Goal: Task Accomplishment & Management: Manage account settings

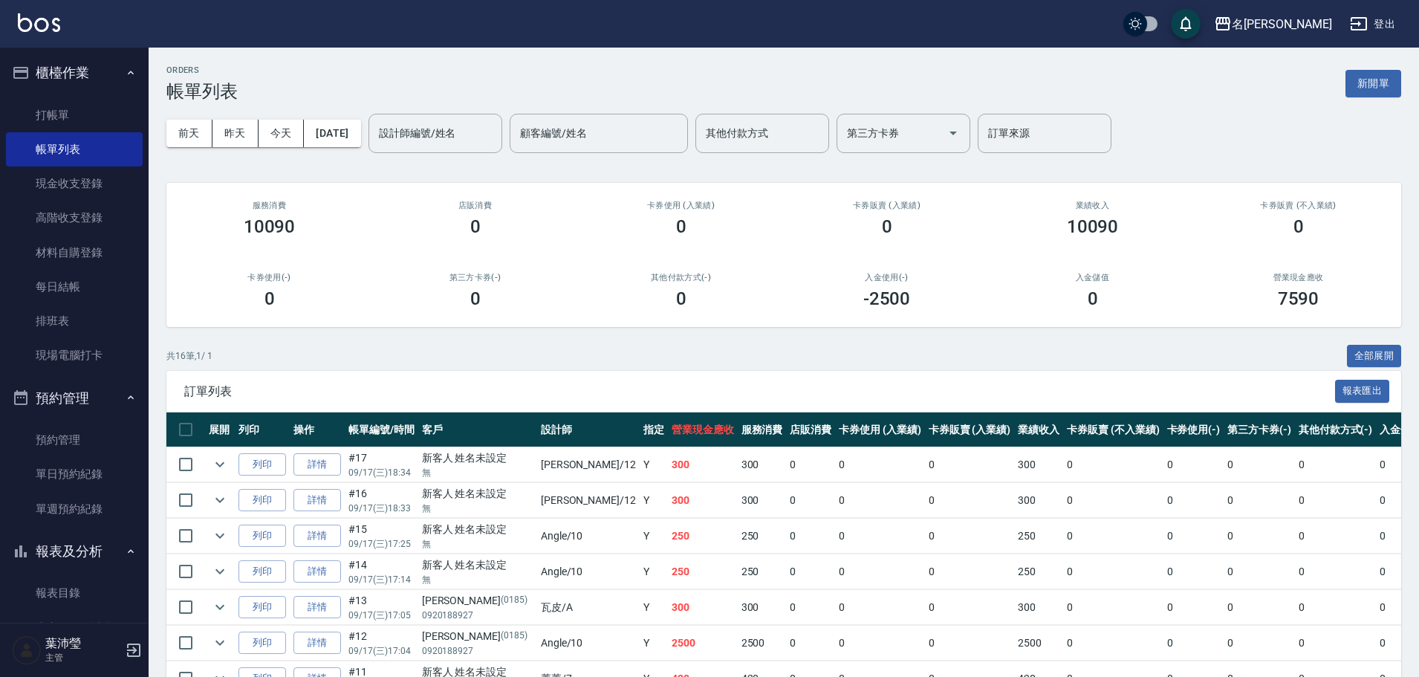
drag, startPoint x: 791, startPoint y: 302, endPoint x: 911, endPoint y: 320, distance: 121.7
click at [792, 302] on div "入金使用(-) -2500" at bounding box center [887, 291] width 206 height 72
click at [42, 112] on link "打帳單" at bounding box center [74, 115] width 137 height 34
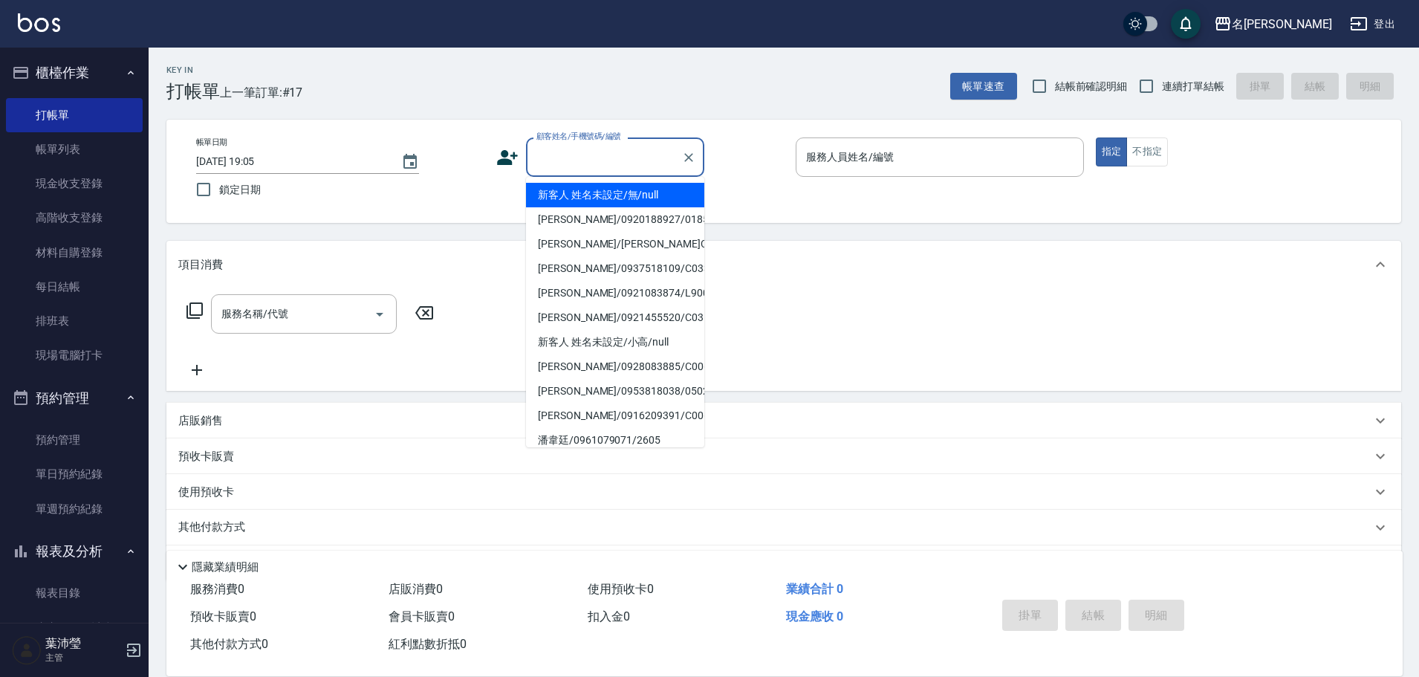
click at [572, 157] on input "顧客姓名/手機號碼/編號" at bounding box center [604, 157] width 143 height 26
click at [602, 198] on li "新客人 姓名未設定/無/null" at bounding box center [615, 195] width 178 height 25
type input "新客人 姓名未設定/無/null"
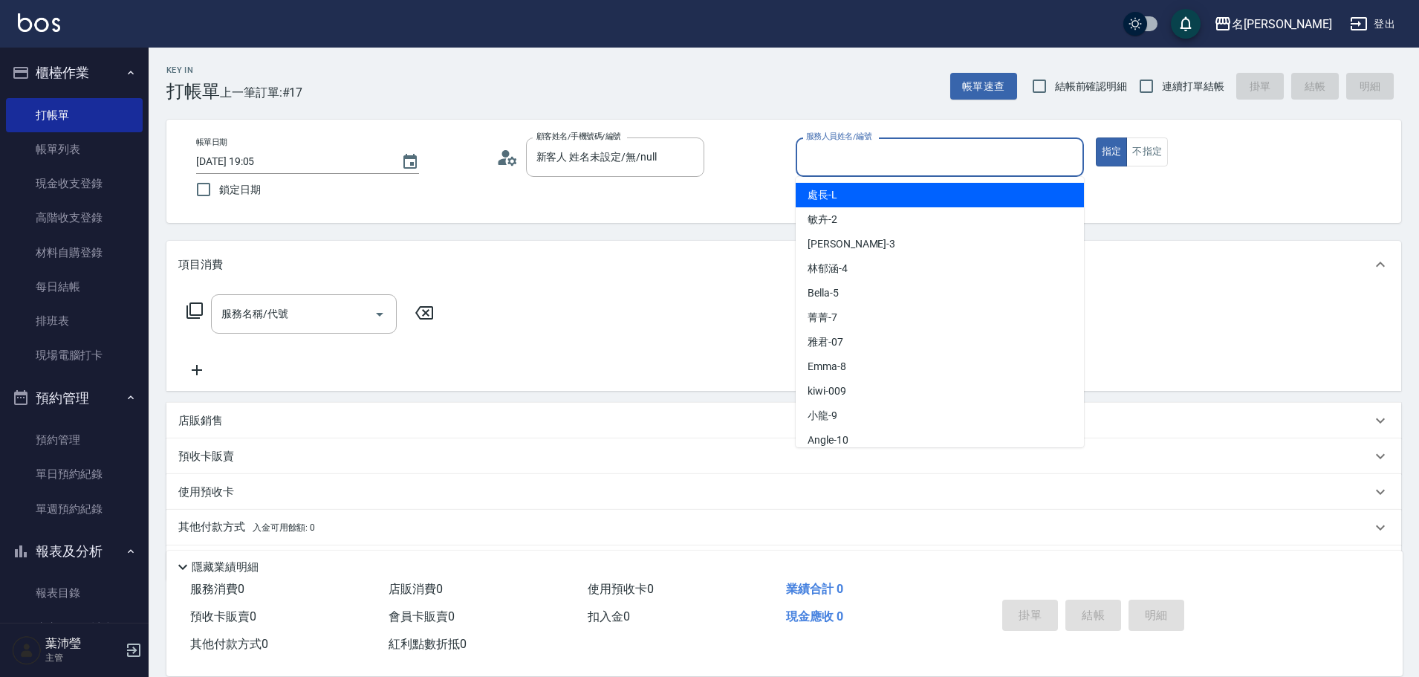
drag, startPoint x: 816, startPoint y: 158, endPoint x: 820, endPoint y: 170, distance: 12.4
click at [816, 157] on input "服務人員姓名/編號" at bounding box center [939, 157] width 275 height 26
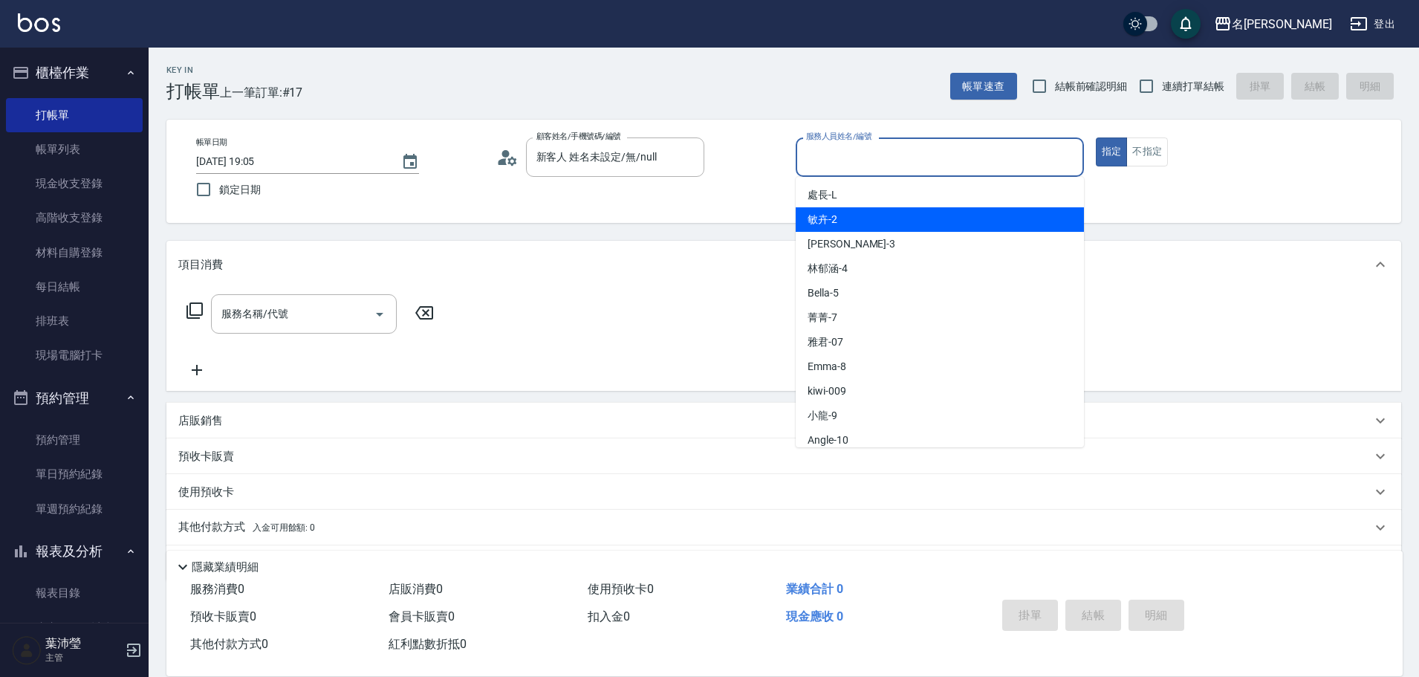
click at [825, 223] on span "敏卉 -2" at bounding box center [822, 220] width 30 height 16
type input "敏卉-2"
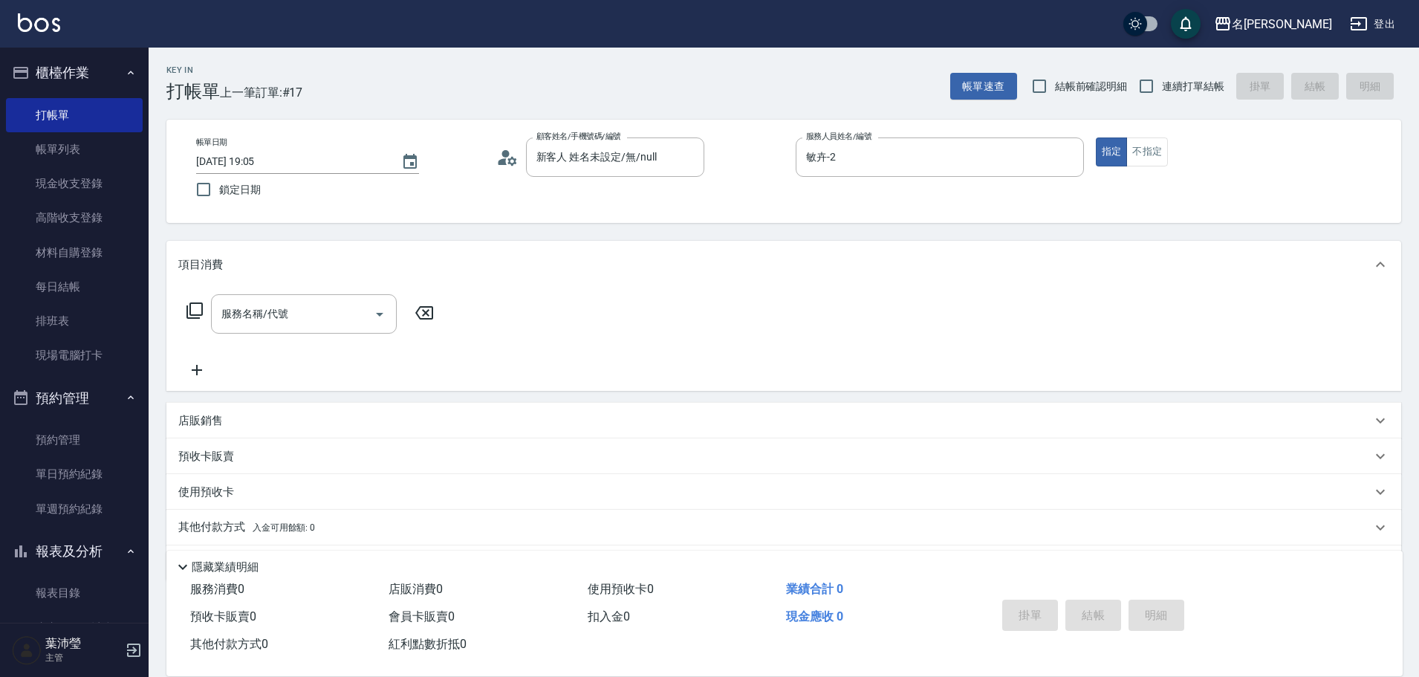
click at [197, 311] on icon at bounding box center [195, 311] width 18 height 18
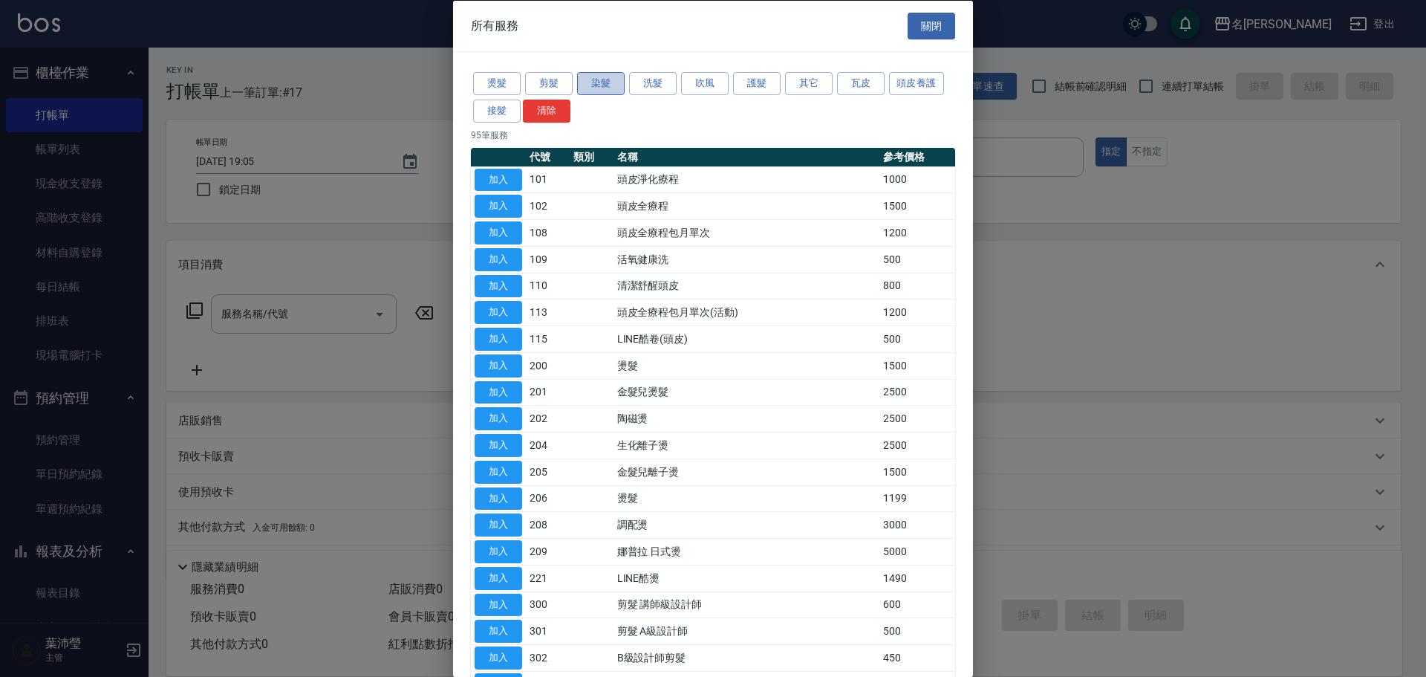
click at [585, 85] on button "染髮" at bounding box center [601, 83] width 48 height 23
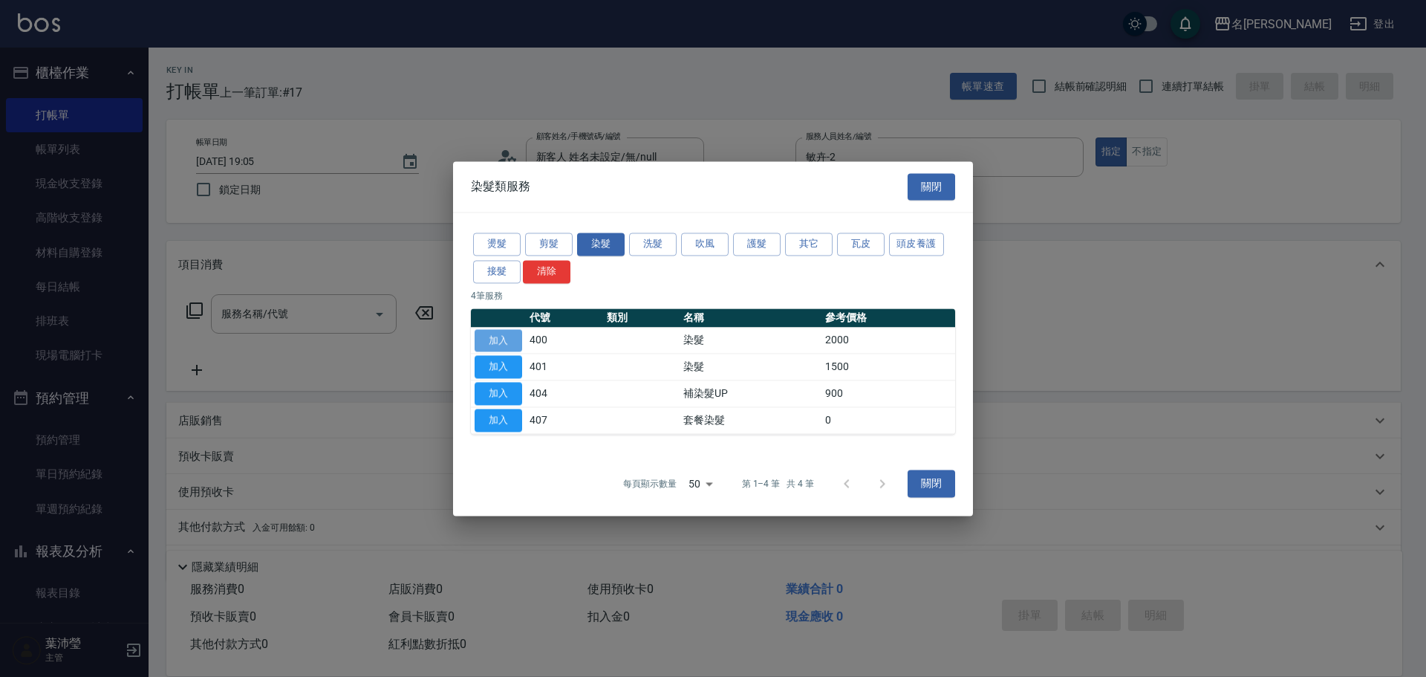
click at [495, 341] on button "加入" at bounding box center [499, 340] width 48 height 23
type input "染髮(400)"
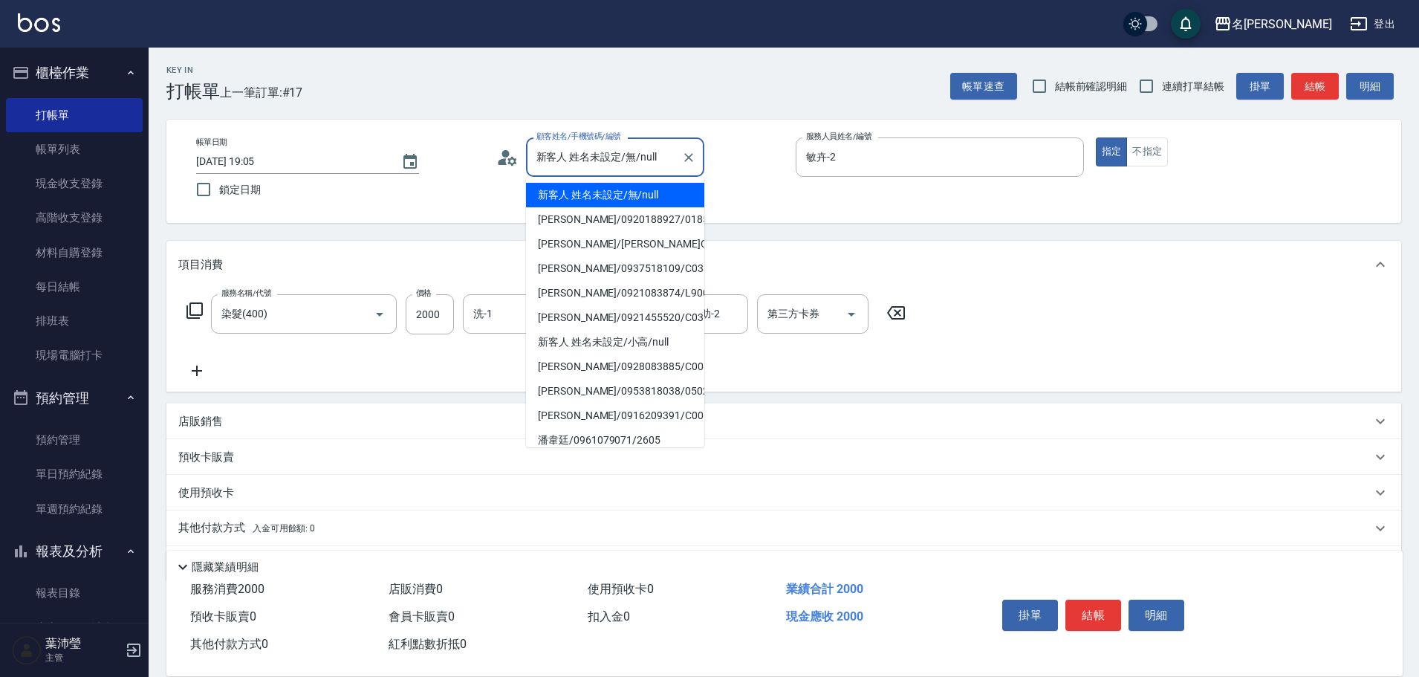
click at [575, 146] on input "新客人 姓名未設定/無/null" at bounding box center [604, 157] width 143 height 26
click at [688, 154] on icon "Clear" at bounding box center [688, 157] width 15 height 15
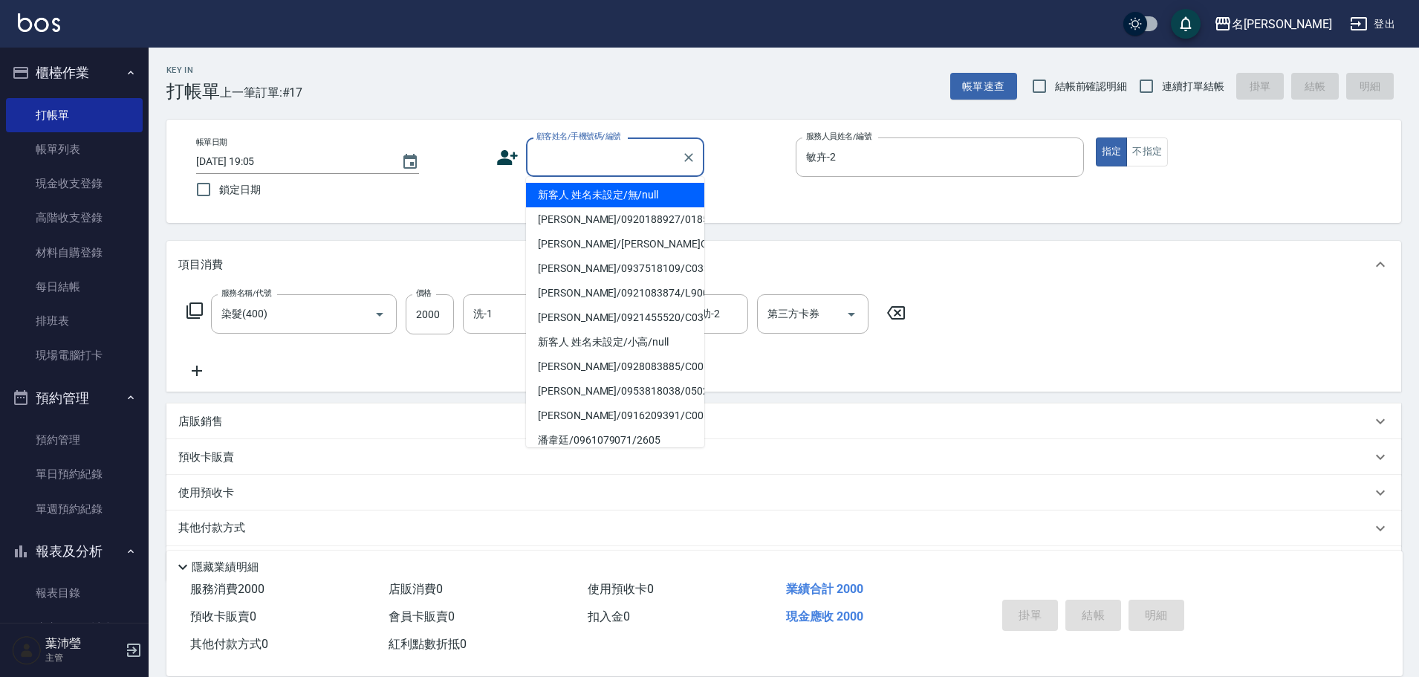
click at [674, 161] on input "顧客姓名/手機號碼/編號" at bounding box center [604, 157] width 143 height 26
click at [575, 160] on input "顧客姓名/手機號碼/編號" at bounding box center [604, 157] width 143 height 26
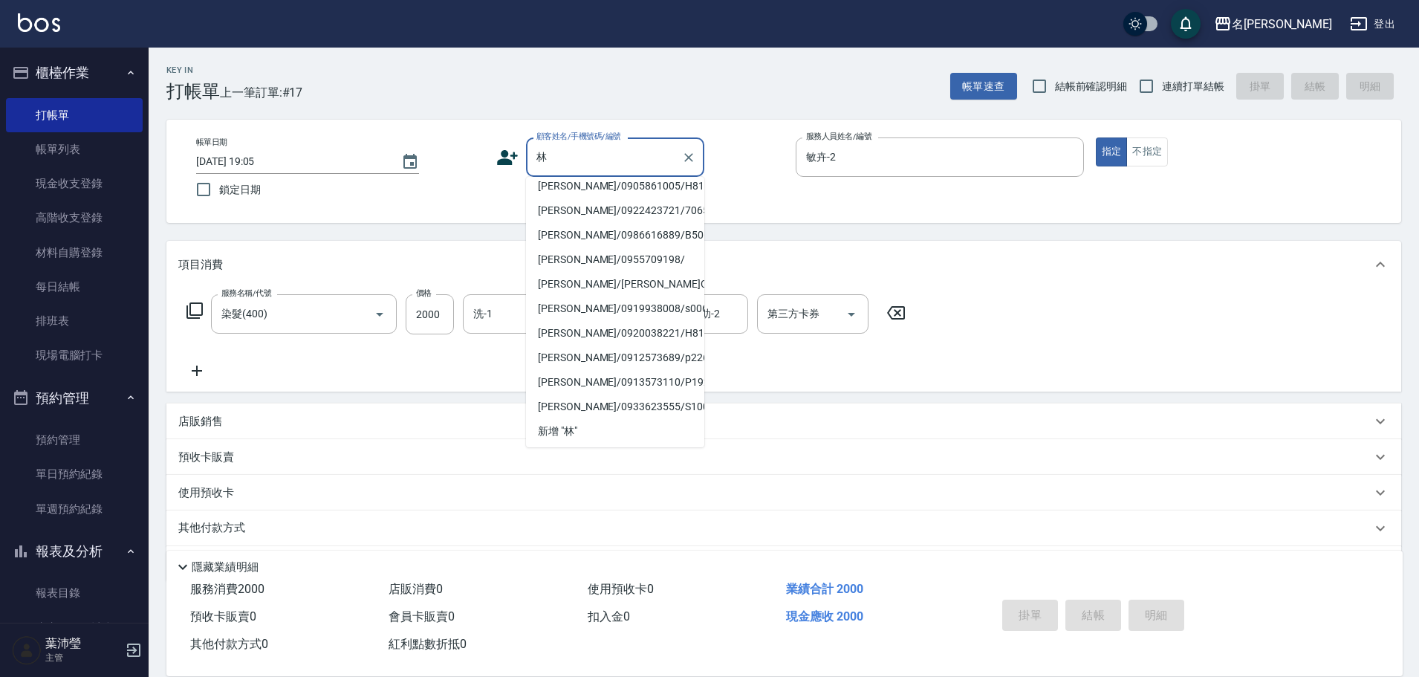
scroll to position [272, 0]
click at [572, 157] on input "林" at bounding box center [604, 157] width 143 height 26
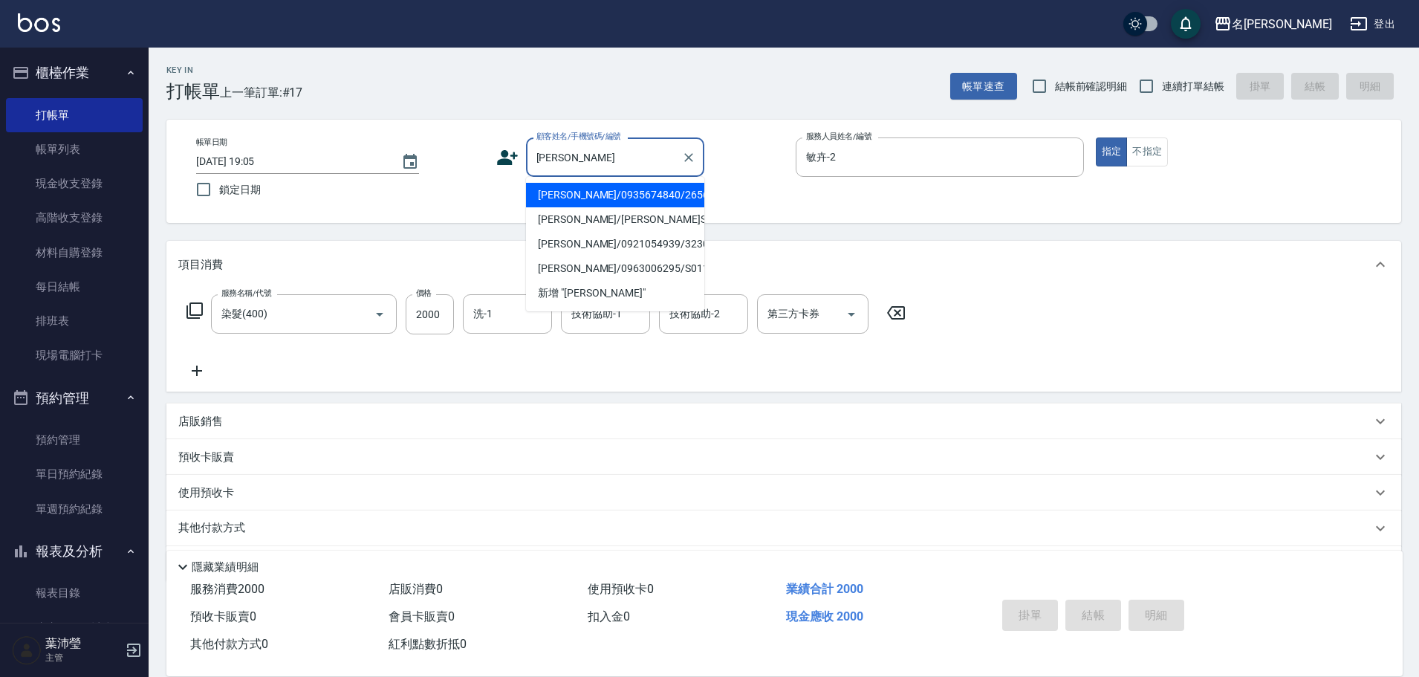
click at [597, 198] on li "[PERSON_NAME]/0935674840/2656" at bounding box center [615, 195] width 178 height 25
type input "[PERSON_NAME]/0935674840/2656"
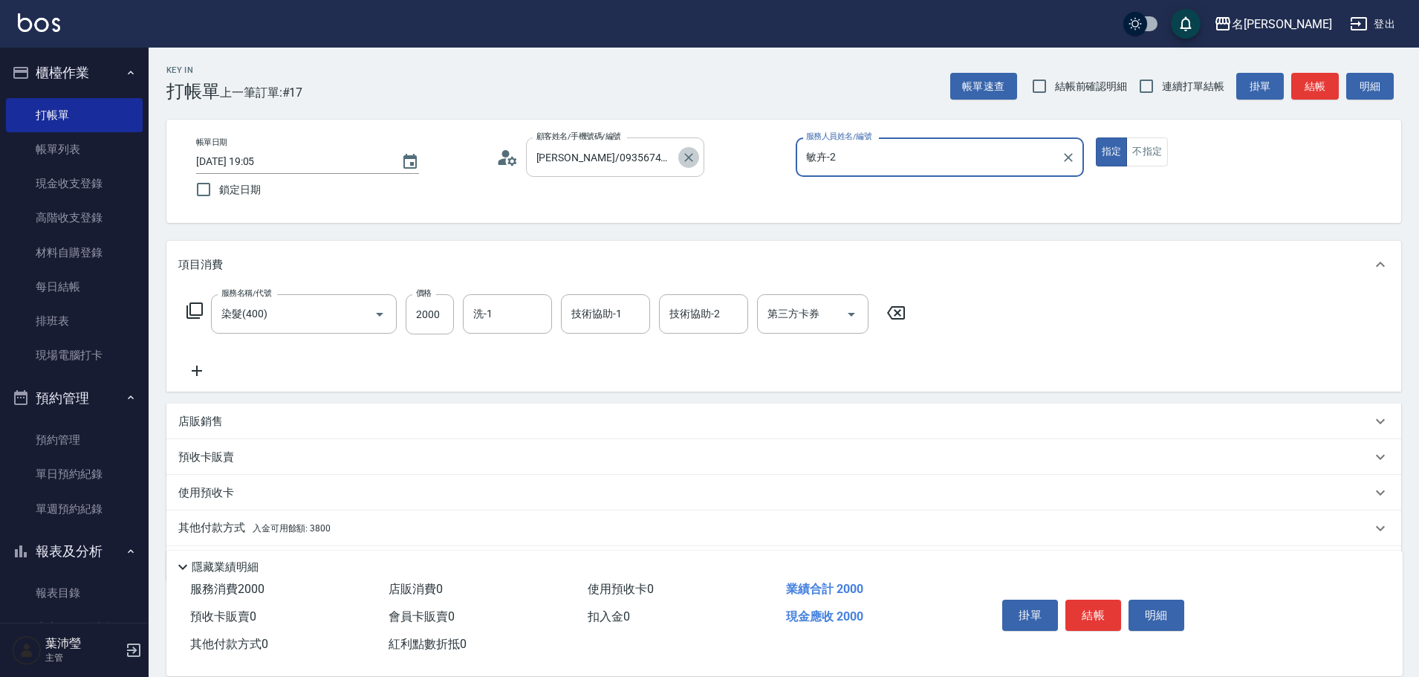
click at [678, 153] on button "Clear" at bounding box center [688, 157] width 21 height 21
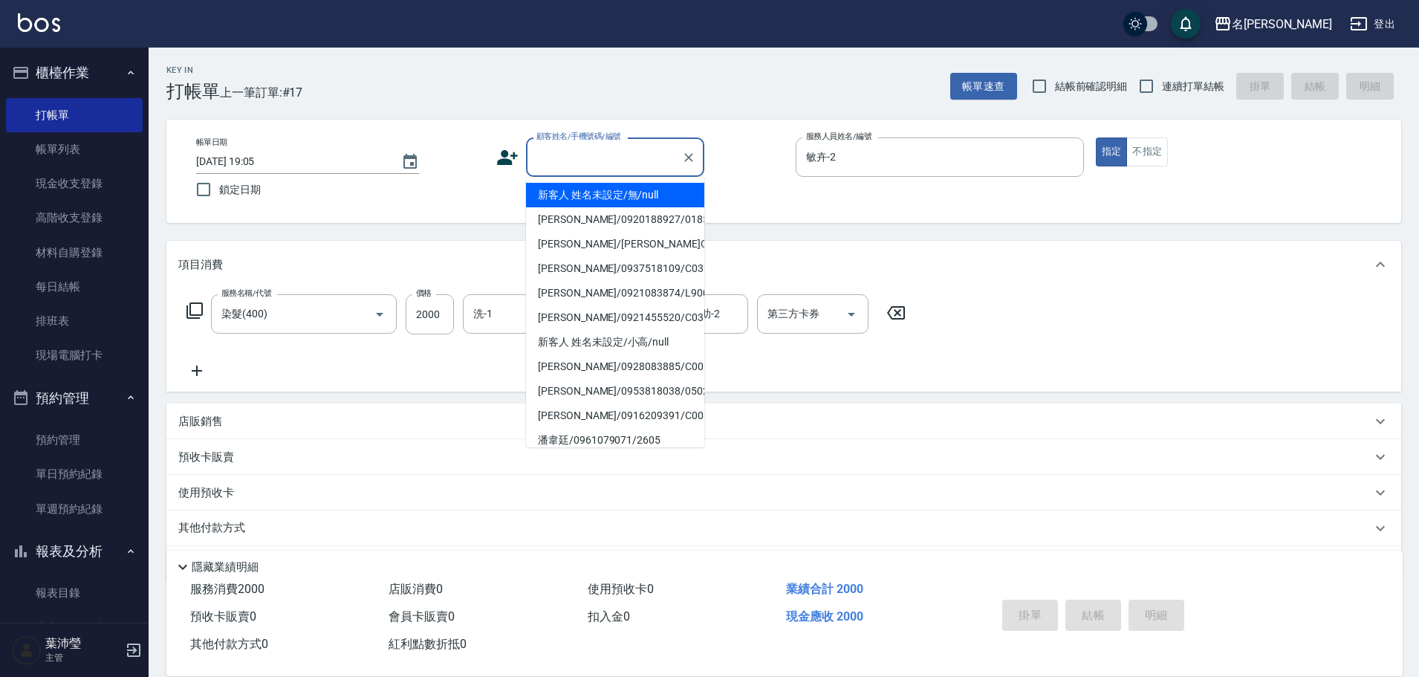
click at [567, 160] on input "顧客姓名/手機號碼/編號" at bounding box center [604, 157] width 143 height 26
click at [576, 199] on li "新客人 姓名未設定/無/null" at bounding box center [615, 195] width 178 height 25
type input "新客人 姓名未設定/無/null"
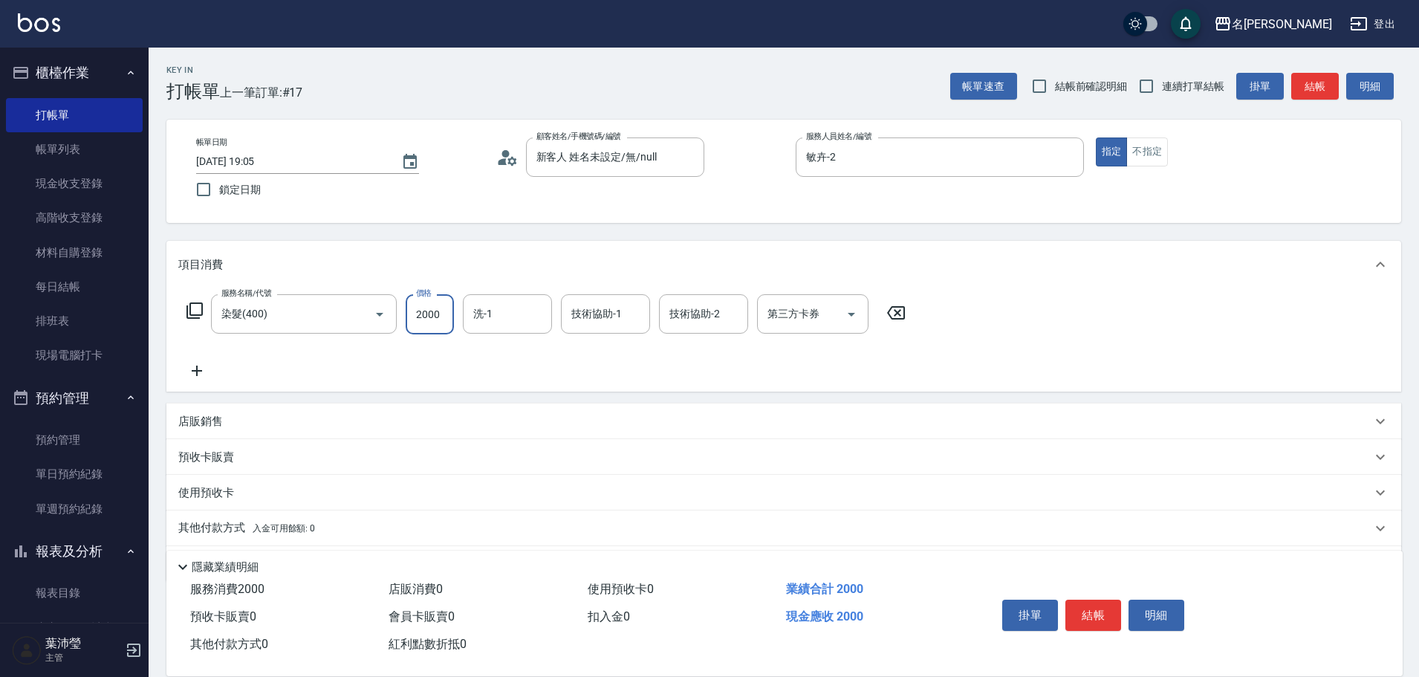
click at [442, 313] on input "2000" at bounding box center [430, 314] width 48 height 40
type input "3500"
click at [197, 310] on icon at bounding box center [195, 311] width 18 height 18
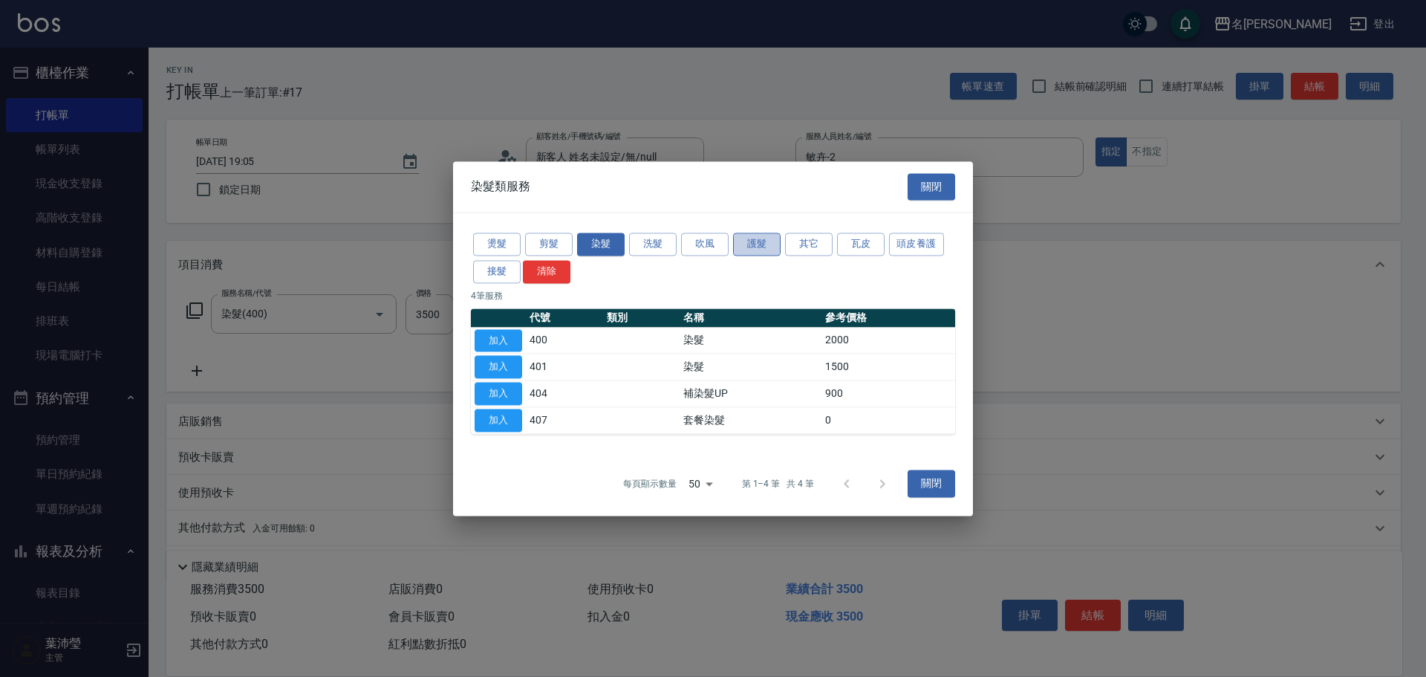
click at [746, 241] on button "護髮" at bounding box center [757, 243] width 48 height 23
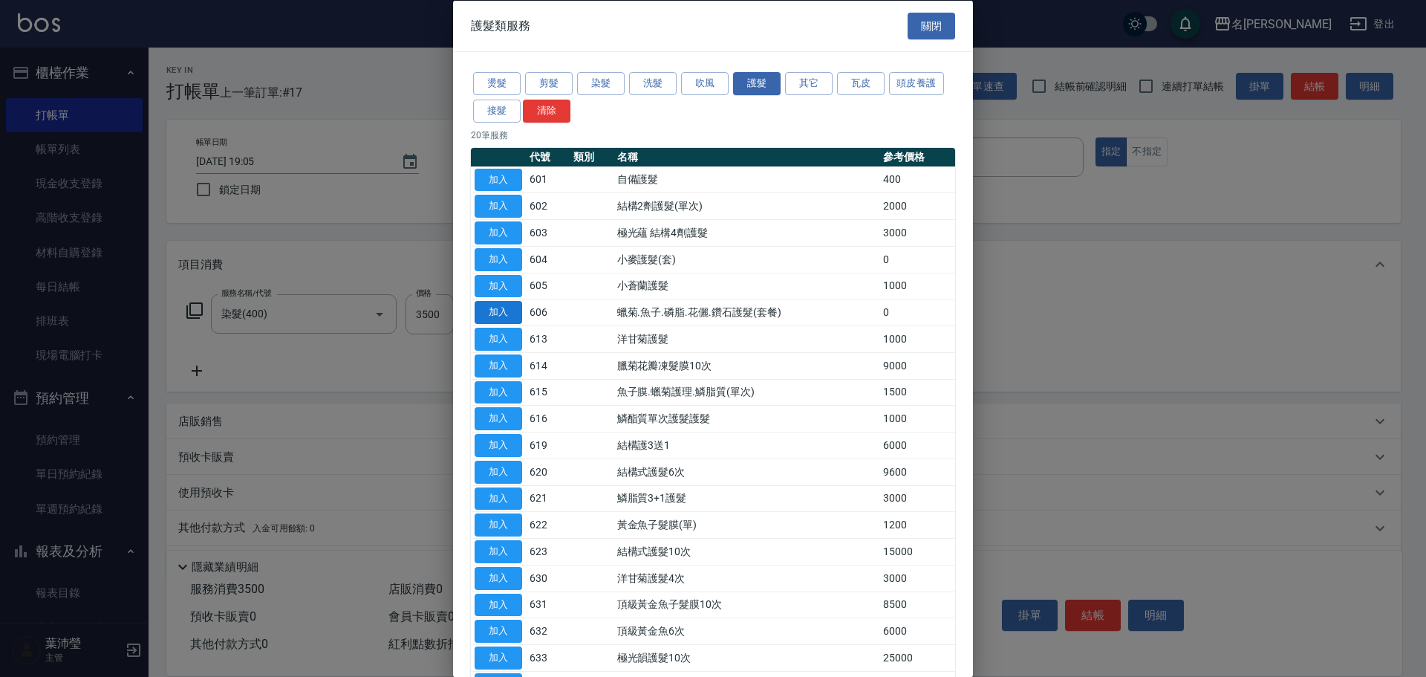
click at [509, 310] on button "加入" at bounding box center [499, 312] width 48 height 23
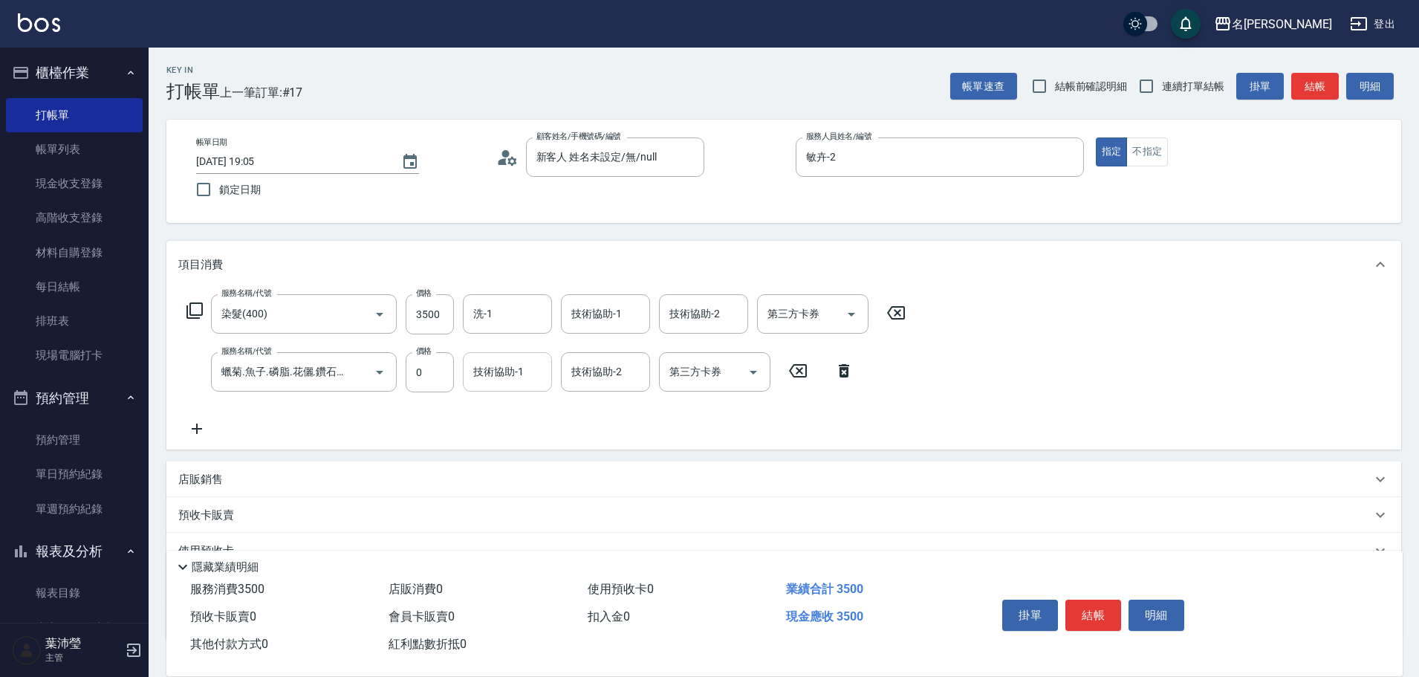
click at [507, 375] on input "技術協助-1" at bounding box center [507, 372] width 76 height 26
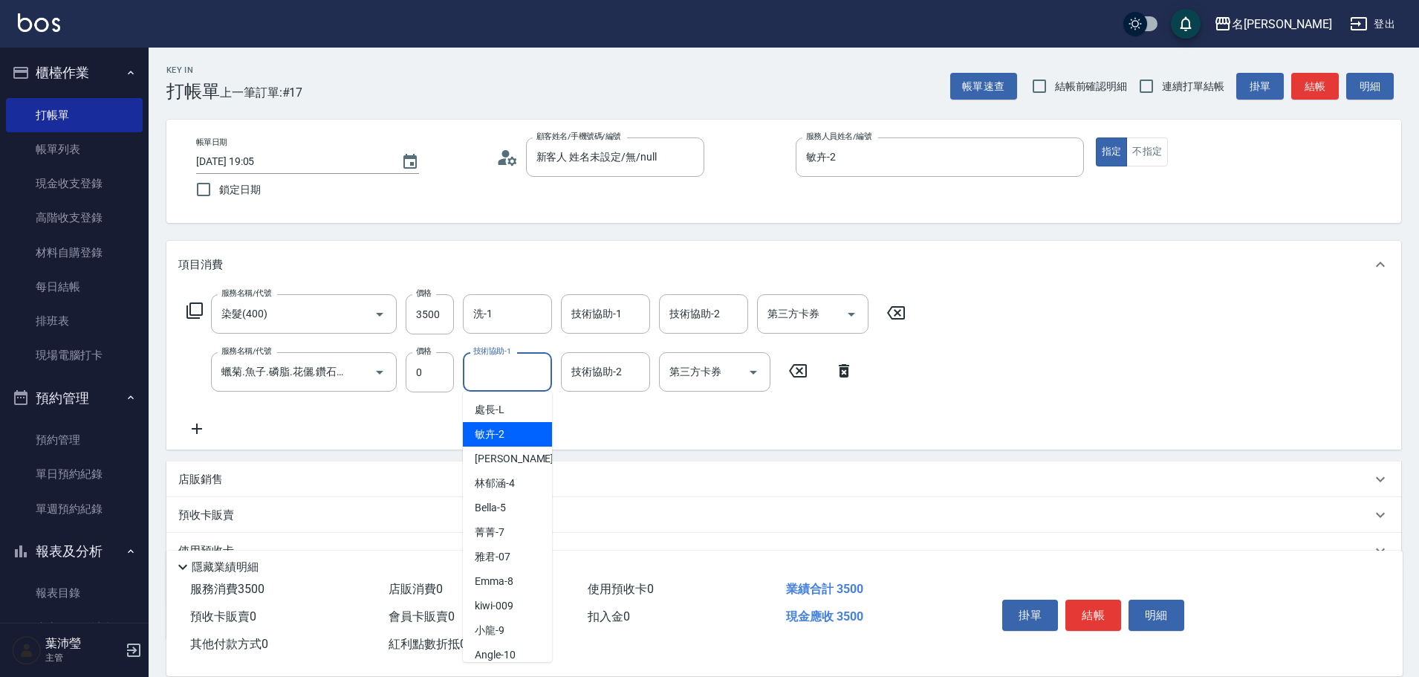
click at [516, 434] on div "敏卉 -2" at bounding box center [507, 434] width 89 height 25
type input "敏卉-2"
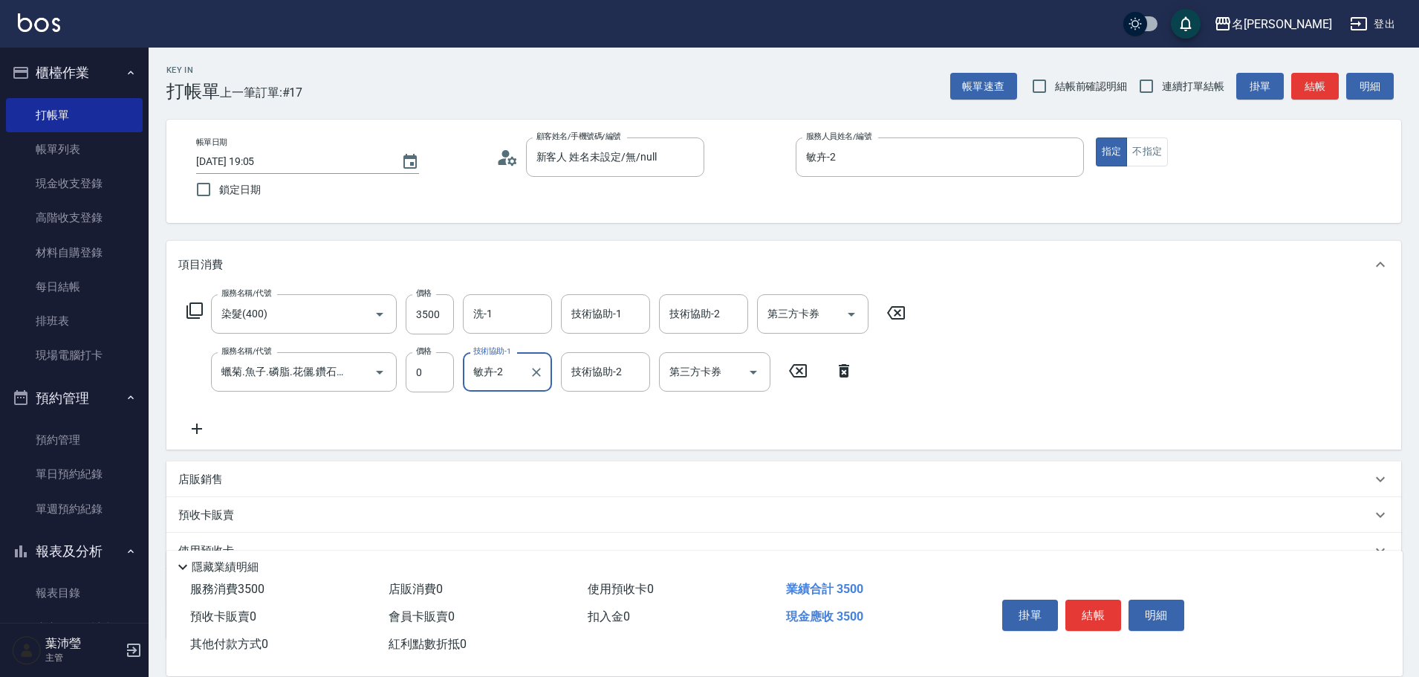
click at [585, 374] on input "技術協助-2" at bounding box center [605, 372] width 76 height 26
click at [628, 411] on div "語爭 -20" at bounding box center [605, 409] width 89 height 25
type input "語爭-20"
click at [213, 484] on p "店販銷售" at bounding box center [200, 480] width 45 height 16
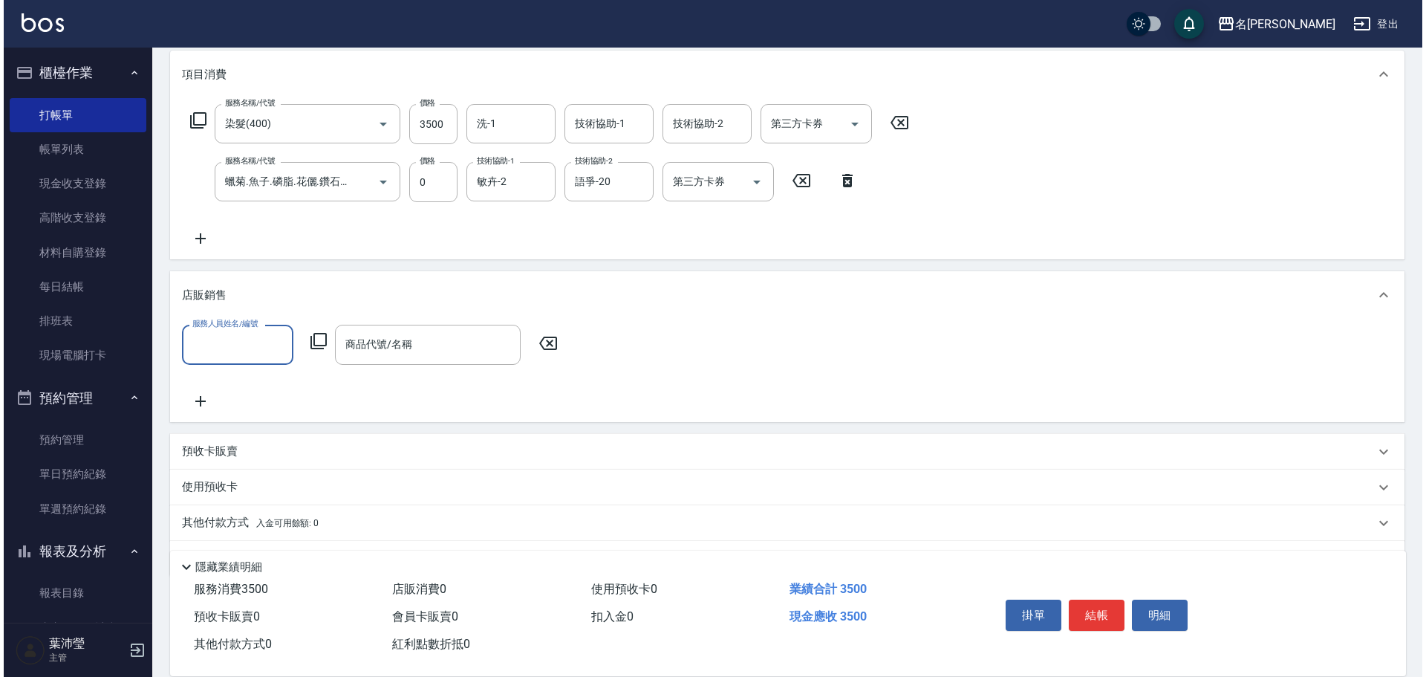
scroll to position [209, 0]
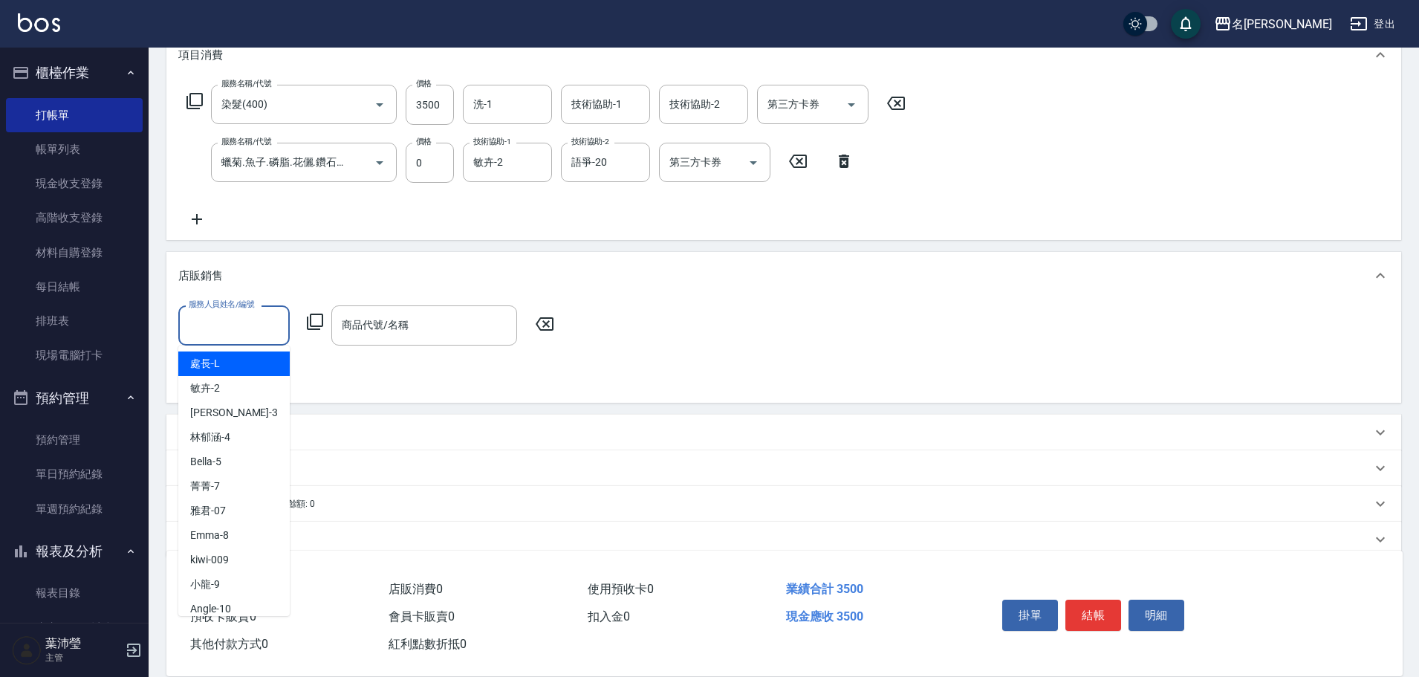
click at [232, 327] on input "服務人員姓名/編號" at bounding box center [234, 325] width 98 height 26
click at [222, 383] on div "敏卉 -2" at bounding box center [233, 388] width 111 height 25
type input "敏卉-2"
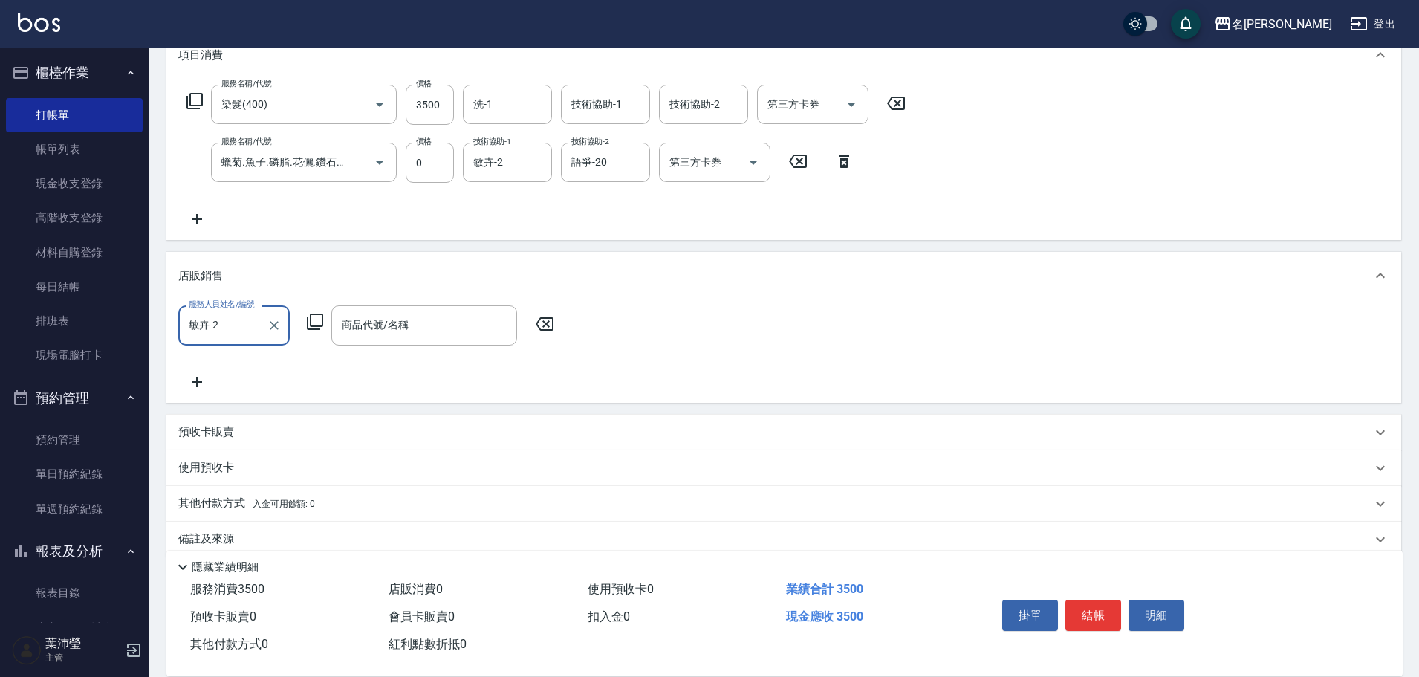
click at [316, 319] on icon at bounding box center [315, 322] width 18 height 18
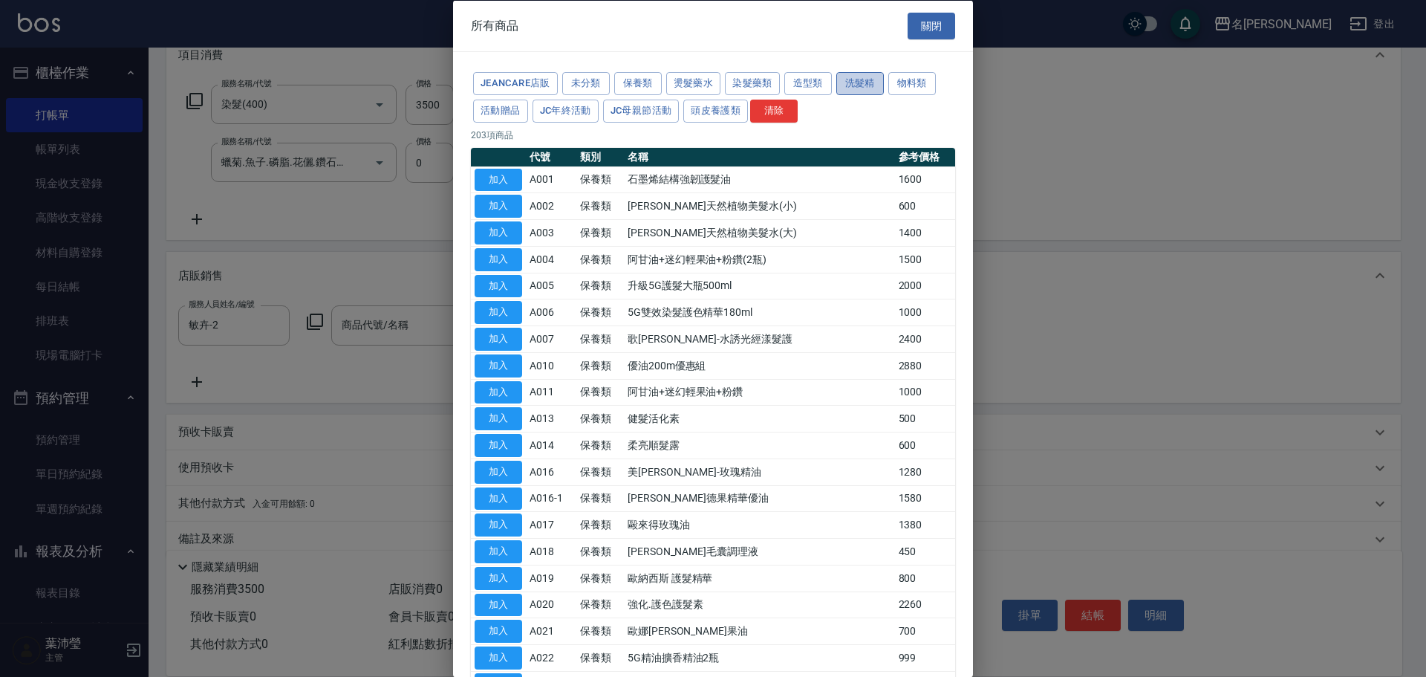
click at [865, 83] on button "洗髮精" at bounding box center [860, 83] width 48 height 23
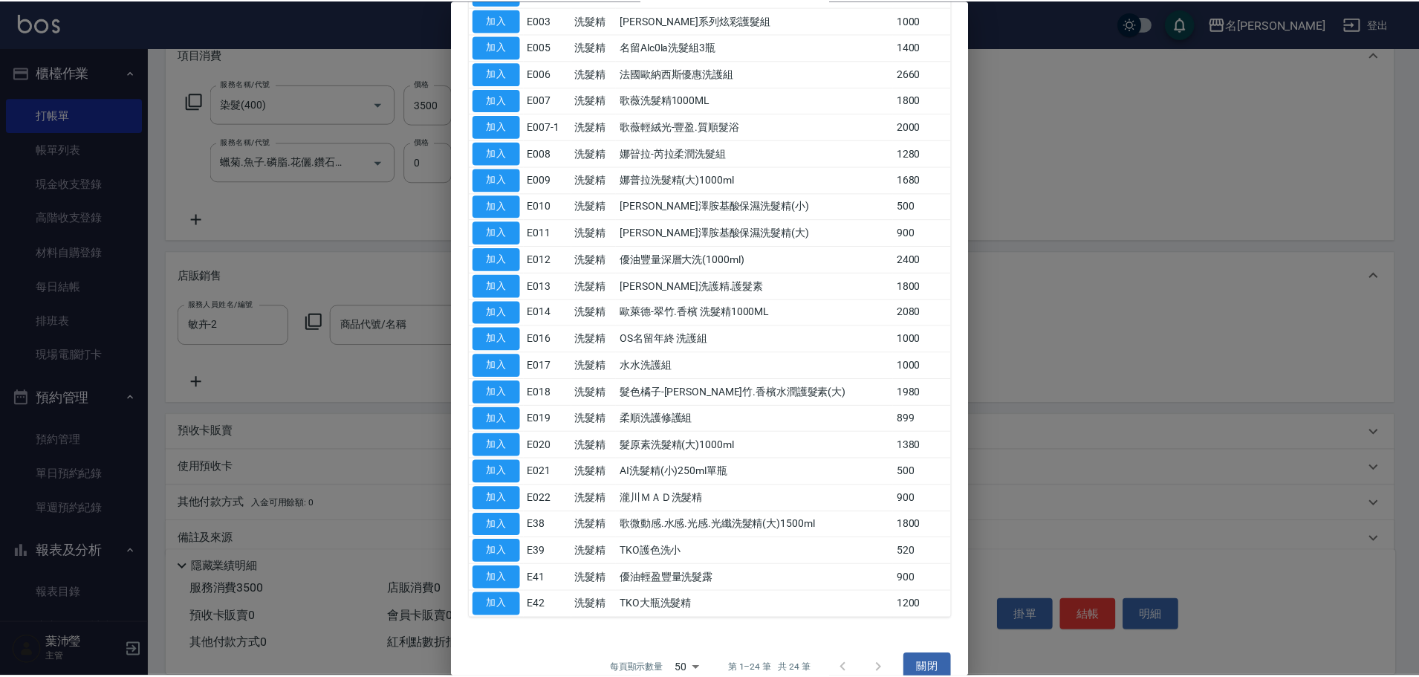
scroll to position [209, 0]
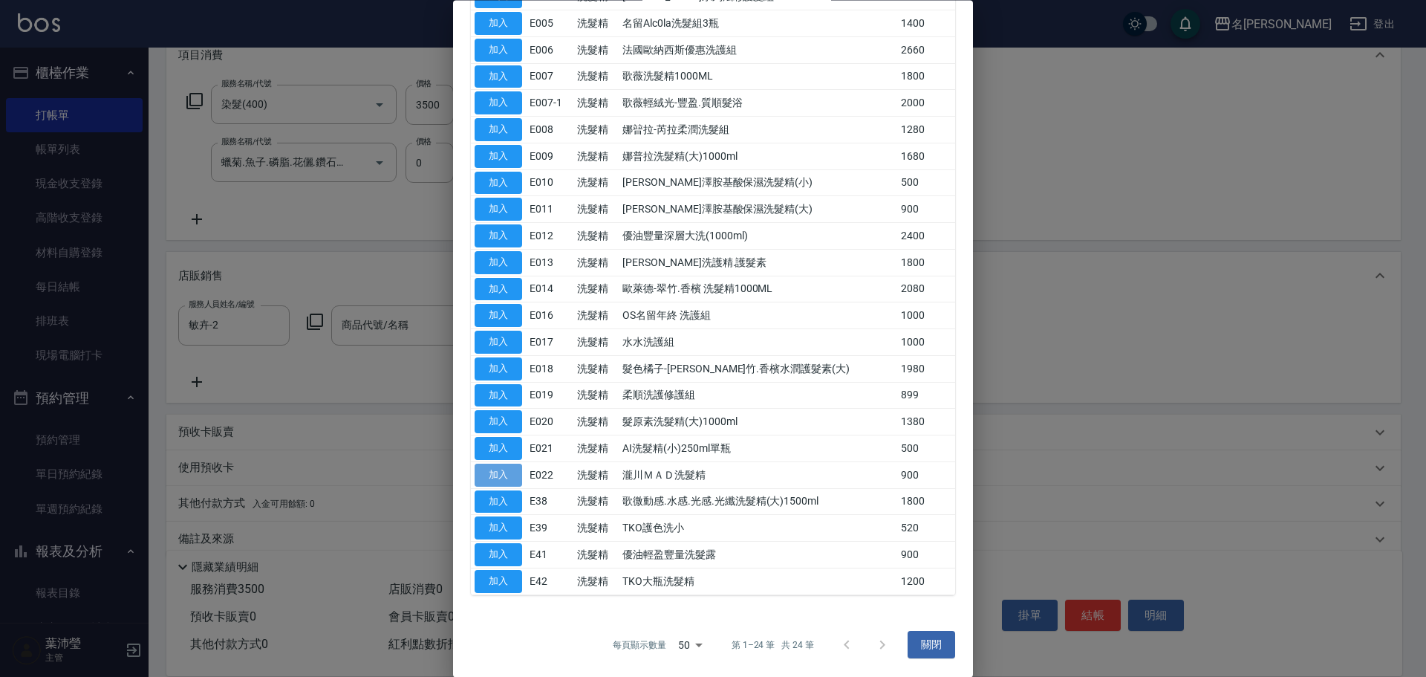
click at [510, 472] on button "加入" at bounding box center [499, 474] width 48 height 23
type input "瀧川ＭＡＤ洗髮精"
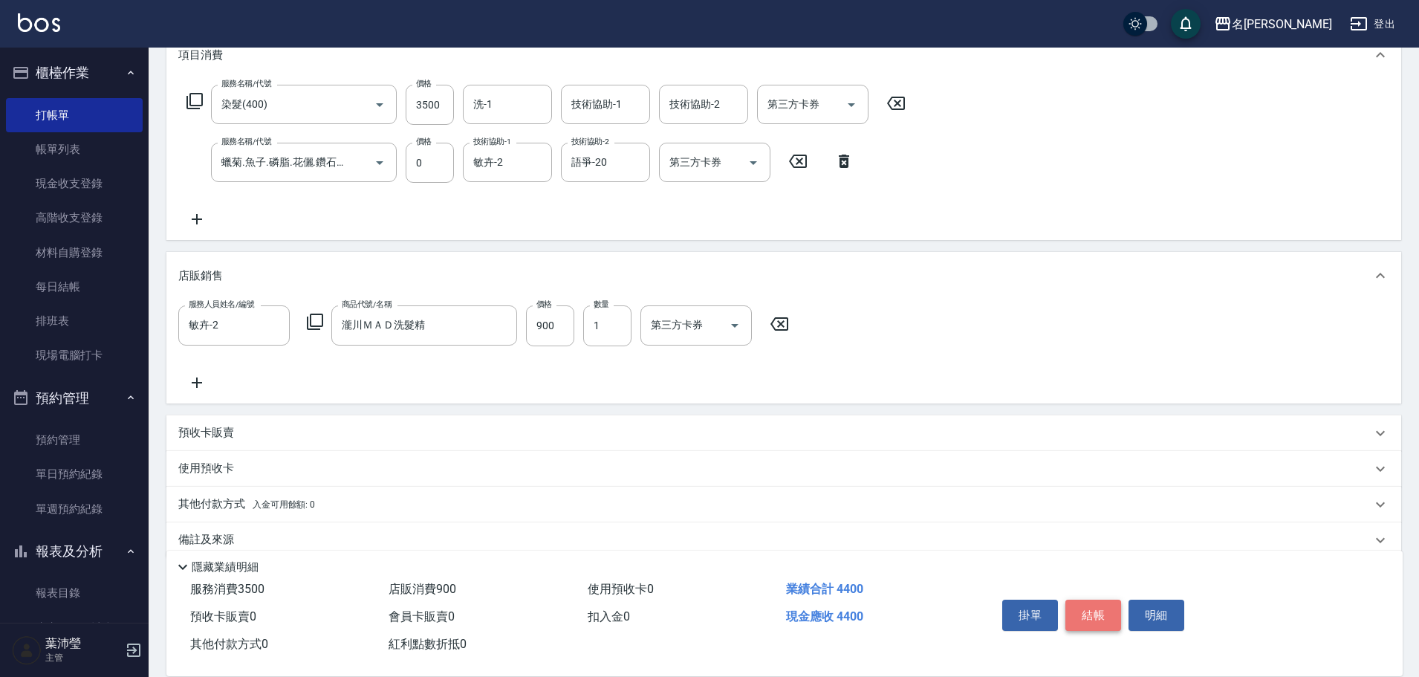
click at [1084, 602] on button "結帳" at bounding box center [1093, 614] width 56 height 31
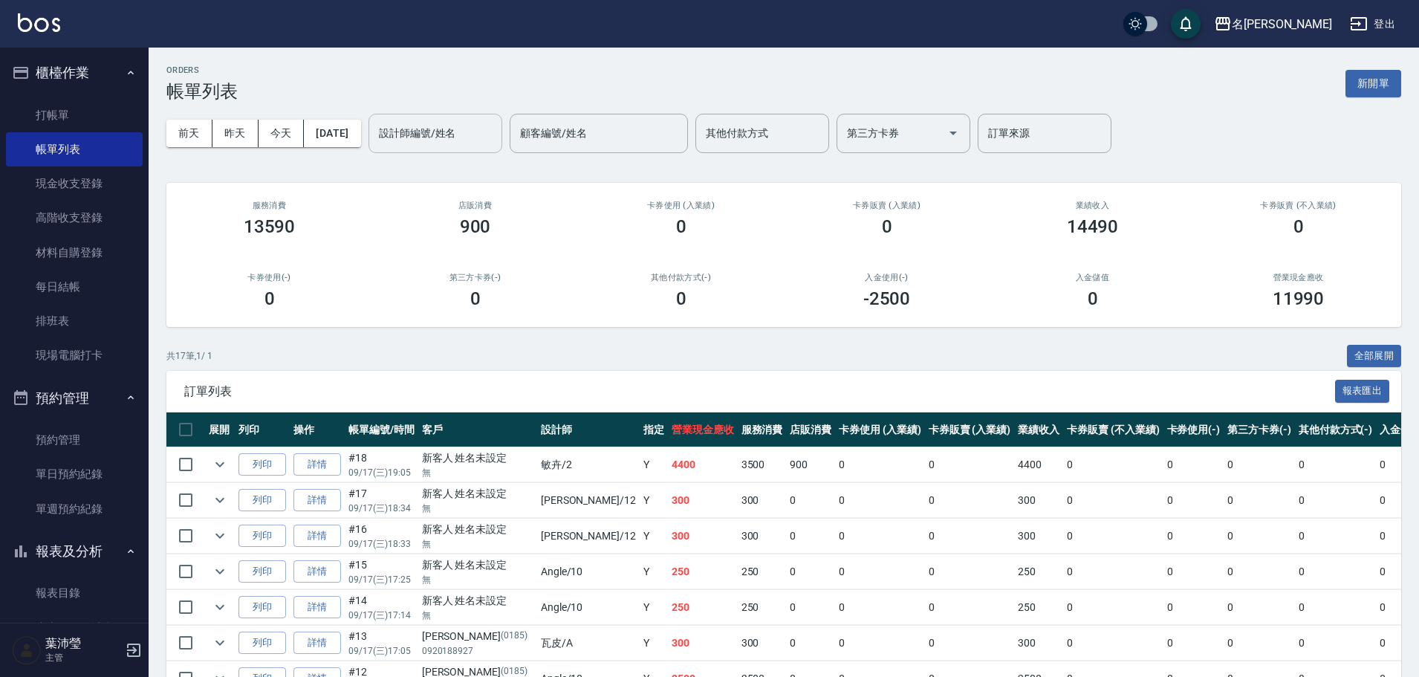
drag, startPoint x: 494, startPoint y: 135, endPoint x: 489, endPoint y: 146, distance: 11.3
click at [495, 136] on input "設計師編號/姓名" at bounding box center [435, 133] width 120 height 26
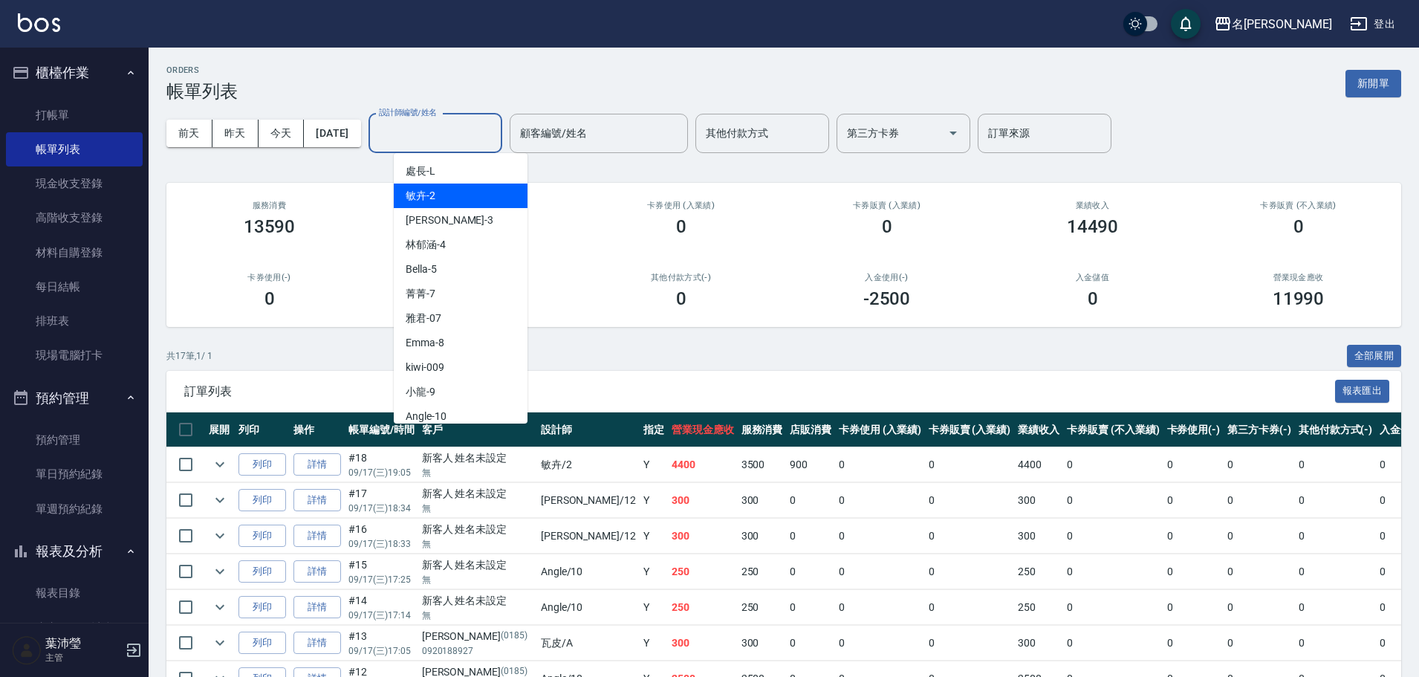
click at [474, 194] on div "敏卉 -2" at bounding box center [461, 195] width 134 height 25
type input "敏卉-2"
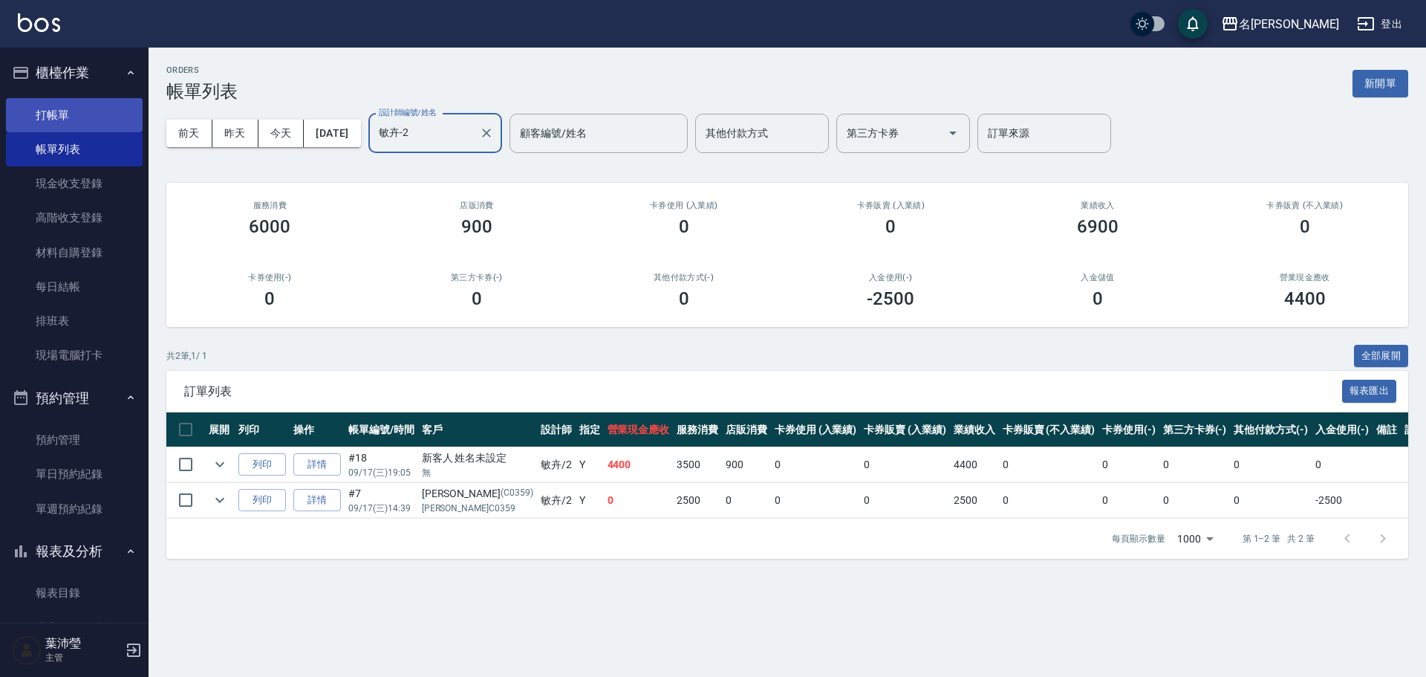
click at [120, 109] on link "打帳單" at bounding box center [74, 115] width 137 height 34
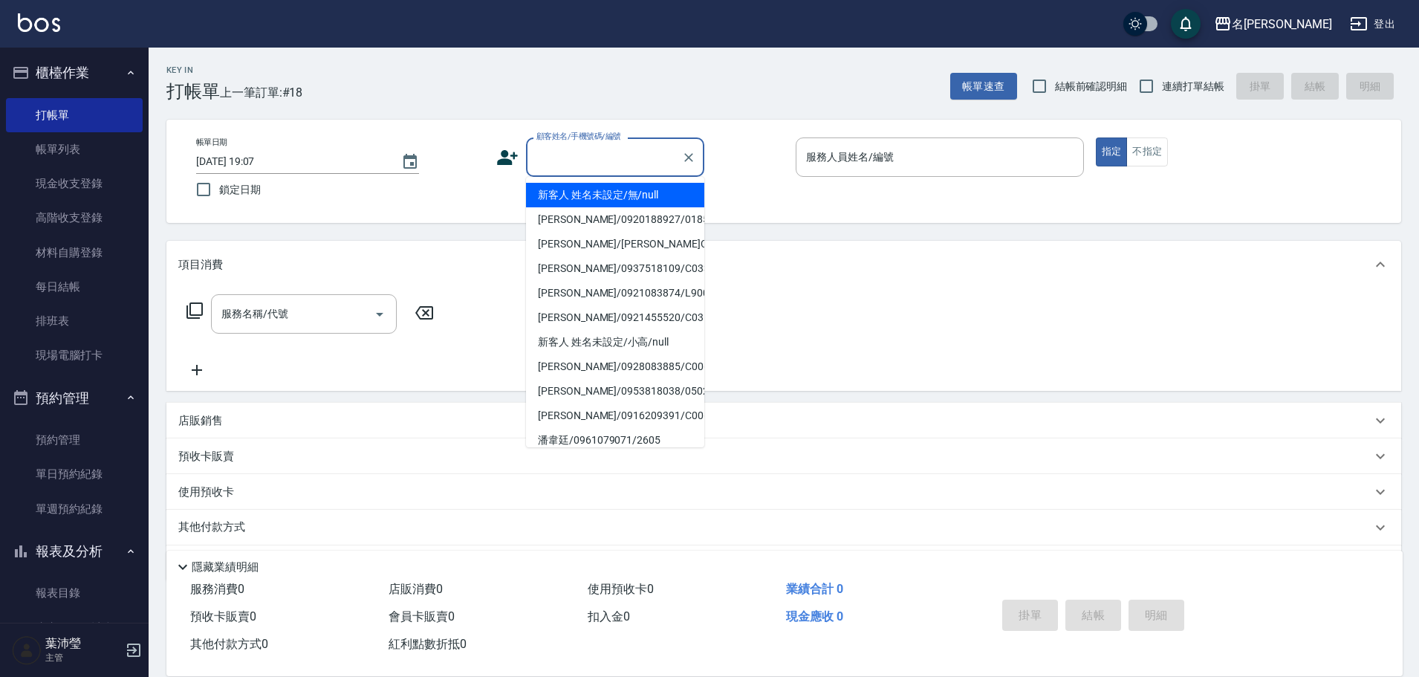
click at [610, 151] on input "顧客姓名/手機號碼/編號" at bounding box center [604, 157] width 143 height 26
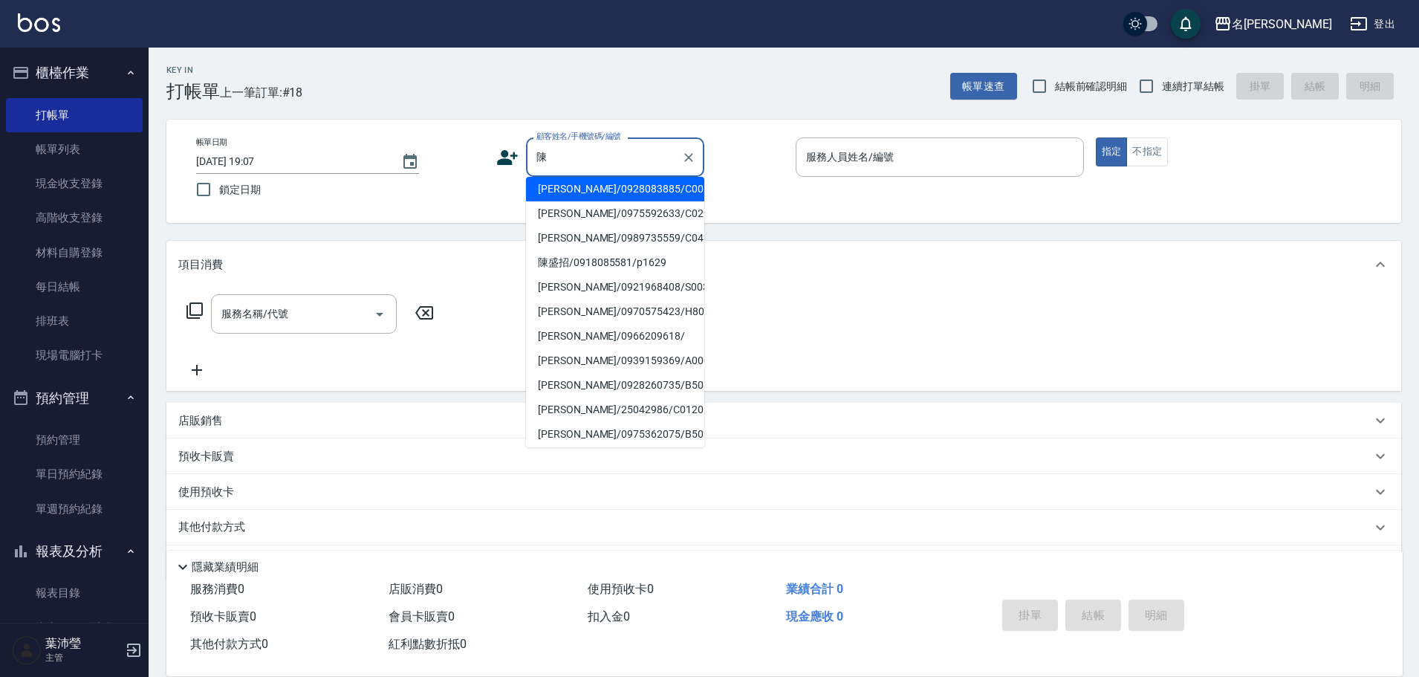
click at [649, 290] on li "[PERSON_NAME]/0921968408/S0031" at bounding box center [615, 287] width 178 height 25
type input "[PERSON_NAME]/0921968408/S0031"
type input "Angle-10"
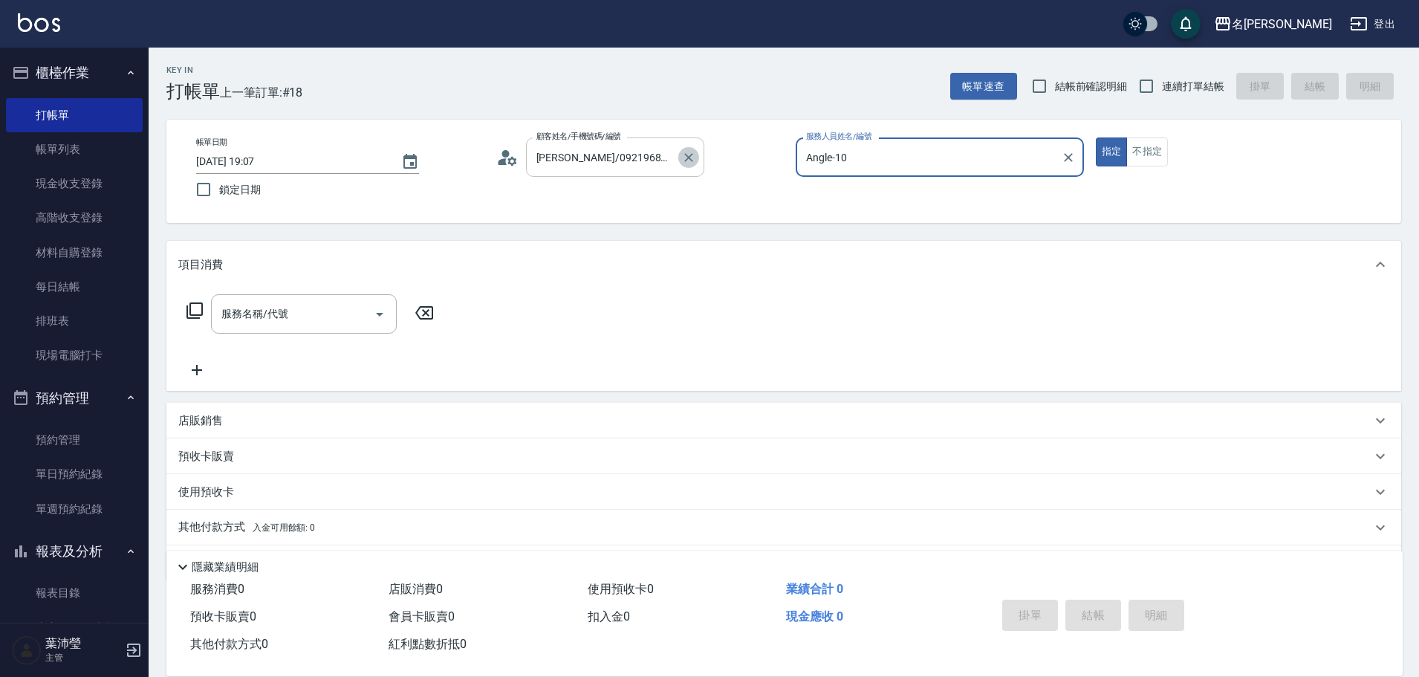
click at [689, 161] on icon "Clear" at bounding box center [688, 157] width 15 height 15
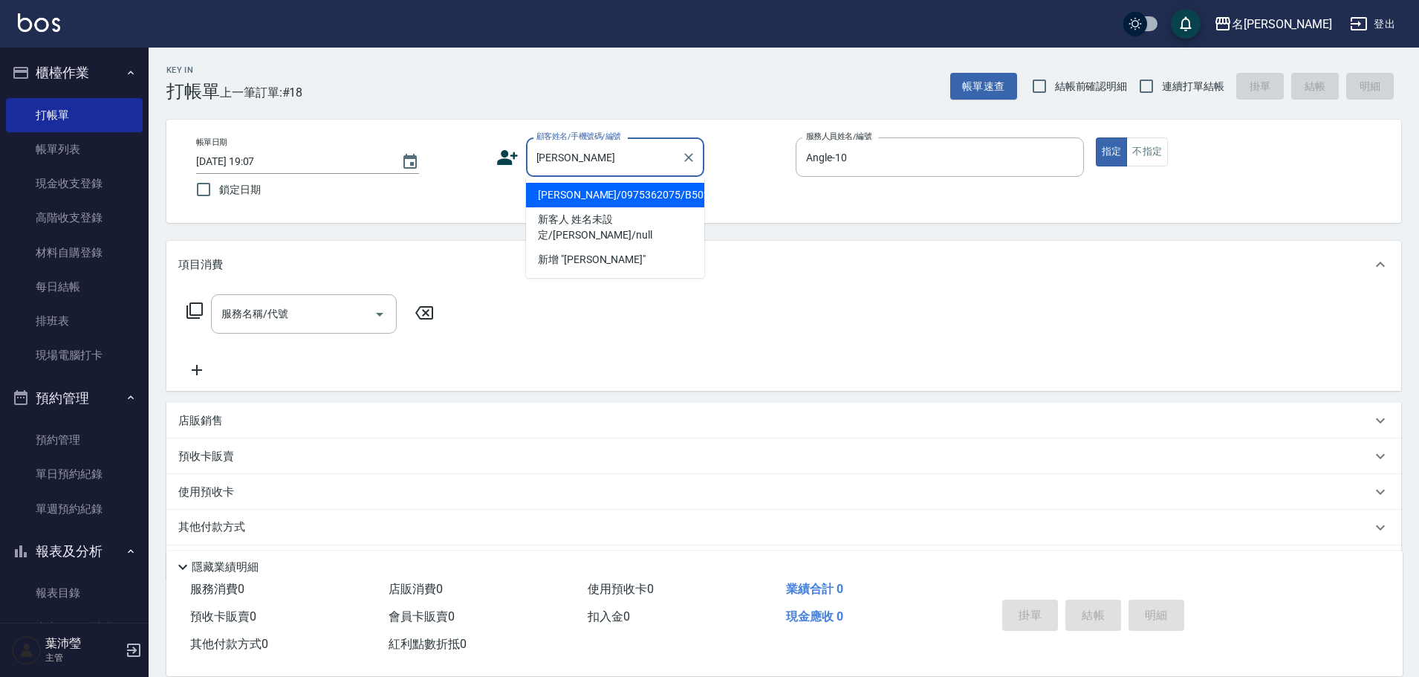
click at [614, 195] on li "[PERSON_NAME]/0975362075/B5027" at bounding box center [615, 195] width 178 height 25
type input "[PERSON_NAME]/0975362075/B5027"
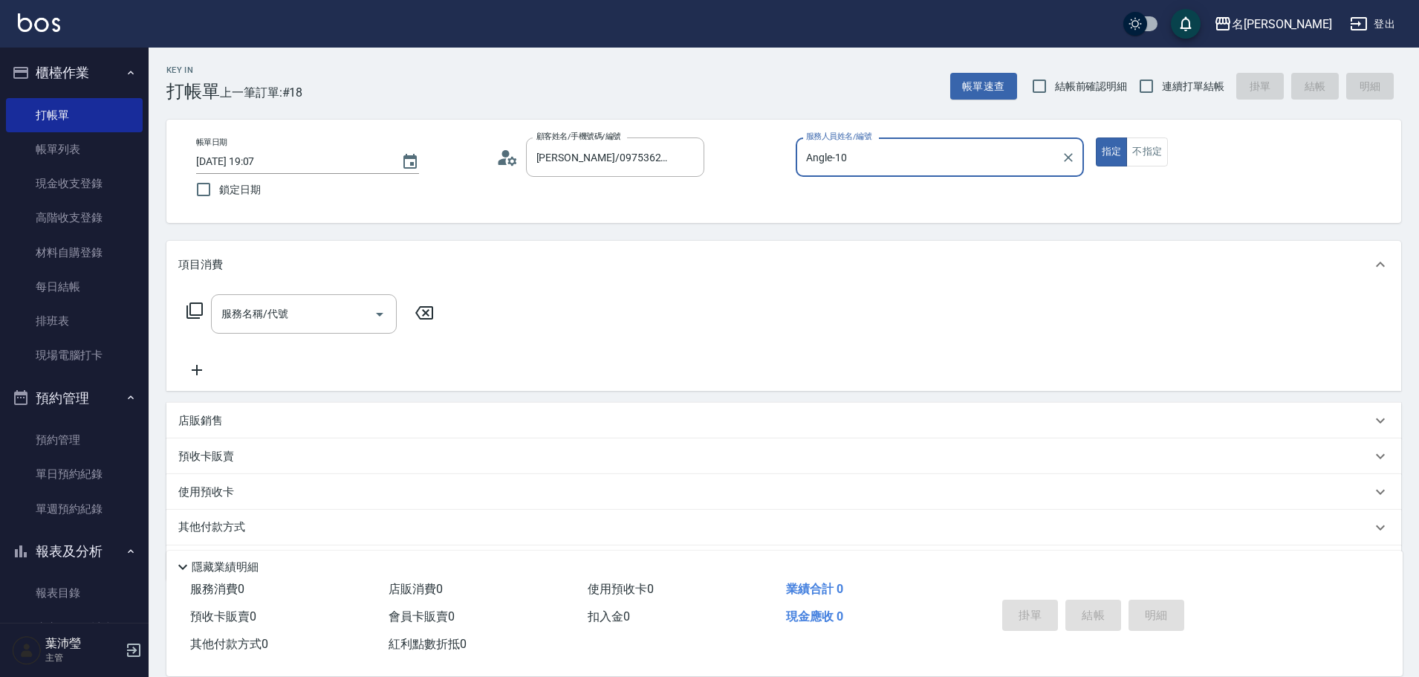
type input "Bella-5"
click at [1075, 156] on button "Clear" at bounding box center [1068, 157] width 21 height 21
click at [1018, 172] on div "服務人員姓名/編號" at bounding box center [939, 156] width 288 height 39
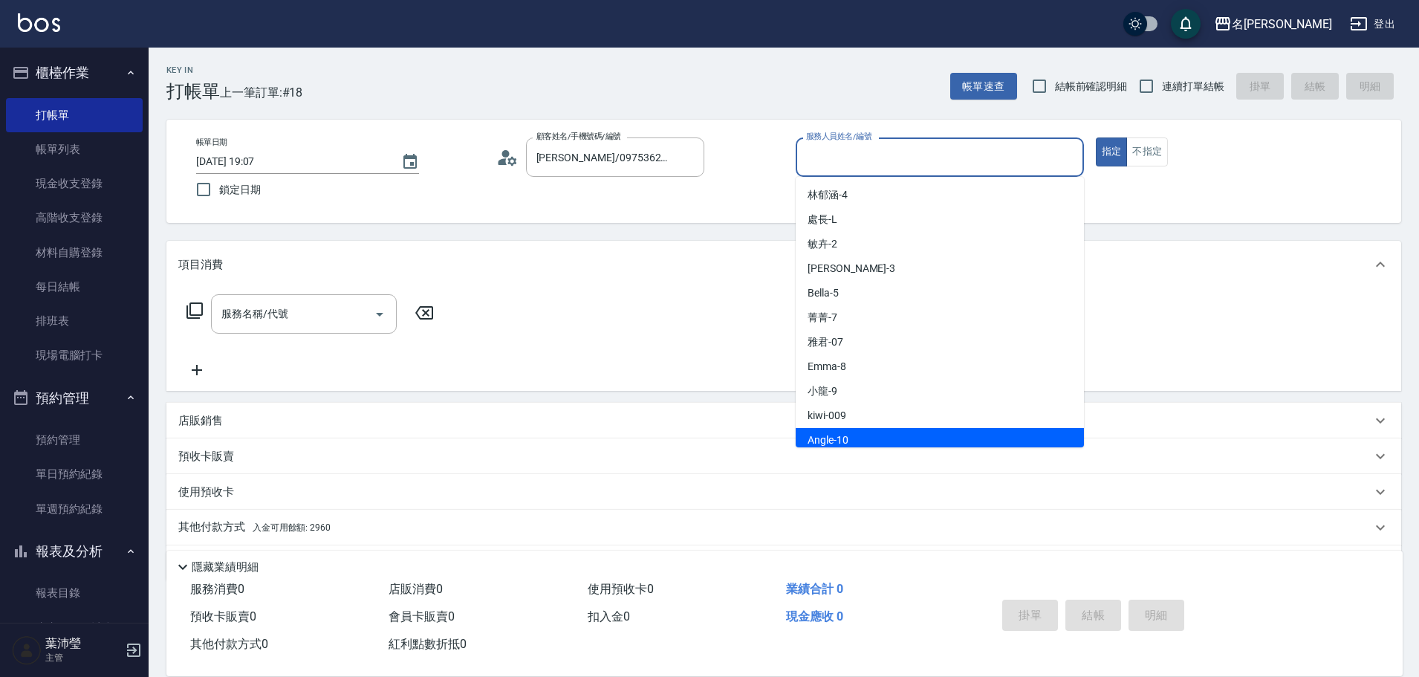
click at [867, 435] on div "Angle -10" at bounding box center [939, 440] width 288 height 25
type input "Angle-10"
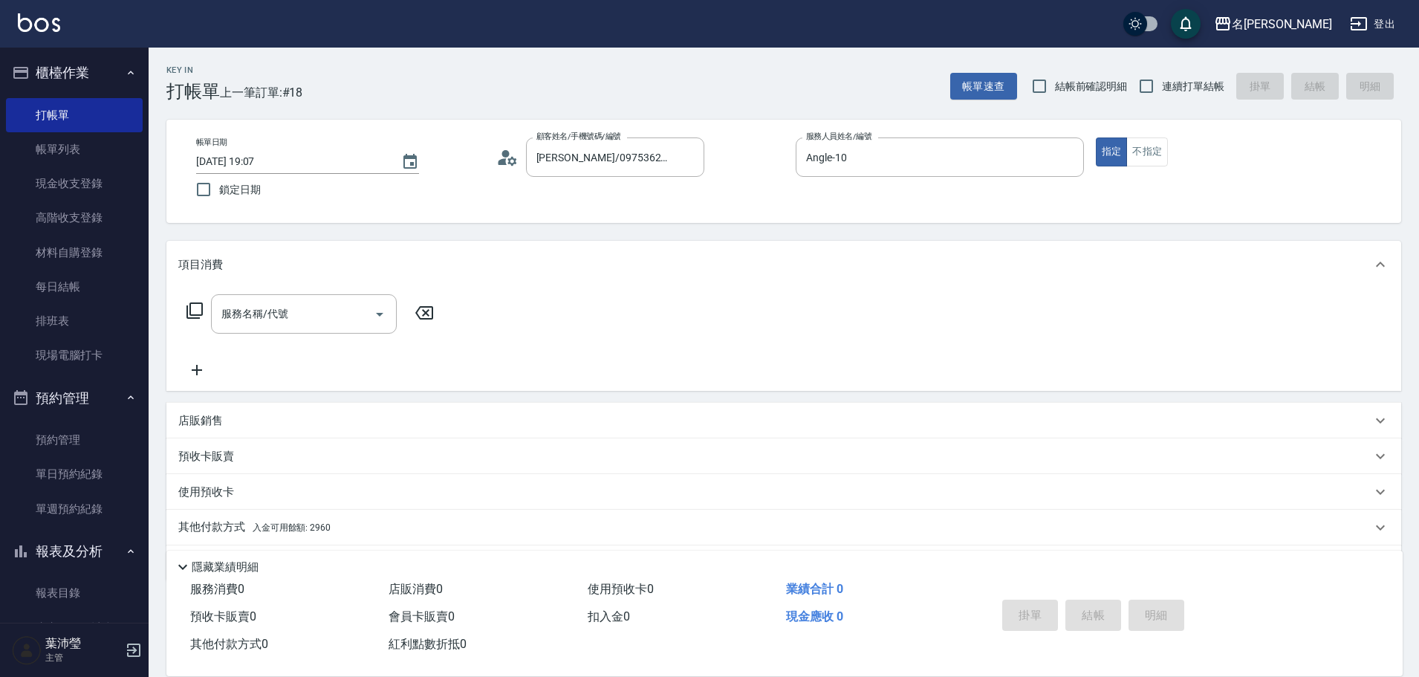
click at [193, 315] on icon at bounding box center [194, 310] width 16 height 16
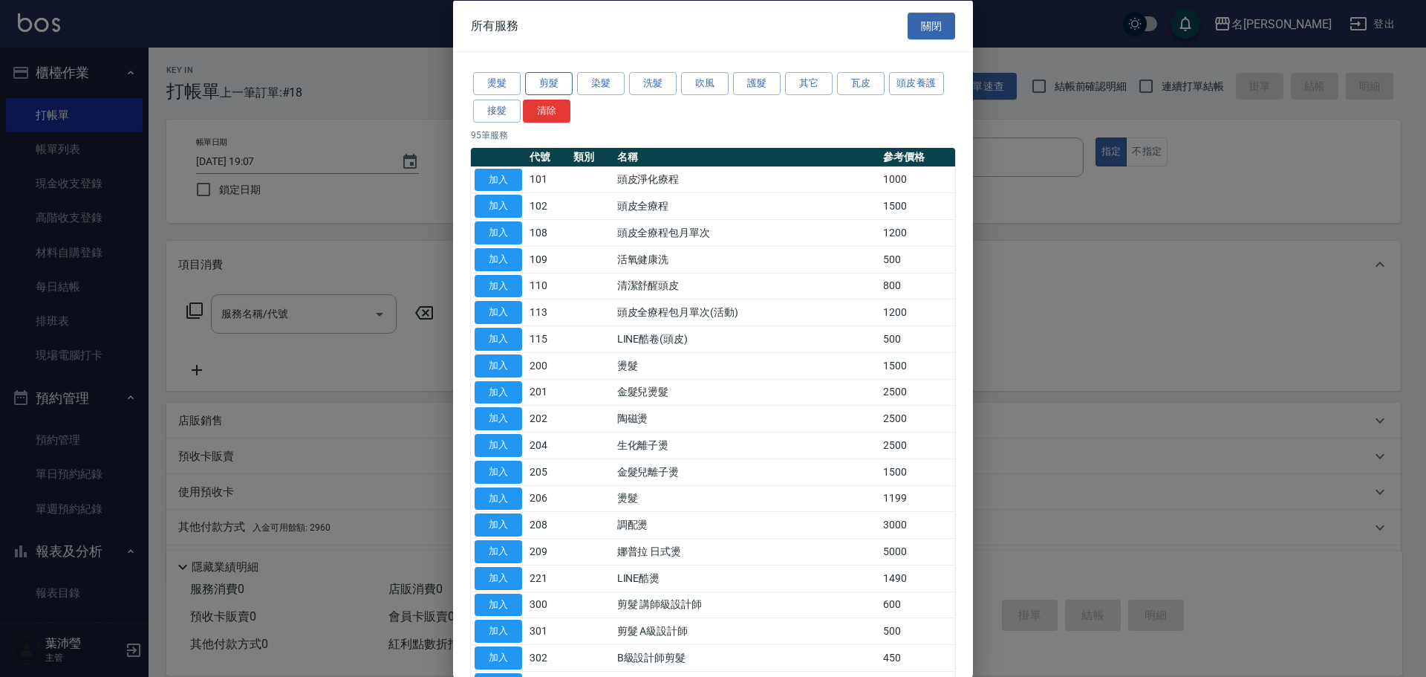
click at [538, 76] on button "剪髮" at bounding box center [549, 83] width 48 height 23
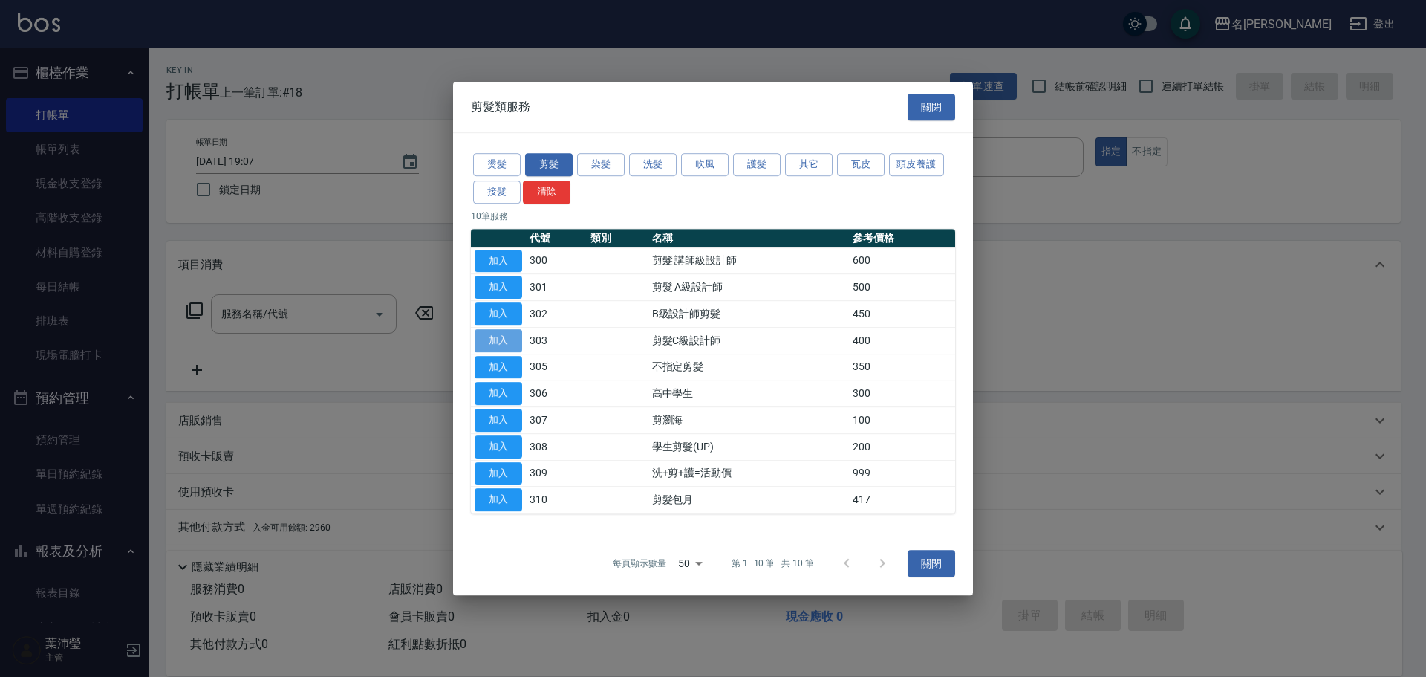
click at [502, 346] on button "加入" at bounding box center [499, 340] width 48 height 23
type input "剪髮C級設計師(303)"
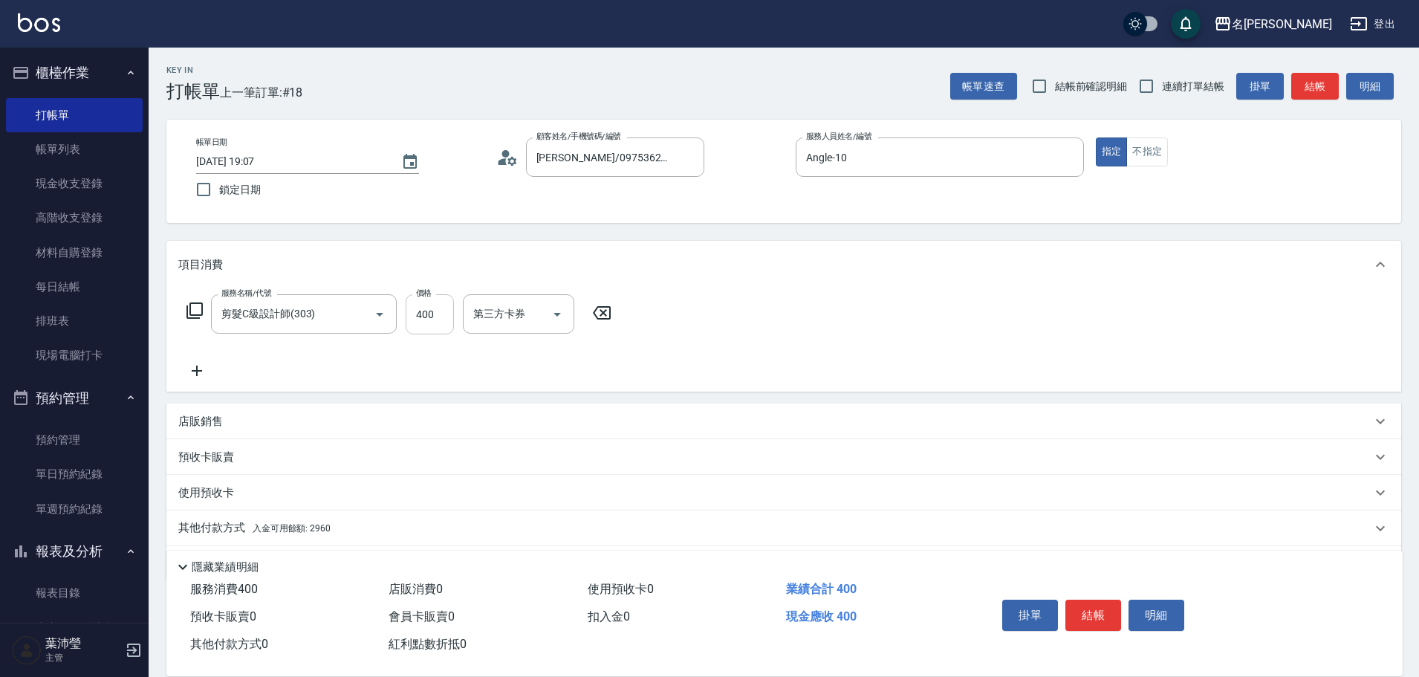
drag, startPoint x: 415, startPoint y: 316, endPoint x: 423, endPoint y: 328, distance: 14.4
click at [415, 316] on input "400" at bounding box center [430, 314] width 48 height 40
type input "350"
click at [824, 274] on div "項目消費" at bounding box center [783, 265] width 1234 height 48
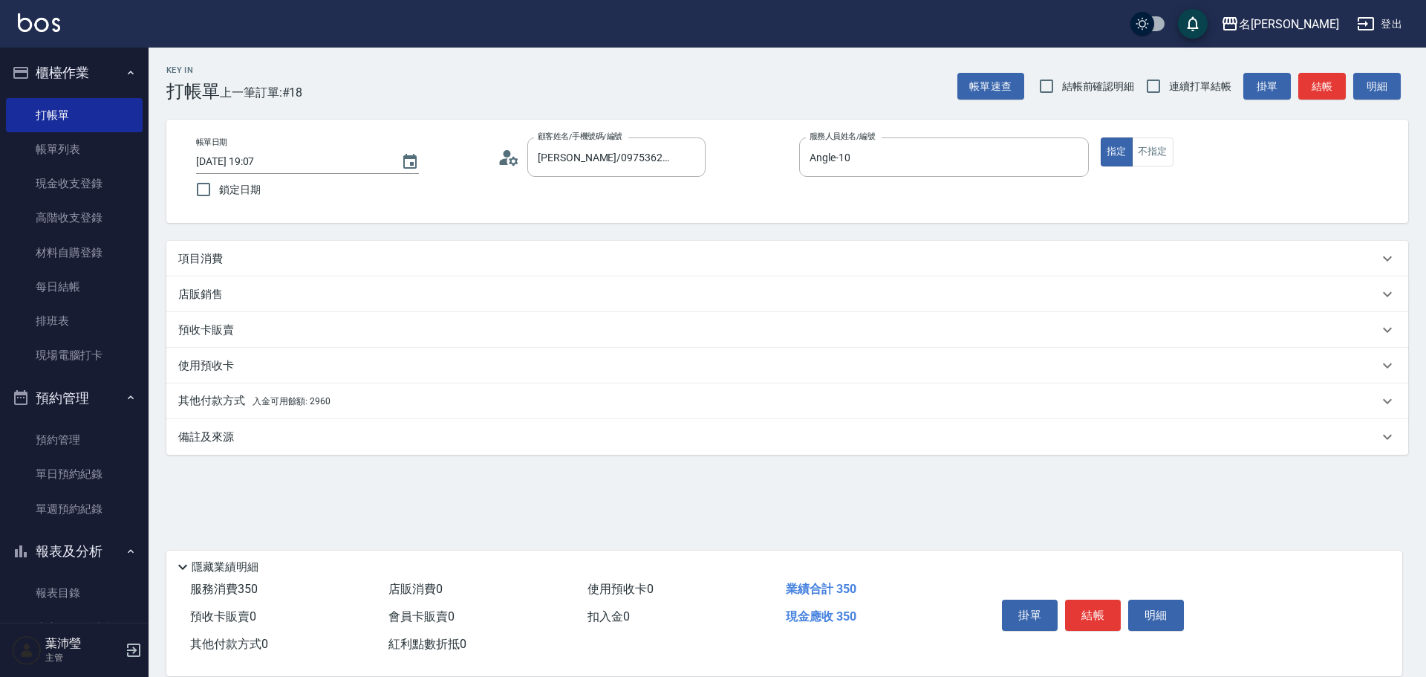
click at [819, 267] on div "項目消費" at bounding box center [787, 259] width 1242 height 36
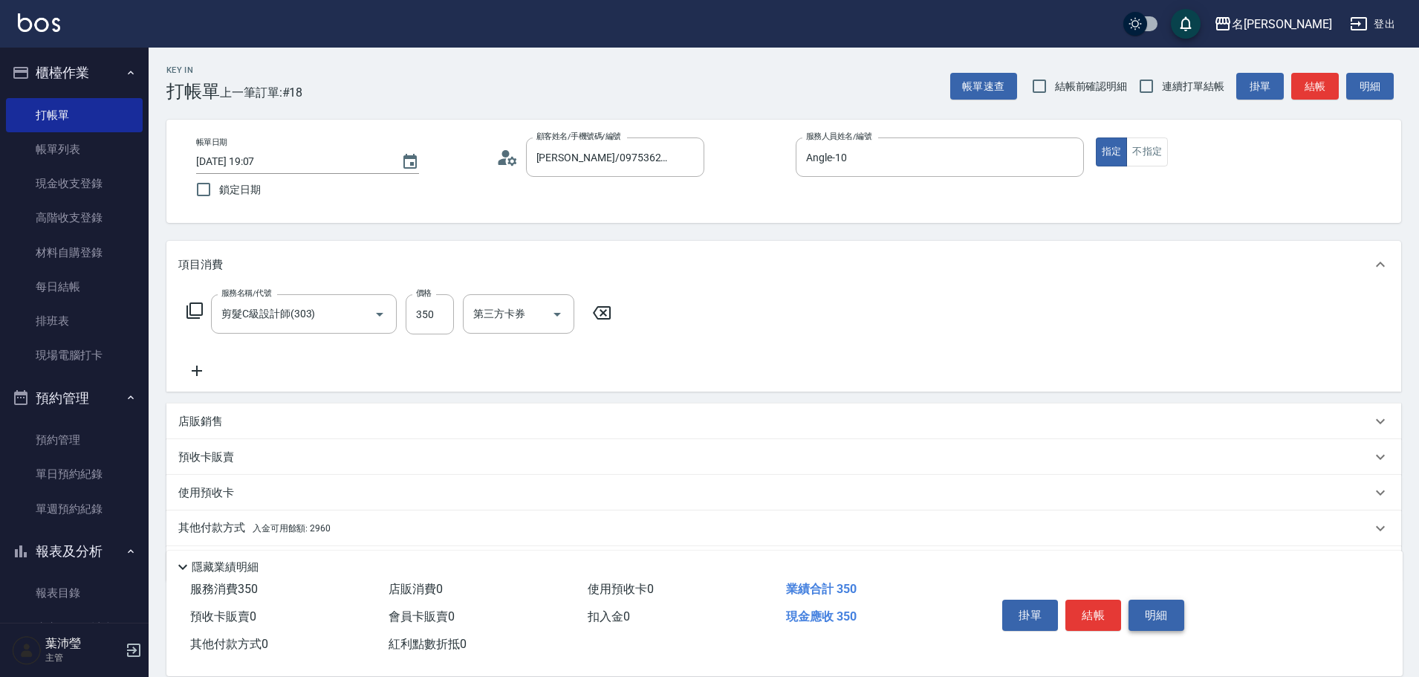
click at [1148, 611] on button "明細" at bounding box center [1156, 614] width 56 height 31
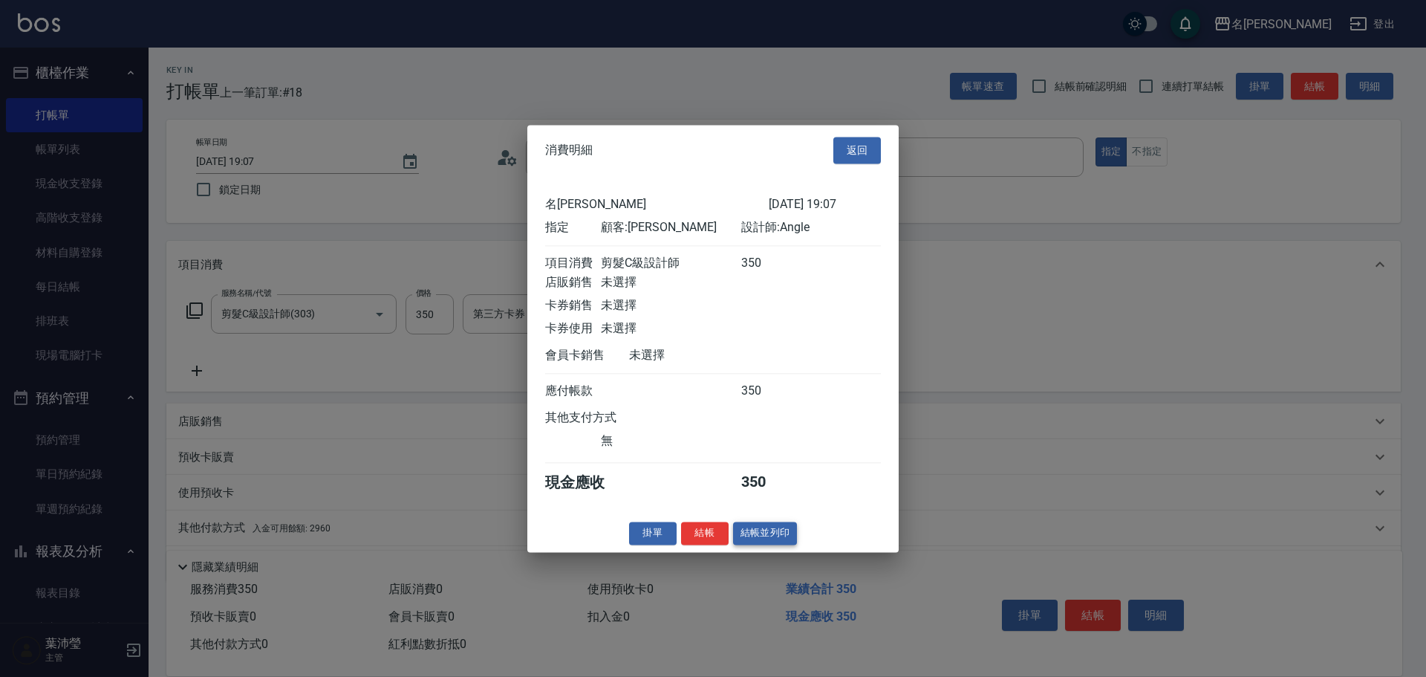
click at [785, 542] on button "結帳並列印" at bounding box center [765, 532] width 65 height 23
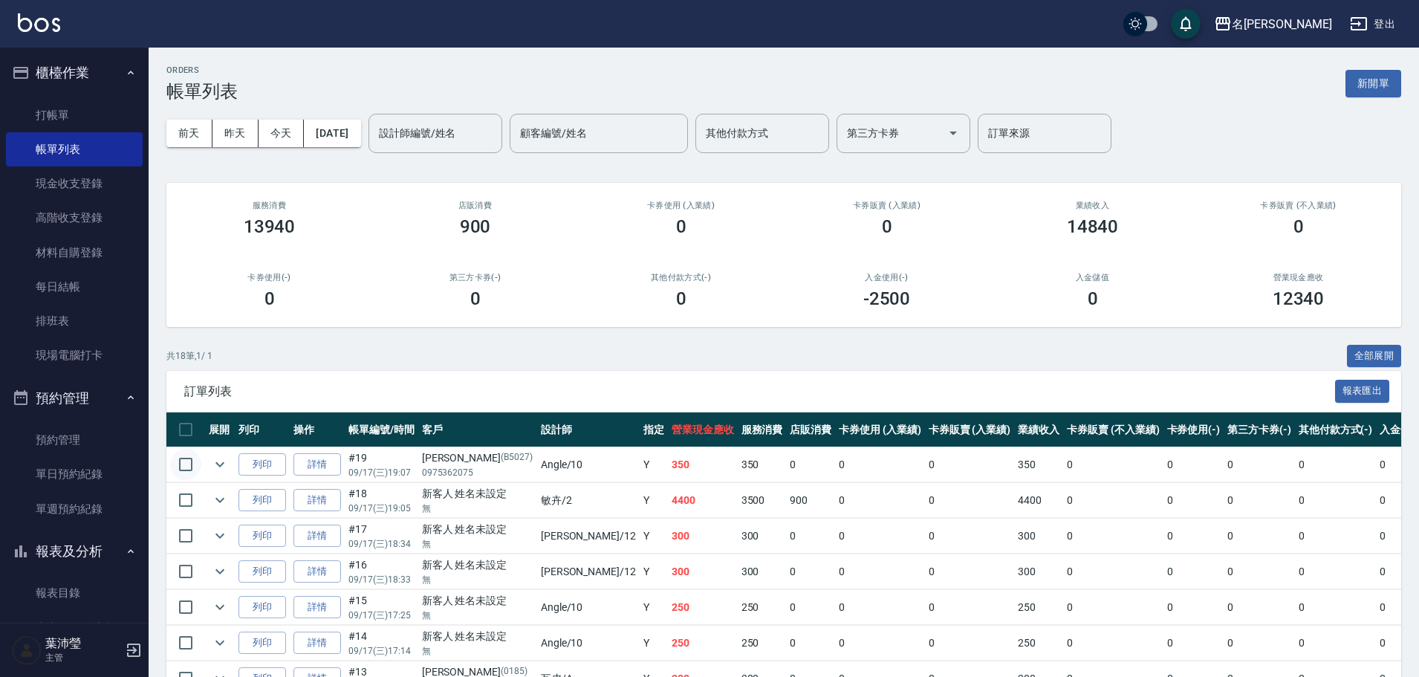
click at [190, 458] on input "checkbox" at bounding box center [185, 464] width 31 height 31
checkbox input "true"
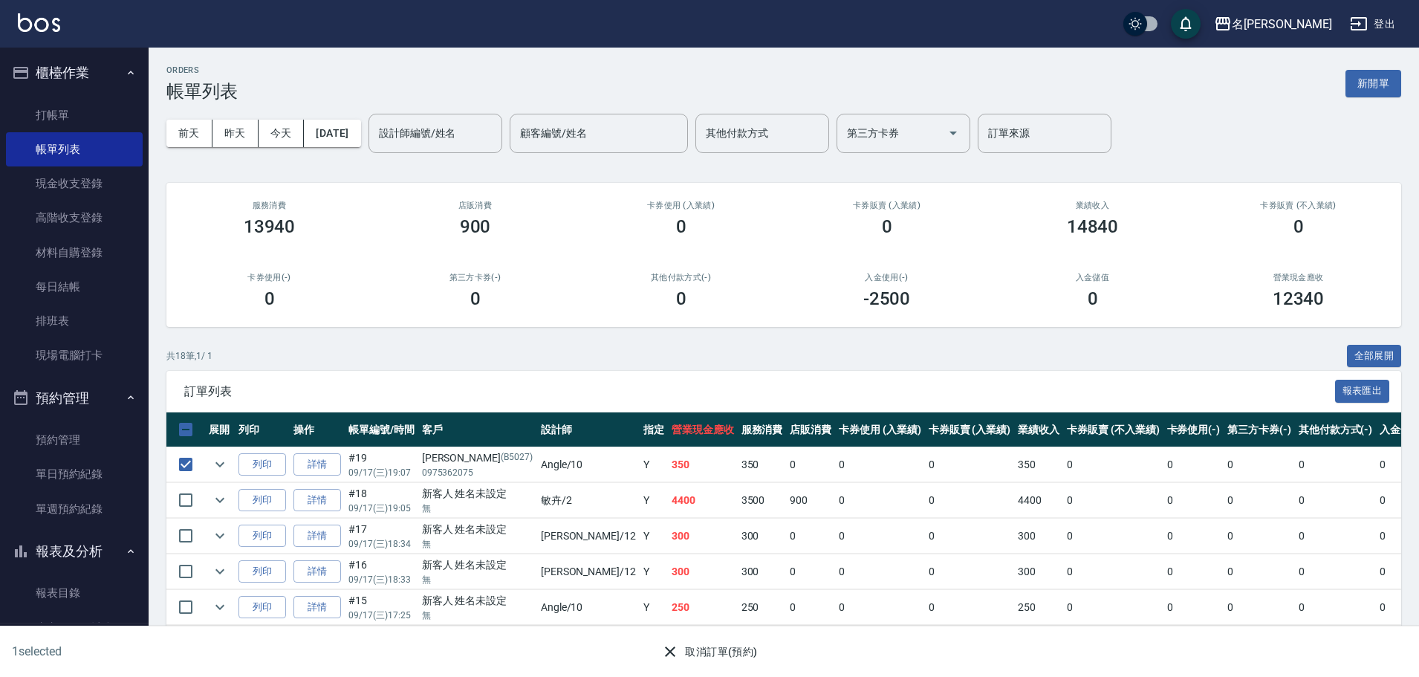
click at [723, 654] on button "取消訂單(預約)" at bounding box center [709, 651] width 108 height 27
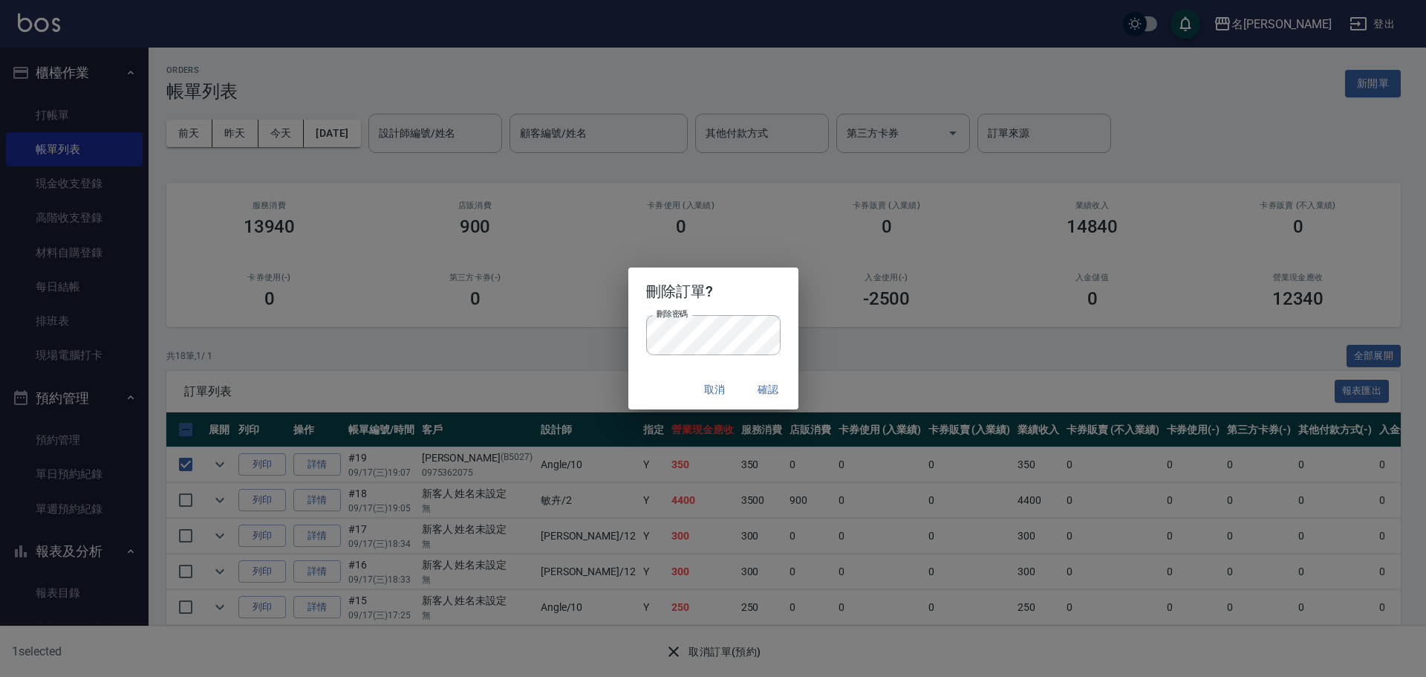
drag, startPoint x: 766, startPoint y: 389, endPoint x: 553, endPoint y: 231, distance: 265.4
click at [766, 388] on button "確認" at bounding box center [769, 389] width 48 height 27
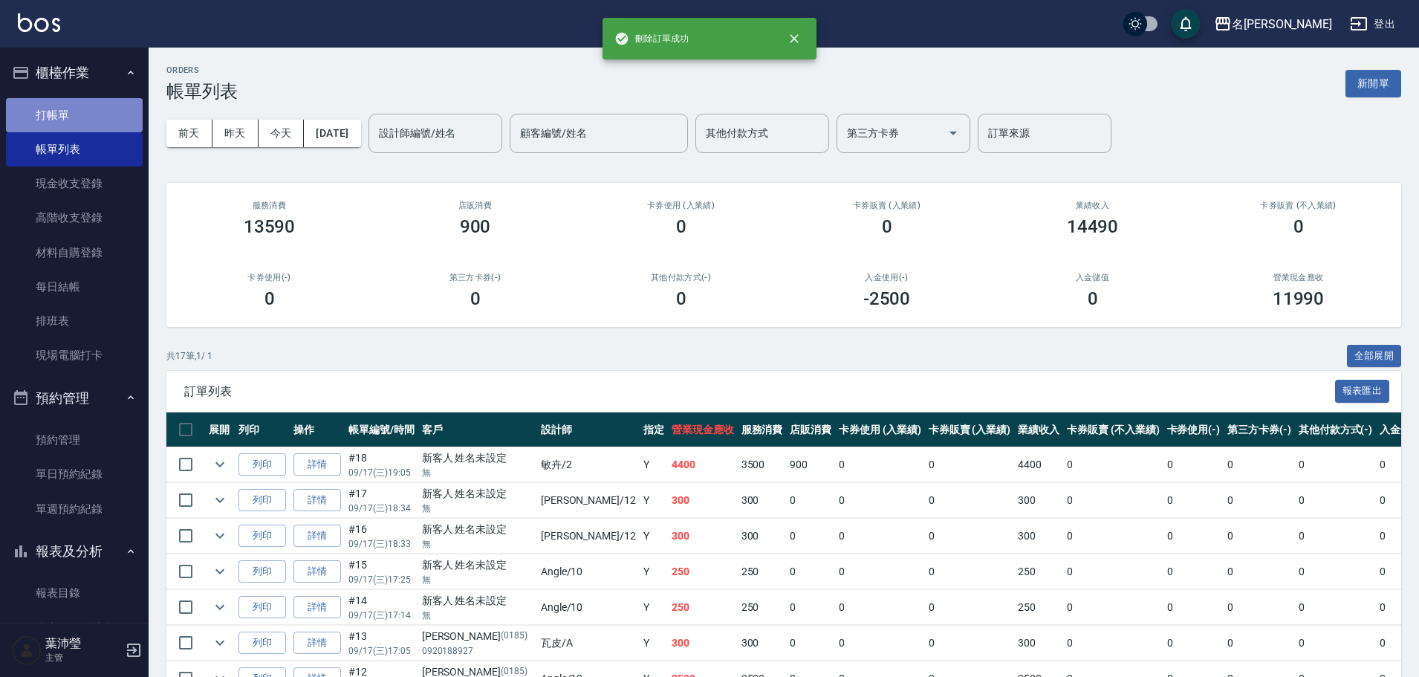
click at [77, 115] on link "打帳單" at bounding box center [74, 115] width 137 height 34
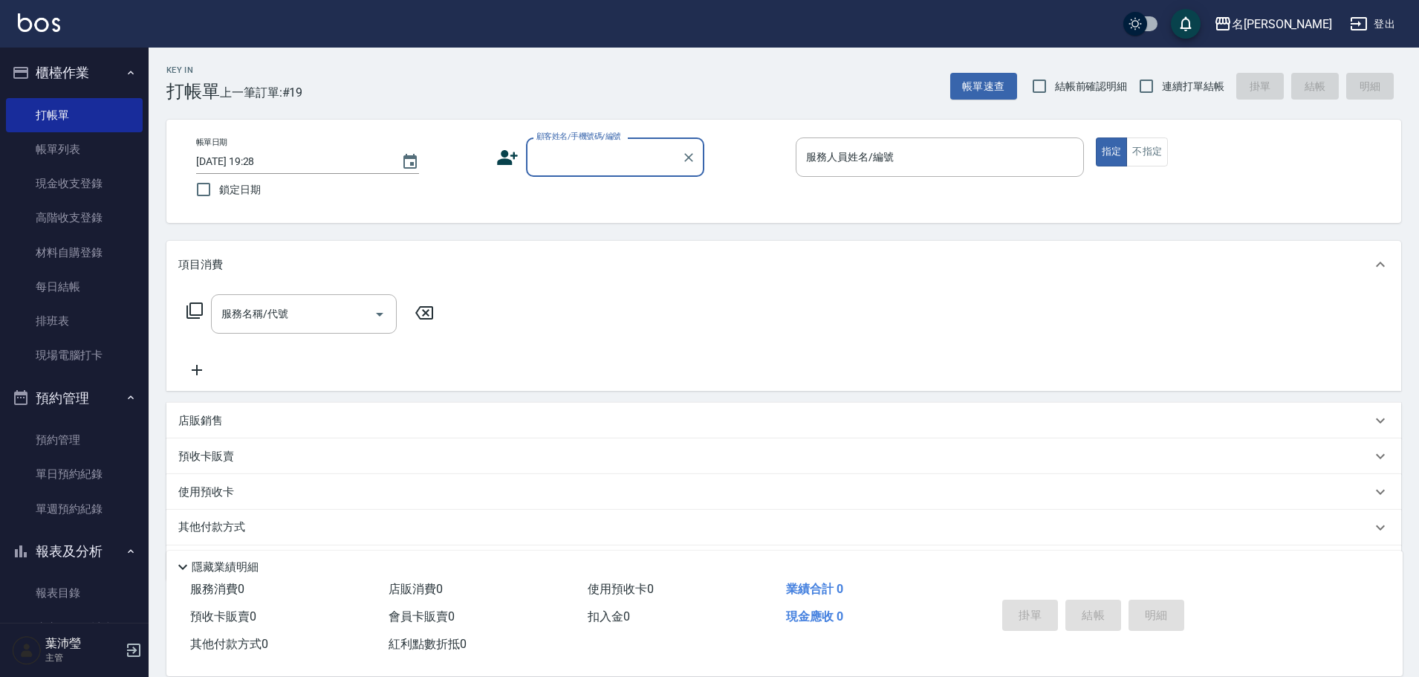
click at [555, 163] on input "顧客姓名/手機號碼/編號" at bounding box center [604, 157] width 143 height 26
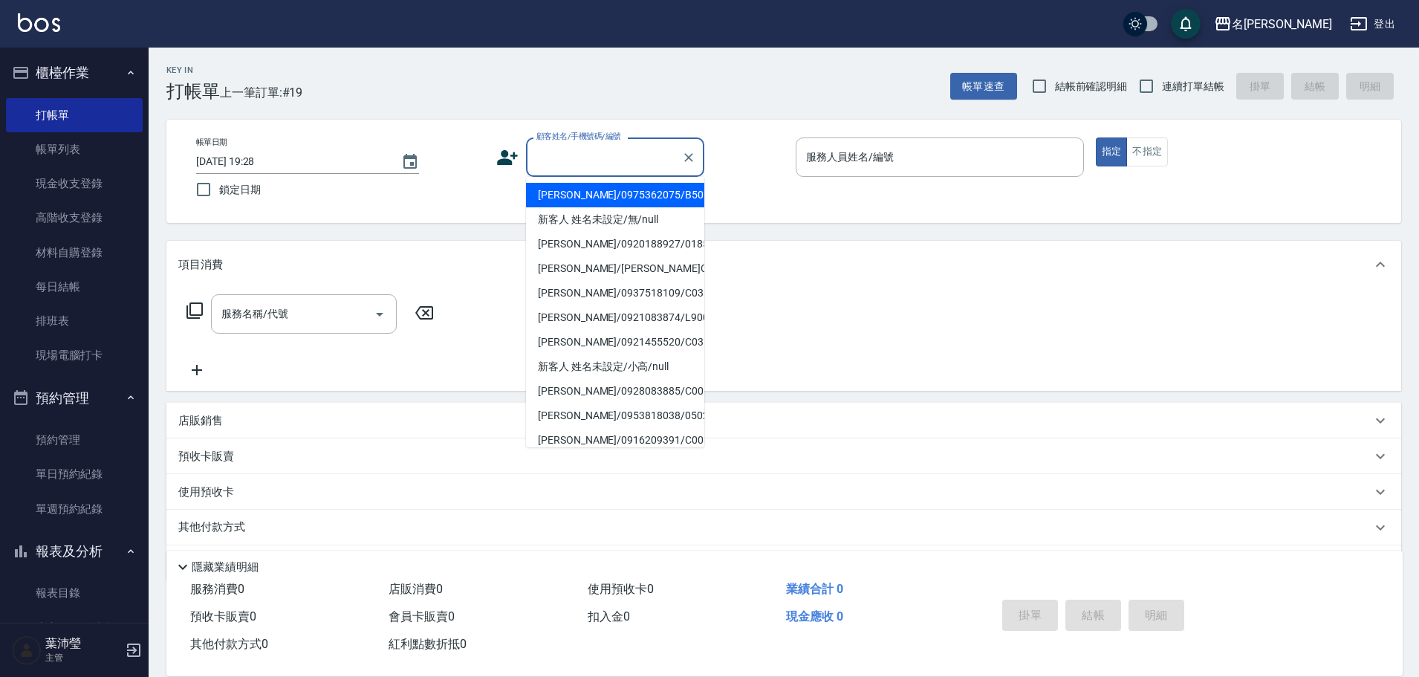
click at [581, 198] on li "[PERSON_NAME]/0975362075/B5027" at bounding box center [615, 195] width 178 height 25
type input "[PERSON_NAME]/0975362075/B5027"
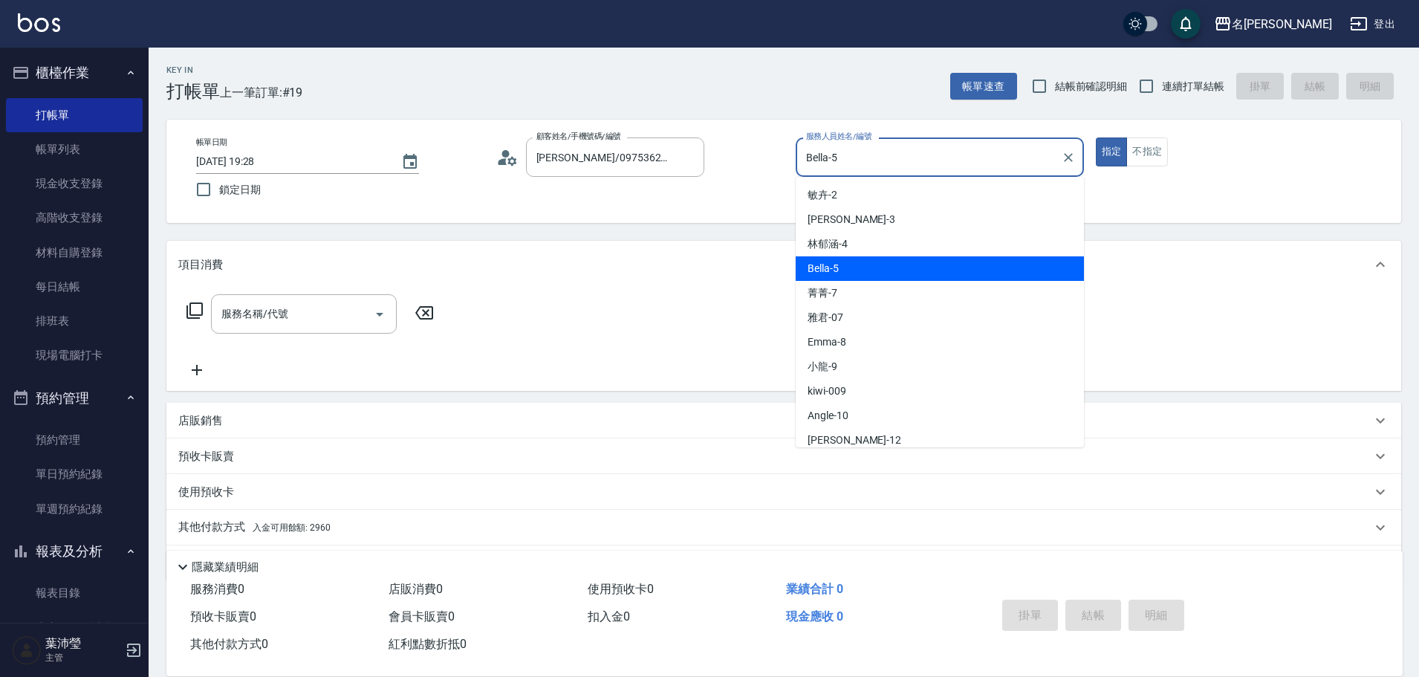
click at [850, 164] on input "Bella-5" at bounding box center [928, 157] width 253 height 26
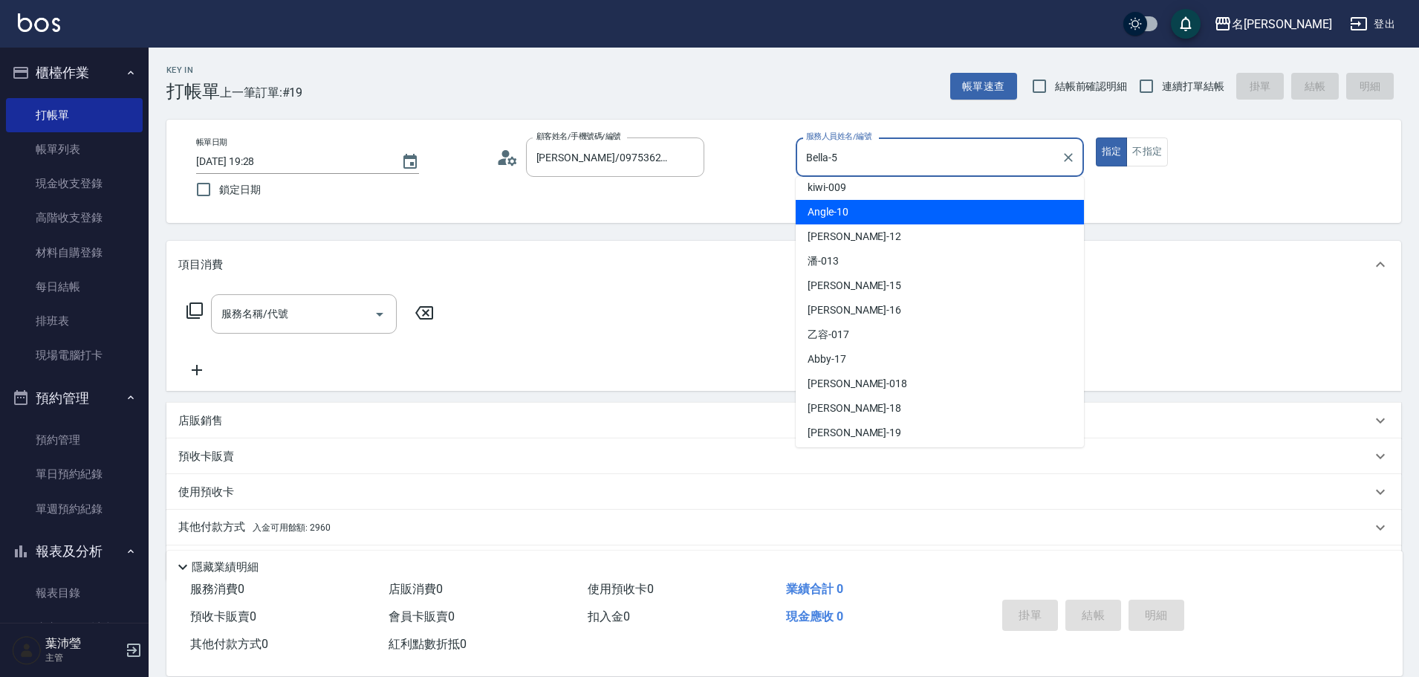
scroll to position [57, 0]
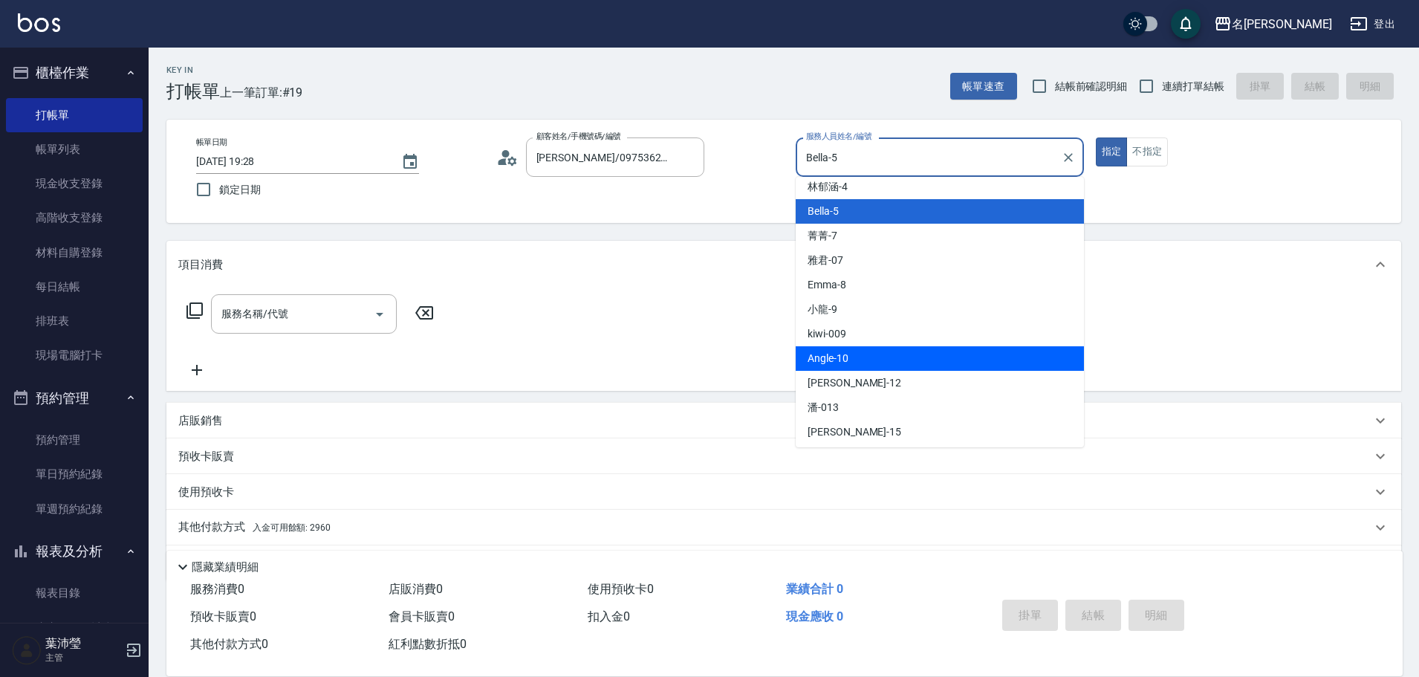
click at [908, 362] on div "Angle -10" at bounding box center [939, 358] width 288 height 25
type input "Angle-10"
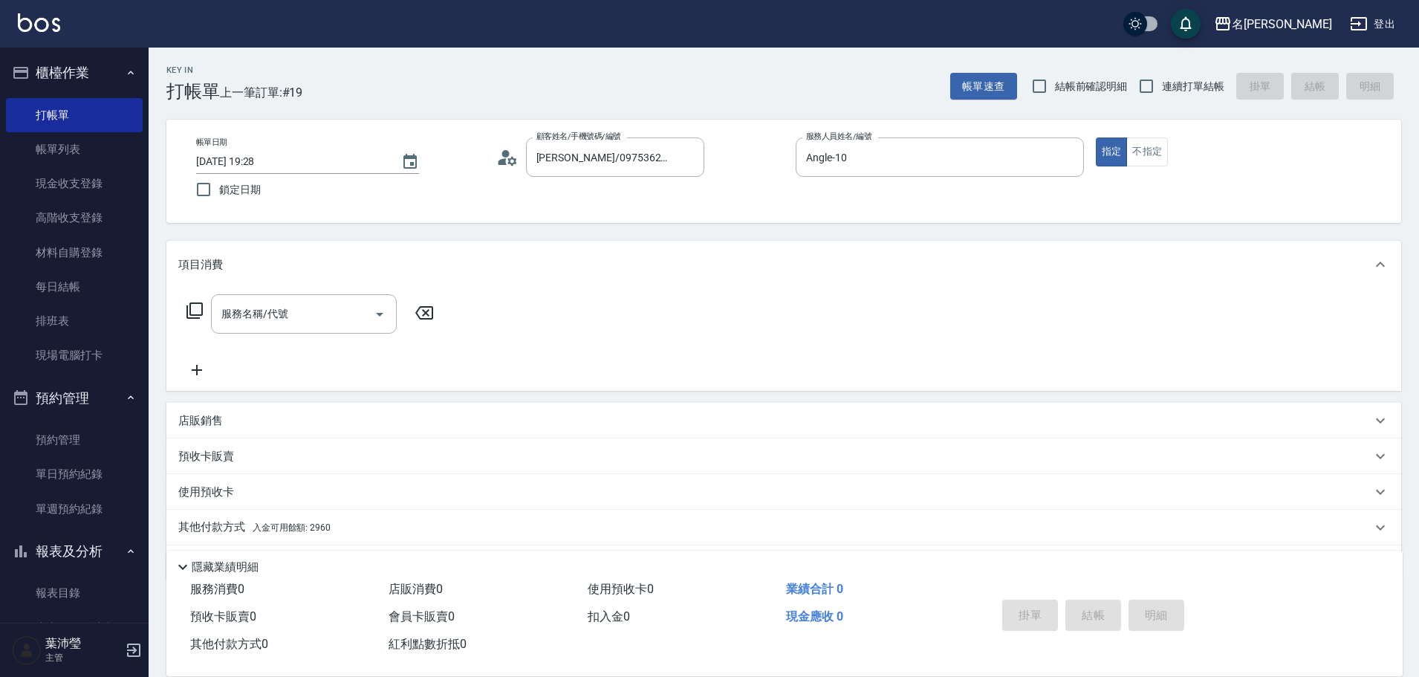
click at [192, 309] on icon at bounding box center [195, 311] width 18 height 18
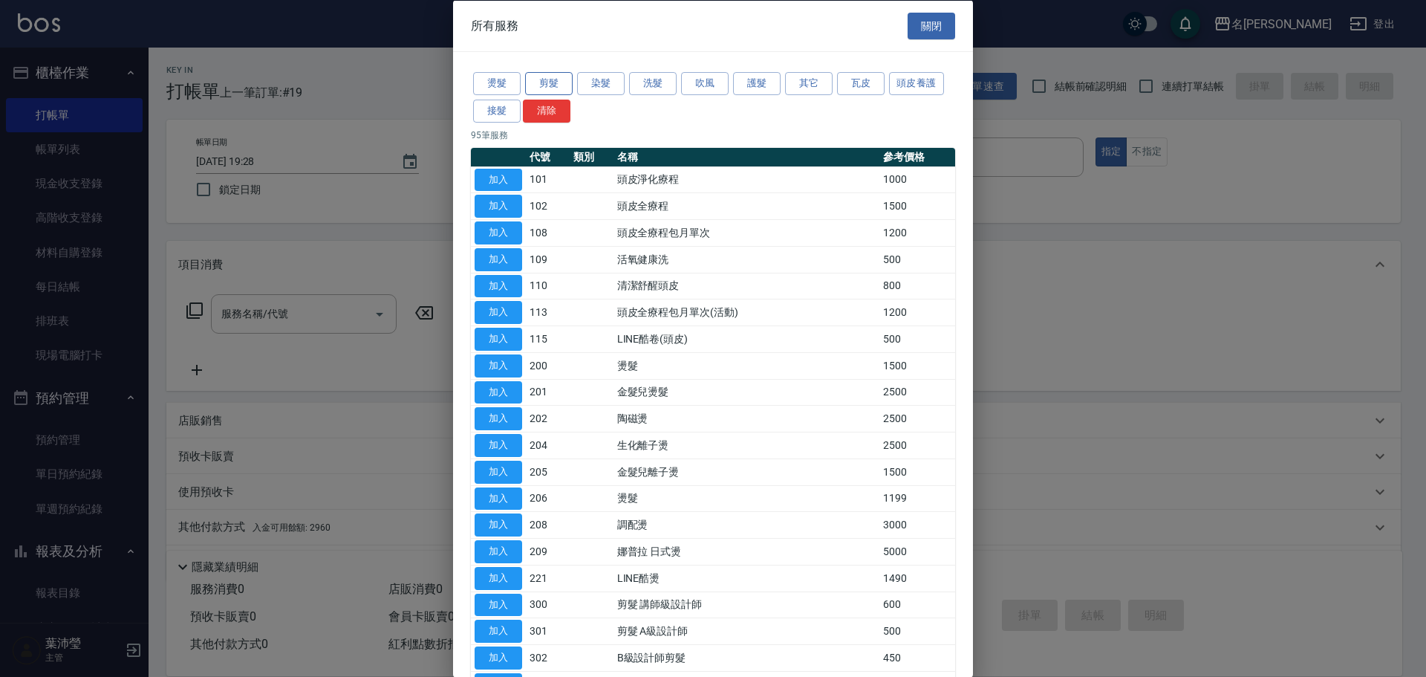
drag, startPoint x: 536, startPoint y: 88, endPoint x: 551, endPoint y: 87, distance: 14.9
click at [551, 87] on button "剪髮" at bounding box center [549, 83] width 48 height 23
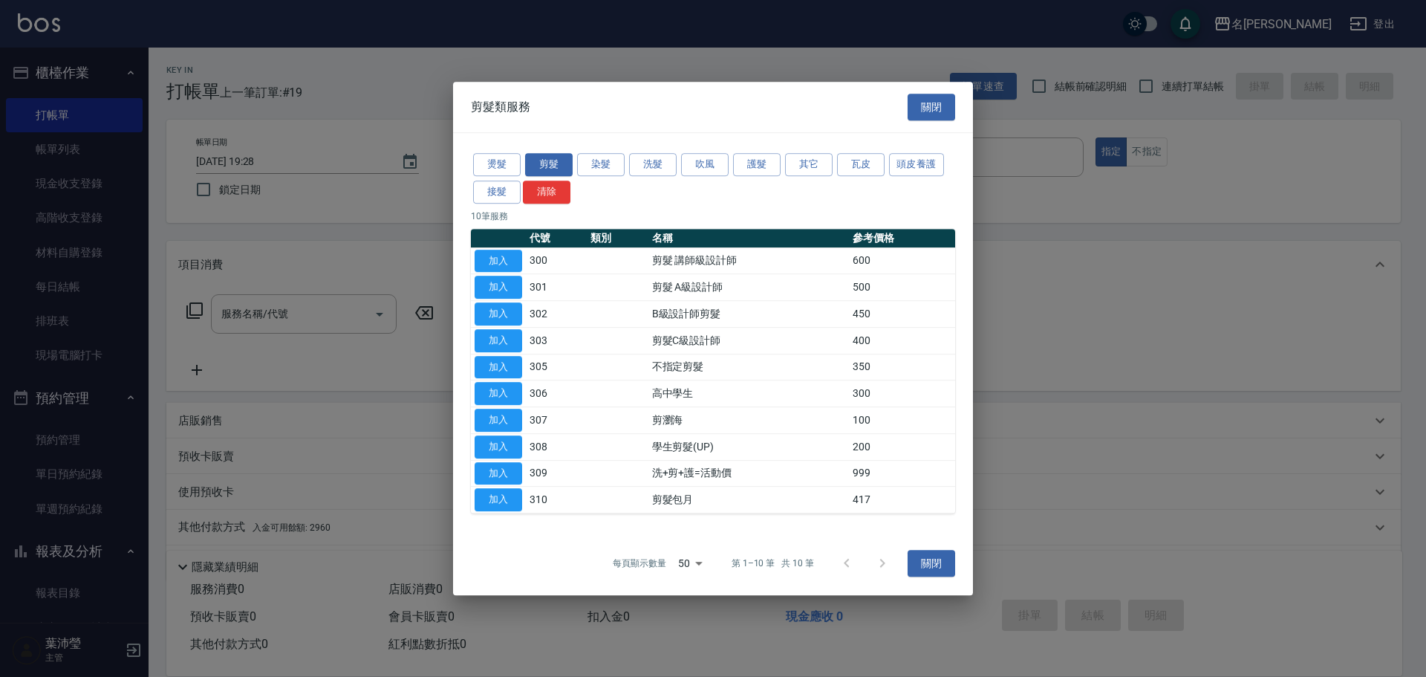
click at [513, 339] on button "加入" at bounding box center [499, 340] width 48 height 23
type input "剪髮C級設計師(303)"
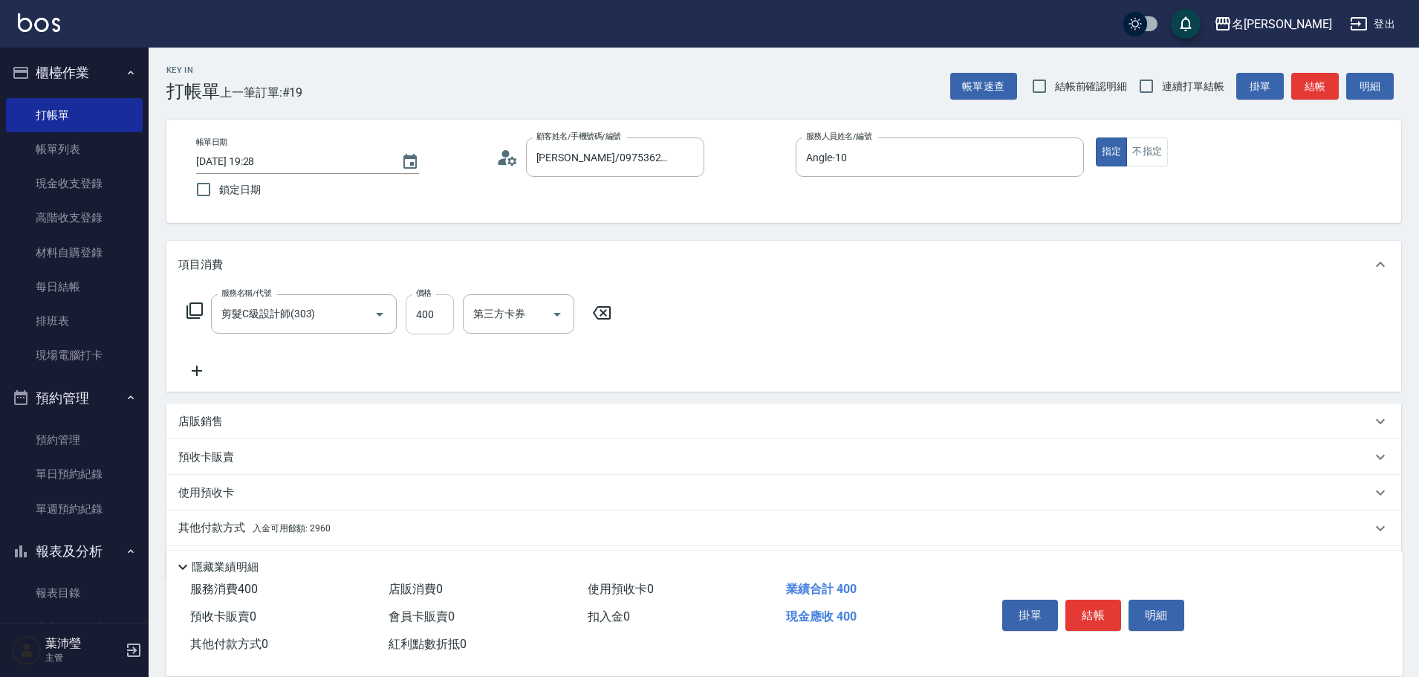
click at [429, 317] on input "400" at bounding box center [430, 314] width 48 height 40
click at [428, 318] on input "400" at bounding box center [430, 314] width 48 height 40
type input "350"
click at [740, 325] on div "服務名稱/代號 剪髮C級設計師(303) 服務名稱/代號 價格 350 價格 第三方卡券 第三方卡券" at bounding box center [783, 339] width 1234 height 103
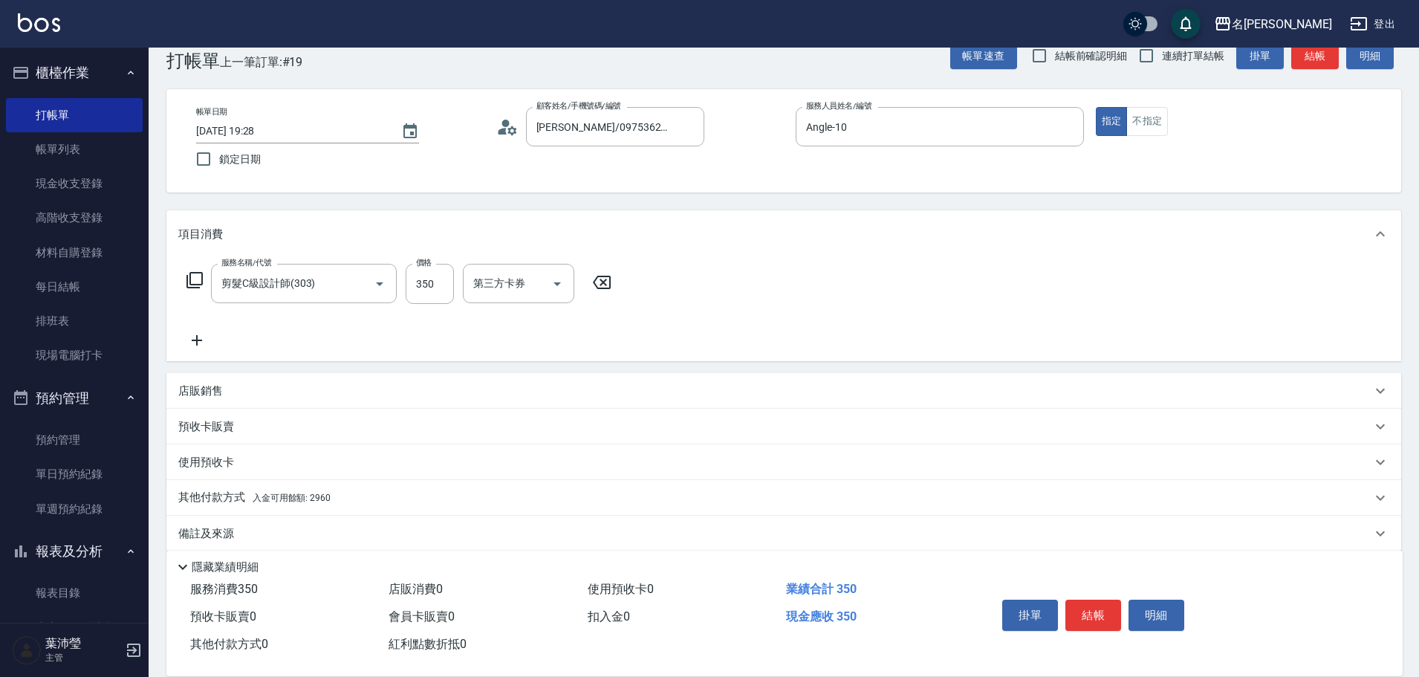
scroll to position [48, 0]
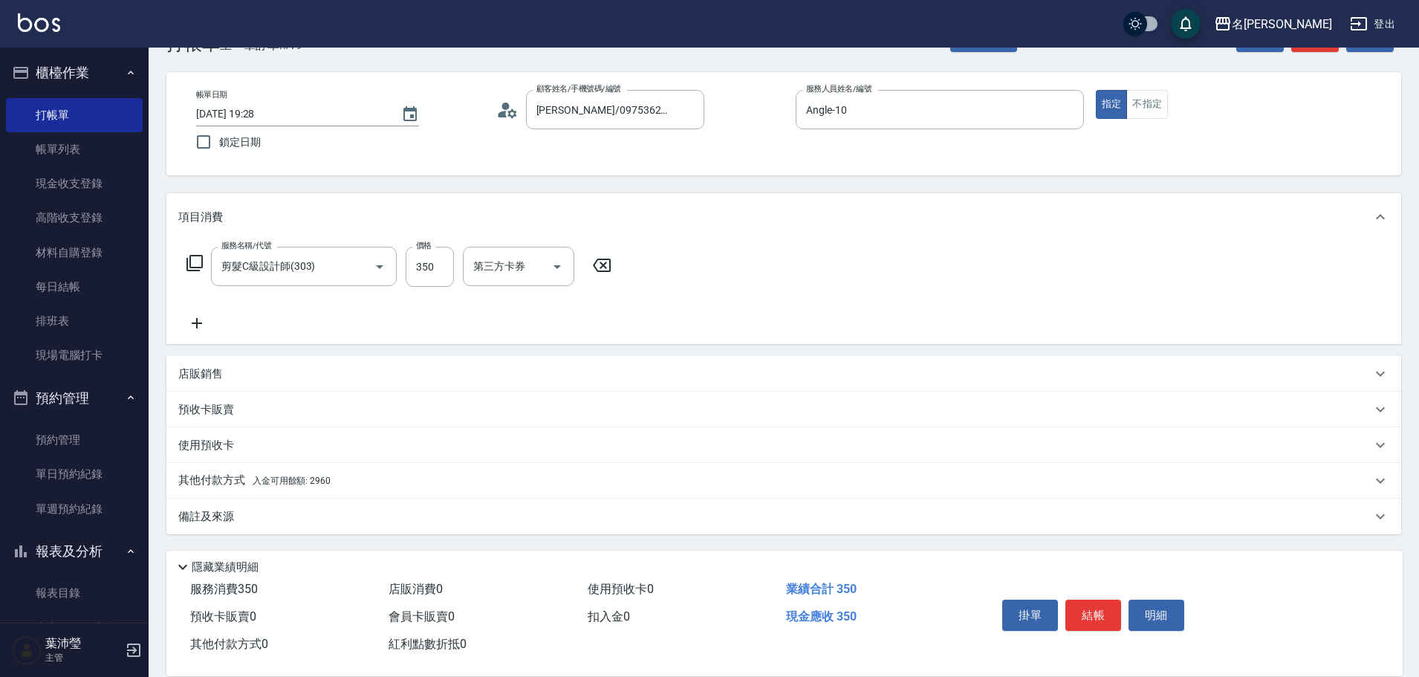
click at [299, 486] on p "其他付款方式 入金可用餘額: 2960" at bounding box center [254, 480] width 152 height 16
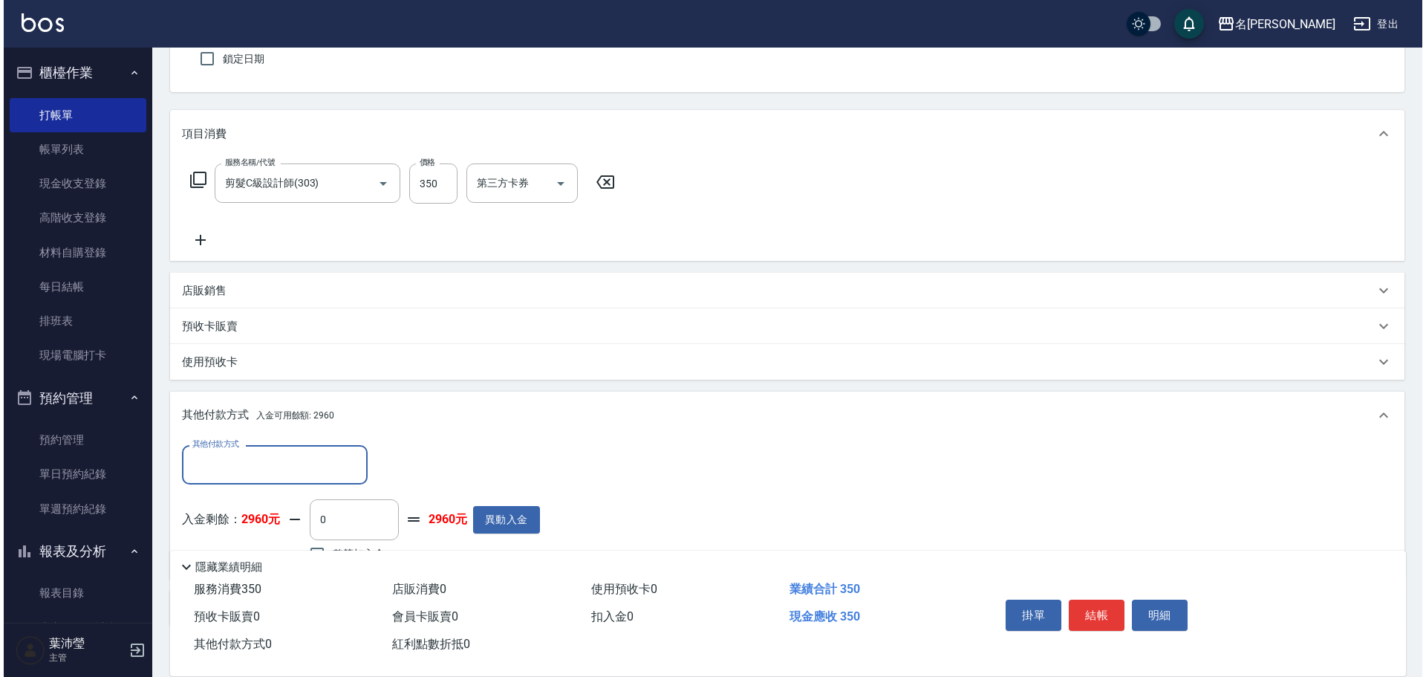
scroll to position [196, 0]
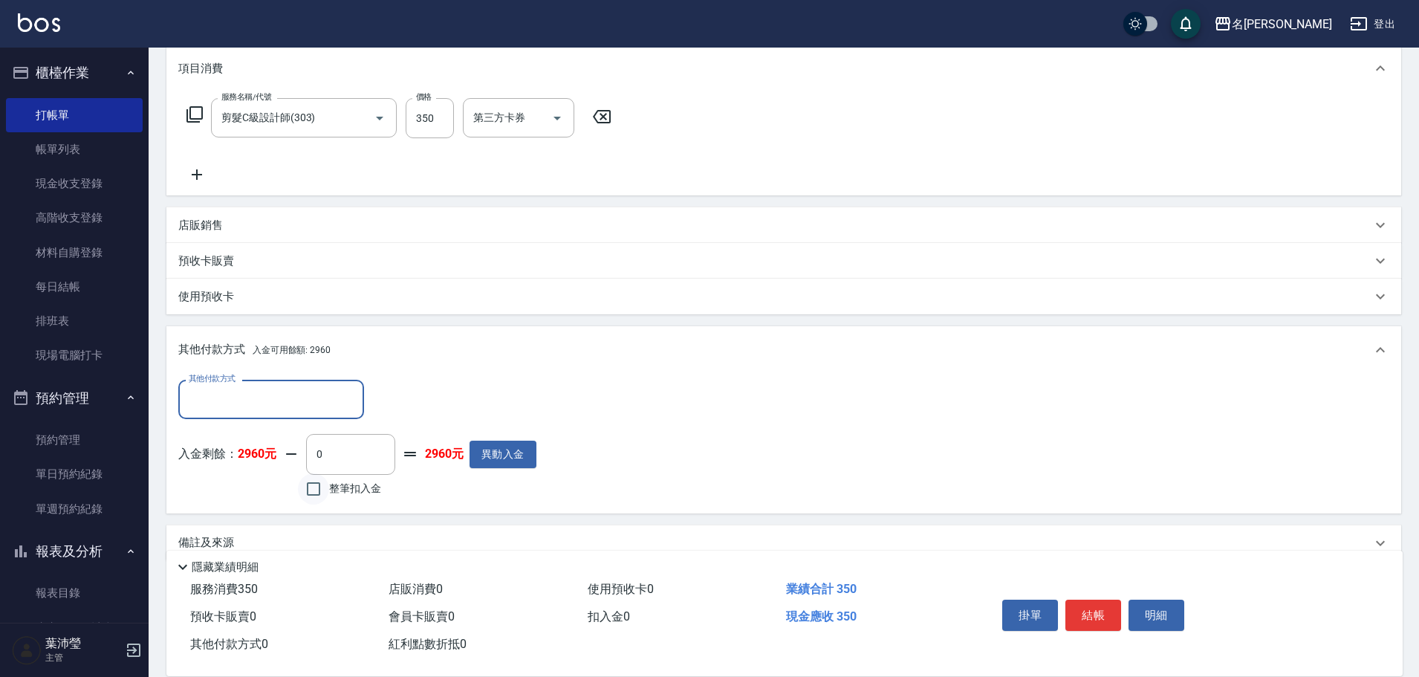
click at [328, 489] on input "整筆扣入金" at bounding box center [313, 488] width 31 height 31
checkbox input "true"
type input "350"
click at [1152, 606] on button "明細" at bounding box center [1156, 614] width 56 height 31
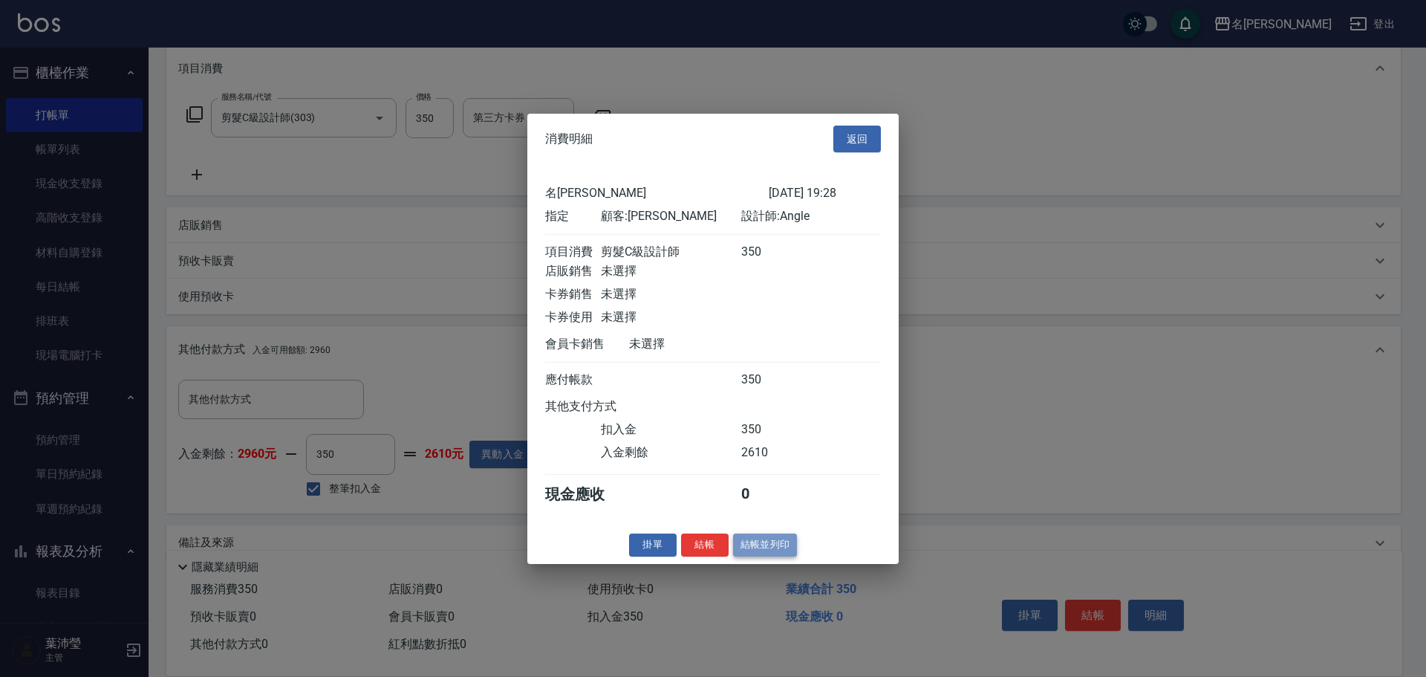
click at [791, 556] on button "結帳並列印" at bounding box center [765, 544] width 65 height 23
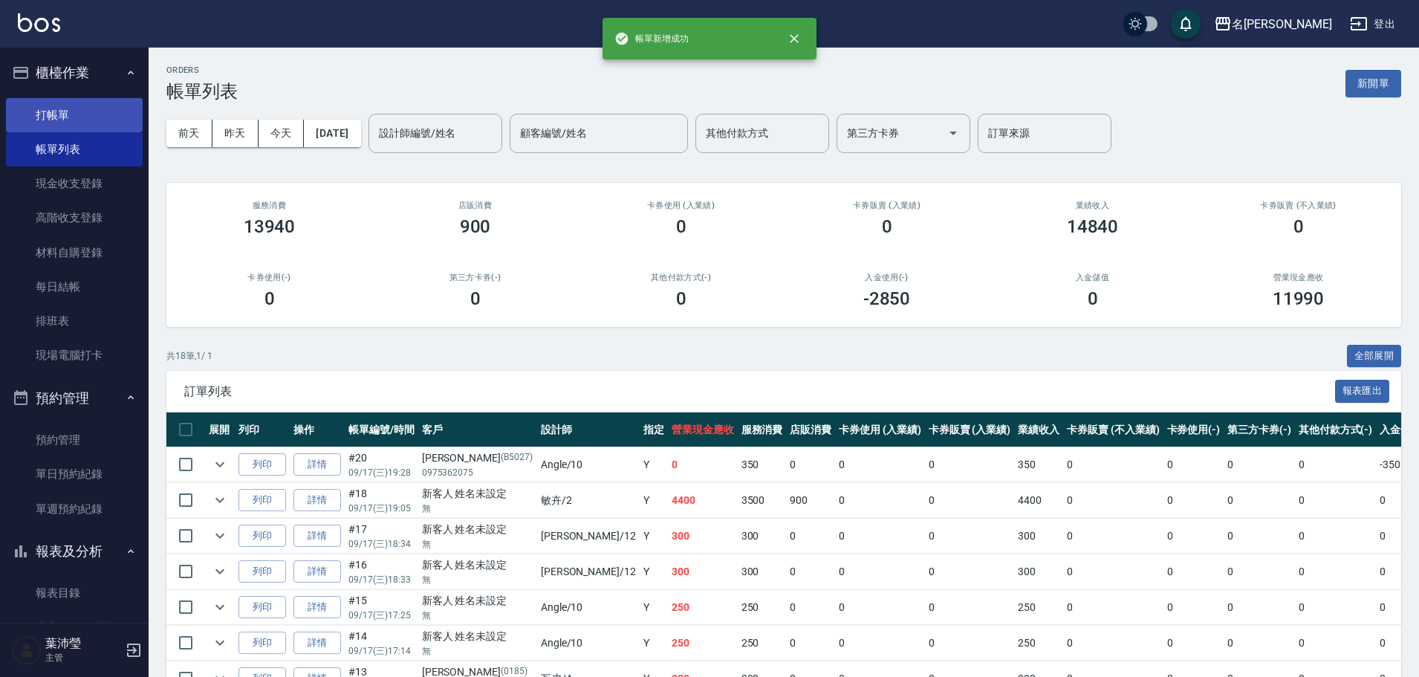
click at [44, 114] on link "打帳單" at bounding box center [74, 115] width 137 height 34
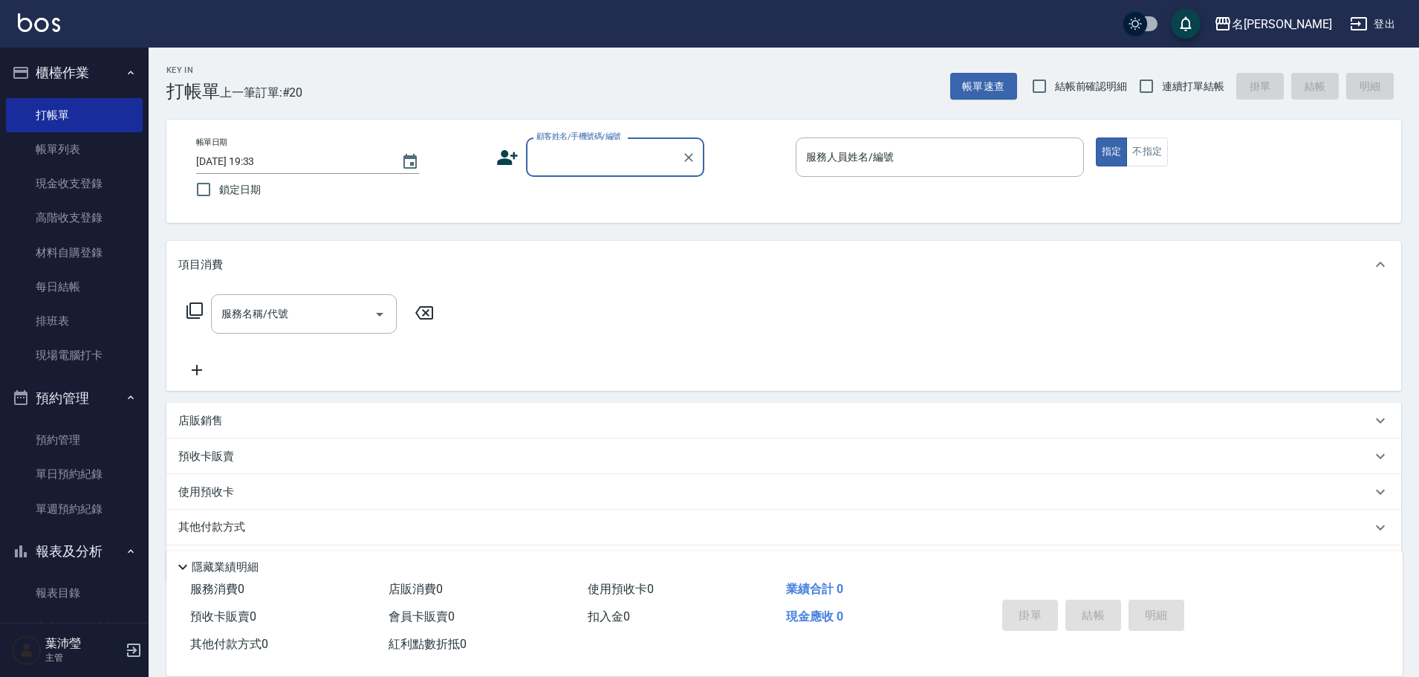
click at [556, 143] on div "顧客姓名/手機號碼/編號" at bounding box center [615, 156] width 178 height 39
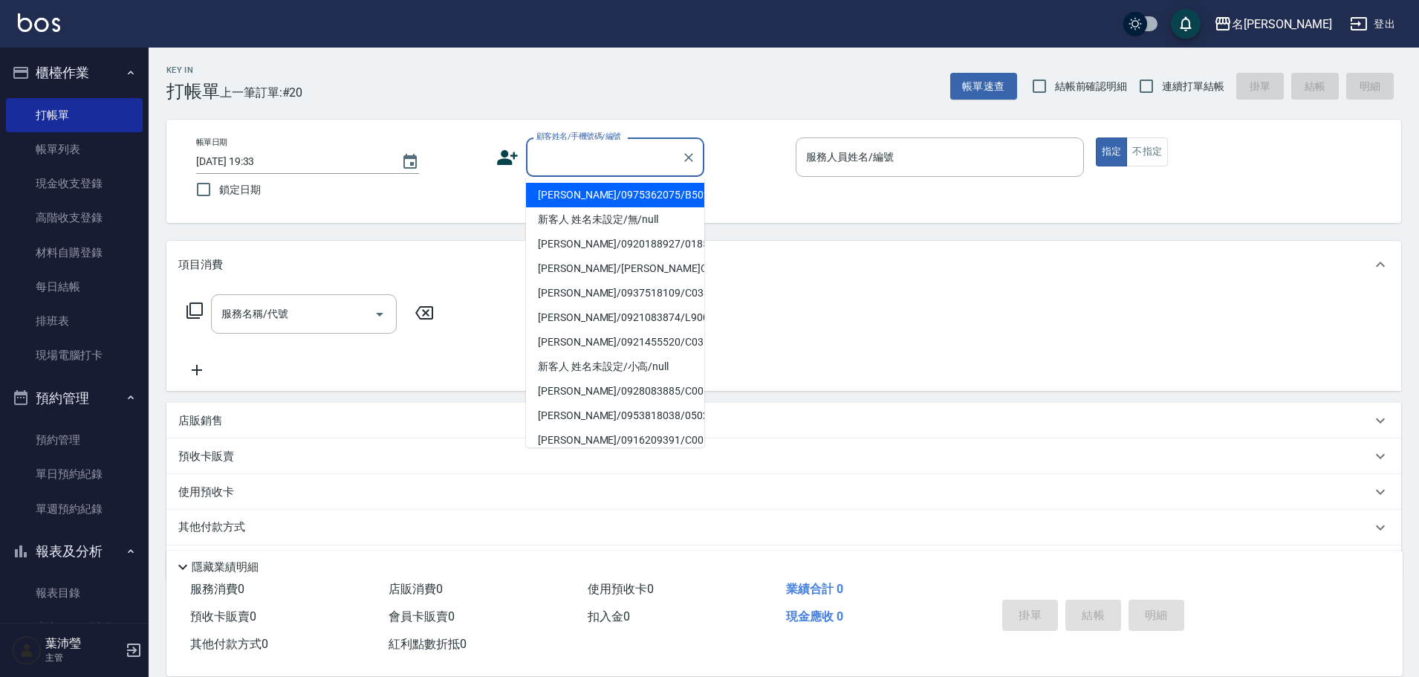
click at [599, 196] on li "[PERSON_NAME]/0975362075/B5027" at bounding box center [615, 195] width 178 height 25
type input "[PERSON_NAME]/0975362075/B5027"
type input "Bella-5"
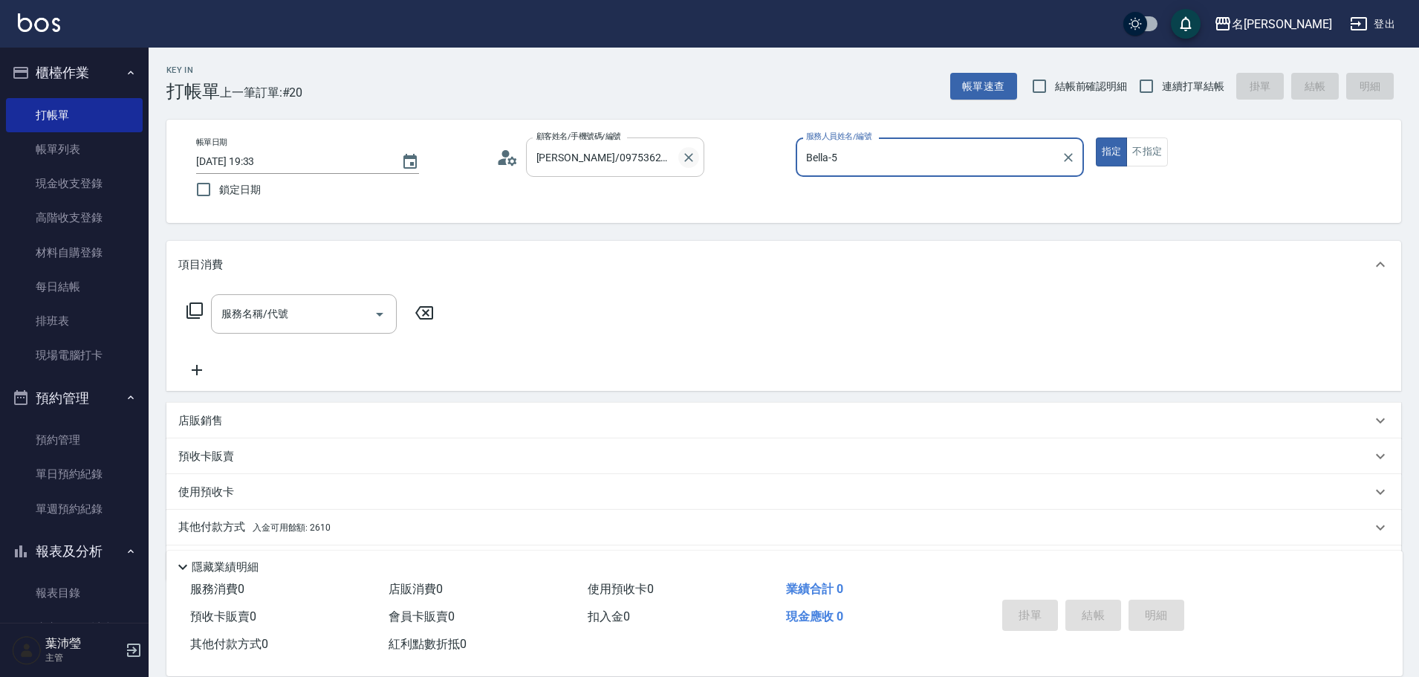
click at [690, 152] on icon "Clear" at bounding box center [688, 157] width 15 height 15
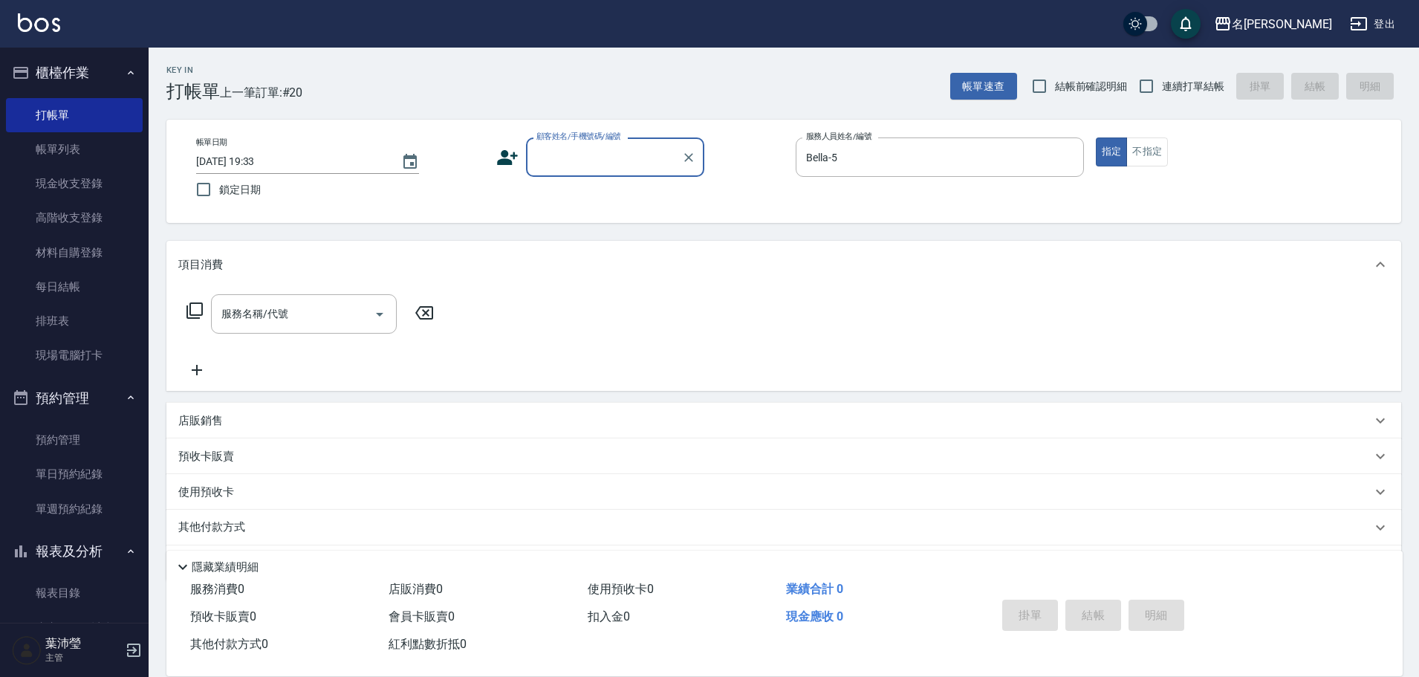
click at [672, 151] on input "顧客姓名/手機號碼/編號" at bounding box center [604, 157] width 143 height 26
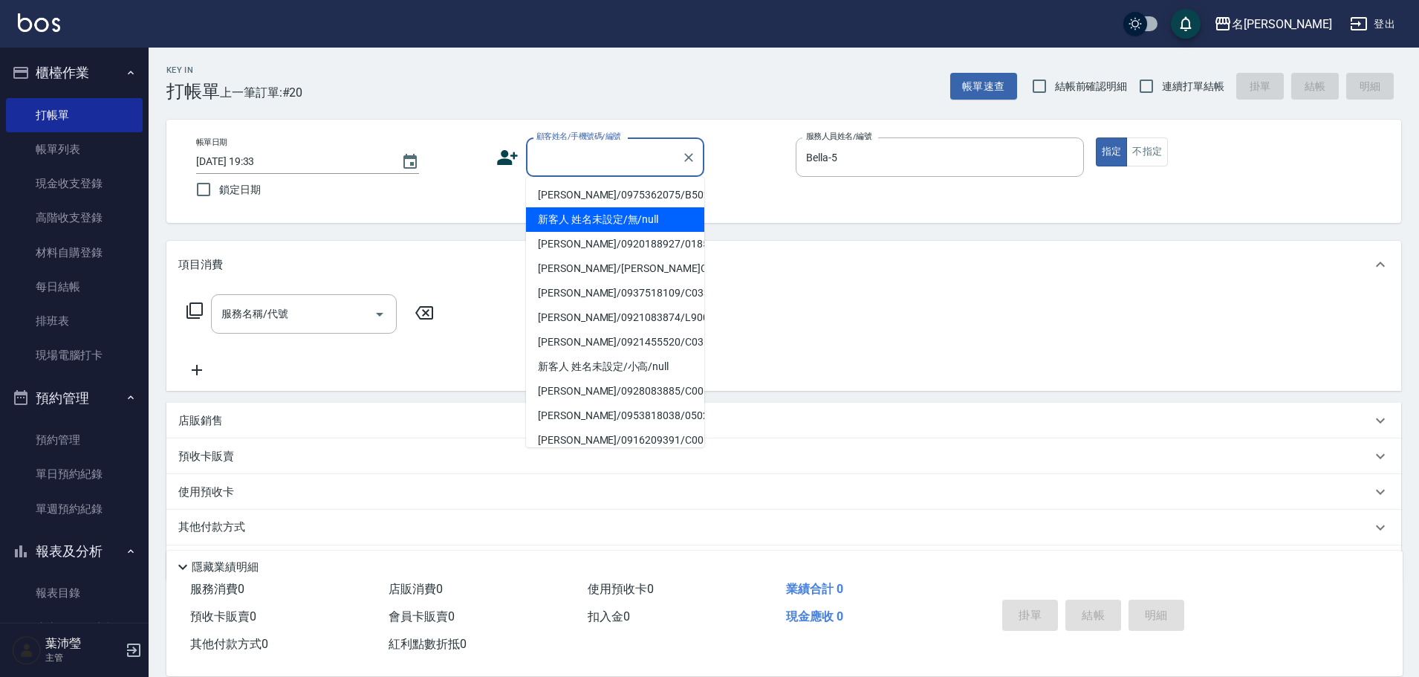
click at [662, 221] on li "新客人 姓名未設定/無/null" at bounding box center [615, 219] width 178 height 25
type input "新客人 姓名未設定/無/null"
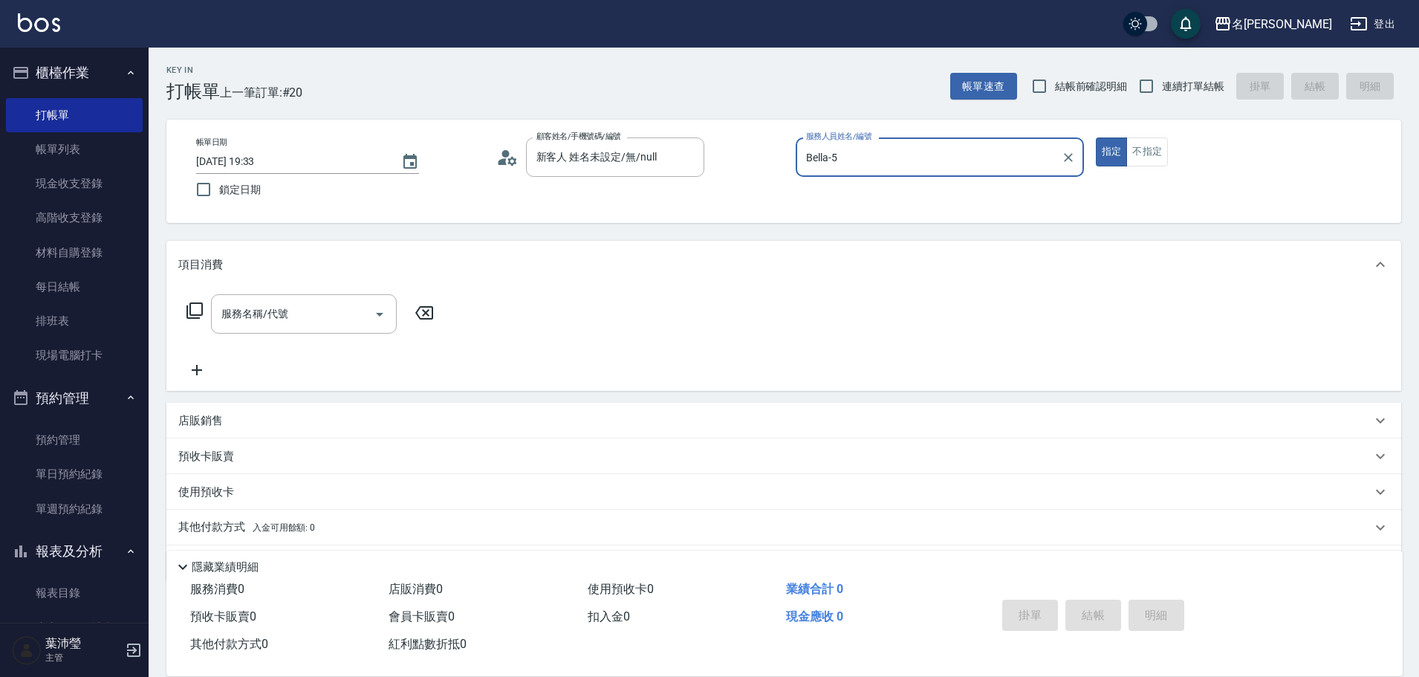
type input "Bella-51"
click at [1073, 157] on icon "Clear" at bounding box center [1068, 157] width 15 height 15
click at [977, 204] on div "[PERSON_NAME] -12" at bounding box center [939, 195] width 288 height 25
type input "[PERSON_NAME]-12"
drag, startPoint x: 1150, startPoint y: 154, endPoint x: 1009, endPoint y: 160, distance: 141.3
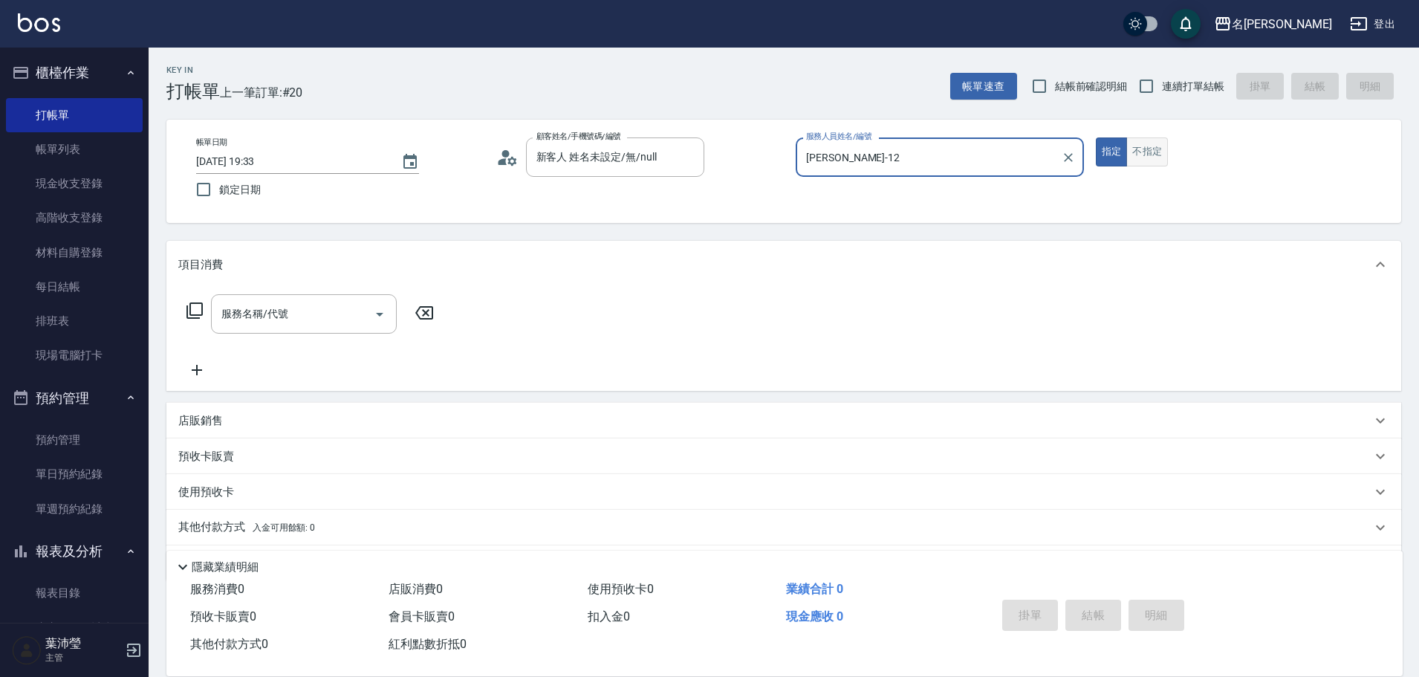
click at [1150, 154] on button "不指定" at bounding box center [1147, 151] width 42 height 29
click at [187, 308] on icon at bounding box center [194, 310] width 16 height 16
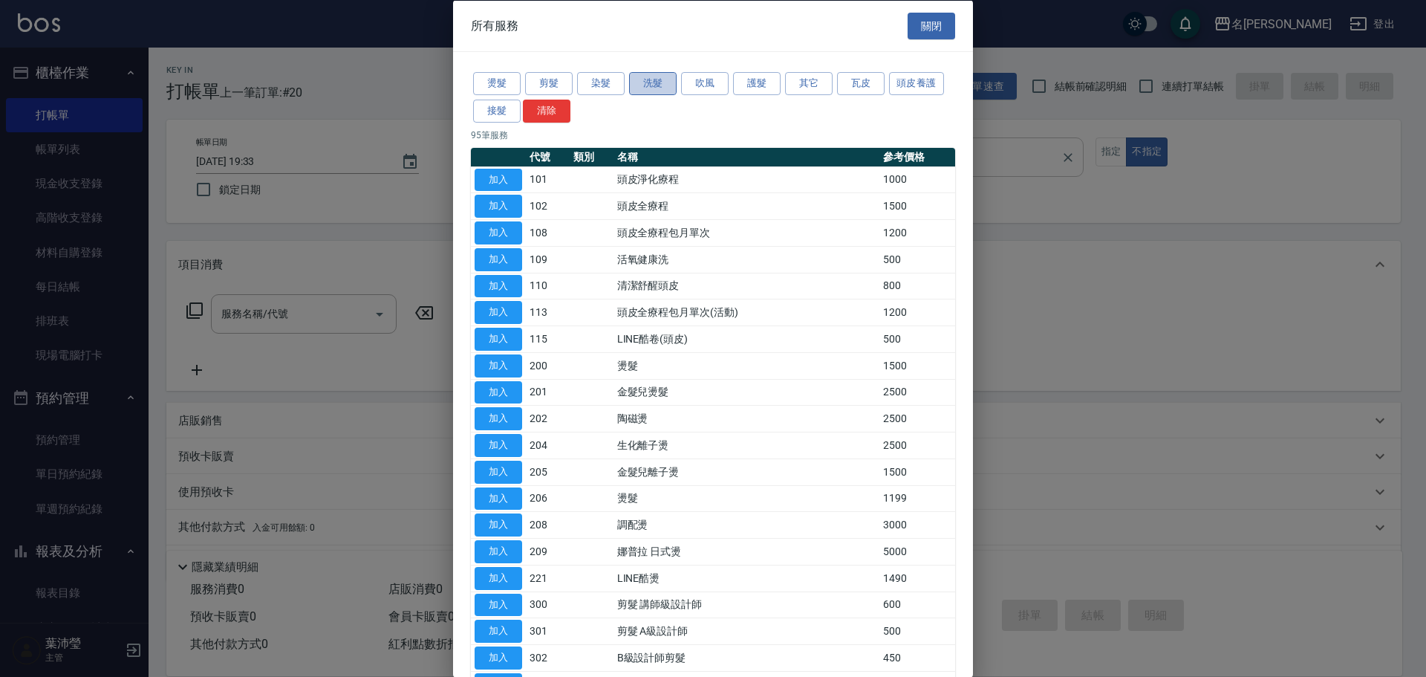
click at [650, 87] on button "洗髮" at bounding box center [653, 83] width 48 height 23
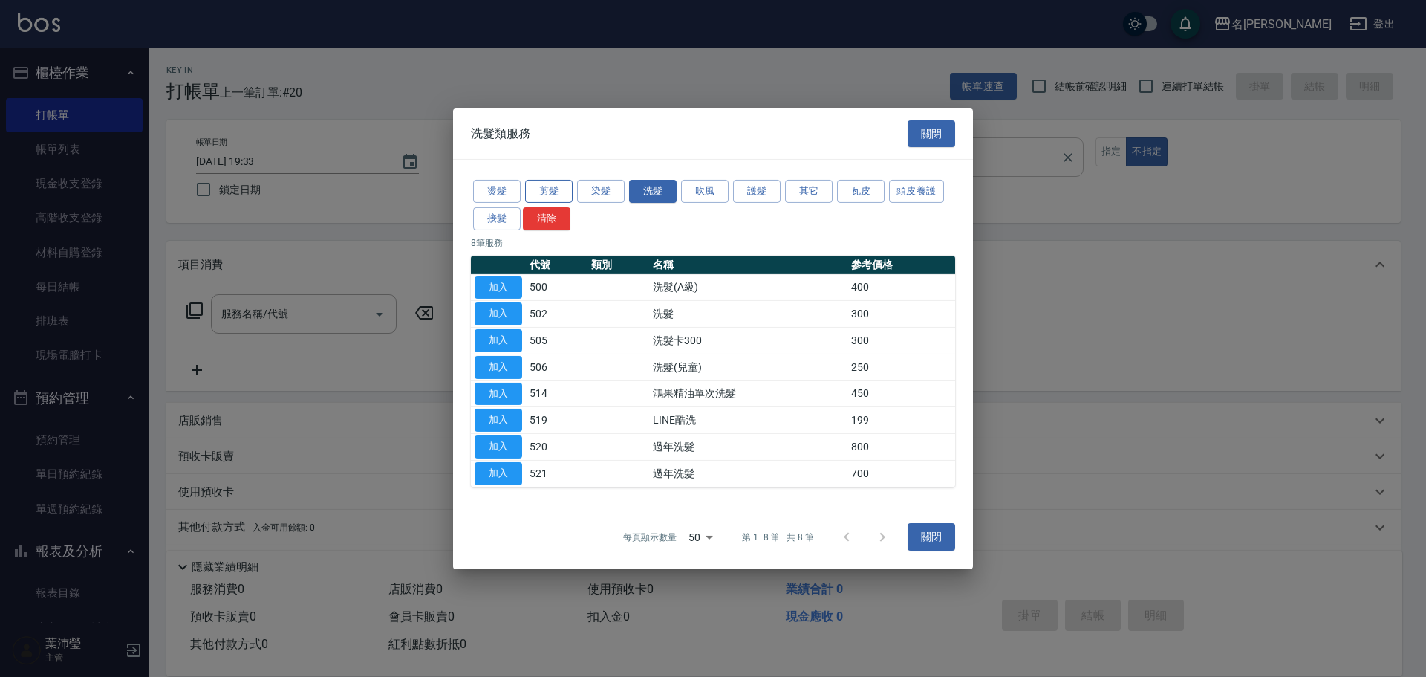
click at [538, 190] on button "剪髮" at bounding box center [549, 191] width 48 height 23
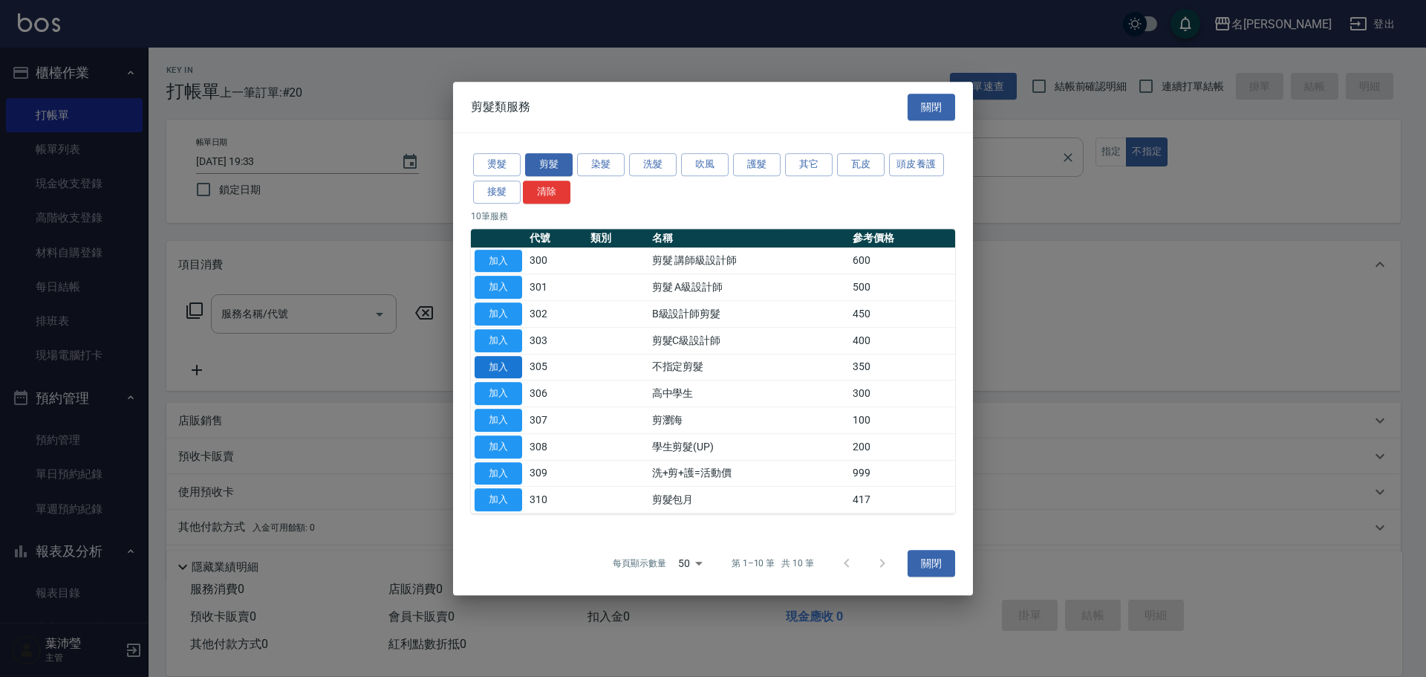
click at [497, 370] on button "加入" at bounding box center [499, 367] width 48 height 23
type input "不指定剪髮(305)"
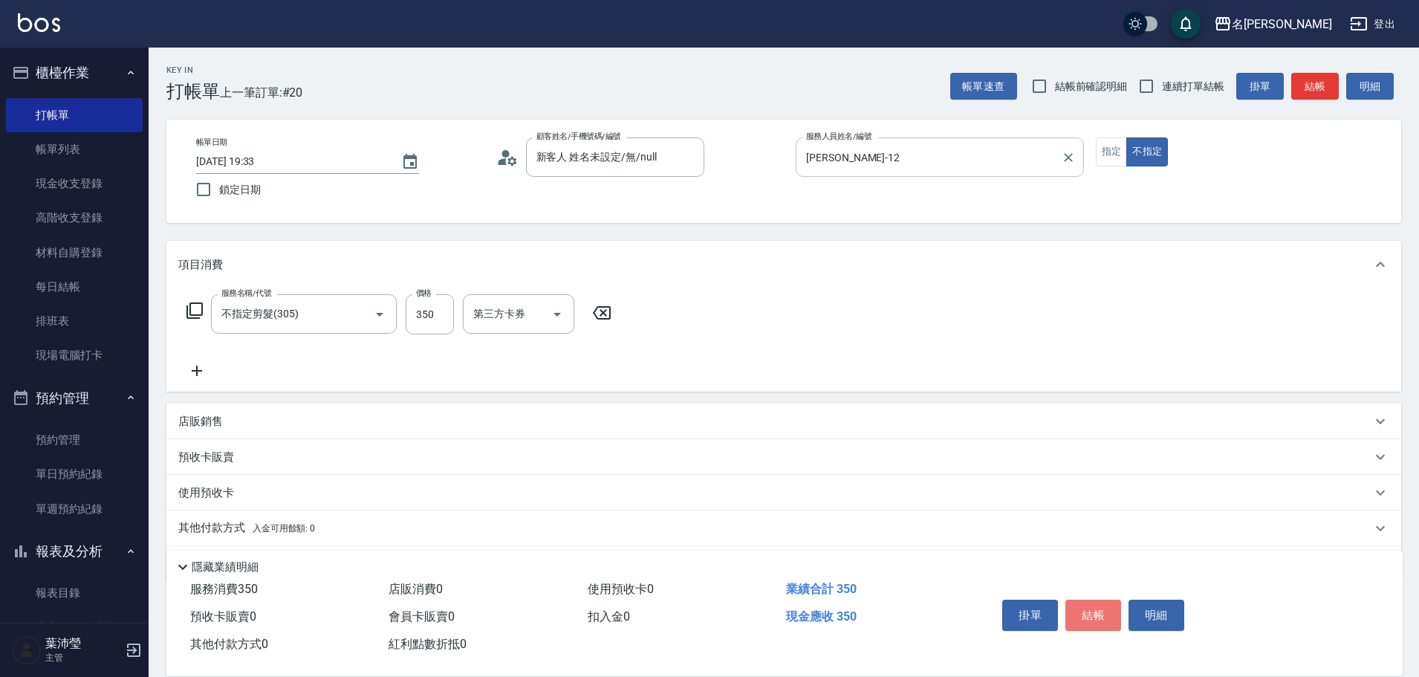
click at [1090, 607] on button "結帳" at bounding box center [1093, 614] width 56 height 31
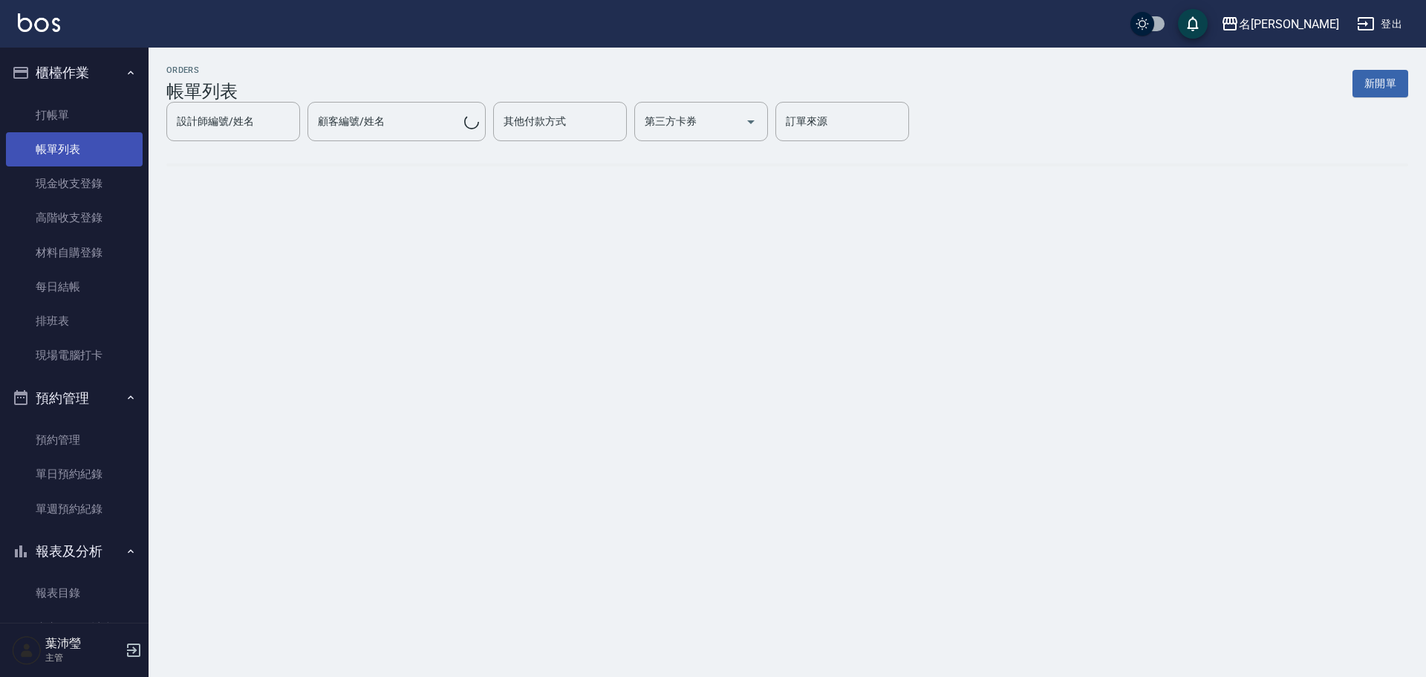
click at [90, 152] on link "帳單列表" at bounding box center [74, 149] width 137 height 34
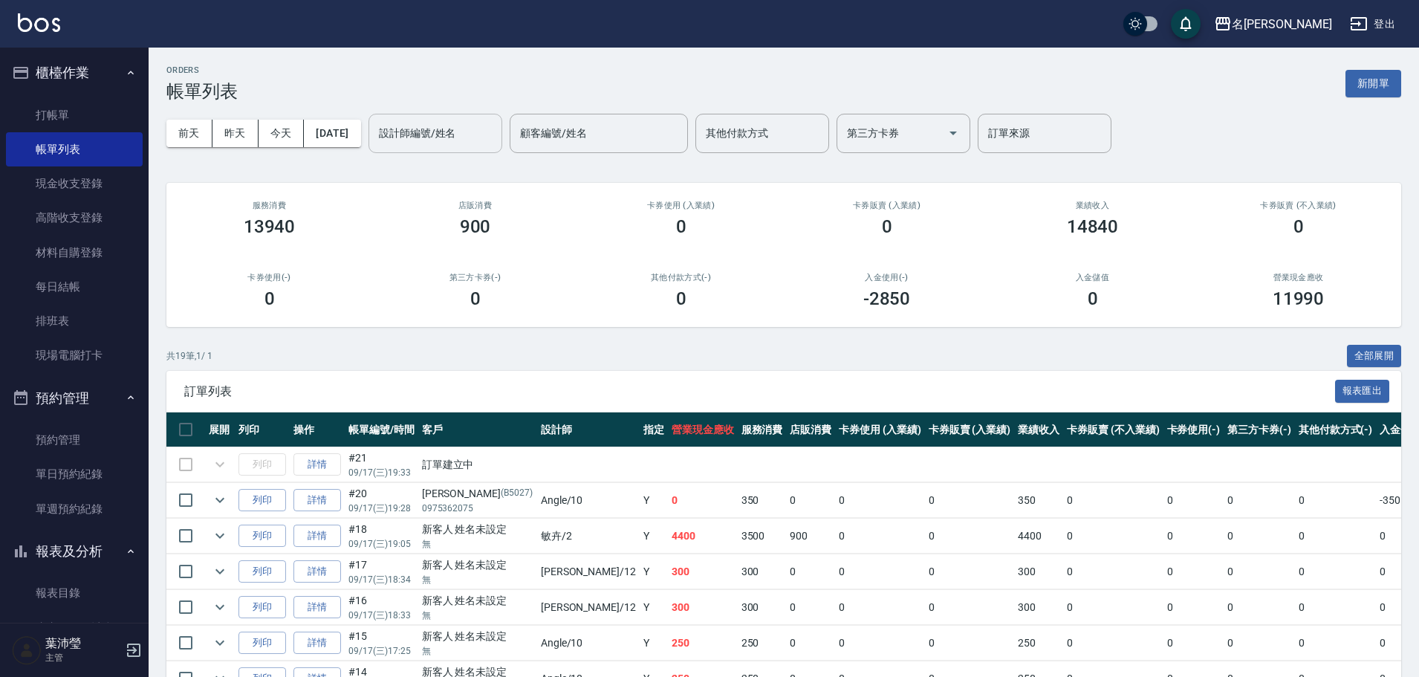
click at [452, 134] on input "設計師編號/姓名" at bounding box center [435, 133] width 120 height 26
drag, startPoint x: 478, startPoint y: 169, endPoint x: 426, endPoint y: 168, distance: 51.3
click at [478, 169] on div "[PERSON_NAME] -12" at bounding box center [461, 171] width 134 height 25
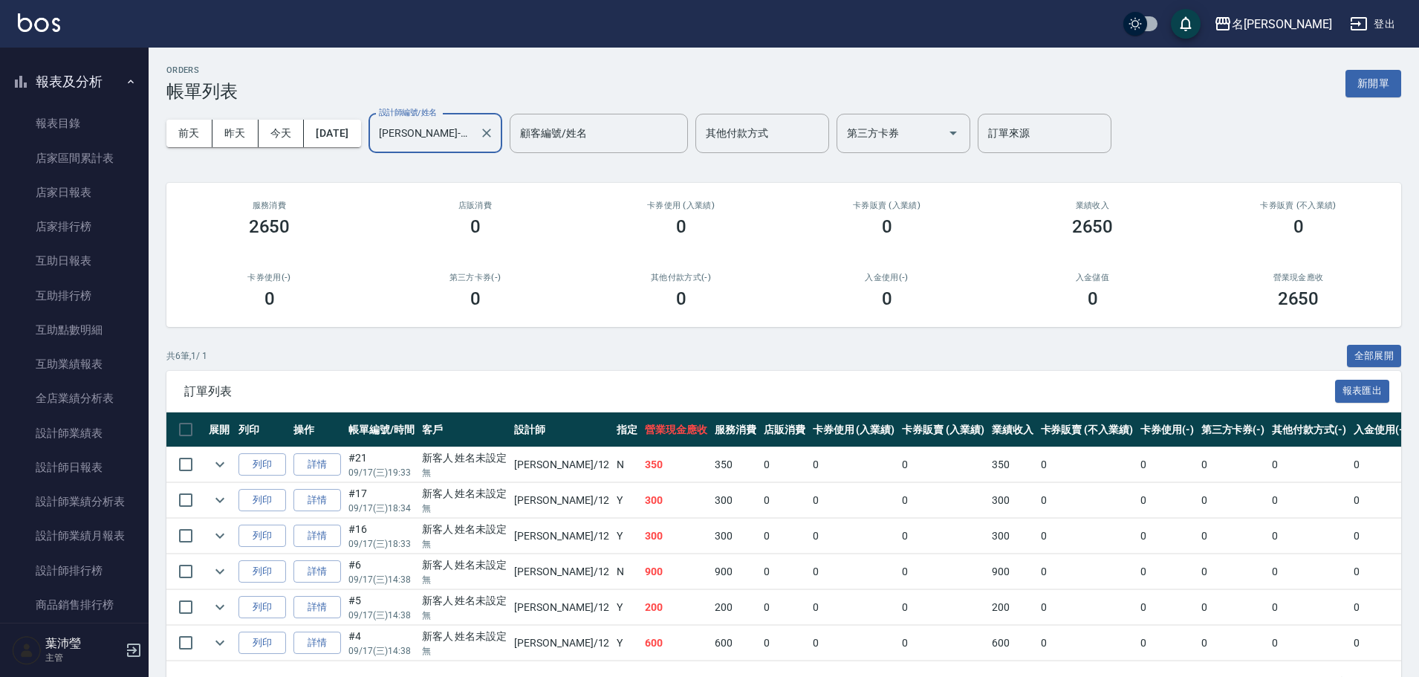
scroll to position [488, 0]
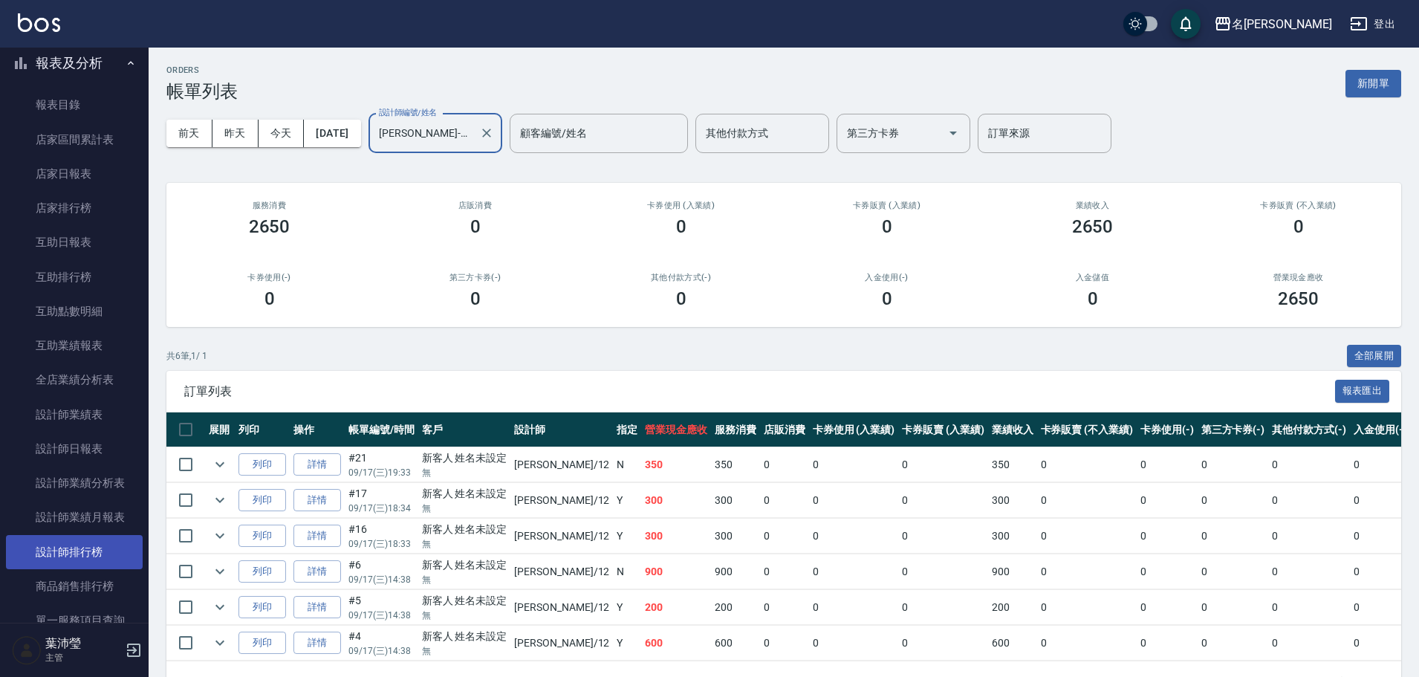
type input "[PERSON_NAME]-12"
click at [93, 553] on link "設計師排行榜" at bounding box center [74, 552] width 137 height 34
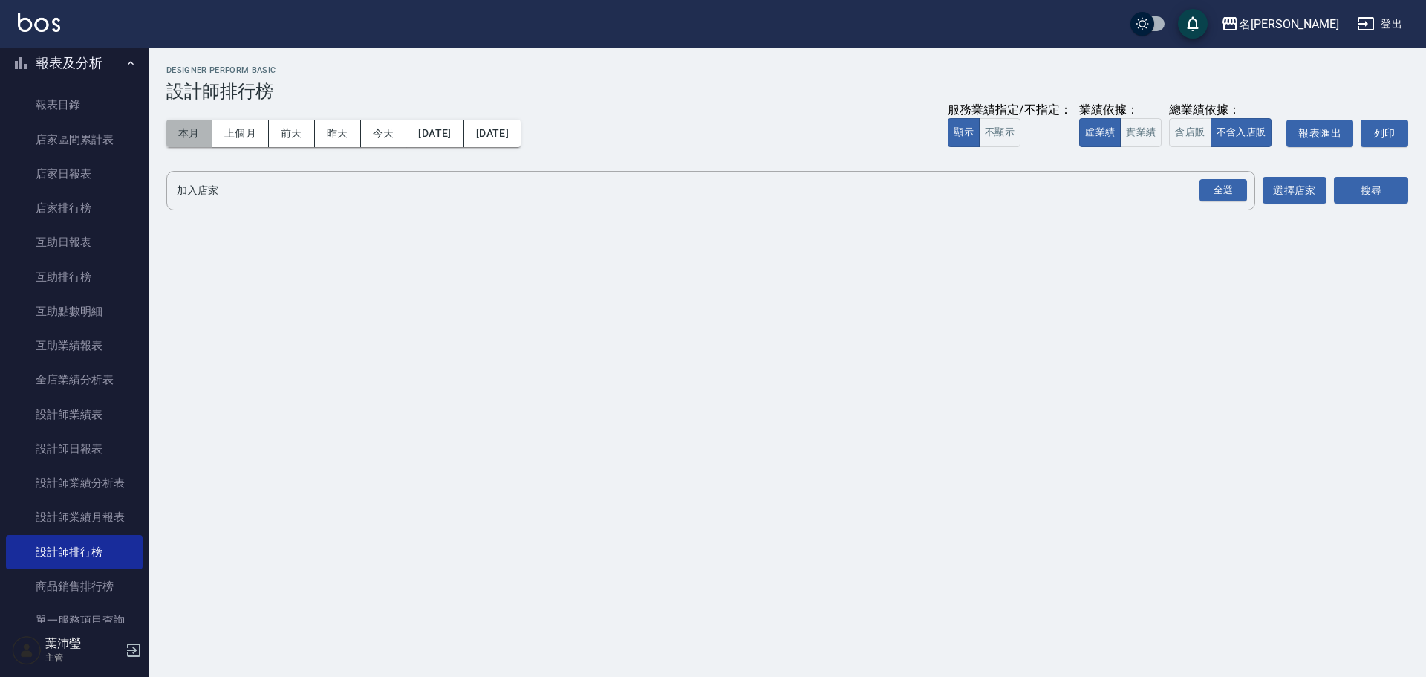
click at [180, 131] on button "本月" at bounding box center [189, 133] width 46 height 27
click at [1223, 189] on div "全選" at bounding box center [1223, 190] width 48 height 23
click at [1370, 198] on button "搜尋" at bounding box center [1371, 191] width 74 height 27
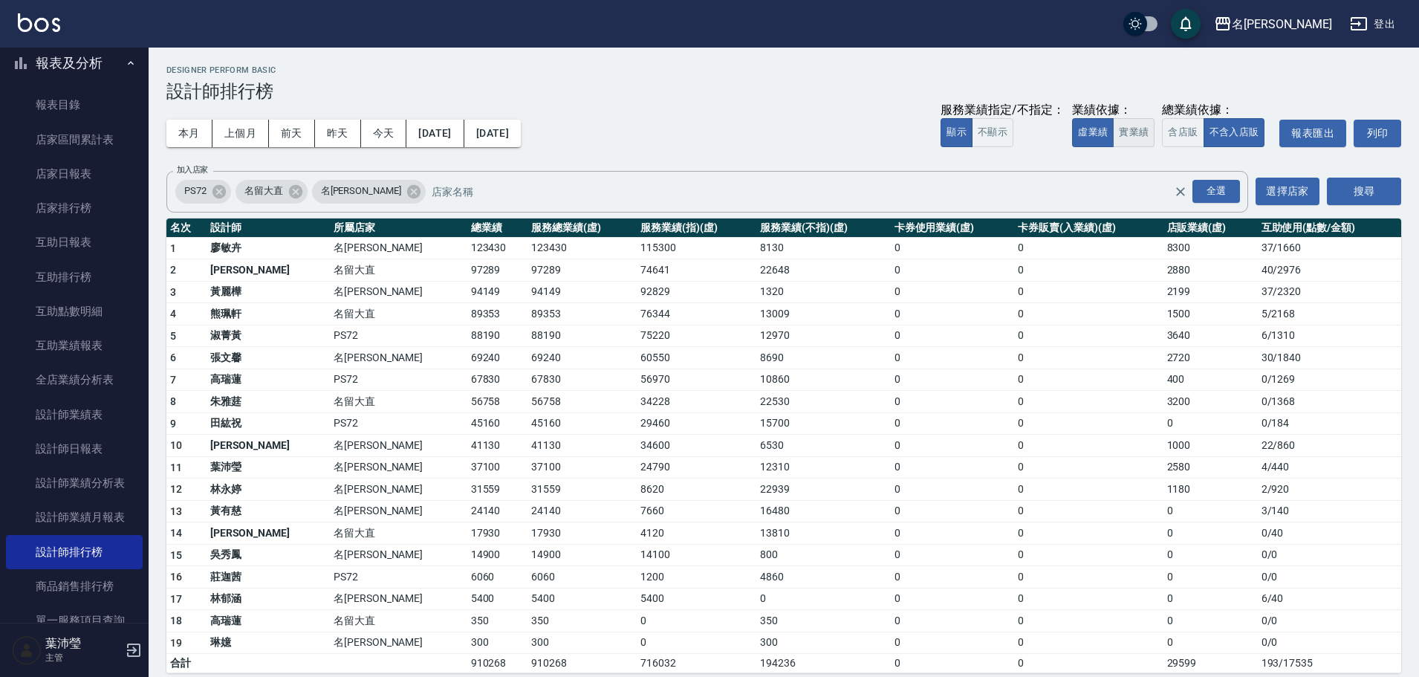
click at [1127, 129] on button "實業績" at bounding box center [1134, 132] width 42 height 29
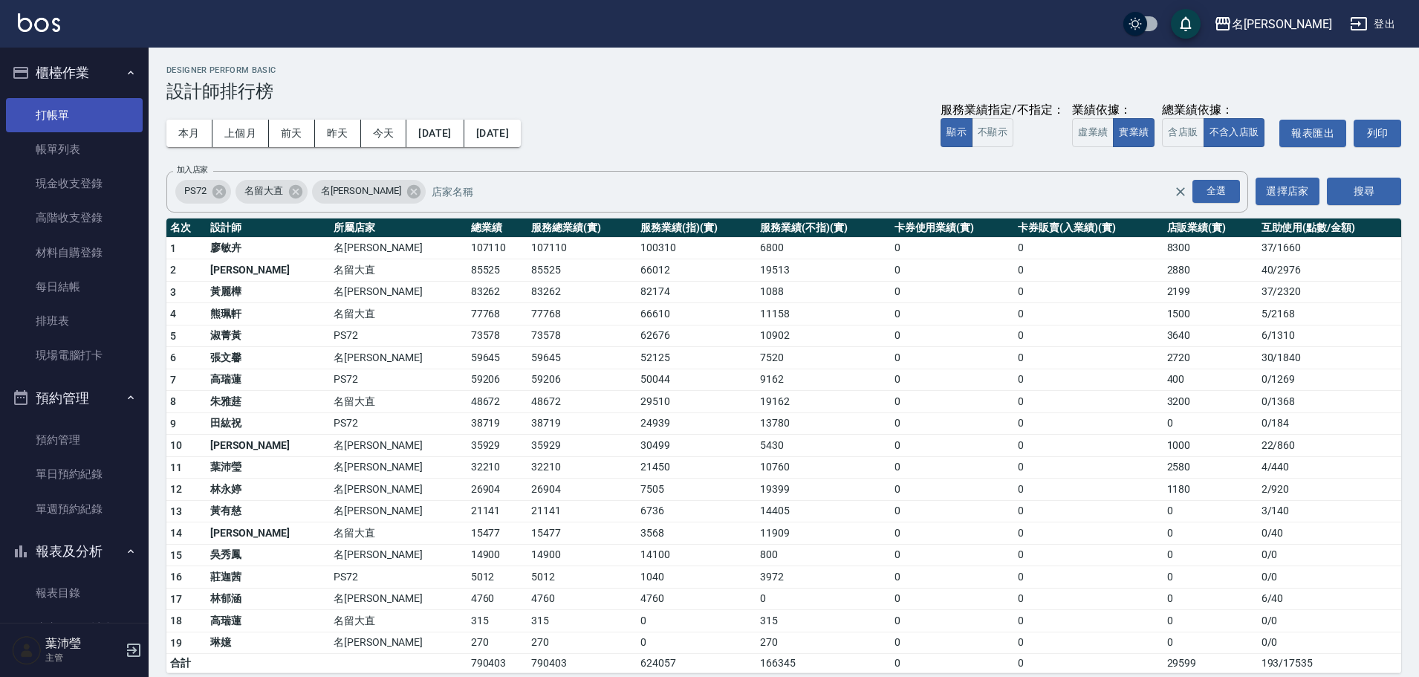
click at [107, 119] on link "打帳單" at bounding box center [74, 115] width 137 height 34
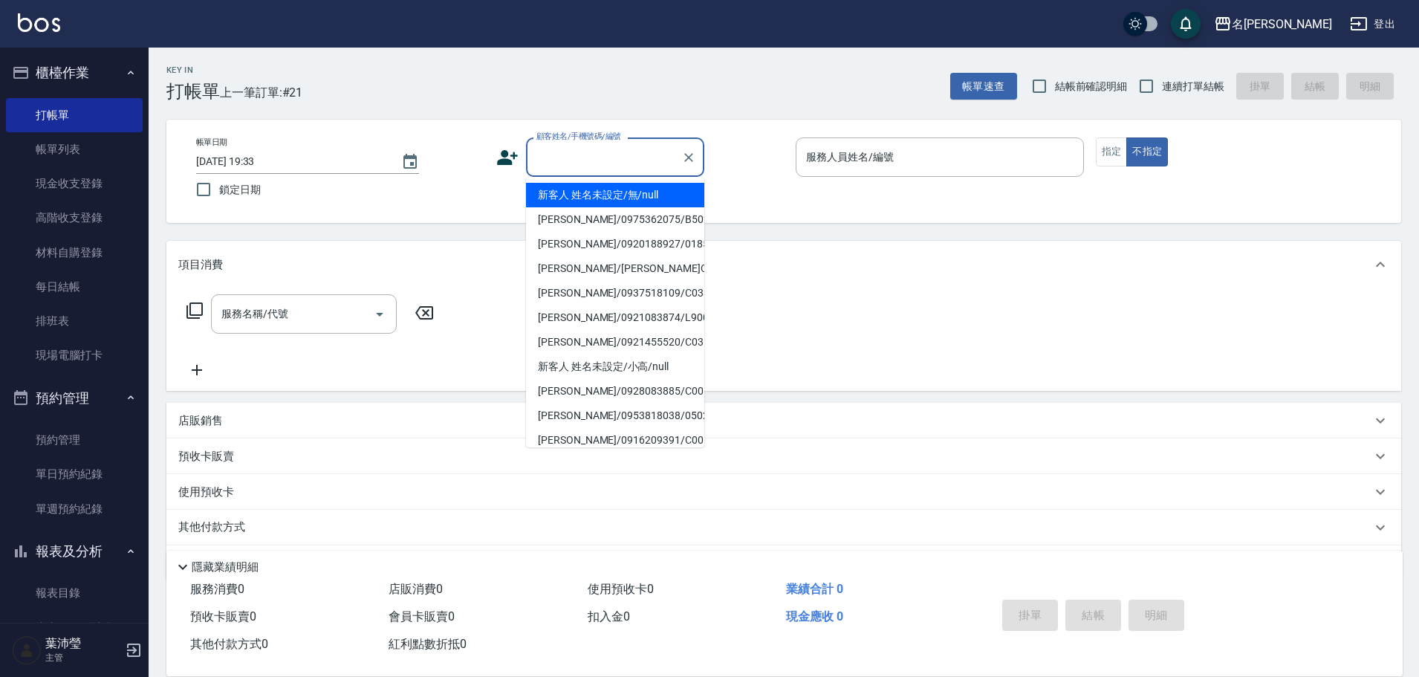
click at [582, 163] on input "顧客姓名/手機號碼/編號" at bounding box center [604, 157] width 143 height 26
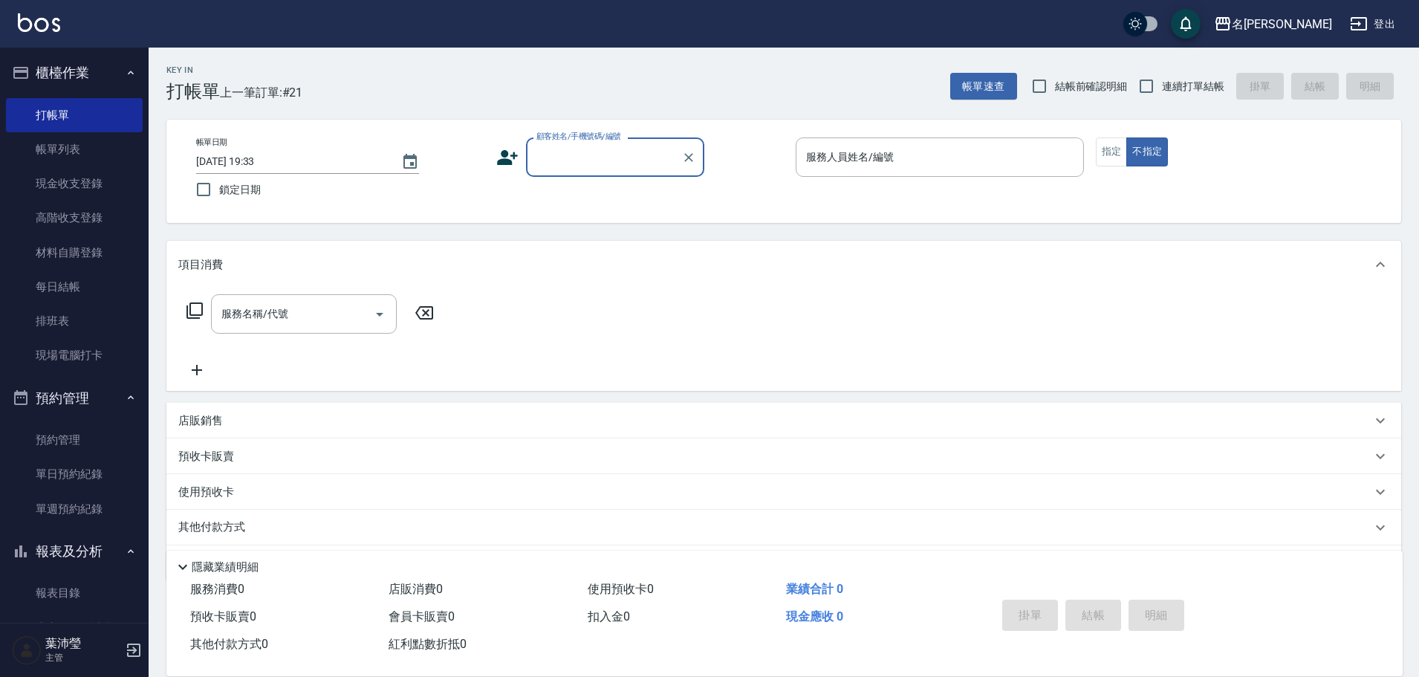
click at [596, 159] on input "顧客姓名/手機號碼/編號" at bounding box center [604, 157] width 143 height 26
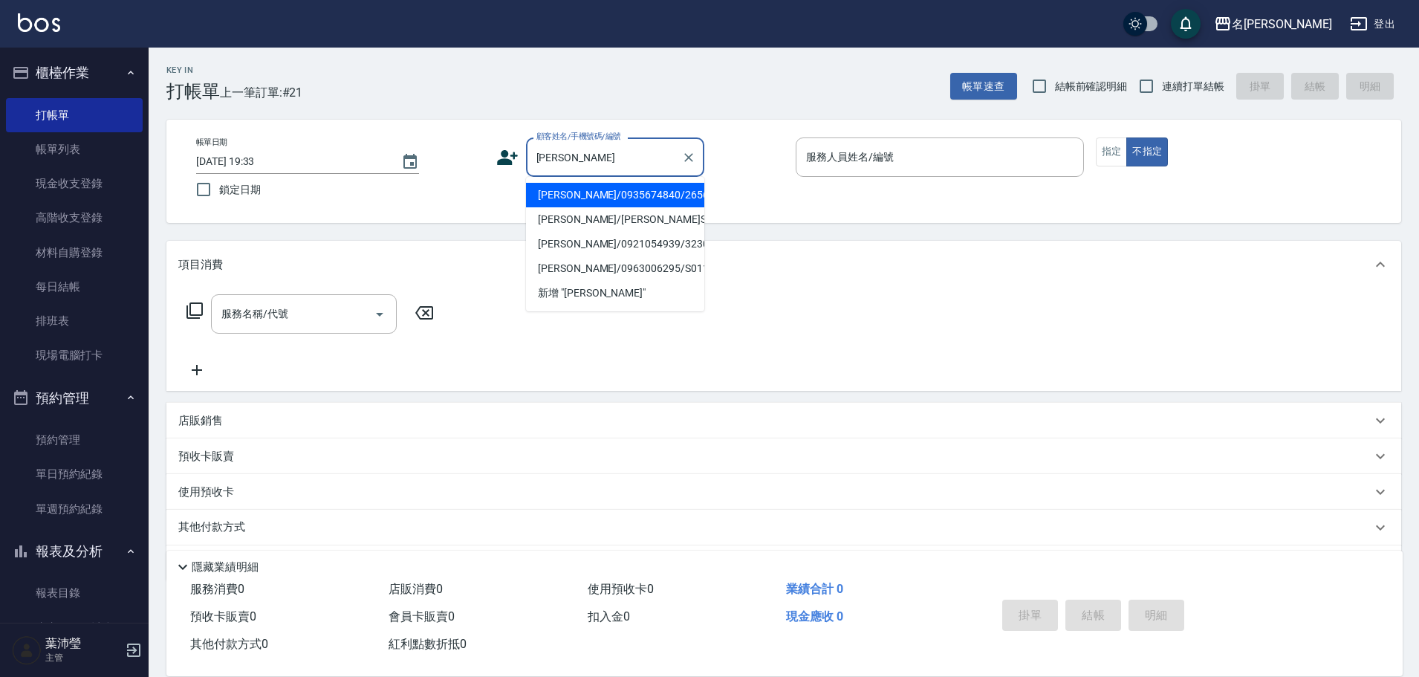
click at [628, 199] on li "[PERSON_NAME]/0935674840/2656" at bounding box center [615, 195] width 178 height 25
type input "[PERSON_NAME]/0935674840/2656"
type input "敏卉-2"
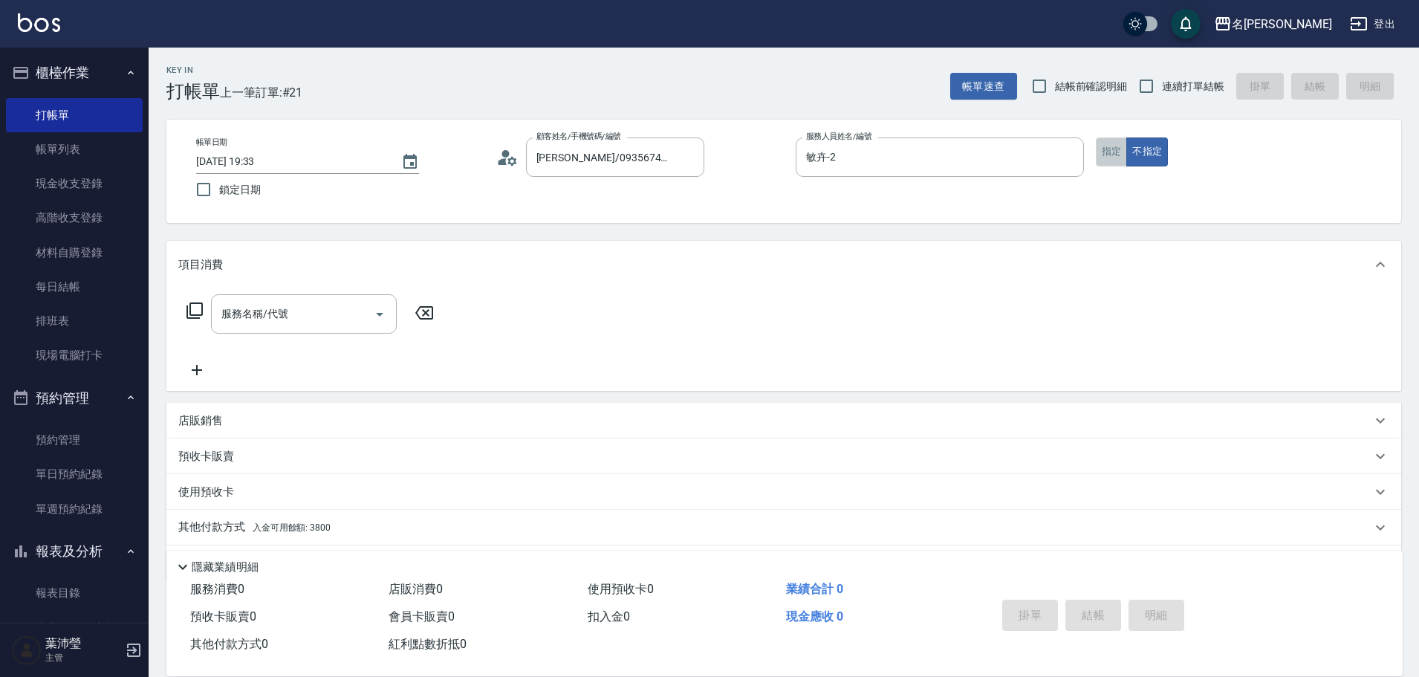
click at [1111, 151] on button "指定" at bounding box center [1111, 151] width 32 height 29
click at [189, 305] on icon at bounding box center [195, 311] width 18 height 18
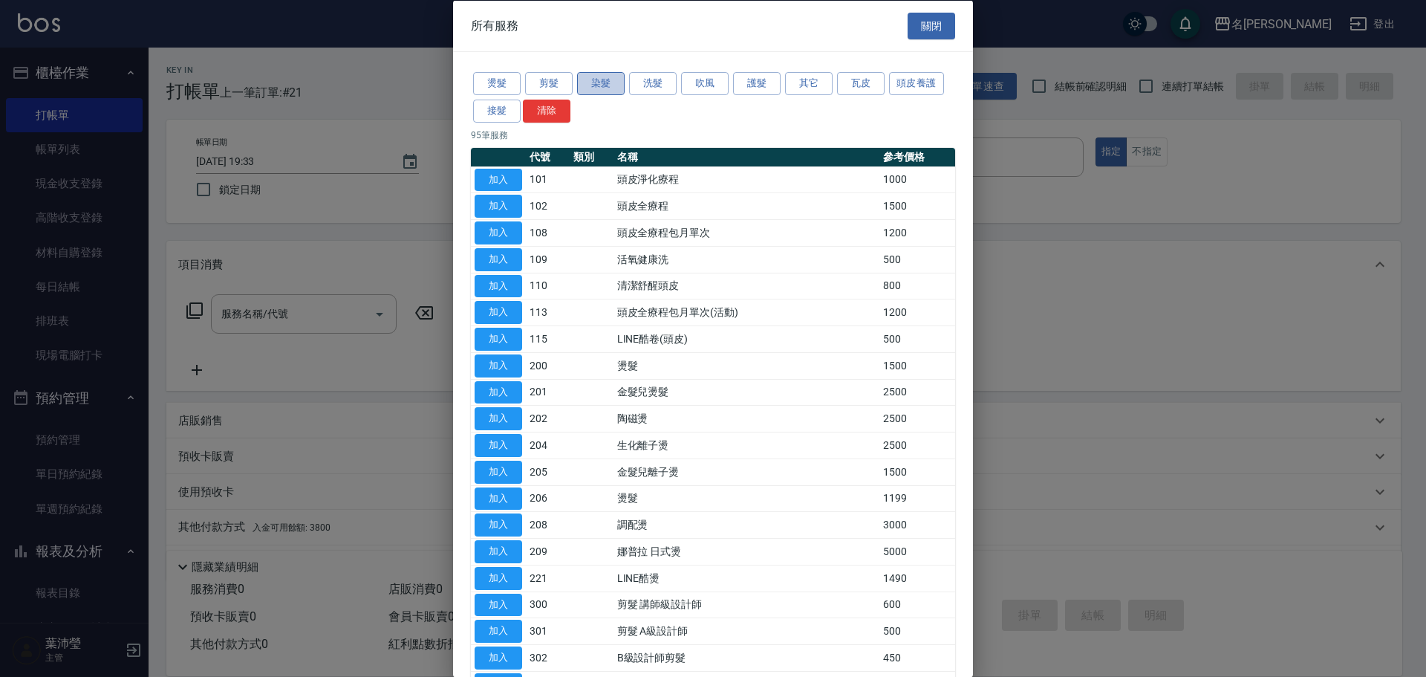
click at [596, 79] on button "染髮" at bounding box center [601, 83] width 48 height 23
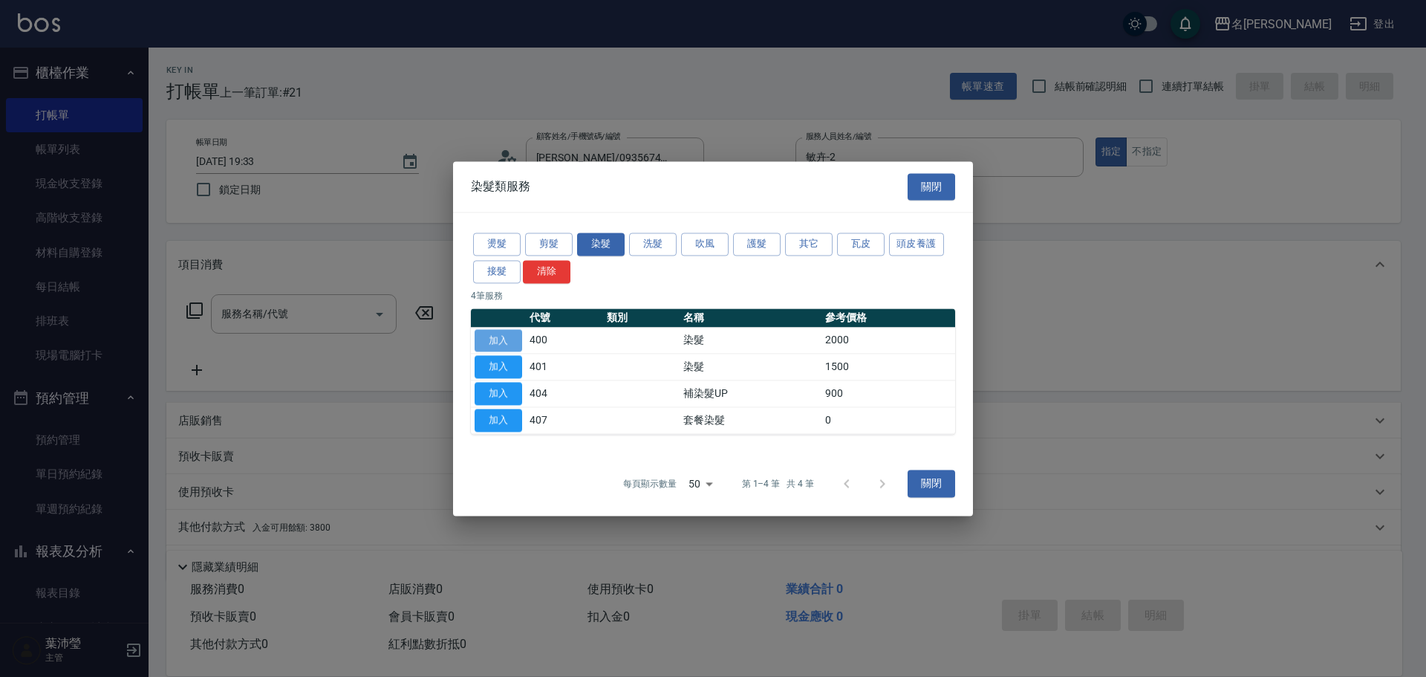
click at [499, 333] on button "加入" at bounding box center [499, 340] width 48 height 23
type input "染髮(400)"
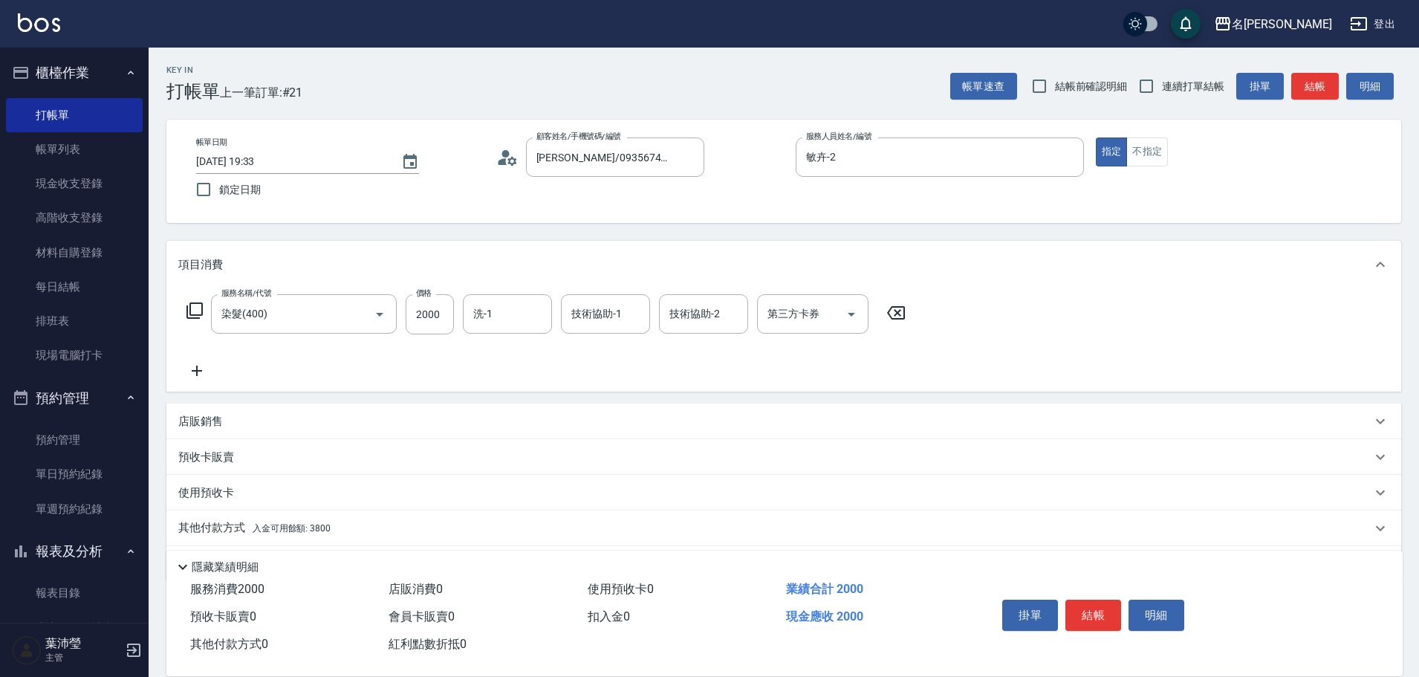
click at [204, 428] on p "店販銷售" at bounding box center [200, 422] width 45 height 16
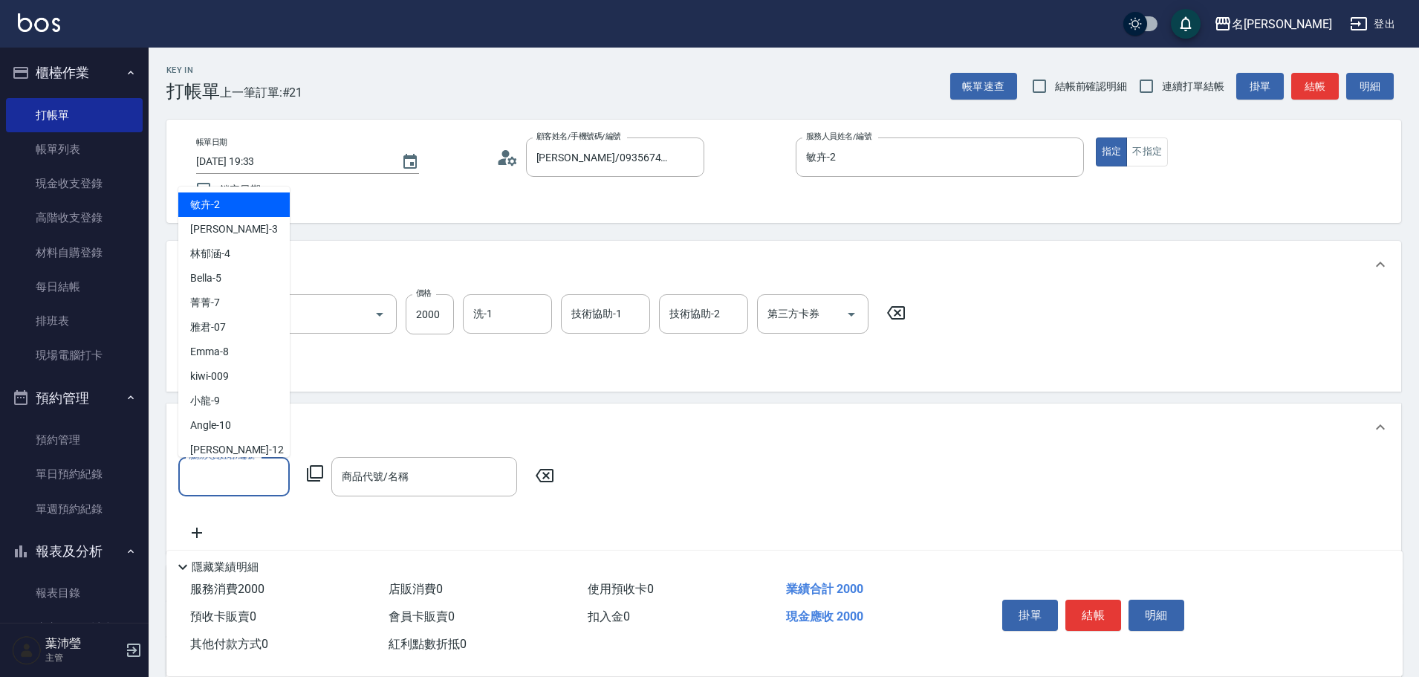
click at [212, 472] on input "服務人員姓名/編號" at bounding box center [234, 476] width 98 height 26
click at [260, 212] on div "敏卉 -2" at bounding box center [233, 204] width 111 height 25
type input "敏卉-2"
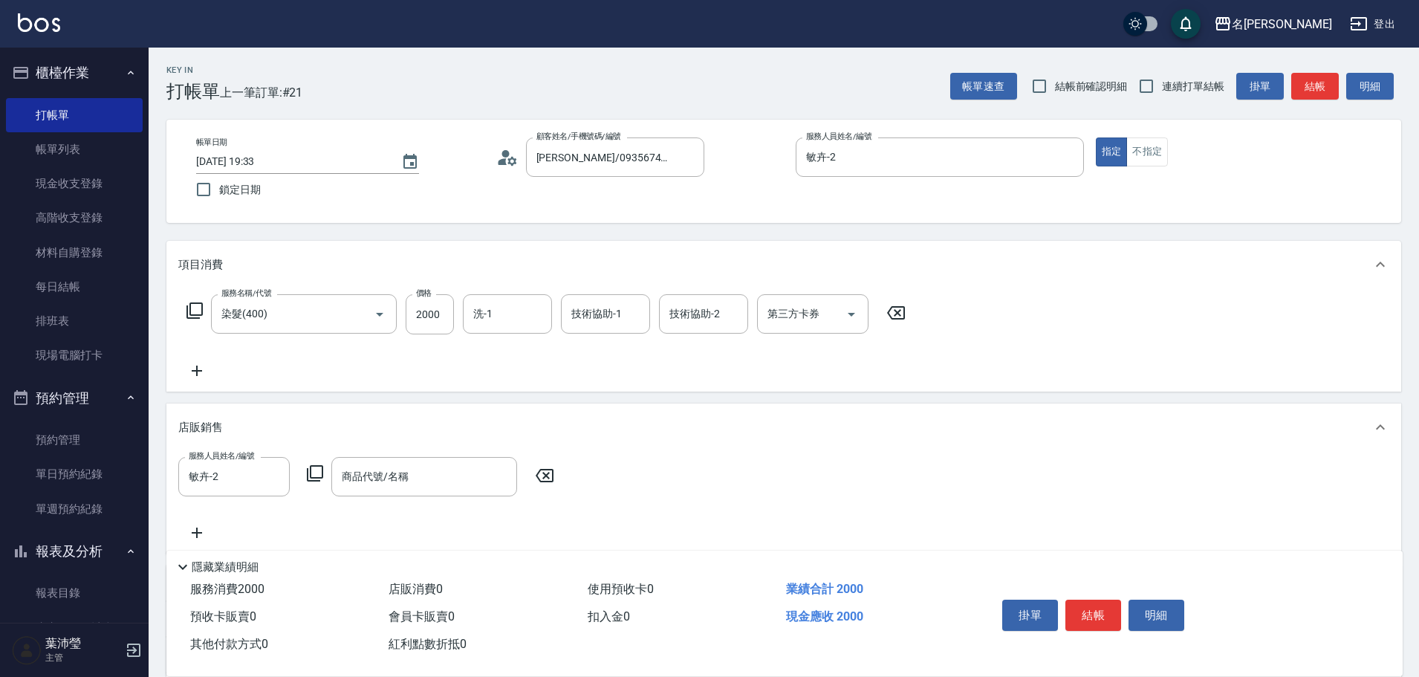
click at [311, 470] on icon at bounding box center [315, 473] width 16 height 16
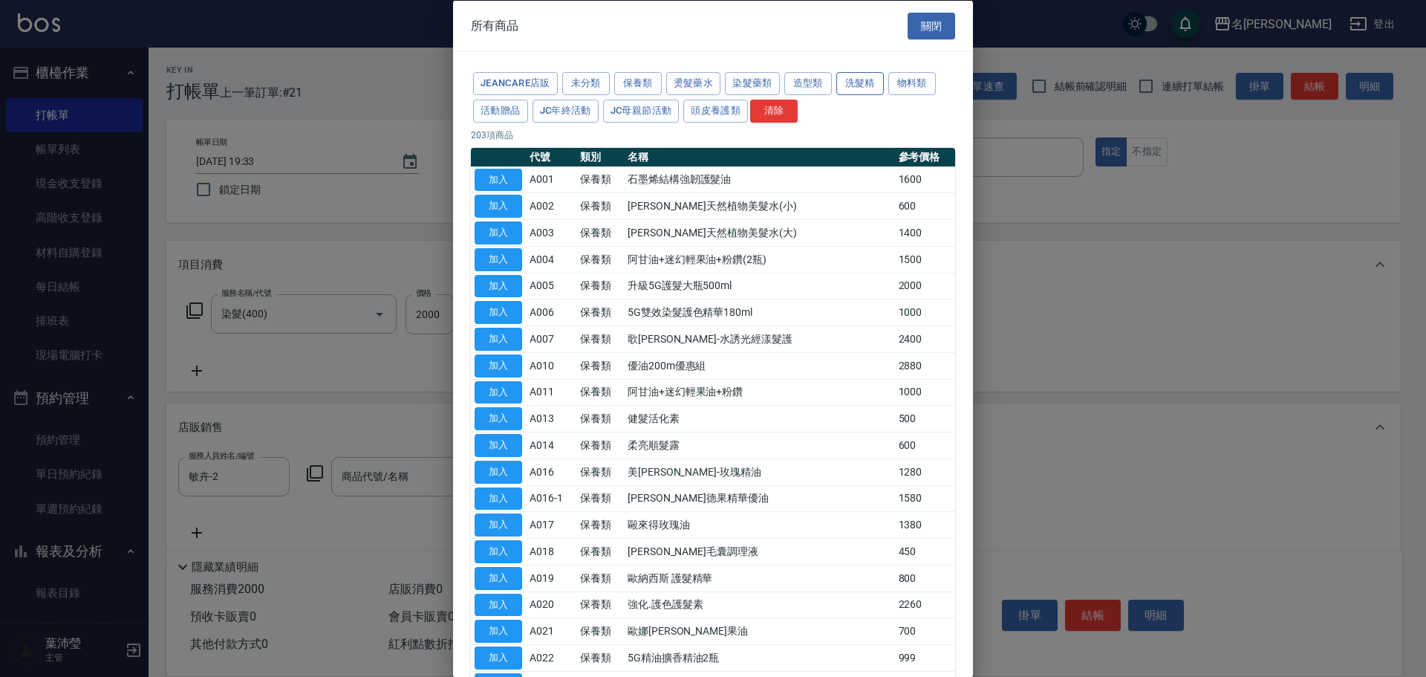
click at [845, 82] on button "洗髮精" at bounding box center [860, 83] width 48 height 23
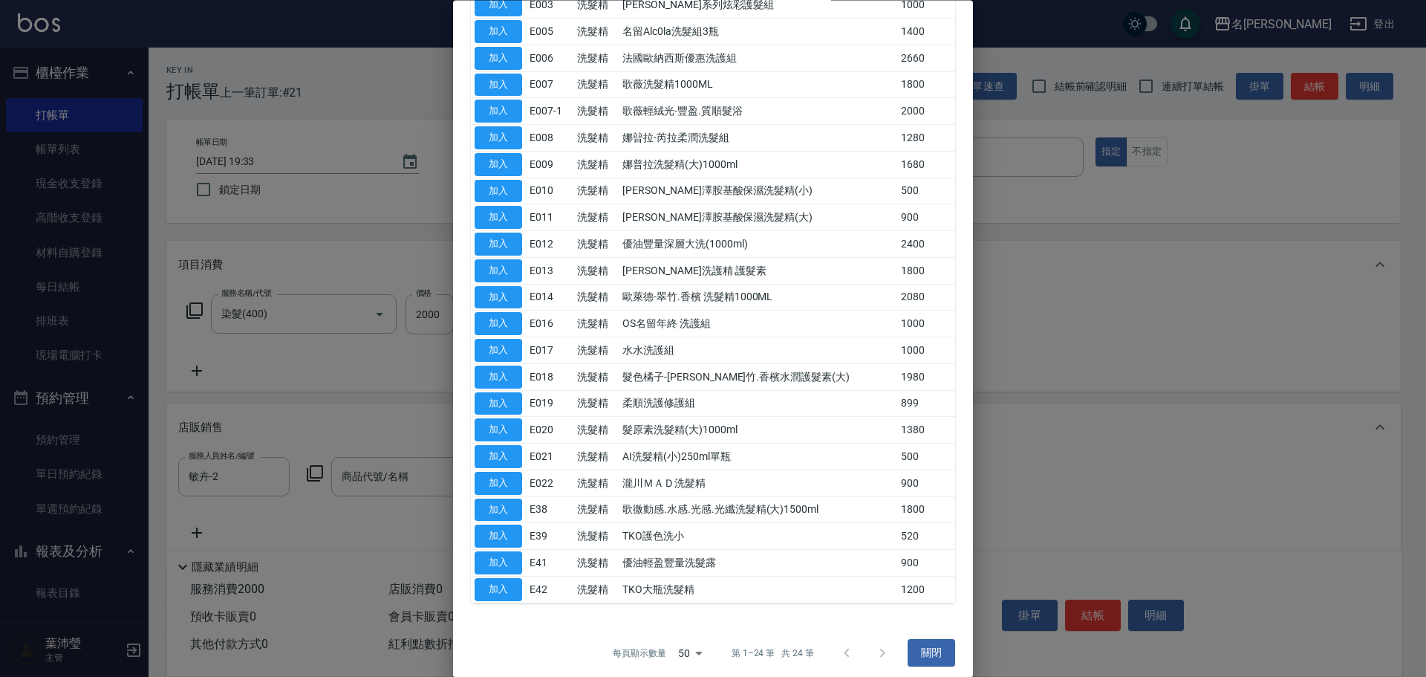
scroll to position [209, 0]
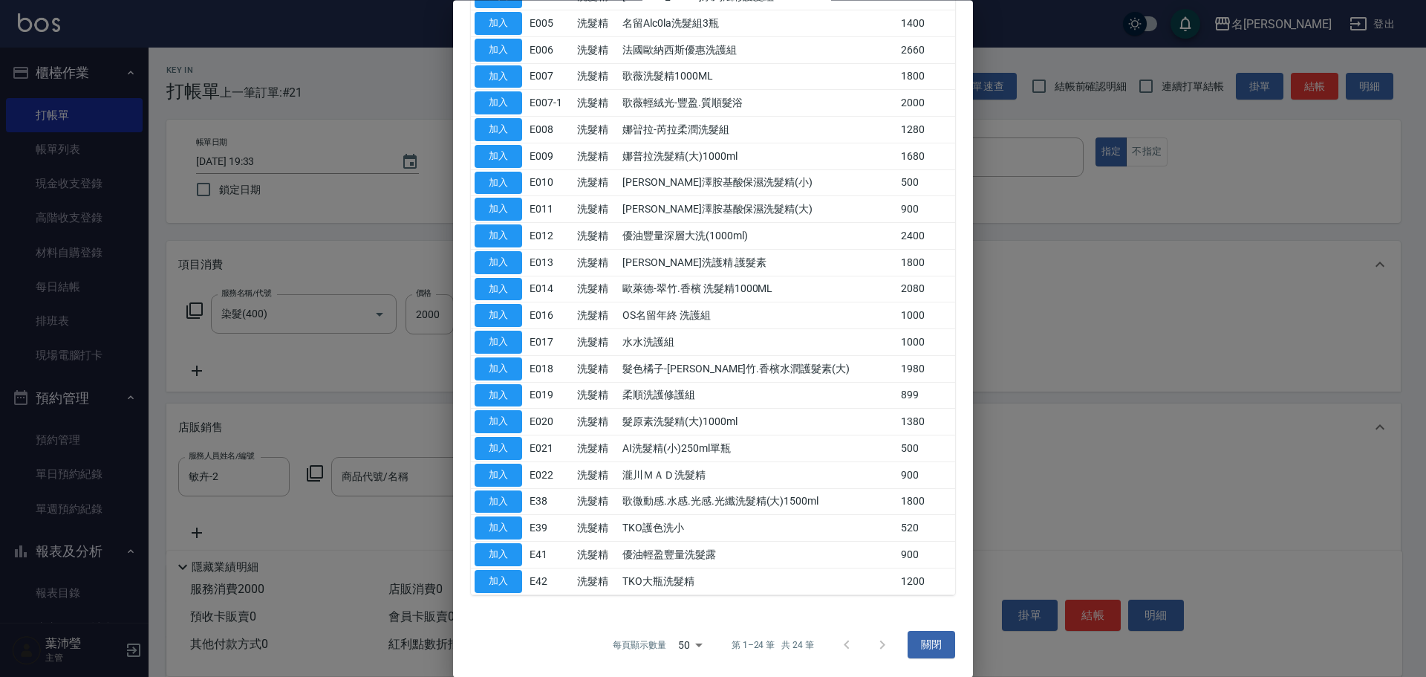
drag, startPoint x: 977, startPoint y: 470, endPoint x: 992, endPoint y: 426, distance: 46.7
click at [992, 426] on div at bounding box center [713, 338] width 1426 height 677
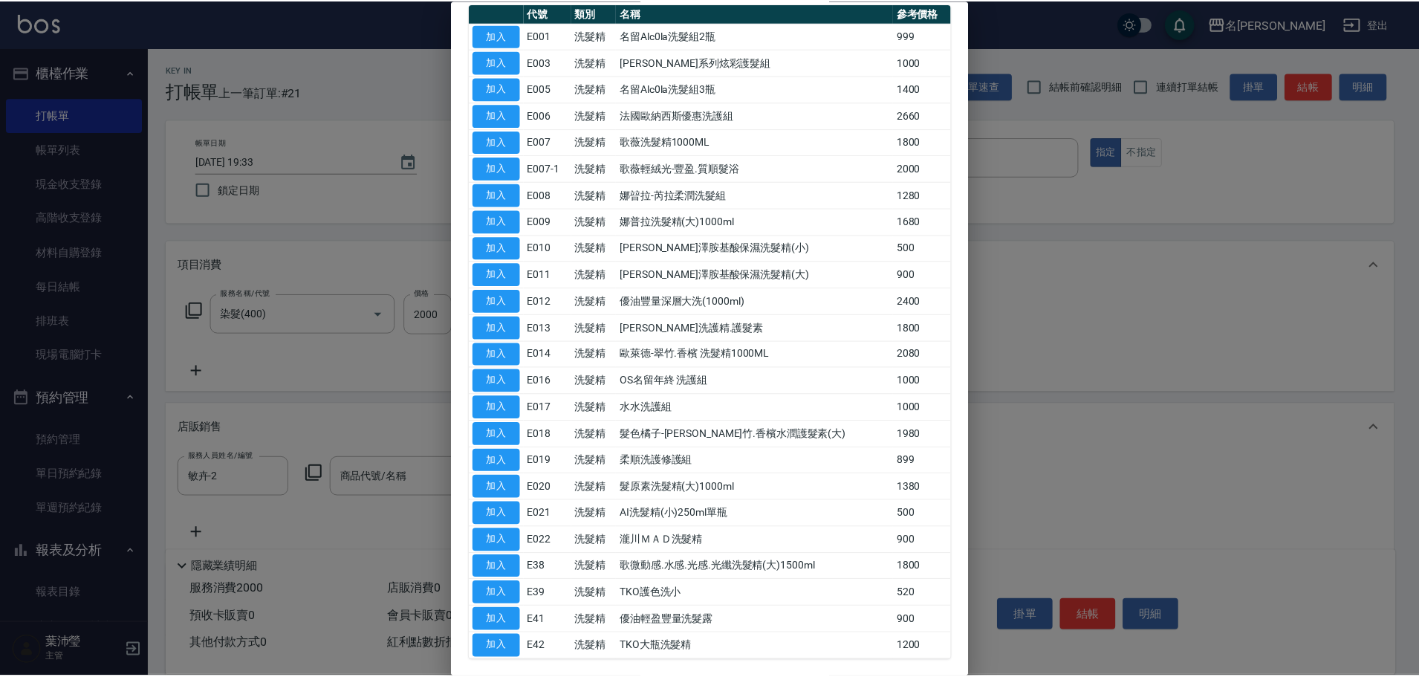
scroll to position [146, 0]
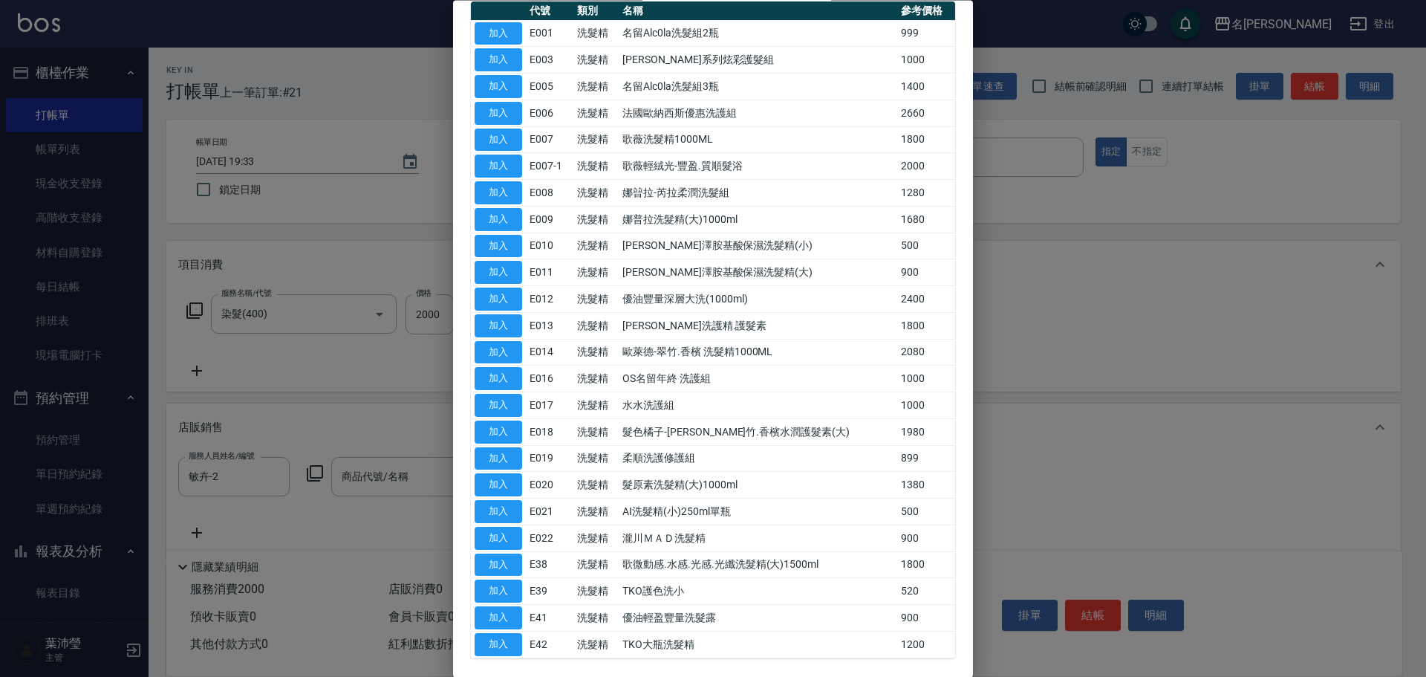
drag, startPoint x: 496, startPoint y: 561, endPoint x: 1190, endPoint y: 343, distance: 727.2
click at [1188, 356] on div "洗髮精類商品 關閉 JeanCare店販 未分類 保養類 燙髮藥水 染髮藥類 造型類 洗髮精 物料類 活動贈品 JC年終活動 JC母親節活動 頭皮養護類 清除…" at bounding box center [713, 338] width 1426 height 677
click at [509, 140] on button "加入" at bounding box center [499, 139] width 48 height 23
type input "歌薇洗髮精1000ML"
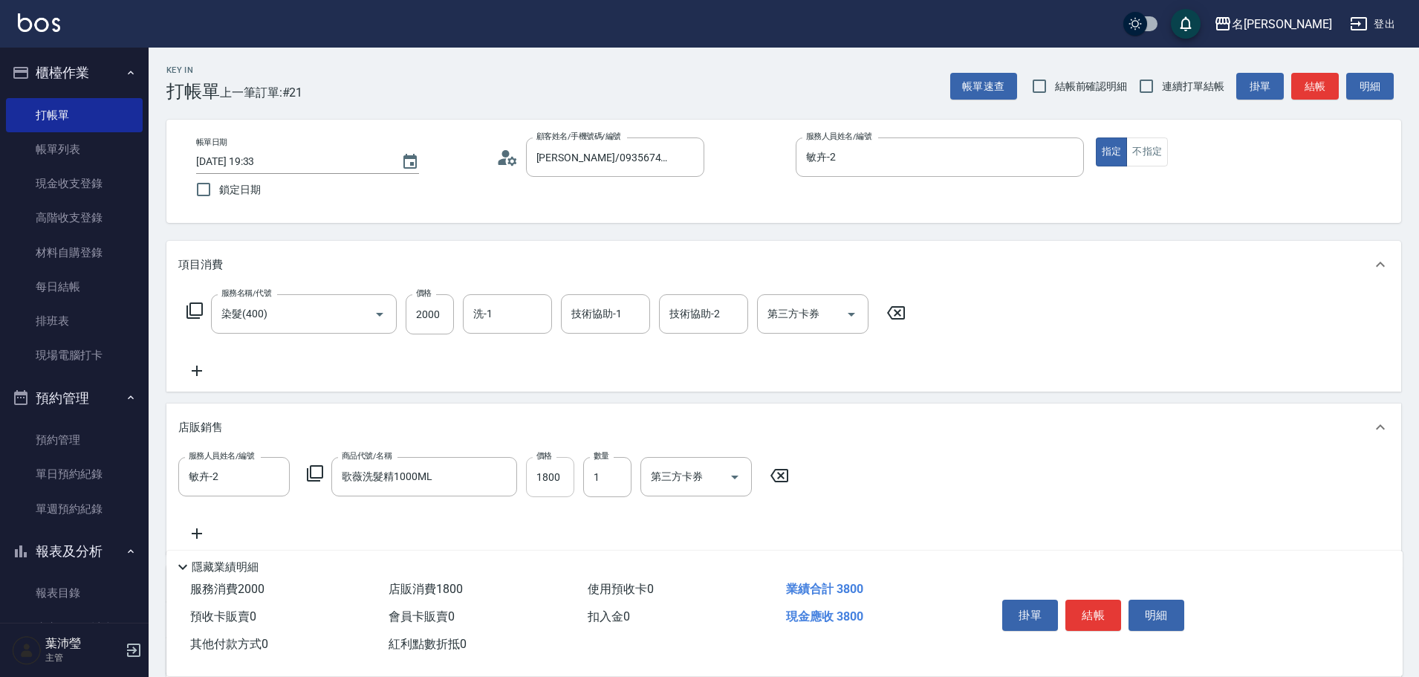
click at [564, 478] on input "1800" at bounding box center [550, 477] width 48 height 40
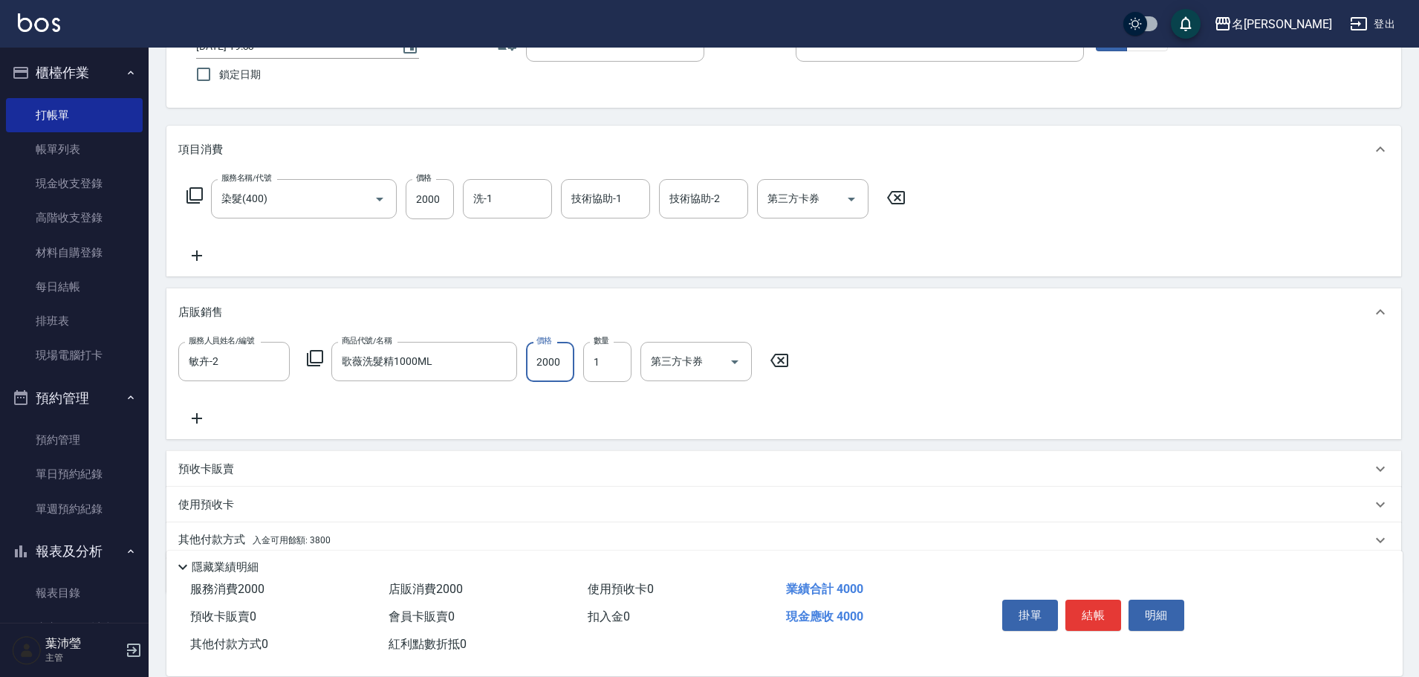
scroll to position [175, 0]
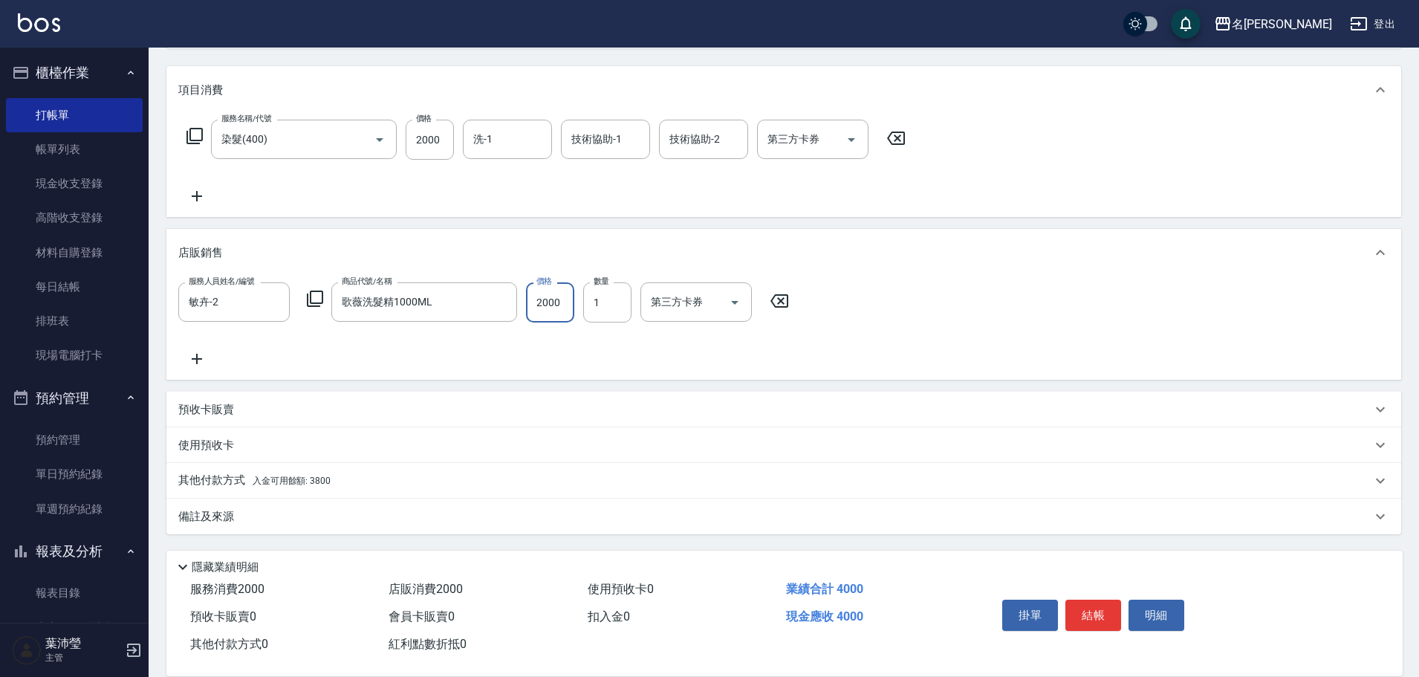
type input "2000"
click at [216, 475] on p "其他付款方式 入金可用餘額: 3800" at bounding box center [254, 480] width 152 height 16
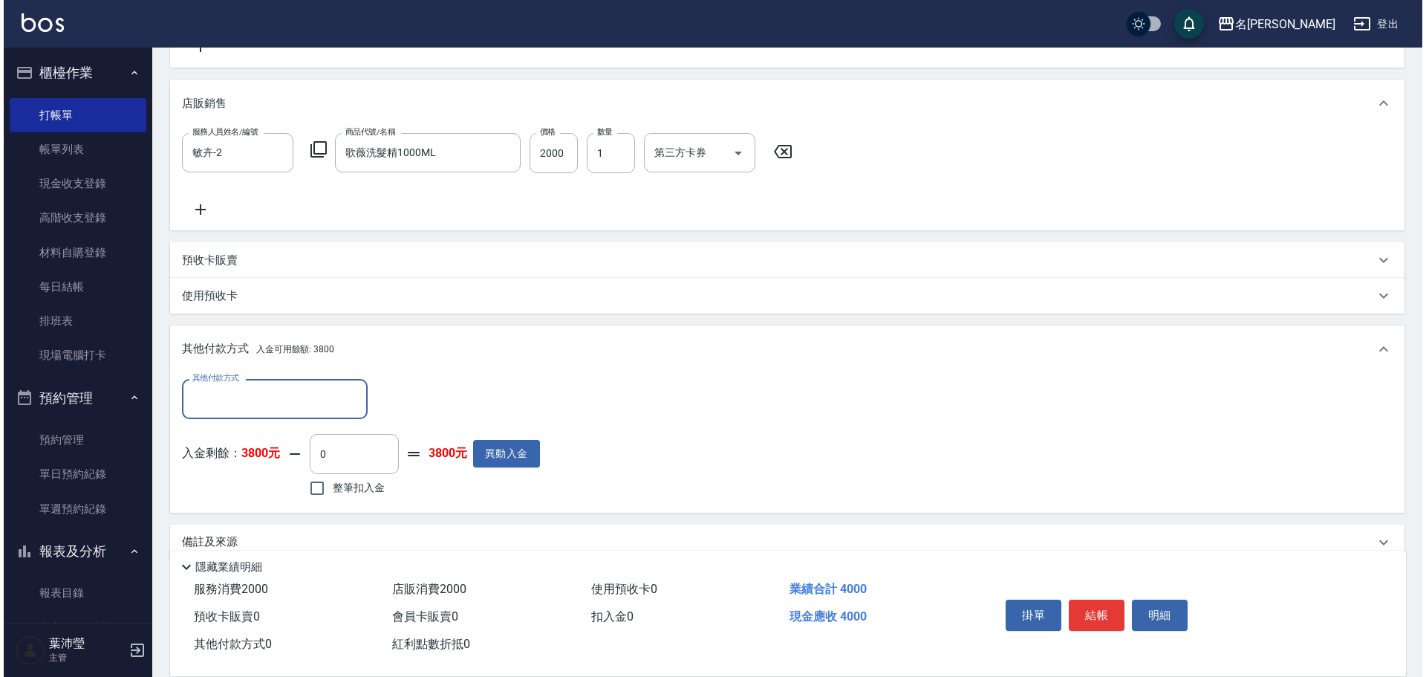
scroll to position [350, 0]
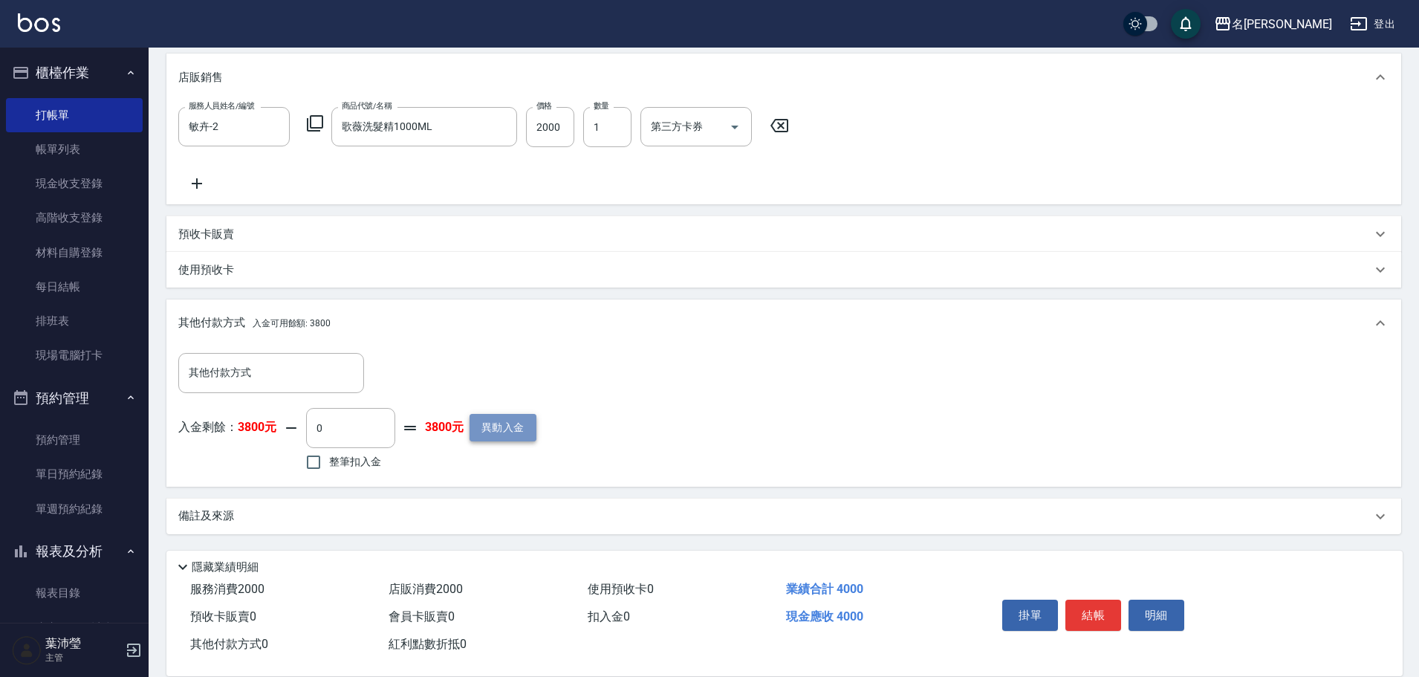
click at [507, 429] on button "異動入金" at bounding box center [502, 427] width 67 height 27
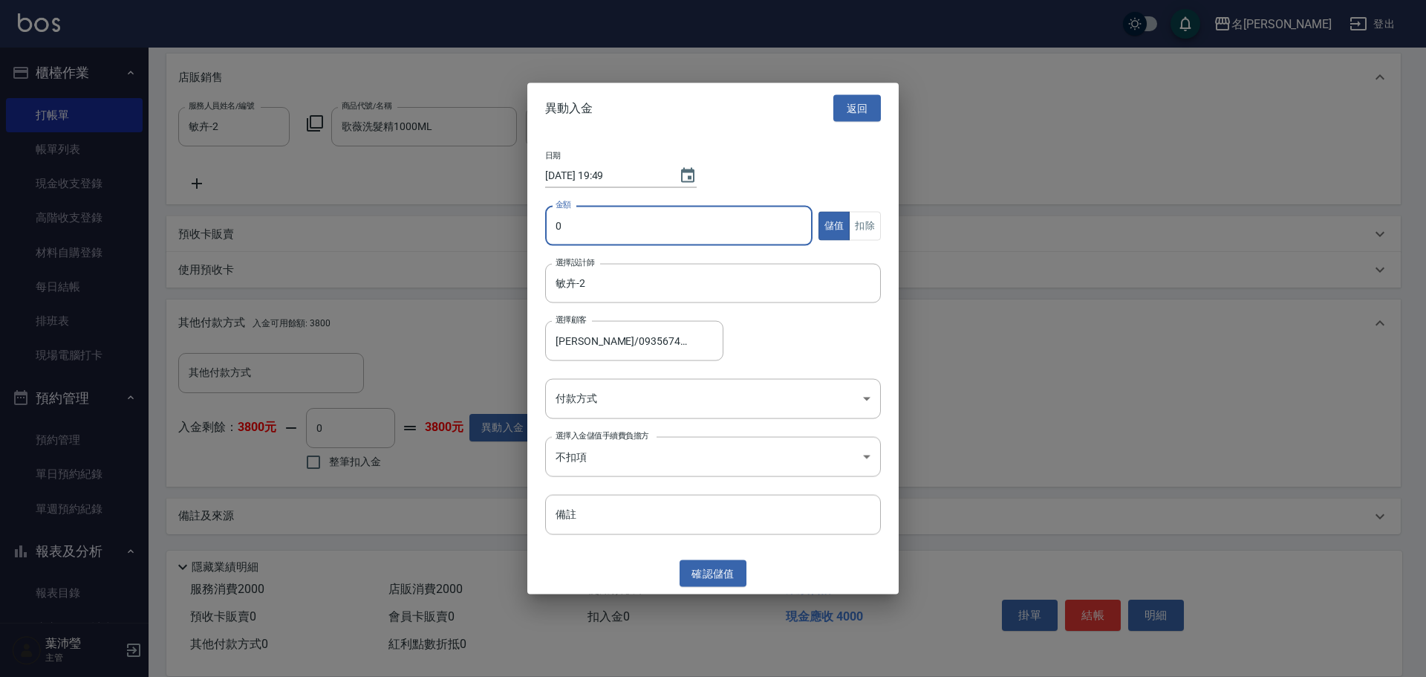
click at [549, 231] on input "0" at bounding box center [678, 226] width 267 height 40
type input "1000"
click at [563, 397] on body "名留龍江 登出 櫃檯作業 打帳單 帳單列表 現金收支登錄 高階收支登錄 材料自購登錄 每日結帳 排班表 現場電腦打卡 預約管理 預約管理 單日預約紀錄 單週預…" at bounding box center [713, 163] width 1426 height 1026
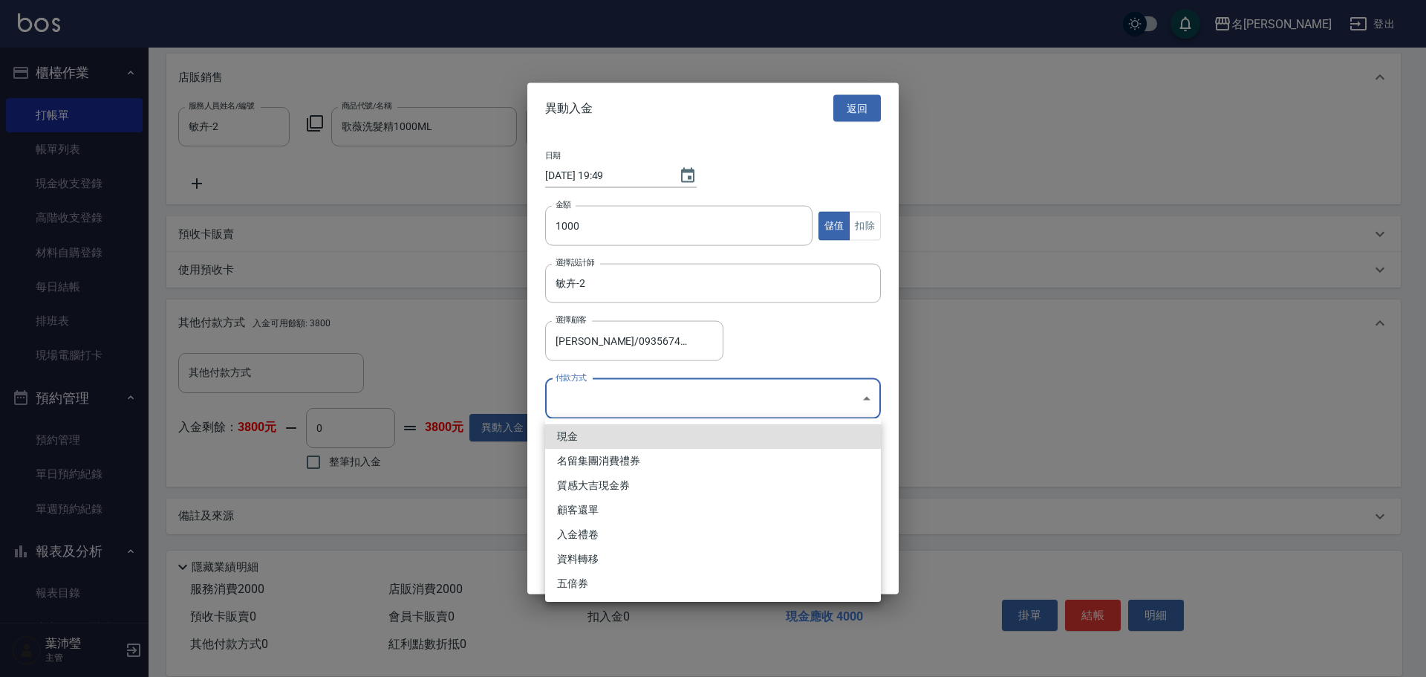
click at [581, 440] on li "現金" at bounding box center [713, 436] width 336 height 25
type input "現金"
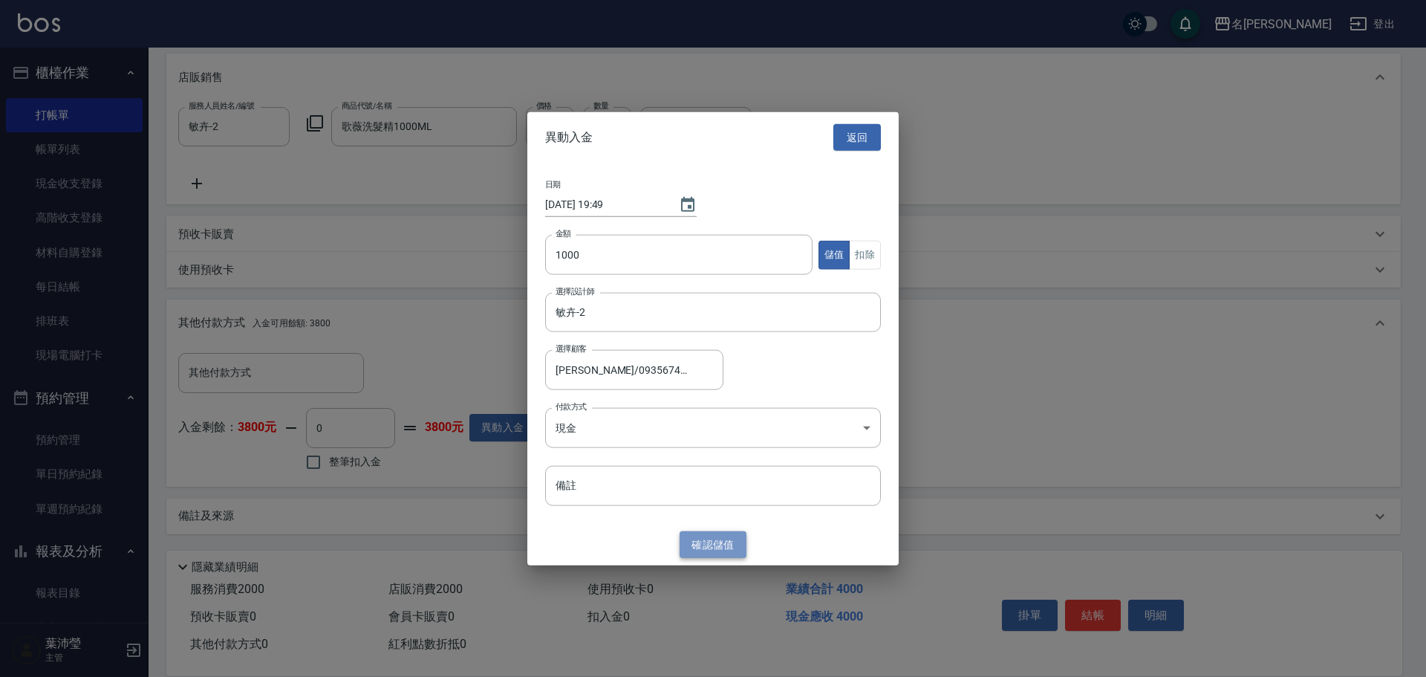
click at [722, 545] on button "確認 儲值" at bounding box center [713, 543] width 67 height 27
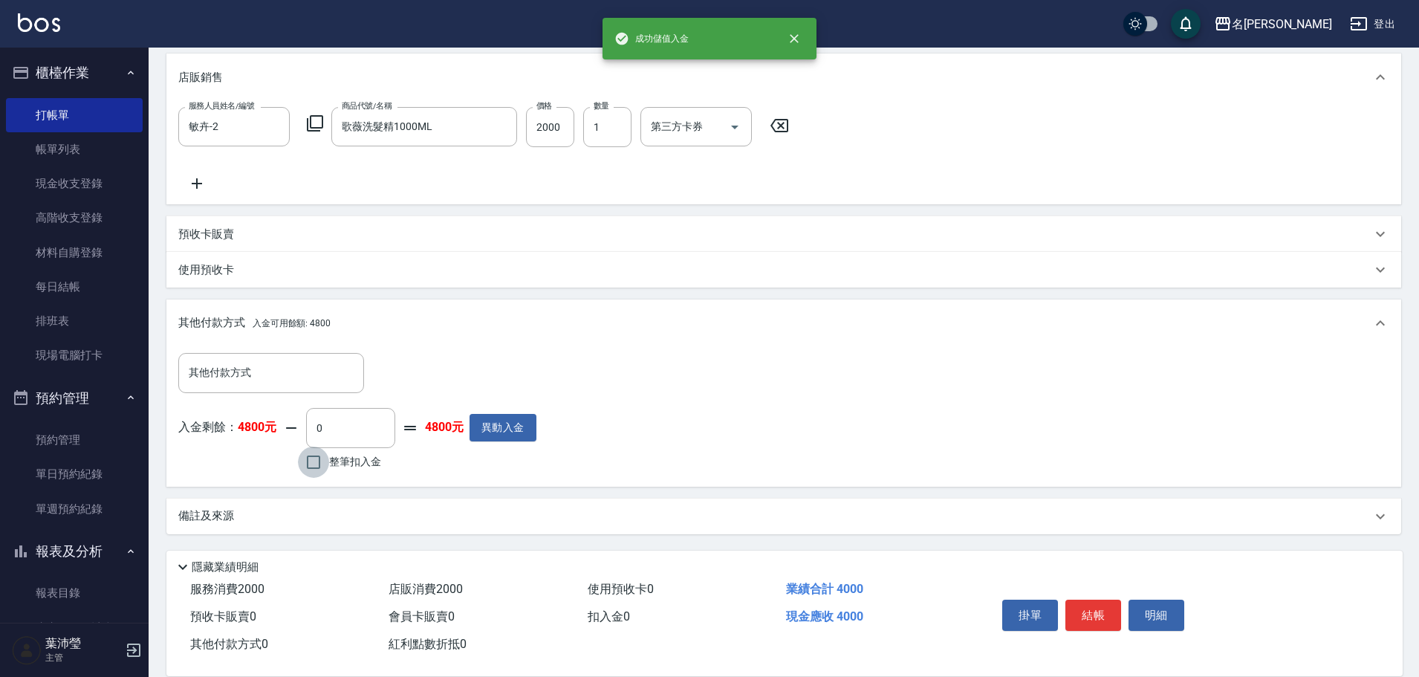
click at [312, 457] on input "整筆扣入金" at bounding box center [313, 461] width 31 height 31
checkbox input "true"
type input "4000"
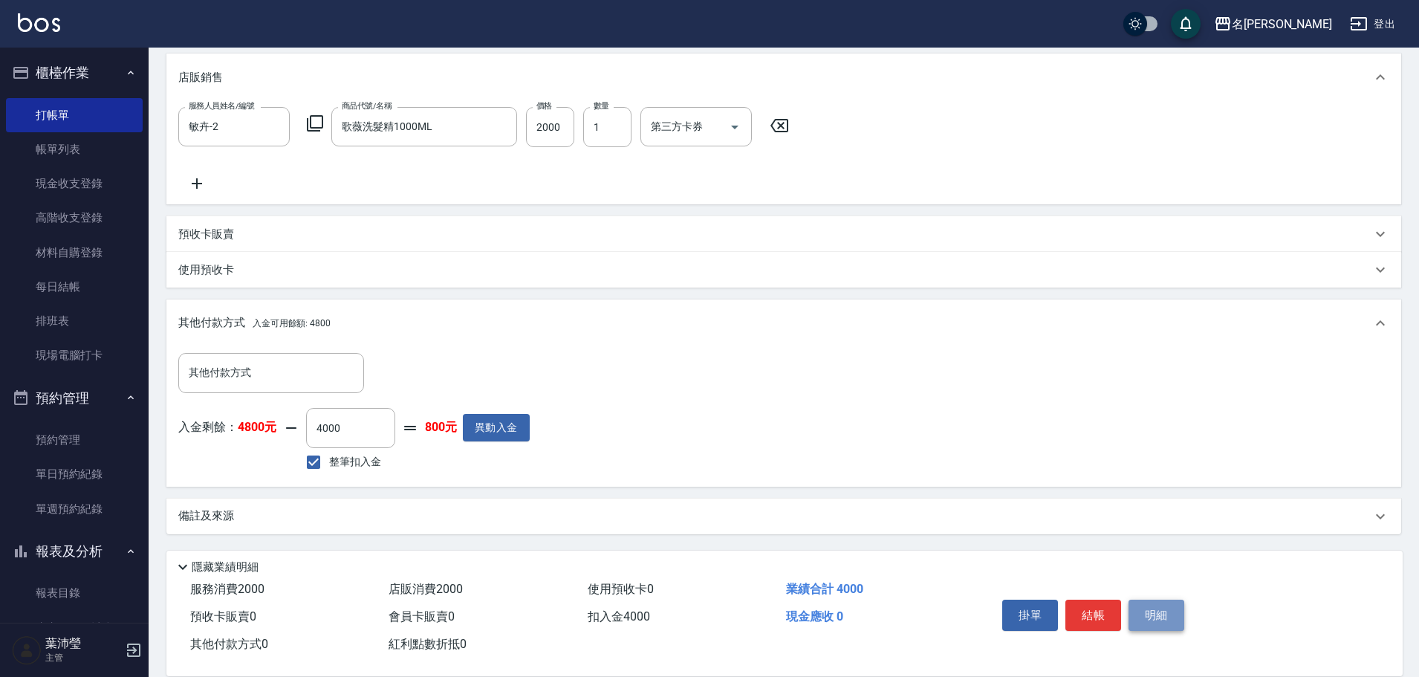
click at [1147, 608] on button "明細" at bounding box center [1156, 614] width 56 height 31
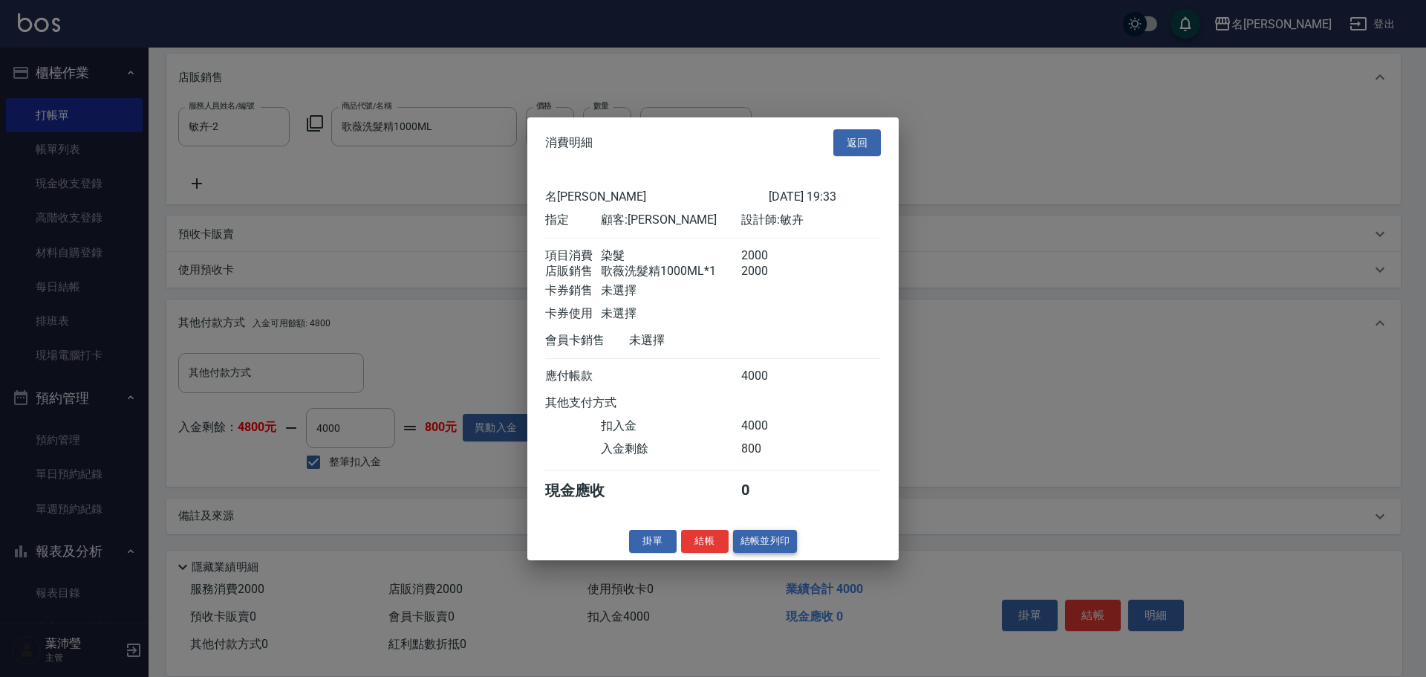
click at [770, 550] on button "結帳並列印" at bounding box center [765, 541] width 65 height 23
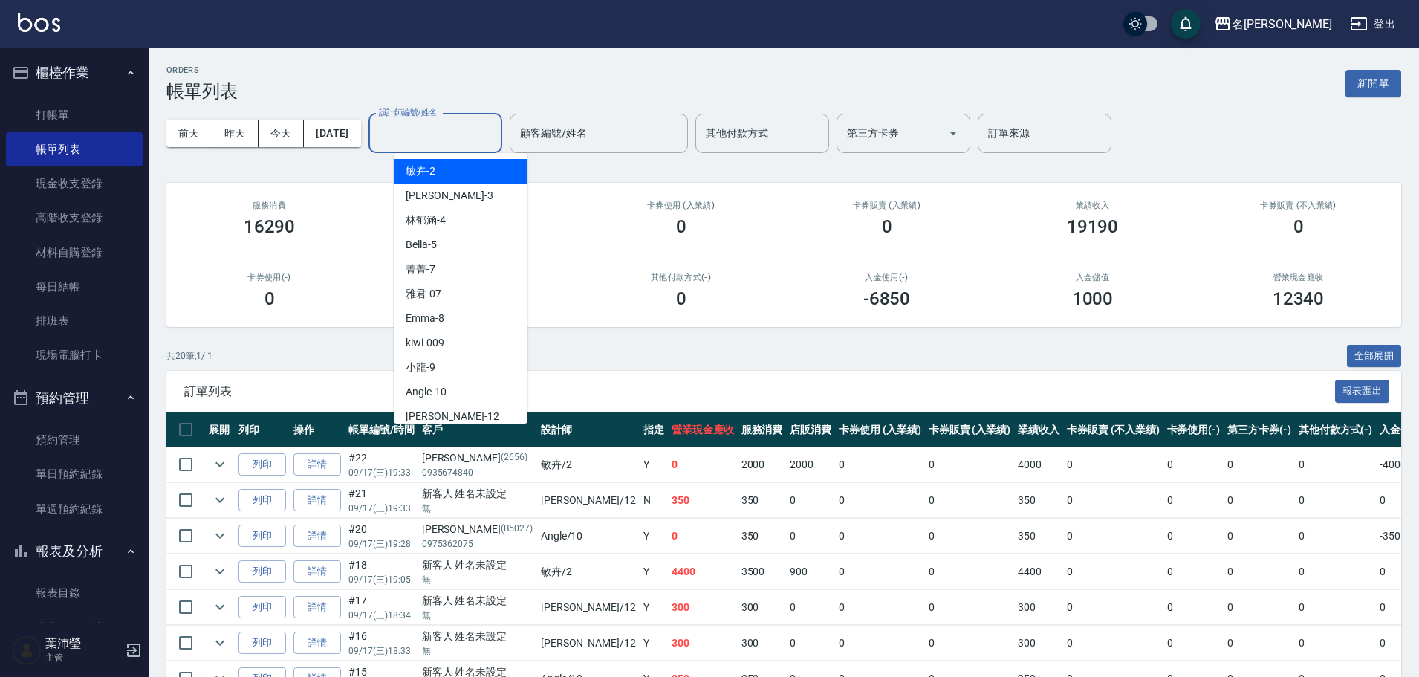
click at [461, 128] on input "設計師編號/姓名" at bounding box center [435, 133] width 120 height 26
click at [467, 170] on div "敏卉 -2" at bounding box center [461, 171] width 134 height 25
type input "敏卉-2"
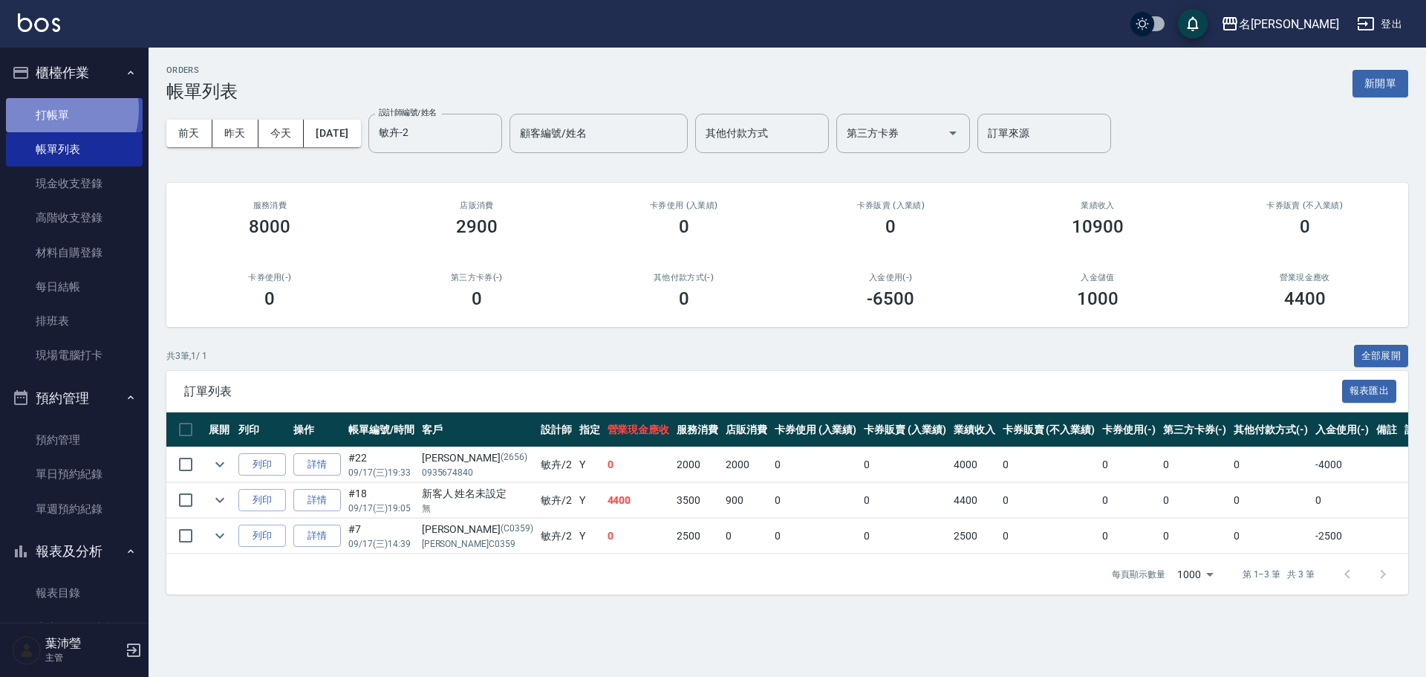
click at [53, 109] on link "打帳單" at bounding box center [74, 115] width 137 height 34
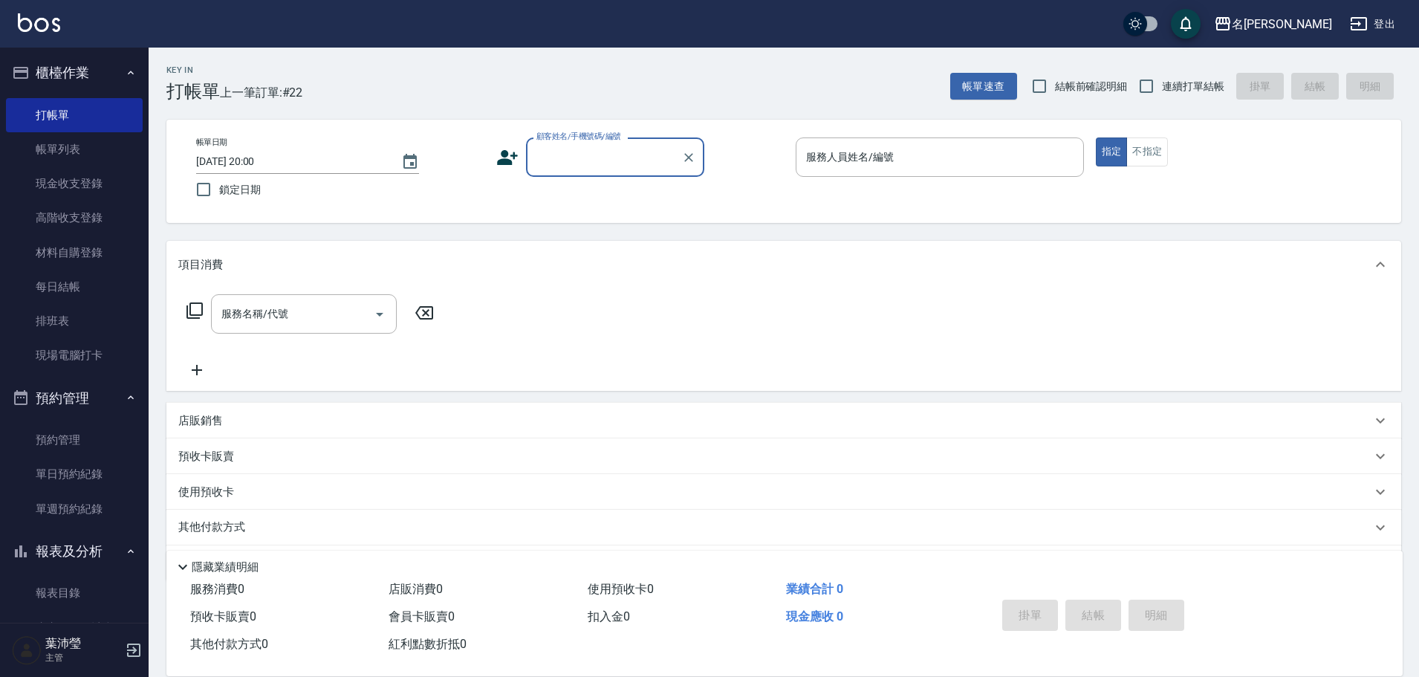
click at [599, 152] on input "顧客姓名/手機號碼/編號" at bounding box center [604, 157] width 143 height 26
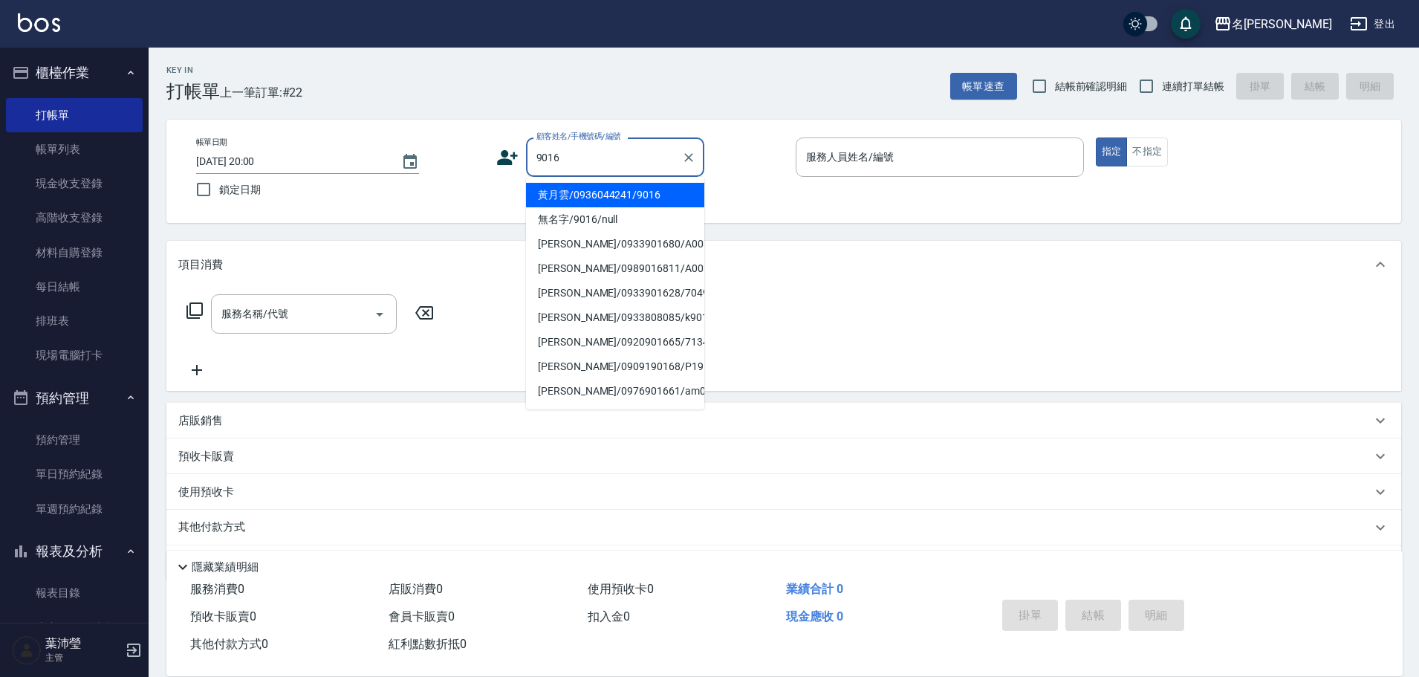
drag, startPoint x: 627, startPoint y: 188, endPoint x: 624, endPoint y: 198, distance: 10.8
click at [624, 198] on li "黃月雲/0936044241/9016" at bounding box center [615, 195] width 178 height 25
type input "黃月雲/0936044241/9016"
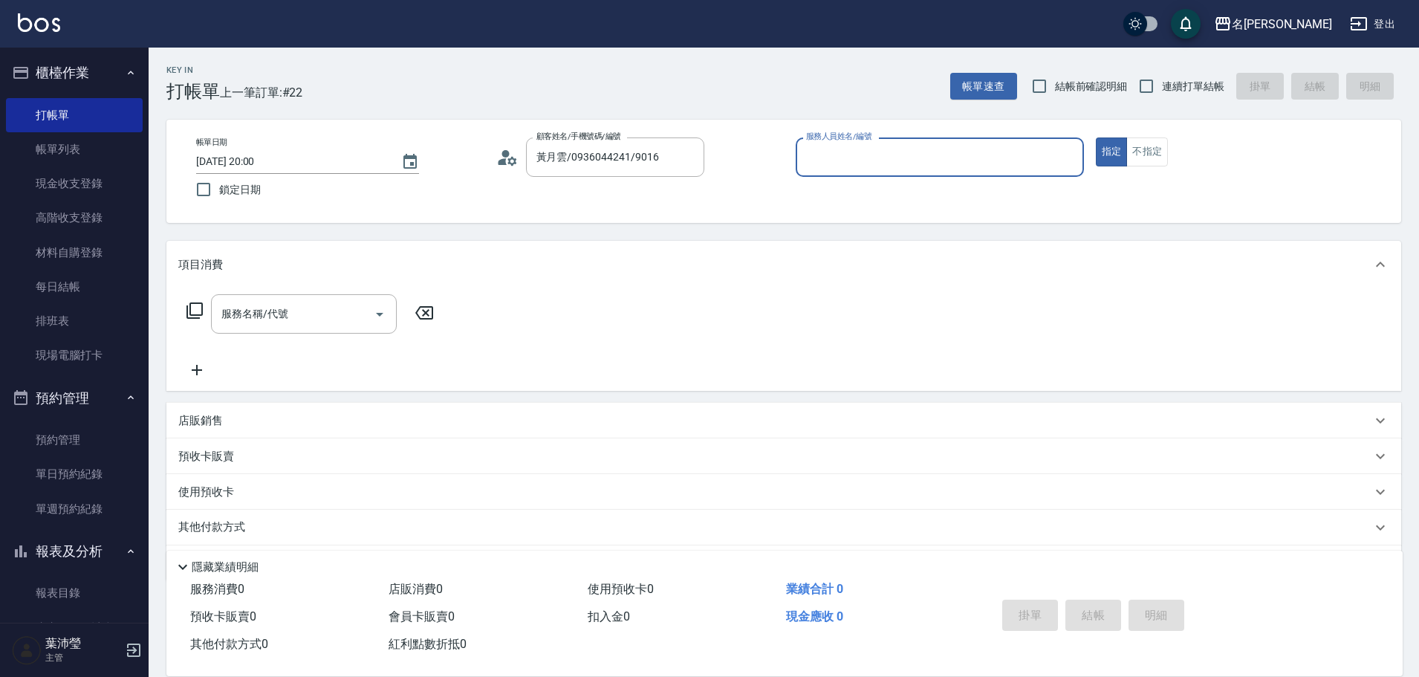
type input "敏卉-2"
click at [196, 312] on icon at bounding box center [195, 311] width 18 height 18
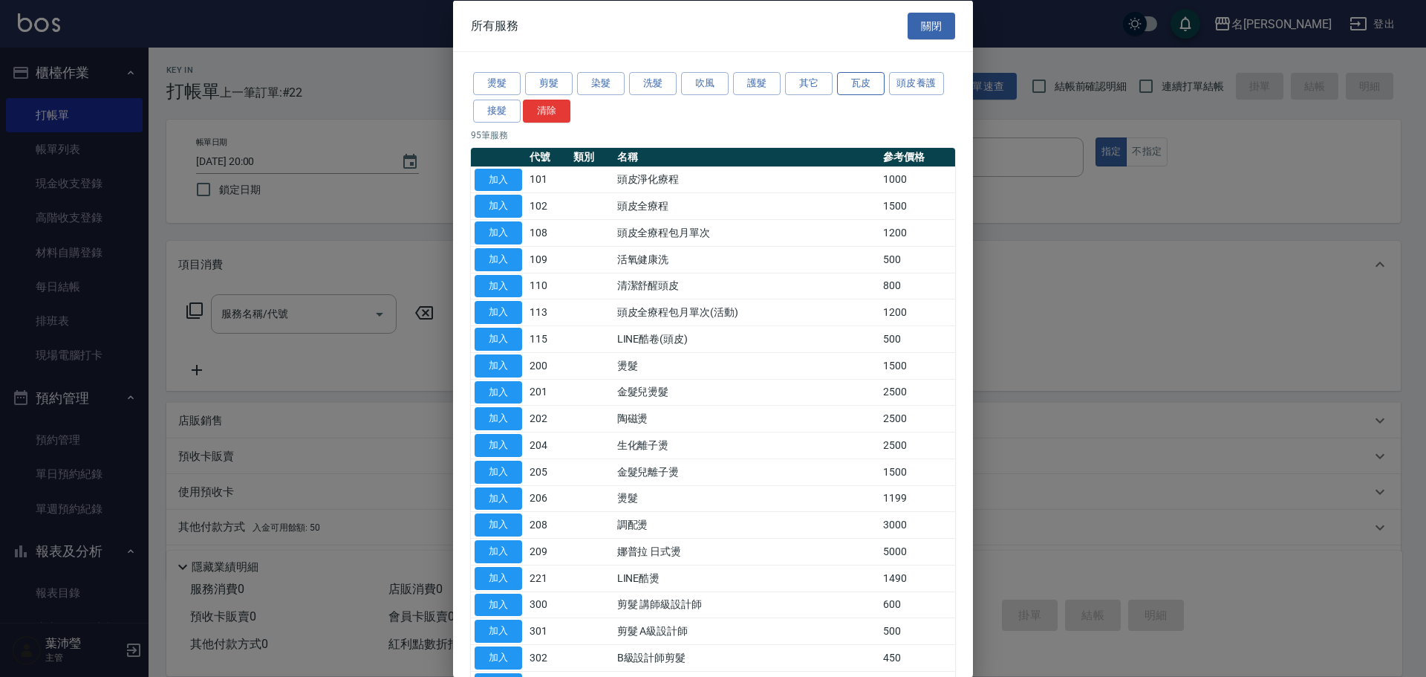
click at [855, 80] on button "瓦皮" at bounding box center [861, 83] width 48 height 23
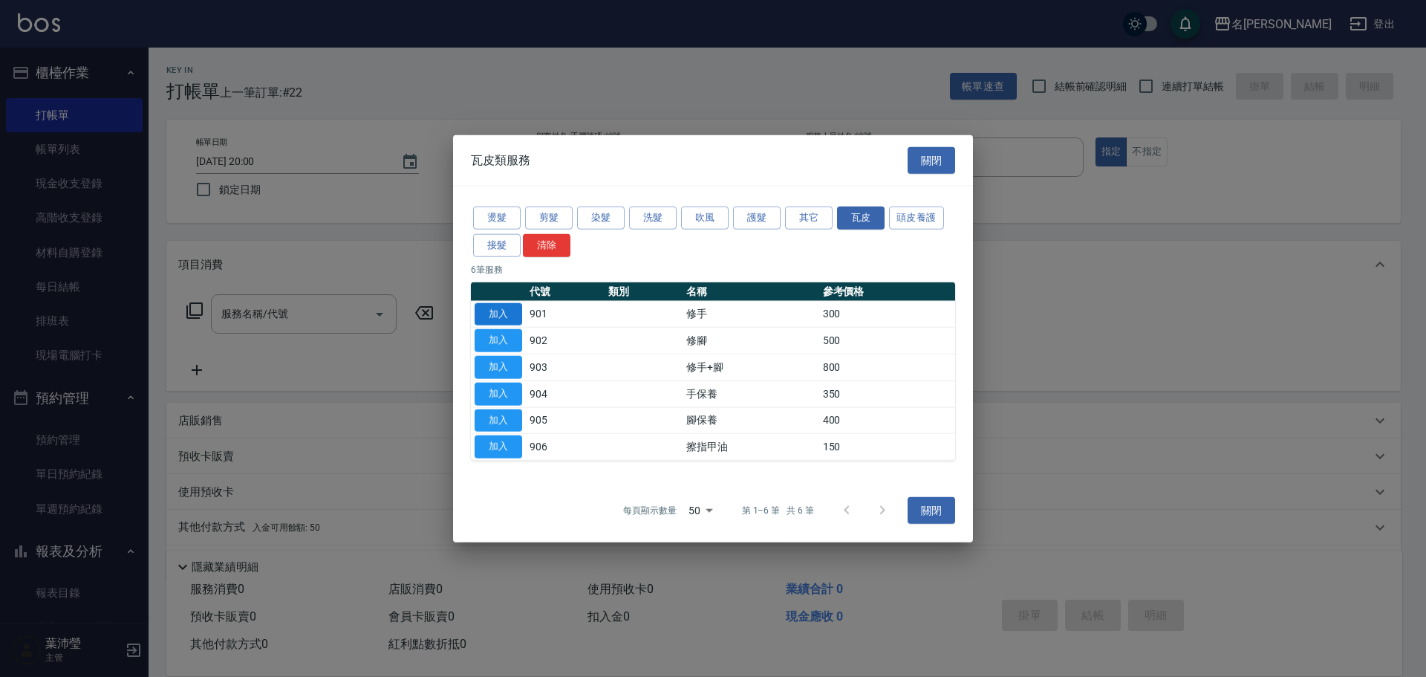
click at [514, 314] on button "加入" at bounding box center [499, 313] width 48 height 23
type input "修手(901)"
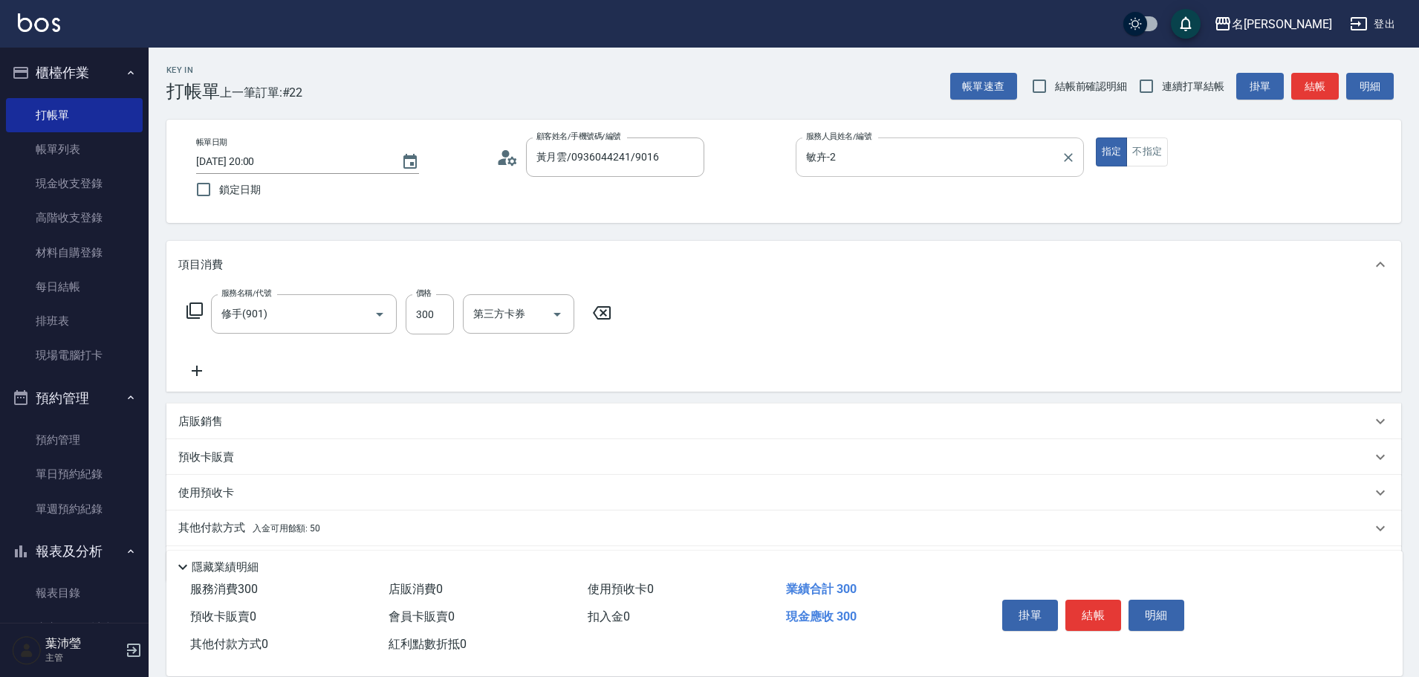
click at [847, 164] on input "敏卉-2" at bounding box center [928, 157] width 253 height 26
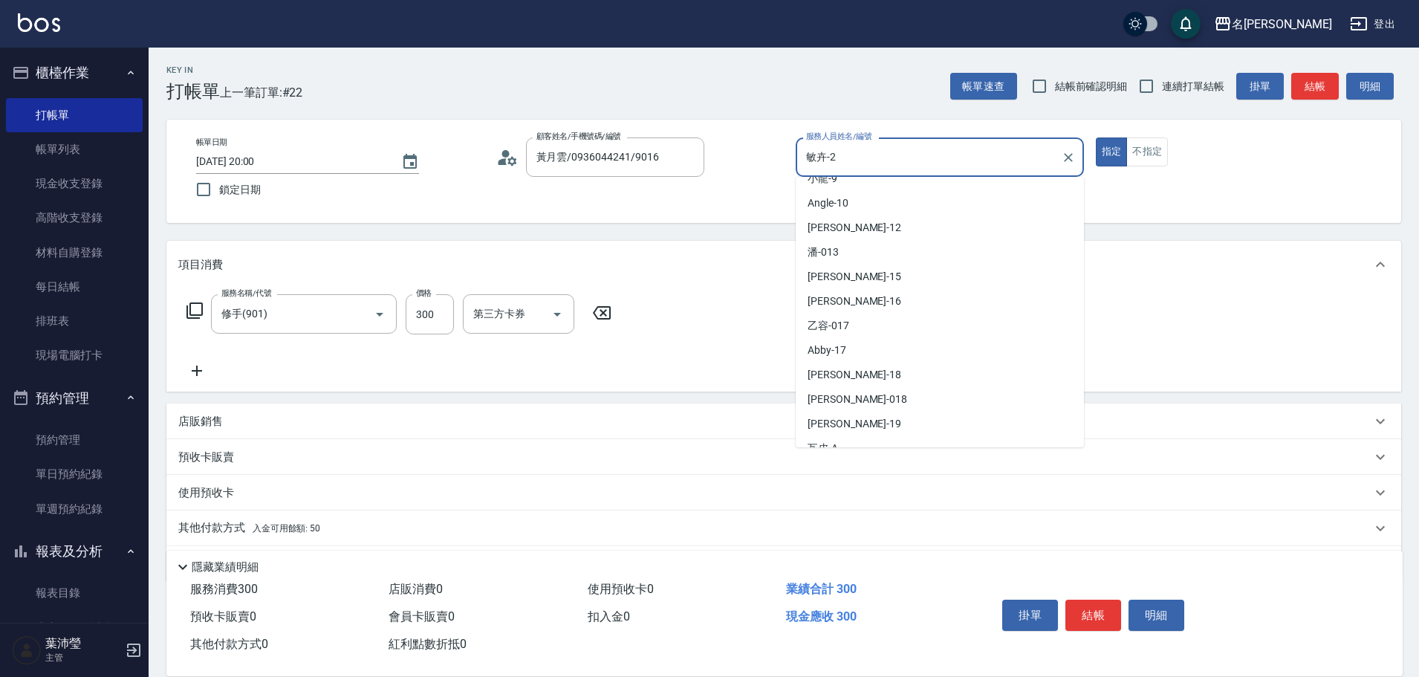
scroll to position [354, 0]
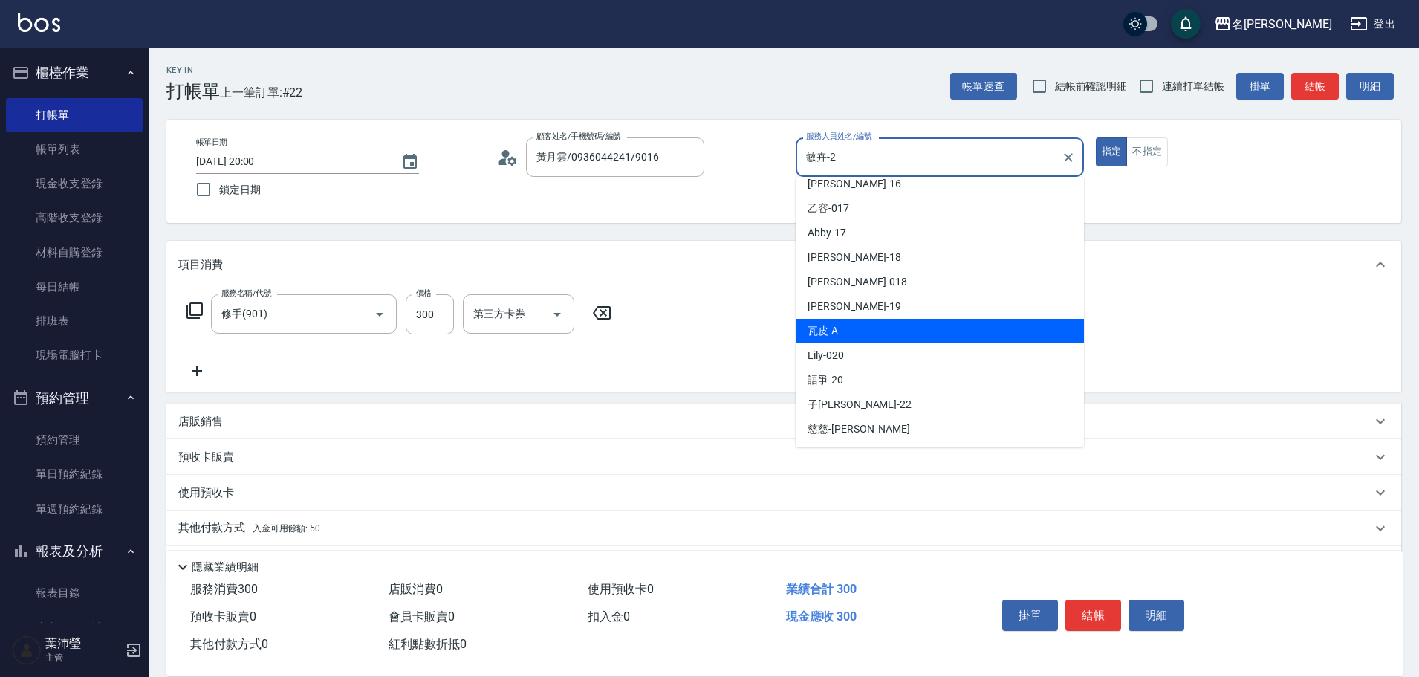
click at [915, 342] on div "瓦皮 -A" at bounding box center [939, 331] width 288 height 25
type input "瓦皮-A"
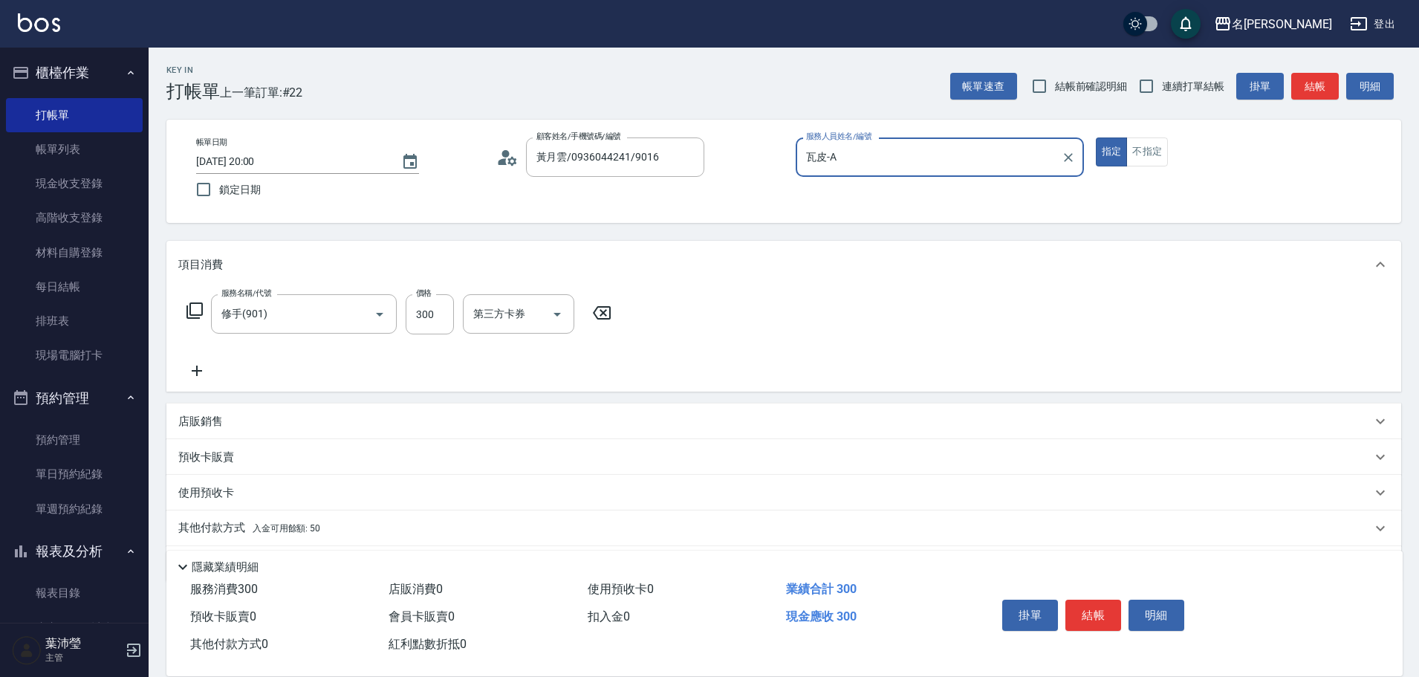
scroll to position [1, 0]
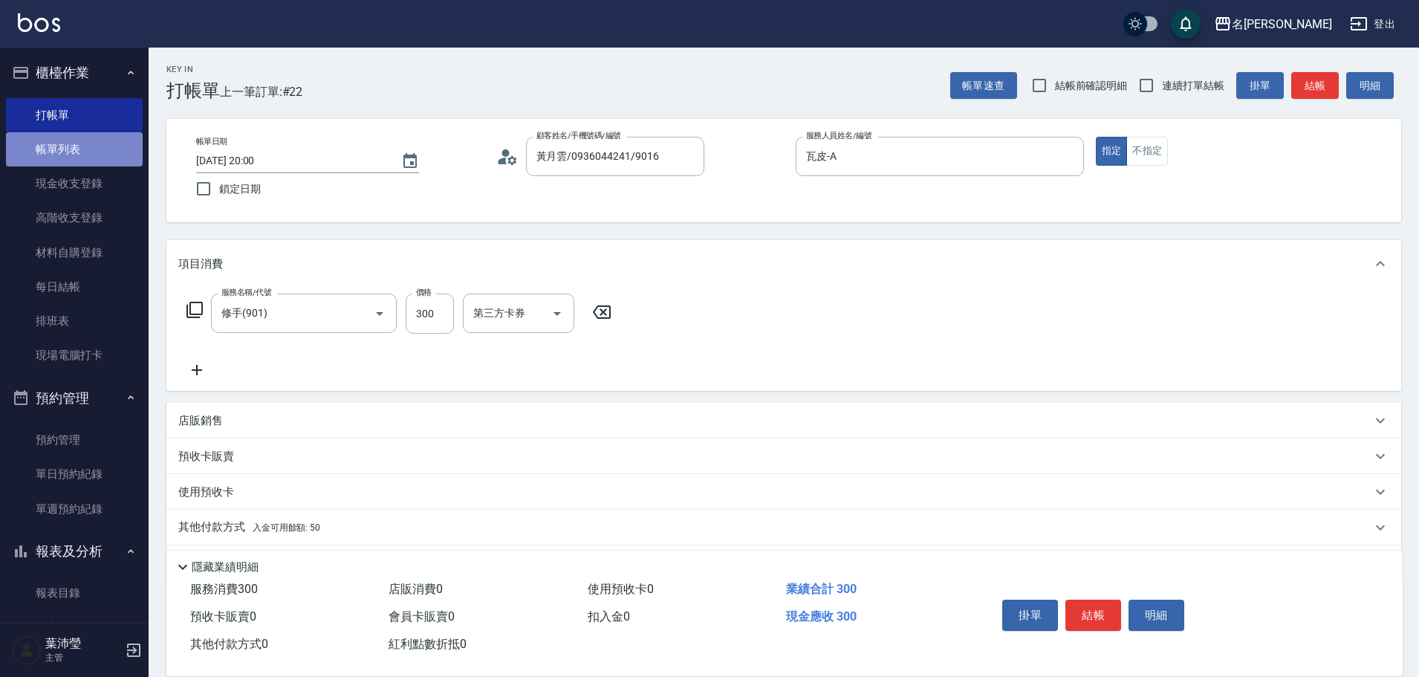
click at [101, 151] on link "帳單列表" at bounding box center [74, 149] width 137 height 34
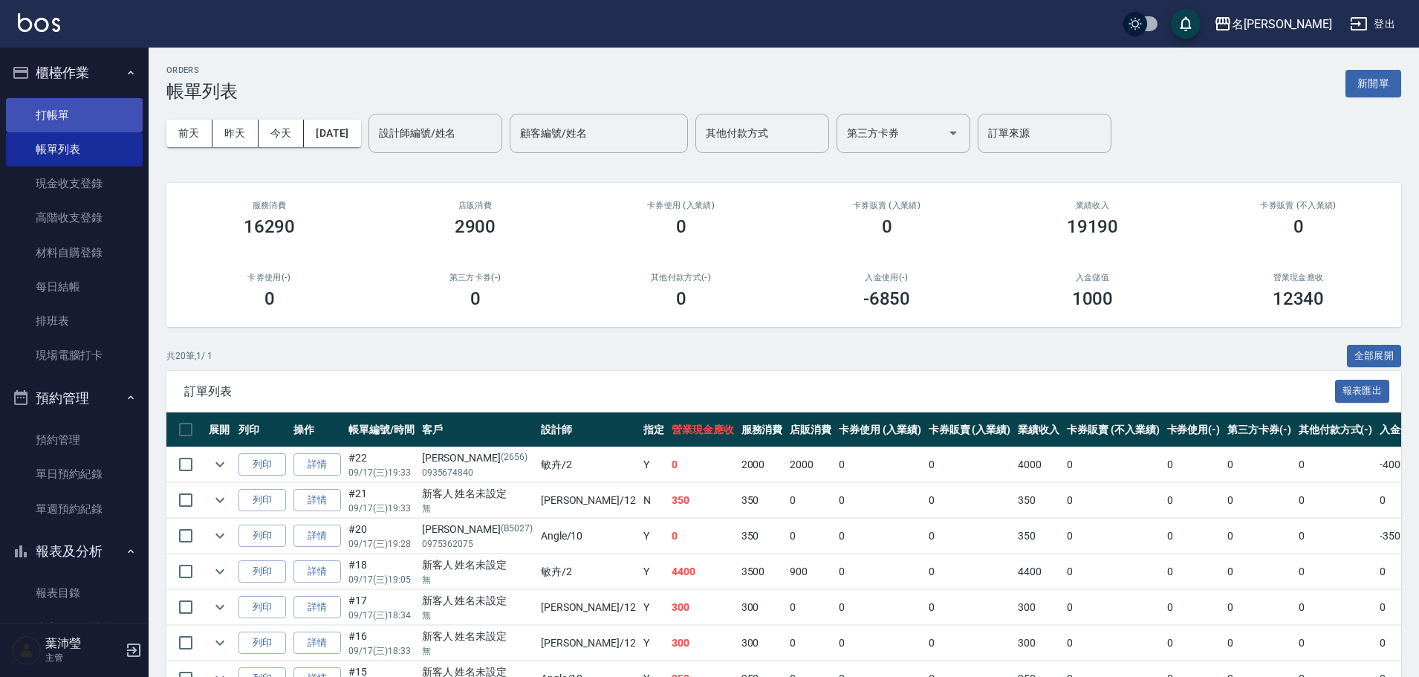
click at [89, 112] on link "打帳單" at bounding box center [74, 115] width 137 height 34
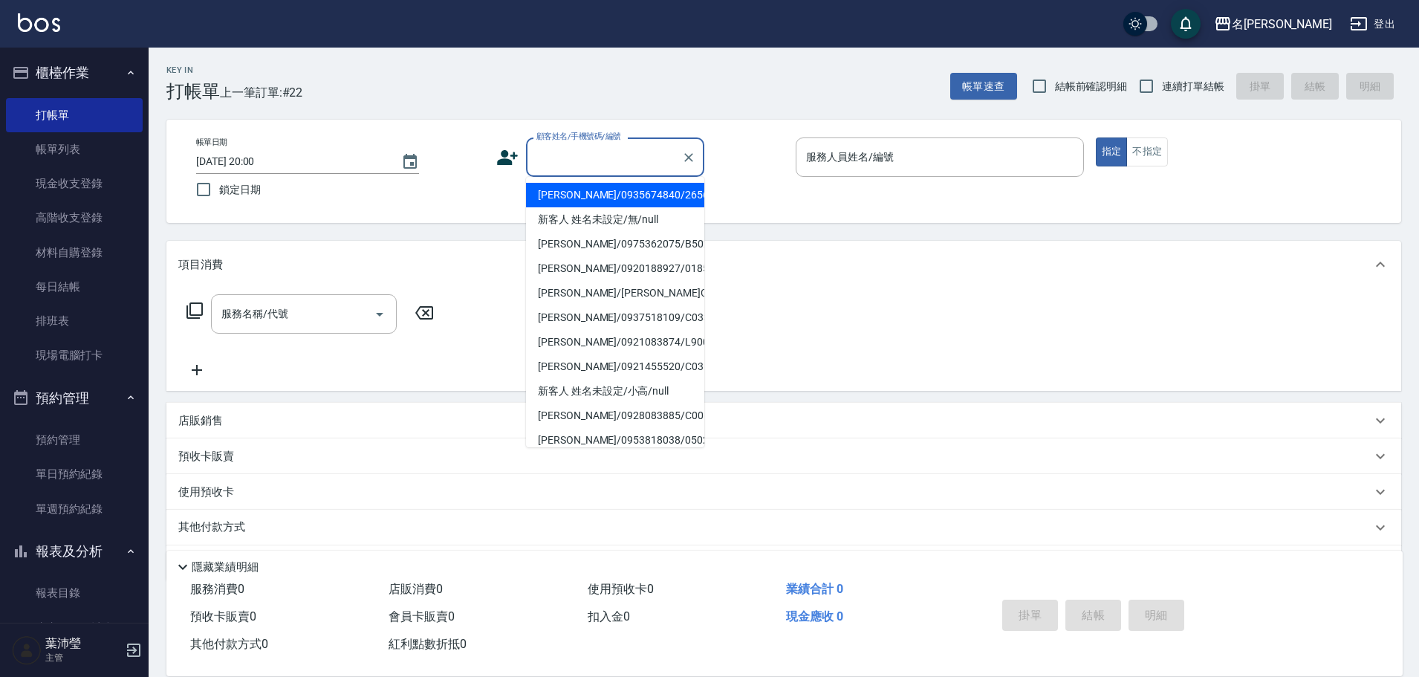
click at [593, 161] on input "顧客姓名/手機號碼/編號" at bounding box center [604, 157] width 143 height 26
click at [604, 217] on li "新客人 姓名未設定/無/null" at bounding box center [615, 219] width 178 height 25
type input "新客人 姓名未設定/無/null"
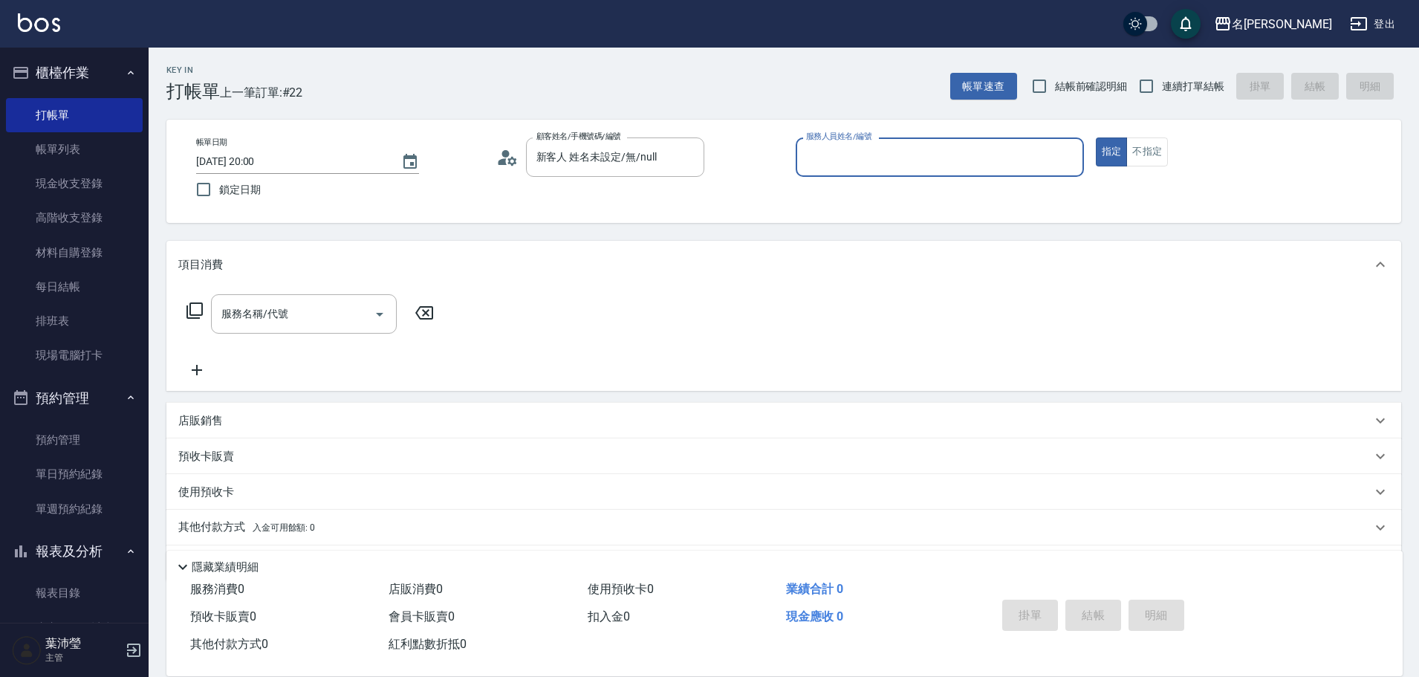
click at [818, 162] on input "服務人員姓名/編號" at bounding box center [939, 157] width 275 height 26
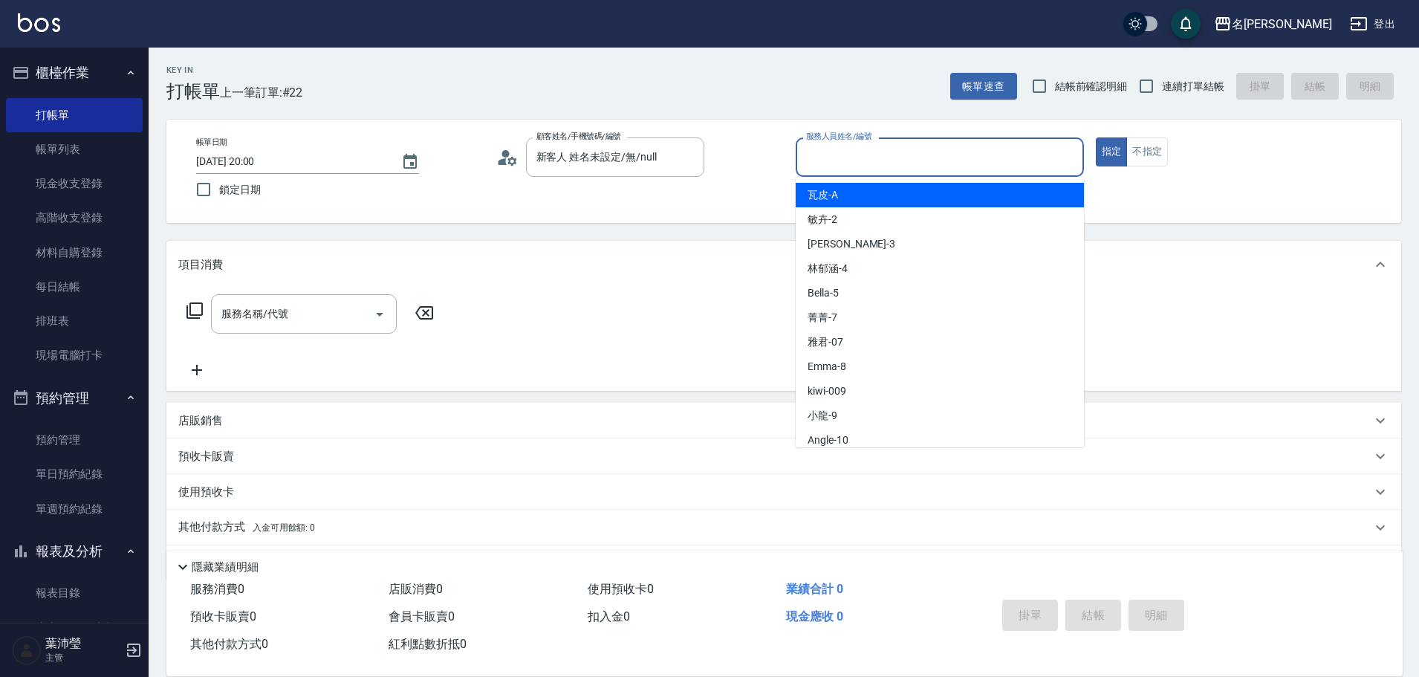
click at [829, 198] on span "瓦皮 -A" at bounding box center [822, 195] width 30 height 16
type input "瓦皮-A"
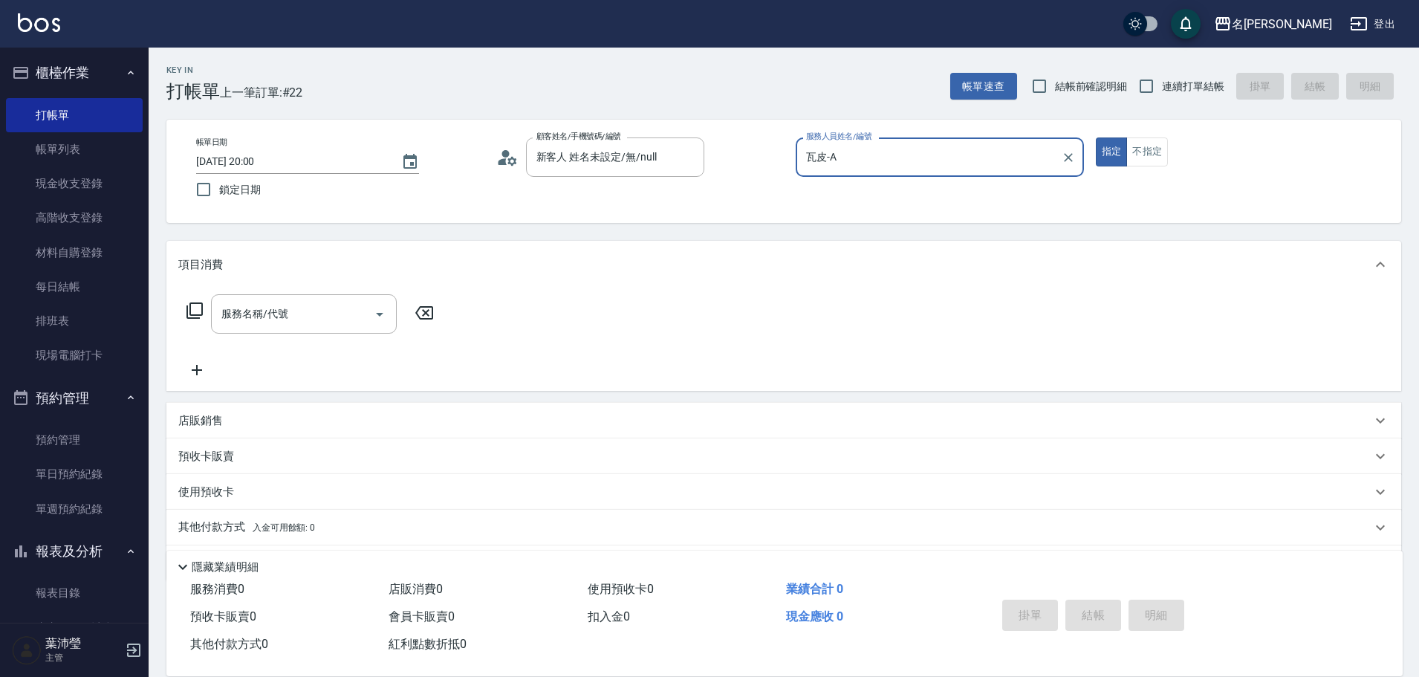
click at [194, 313] on icon at bounding box center [195, 311] width 18 height 18
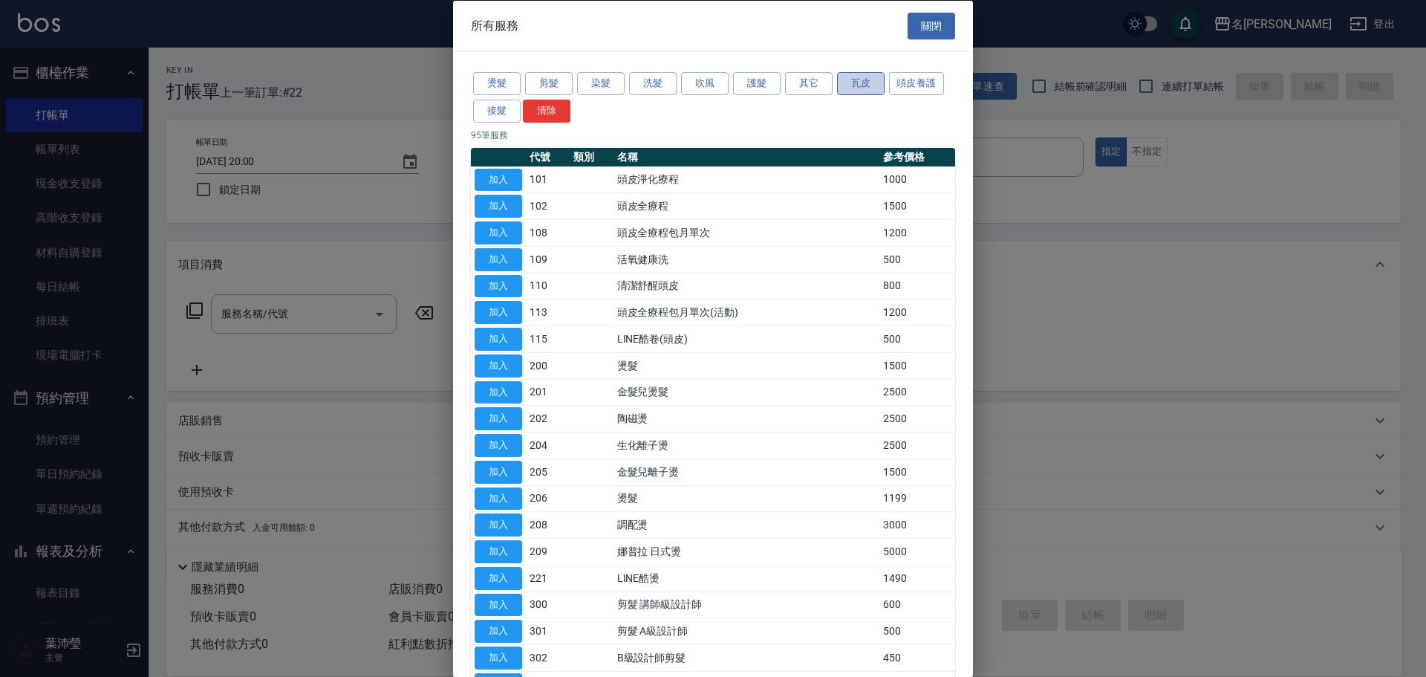
click at [858, 89] on button "瓦皮" at bounding box center [861, 83] width 48 height 23
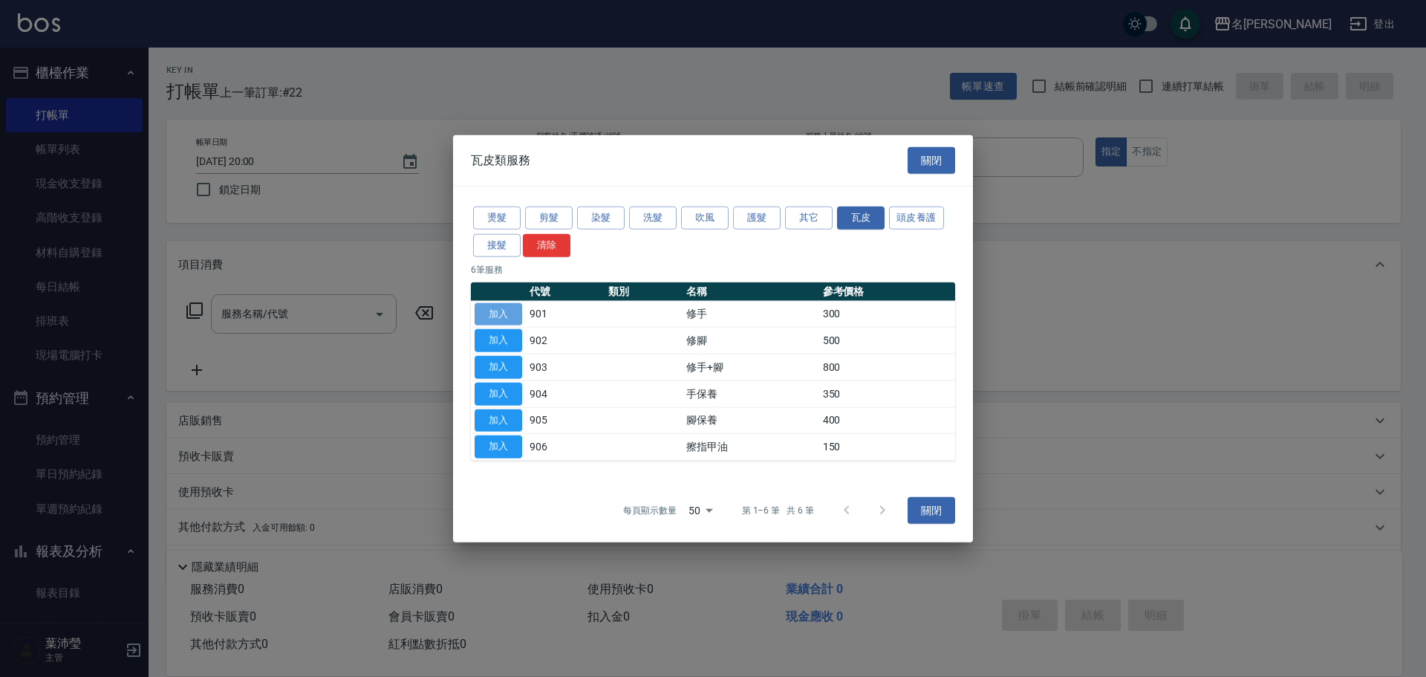
click at [499, 307] on button "加入" at bounding box center [499, 313] width 48 height 23
type input "修手(901)"
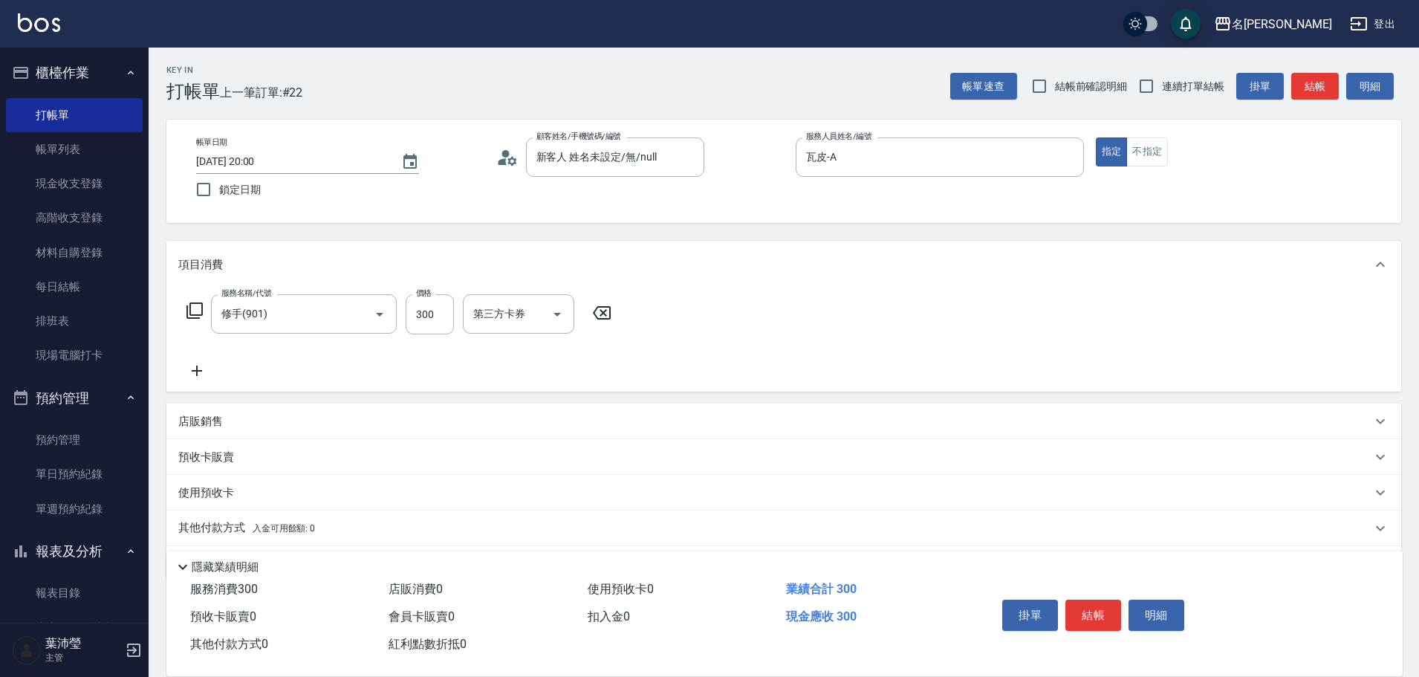
click at [1090, 608] on button "結帳" at bounding box center [1093, 614] width 56 height 31
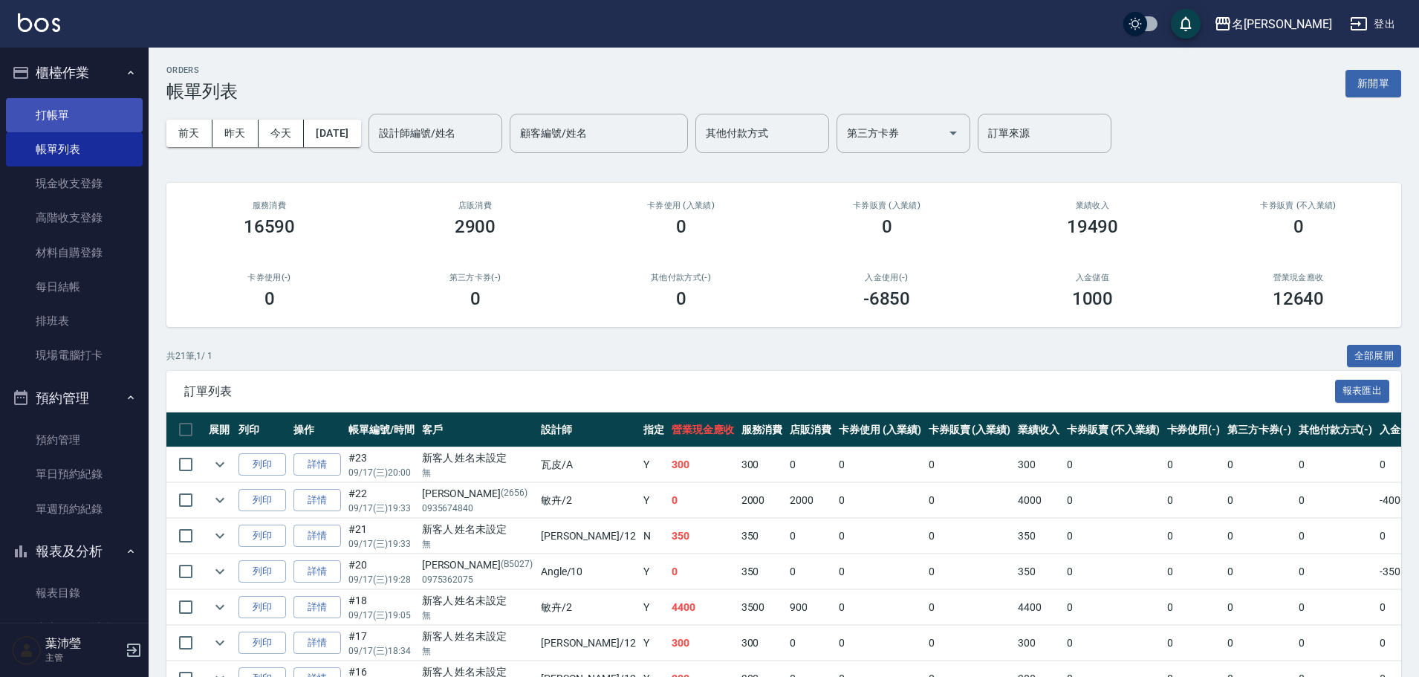
click at [111, 114] on link "打帳單" at bounding box center [74, 115] width 137 height 34
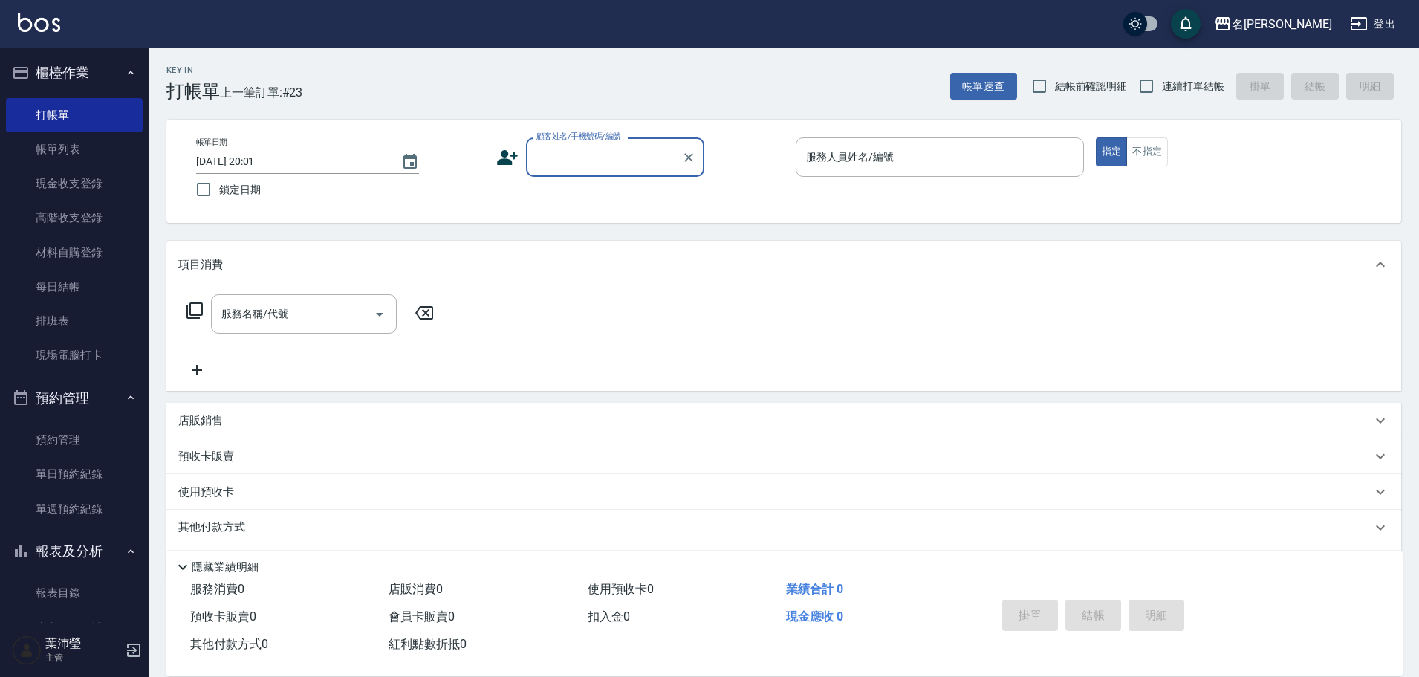
click at [577, 155] on input "顧客姓名/手機號碼/編號" at bounding box center [604, 157] width 143 height 26
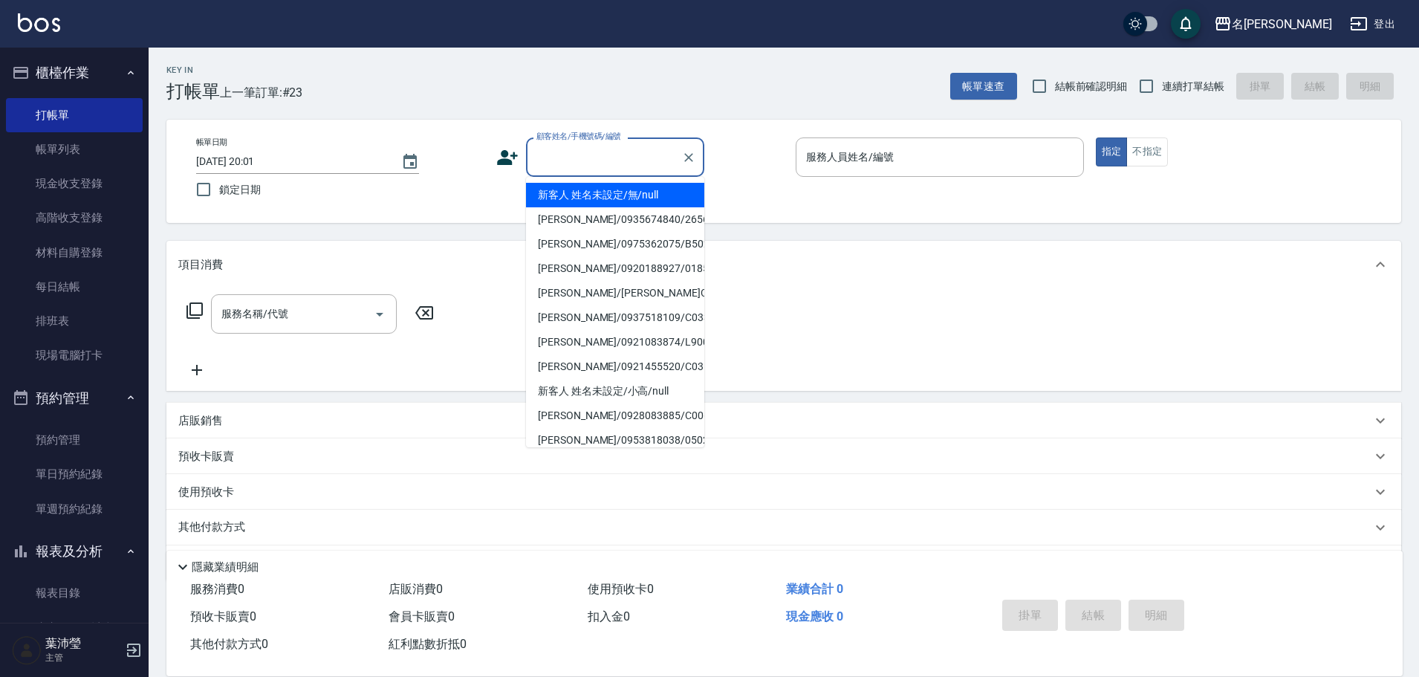
click at [589, 193] on li "新客人 姓名未設定/無/null" at bounding box center [615, 195] width 178 height 25
type input "新客人 姓名未設定/無/null"
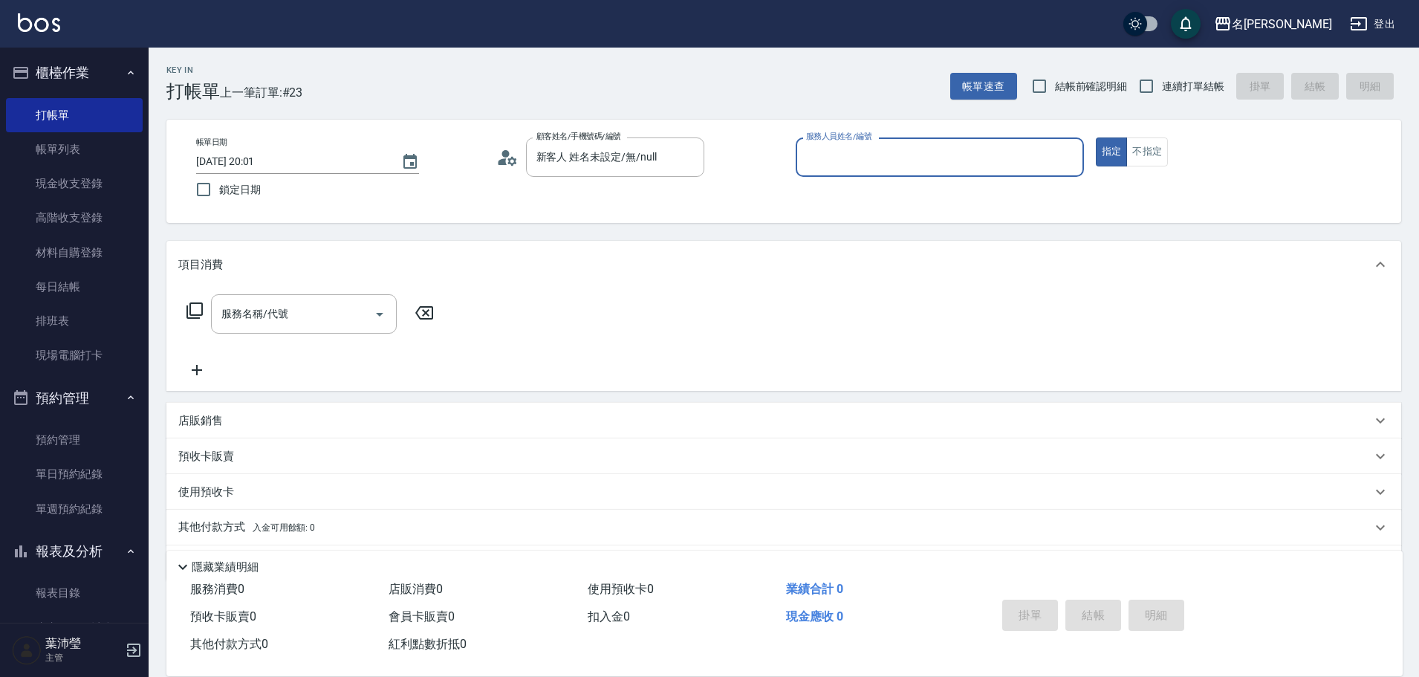
drag, startPoint x: 832, startPoint y: 163, endPoint x: 839, endPoint y: 175, distance: 14.0
click at [836, 168] on input "服務人員姓名/編號" at bounding box center [939, 157] width 275 height 26
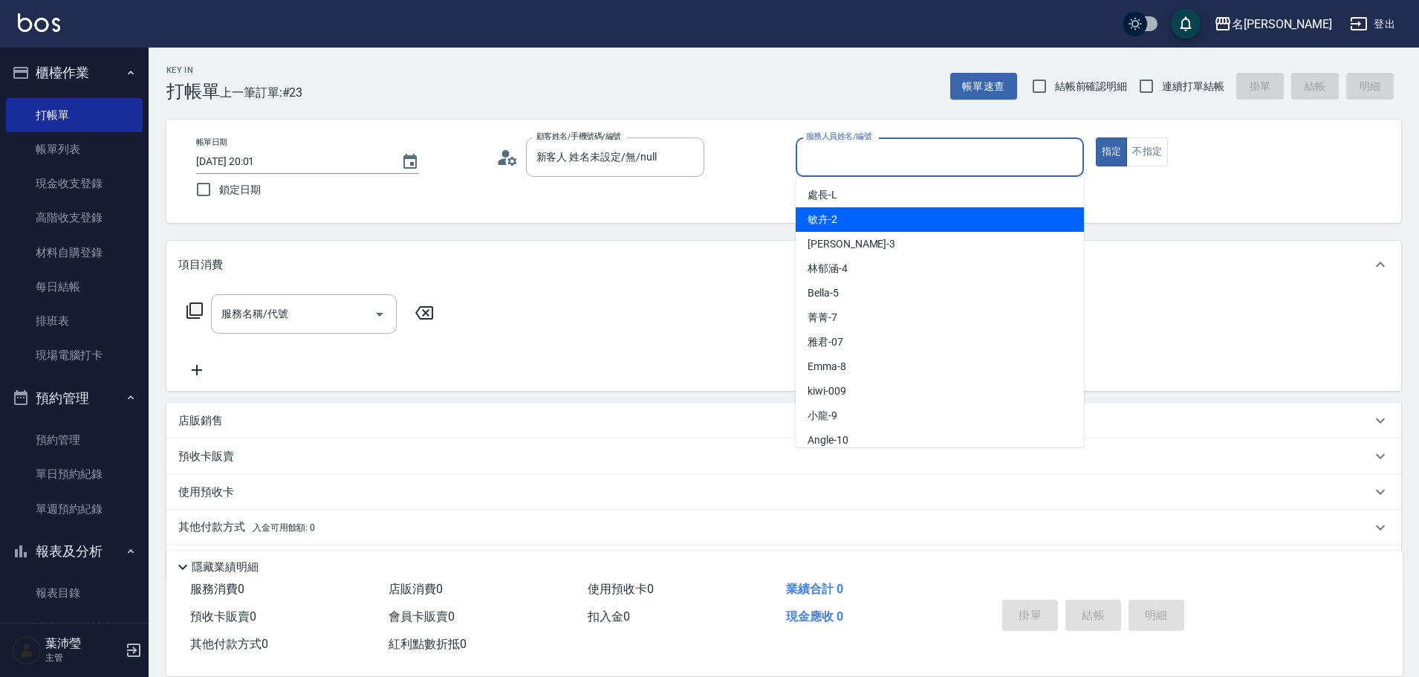
click at [836, 212] on span "敏卉 -2" at bounding box center [822, 220] width 30 height 16
type input "敏卉-2"
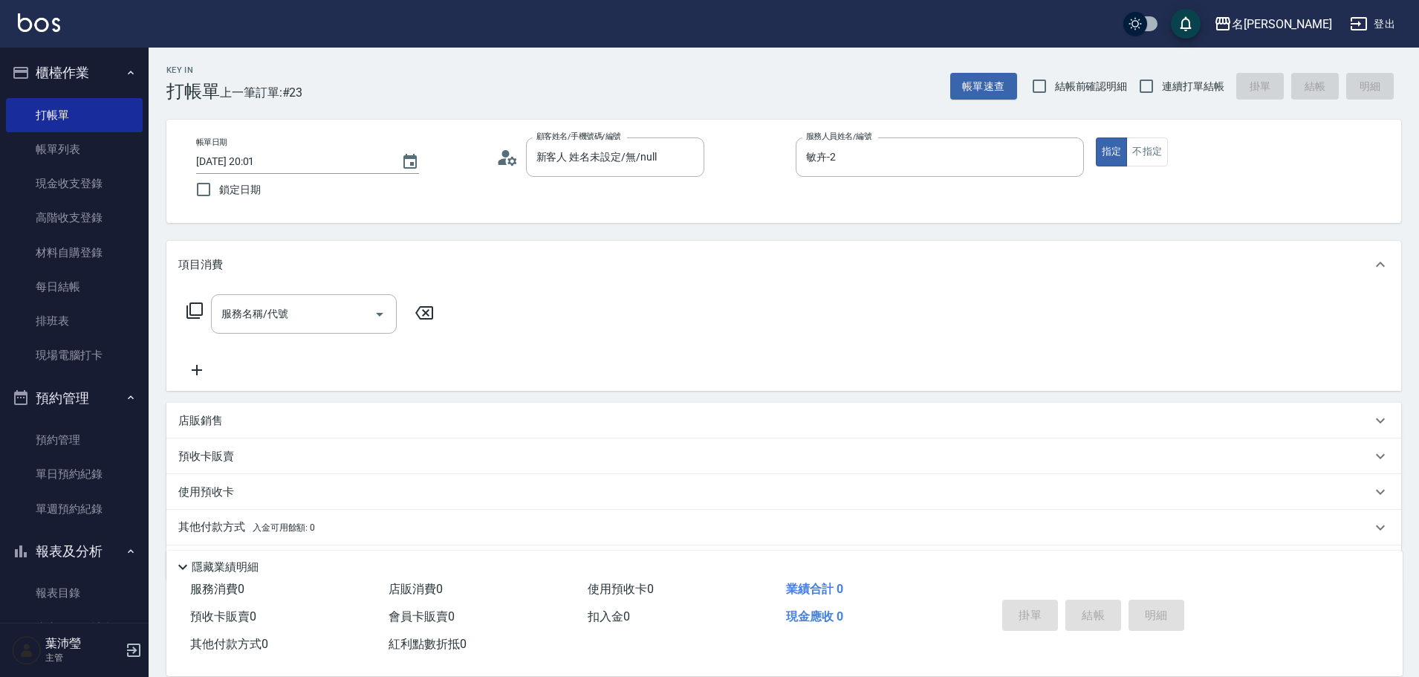
click at [200, 307] on icon at bounding box center [195, 311] width 18 height 18
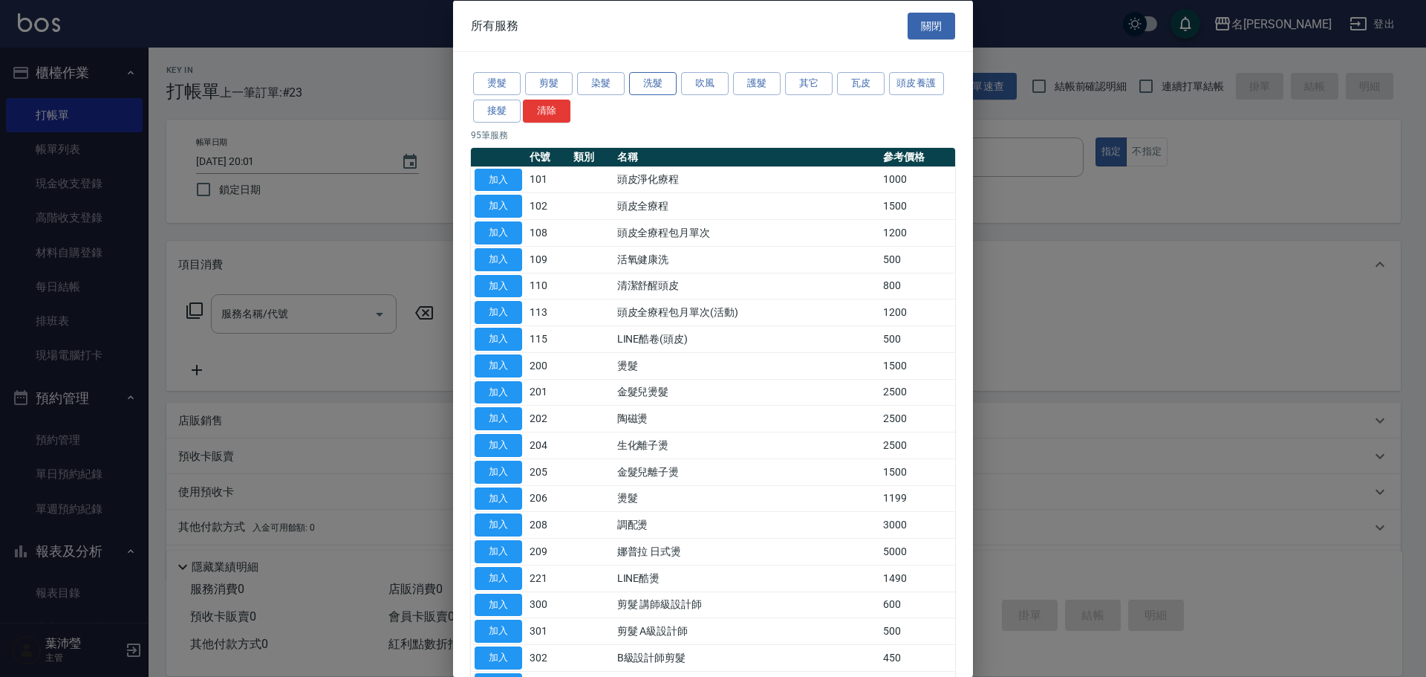
click at [662, 85] on button "洗髮" at bounding box center [653, 83] width 48 height 23
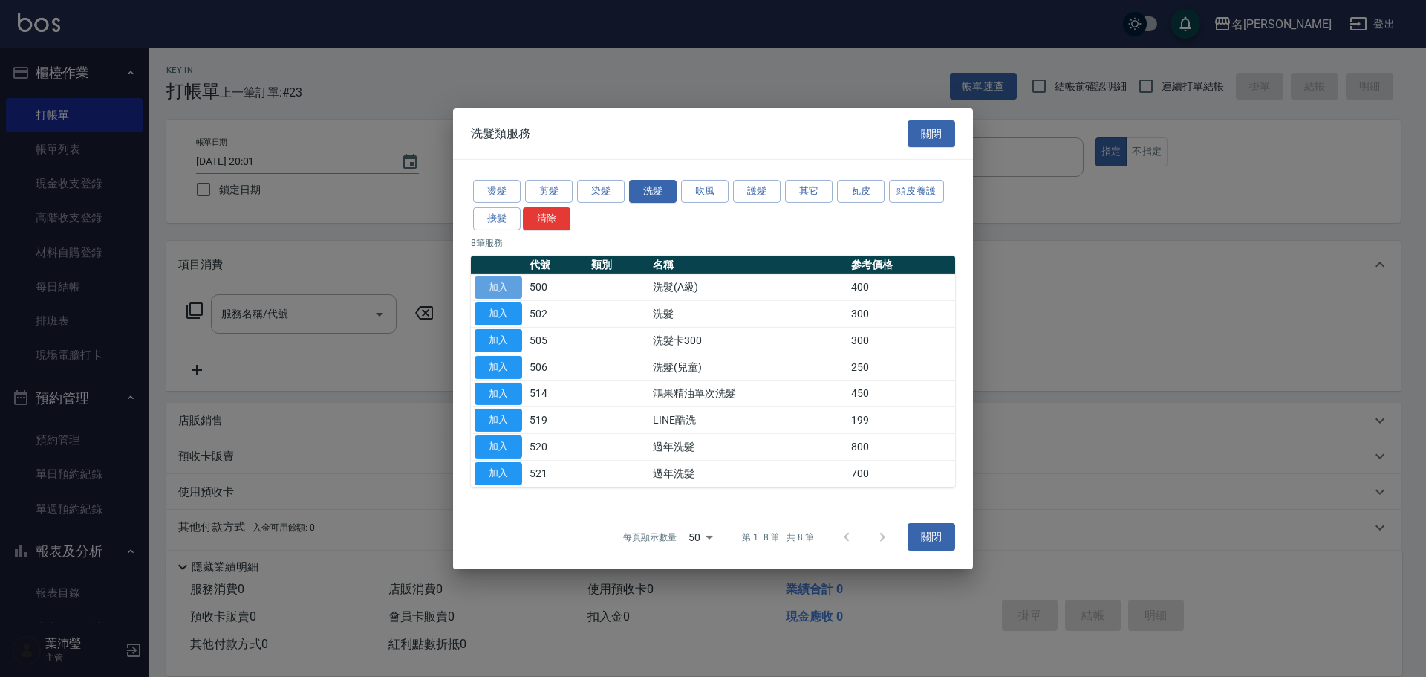
click at [495, 286] on button "加入" at bounding box center [499, 287] width 48 height 23
type input "洗髮(A級)(500)"
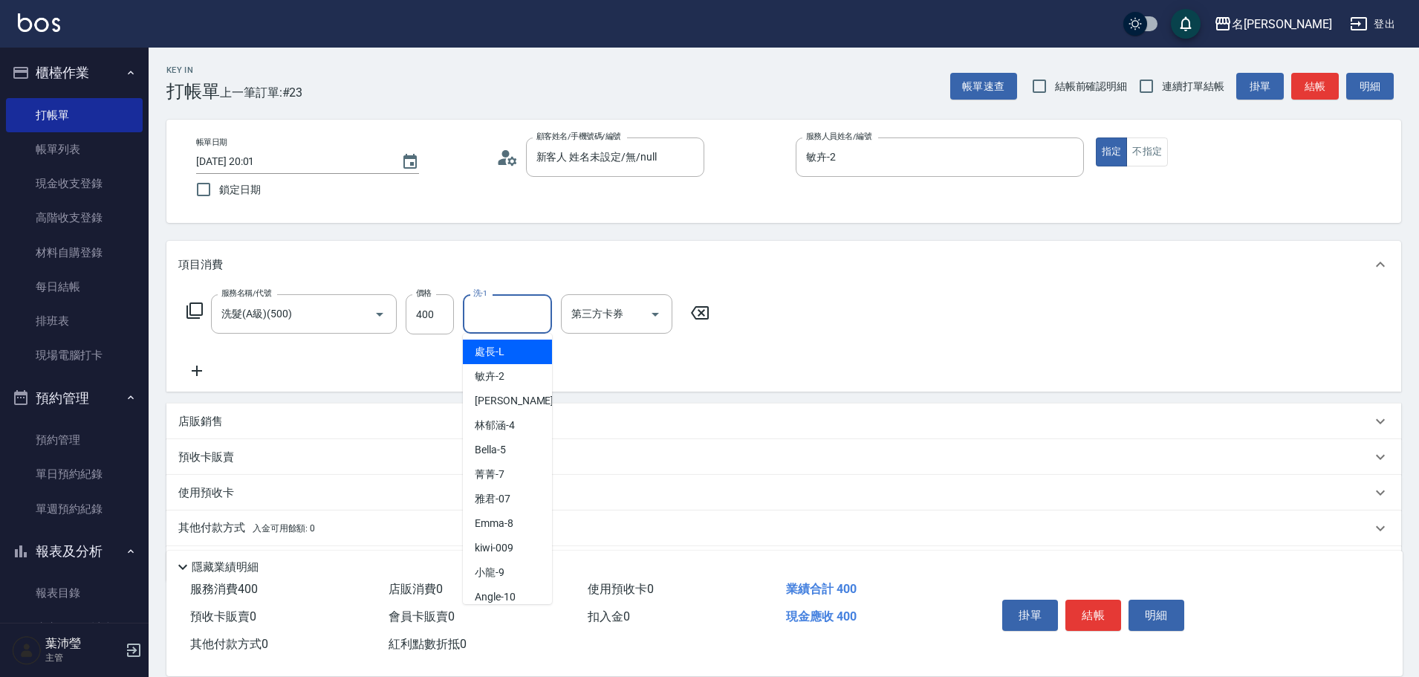
click at [496, 317] on input "洗-1" at bounding box center [507, 314] width 76 height 26
click at [501, 350] on span "語爭 -20" at bounding box center [493, 352] width 36 height 16
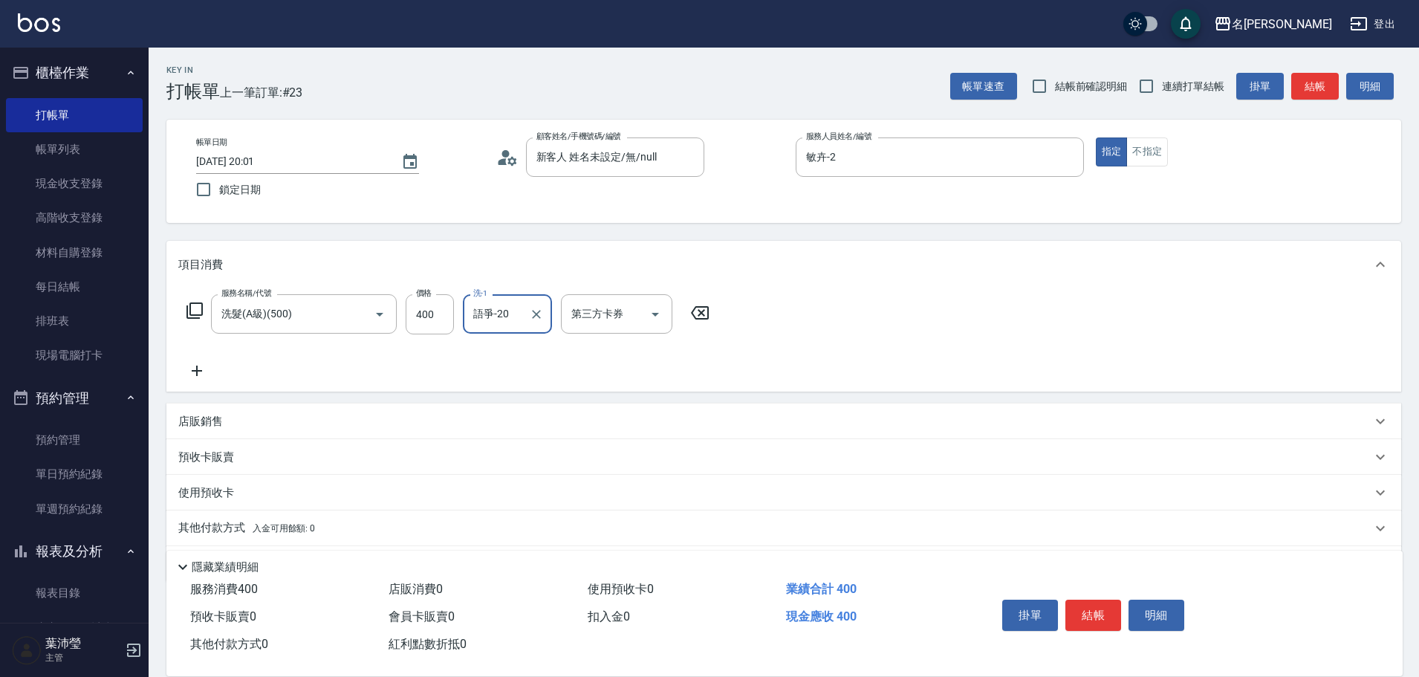
type input "語爭-20"
click at [185, 308] on div "服務名稱/代號 洗髮(A級)(500) 服務名稱/代號 價格 400 價格 洗-1 語爭-20 洗-1 第三方卡券 第三方卡券" at bounding box center [448, 314] width 540 height 40
click at [195, 311] on icon at bounding box center [195, 311] width 18 height 18
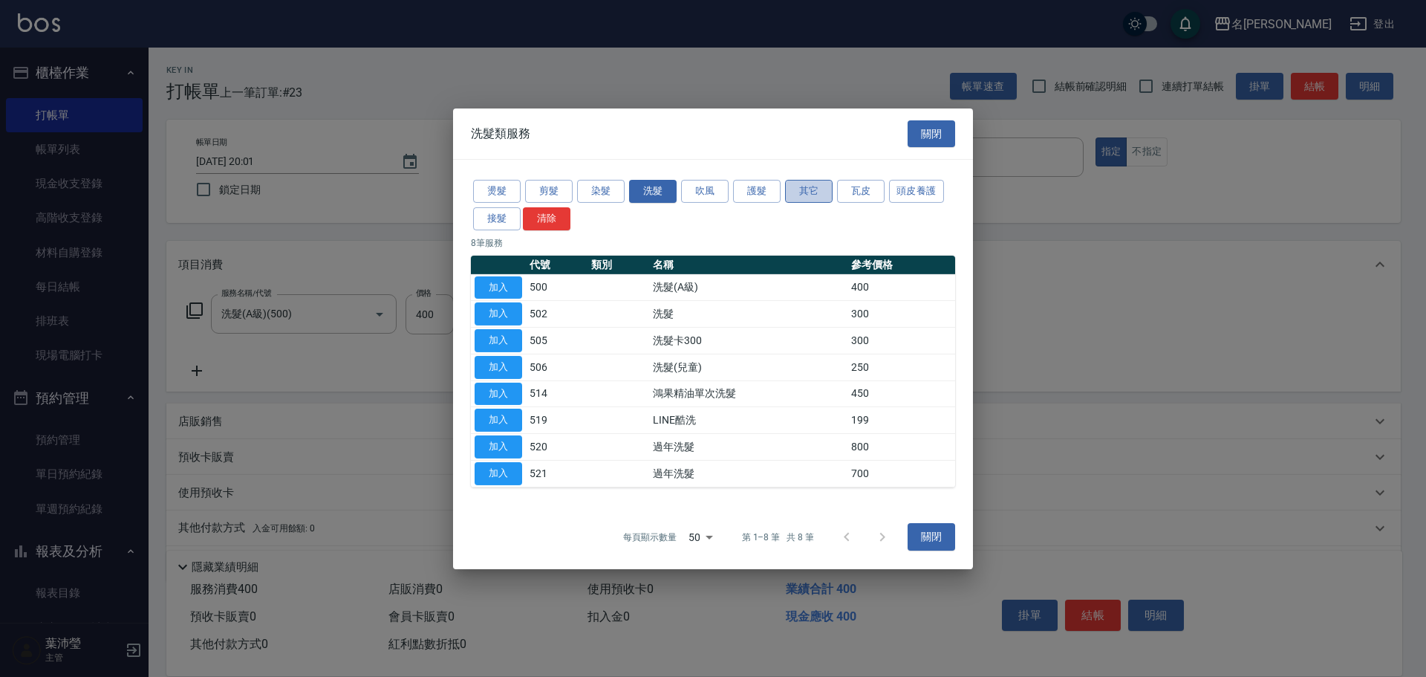
click at [804, 190] on button "其它" at bounding box center [809, 191] width 48 height 23
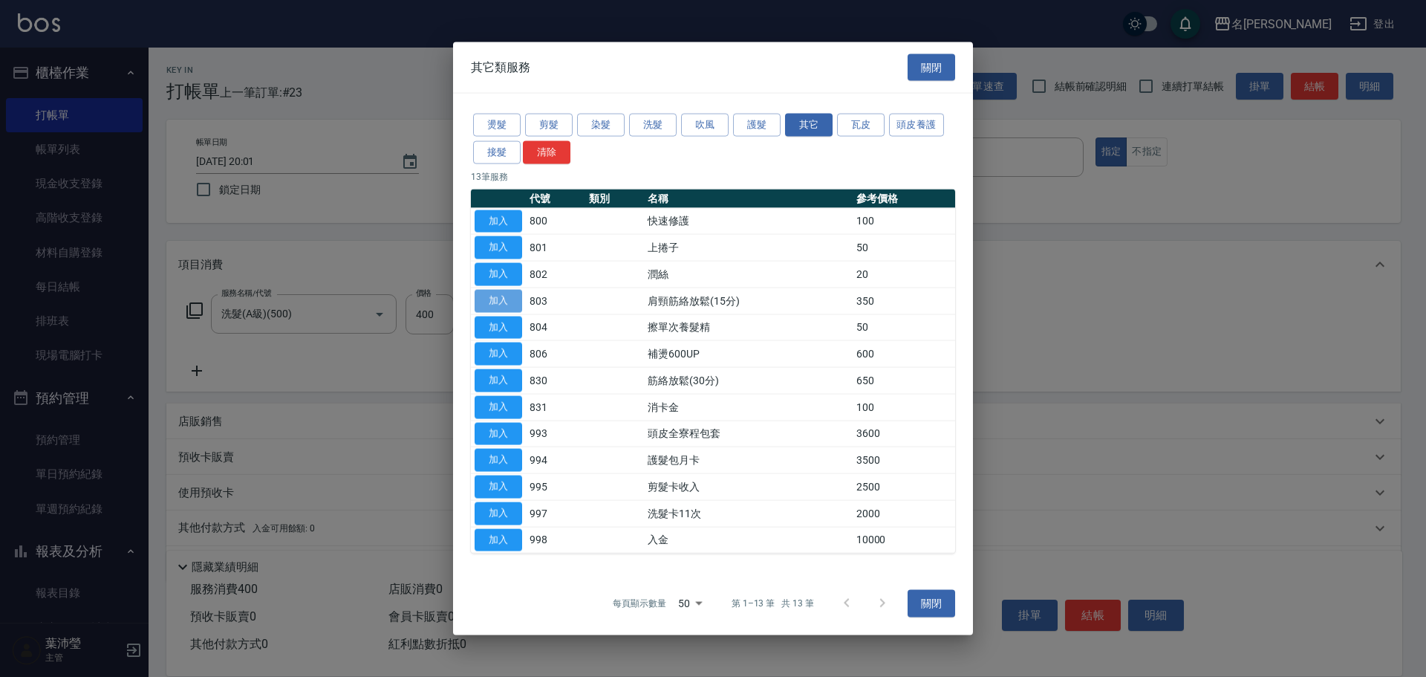
click at [493, 299] on button "加入" at bounding box center [499, 300] width 48 height 23
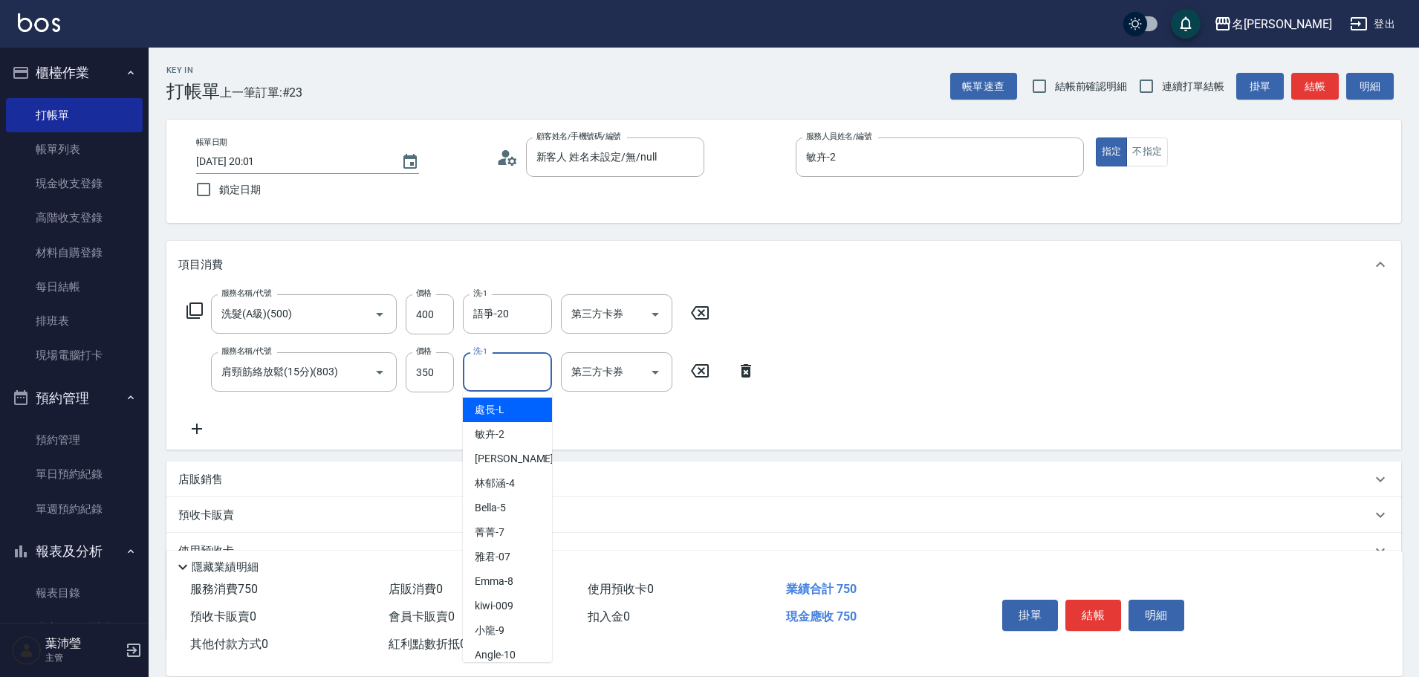
click at [503, 374] on input "洗-1" at bounding box center [507, 372] width 76 height 26
click at [540, 408] on div "語爭 -20" at bounding box center [507, 409] width 89 height 25
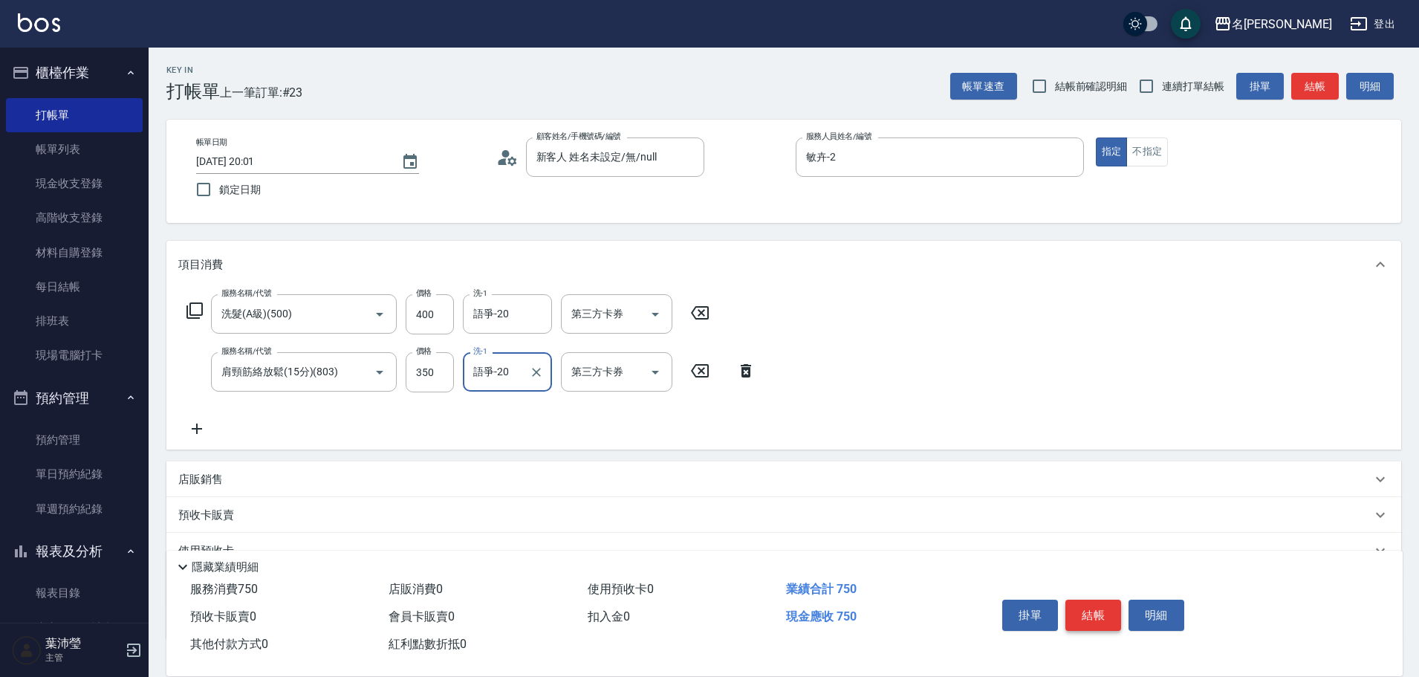
type input "語爭-20"
click at [1085, 606] on button "結帳" at bounding box center [1093, 614] width 56 height 31
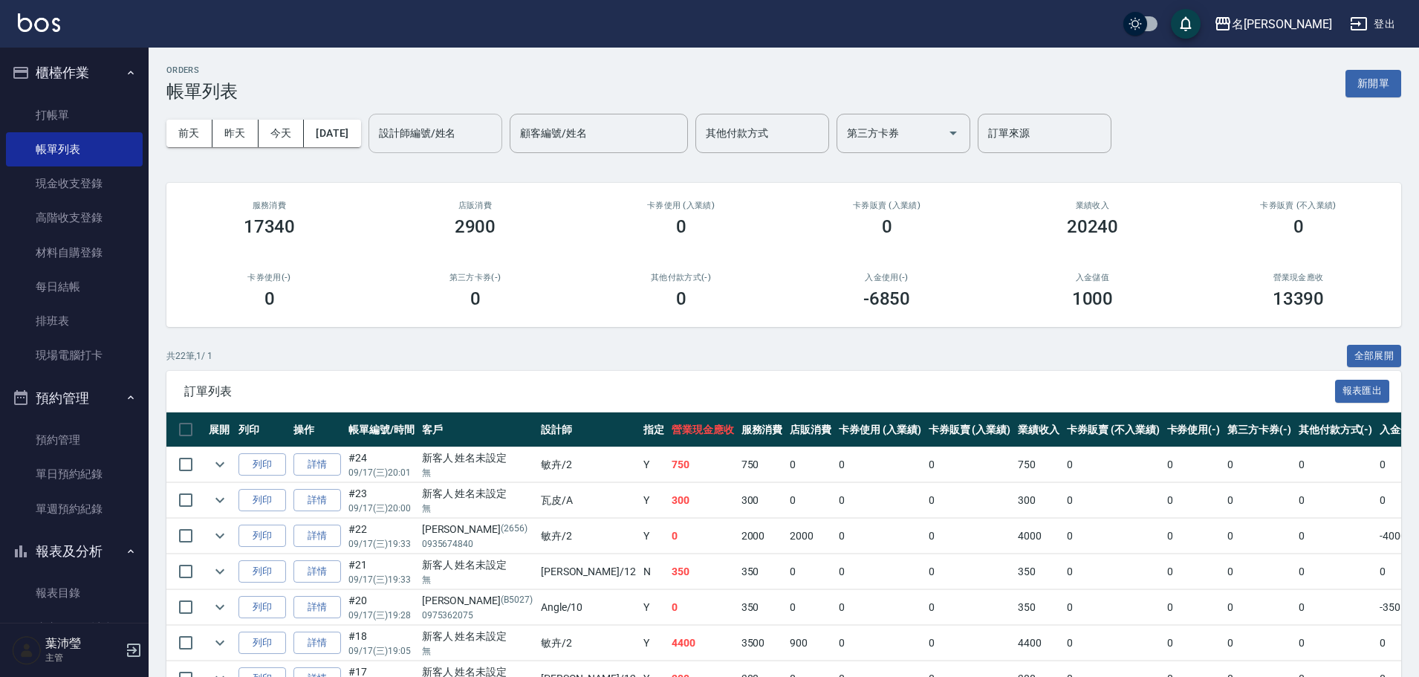
click at [479, 131] on input "設計師編號/姓名" at bounding box center [435, 133] width 120 height 26
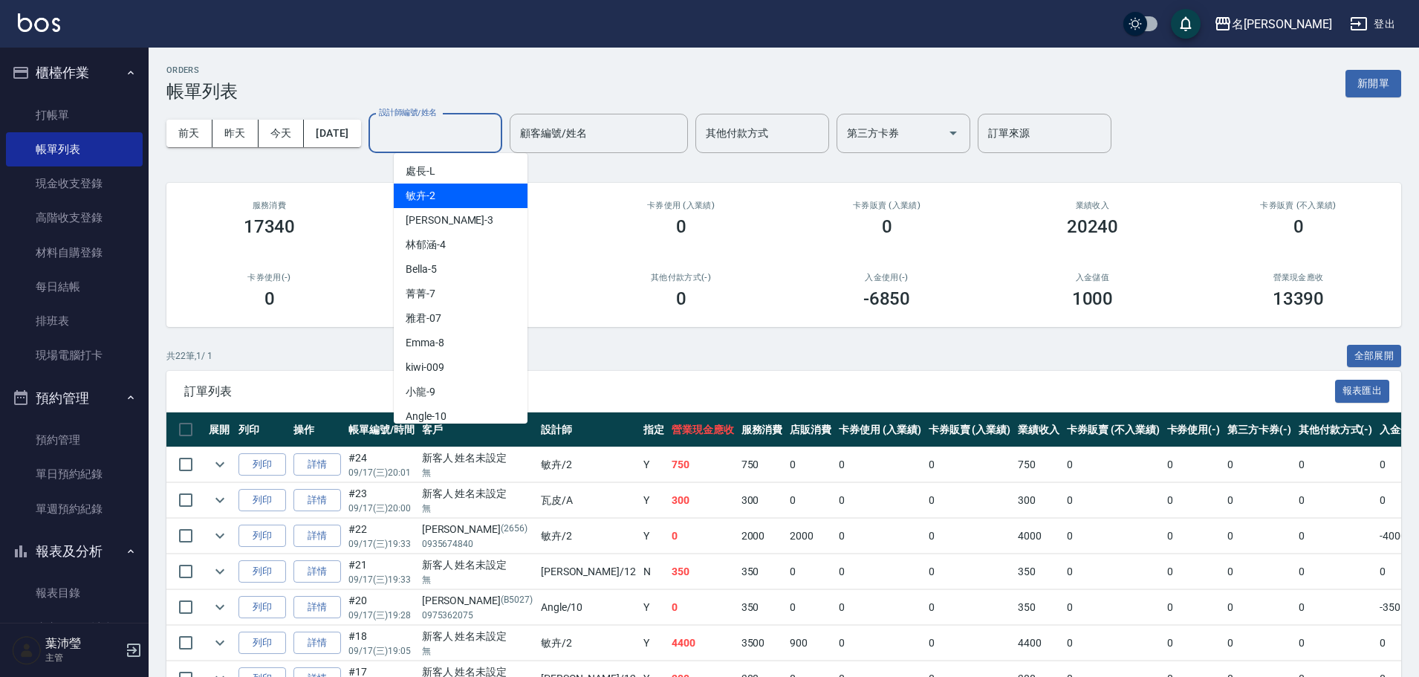
click at [436, 194] on div "敏卉 -2" at bounding box center [461, 195] width 134 height 25
type input "敏卉-2"
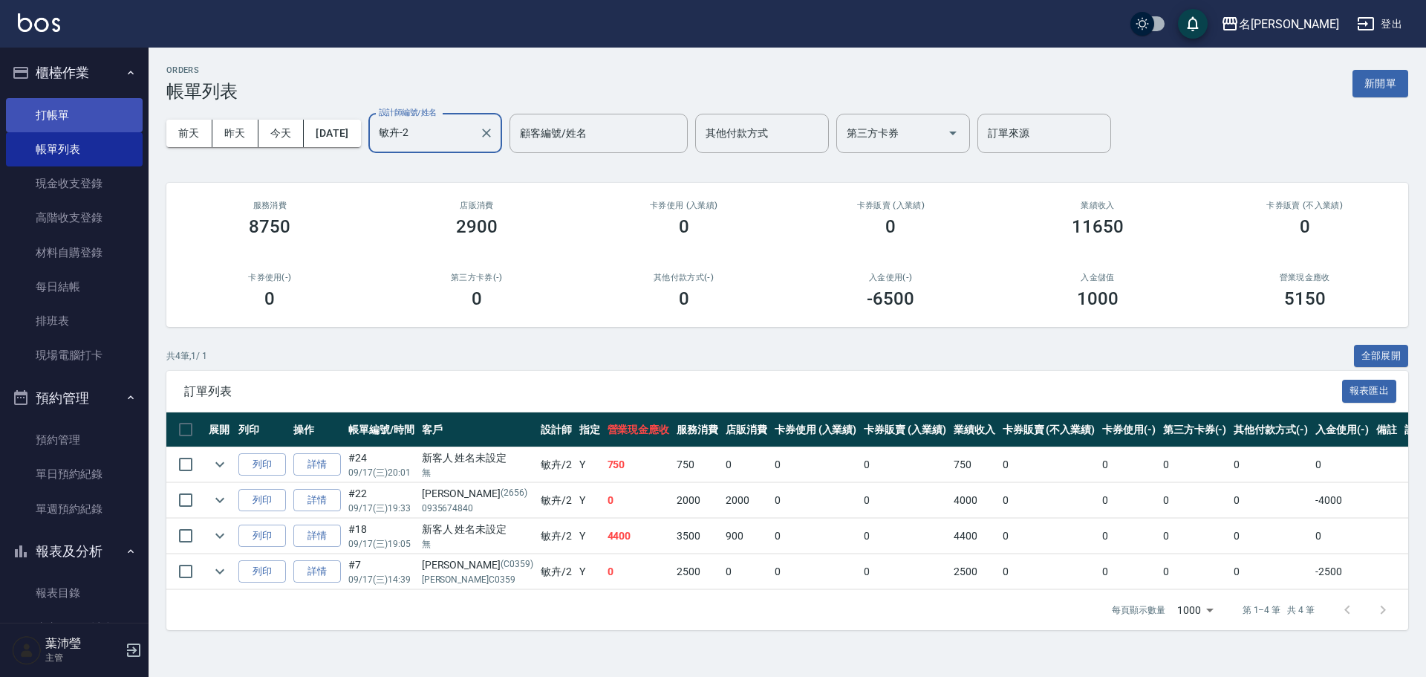
click at [105, 114] on link "打帳單" at bounding box center [74, 115] width 137 height 34
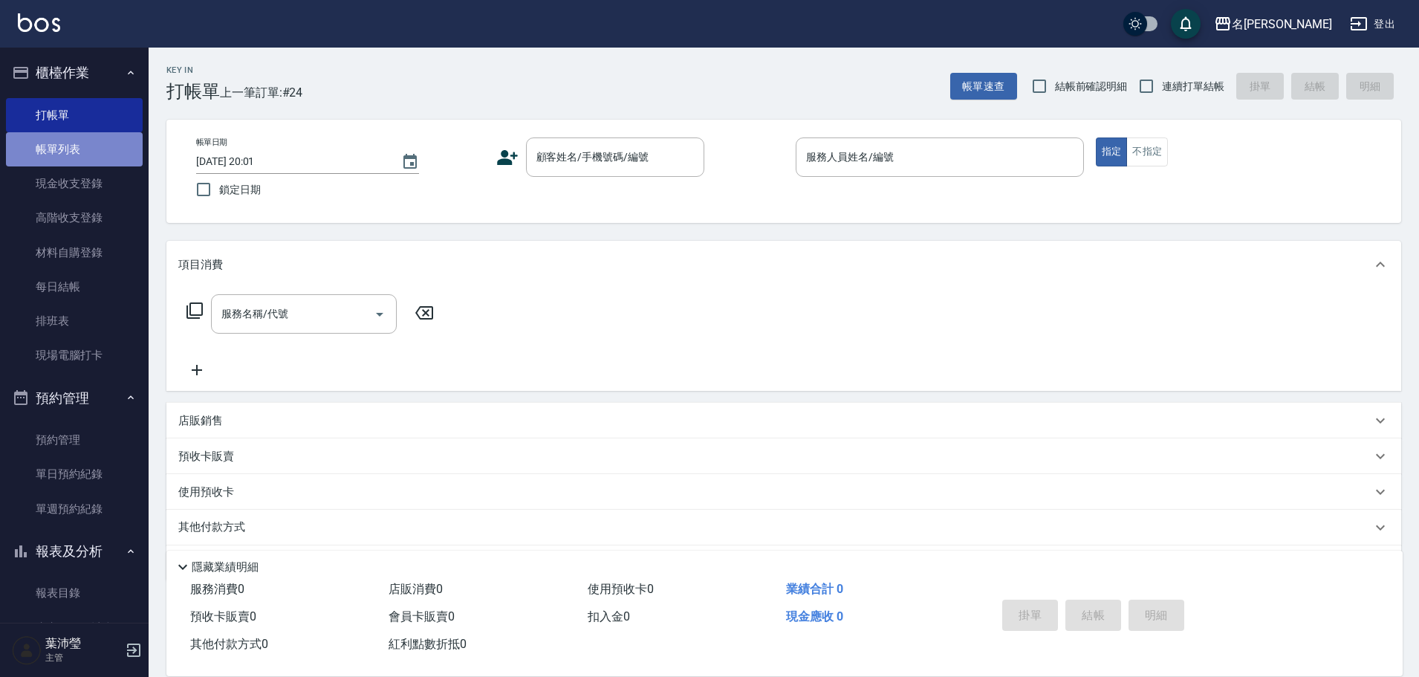
click at [88, 150] on link "帳單列表" at bounding box center [74, 149] width 137 height 34
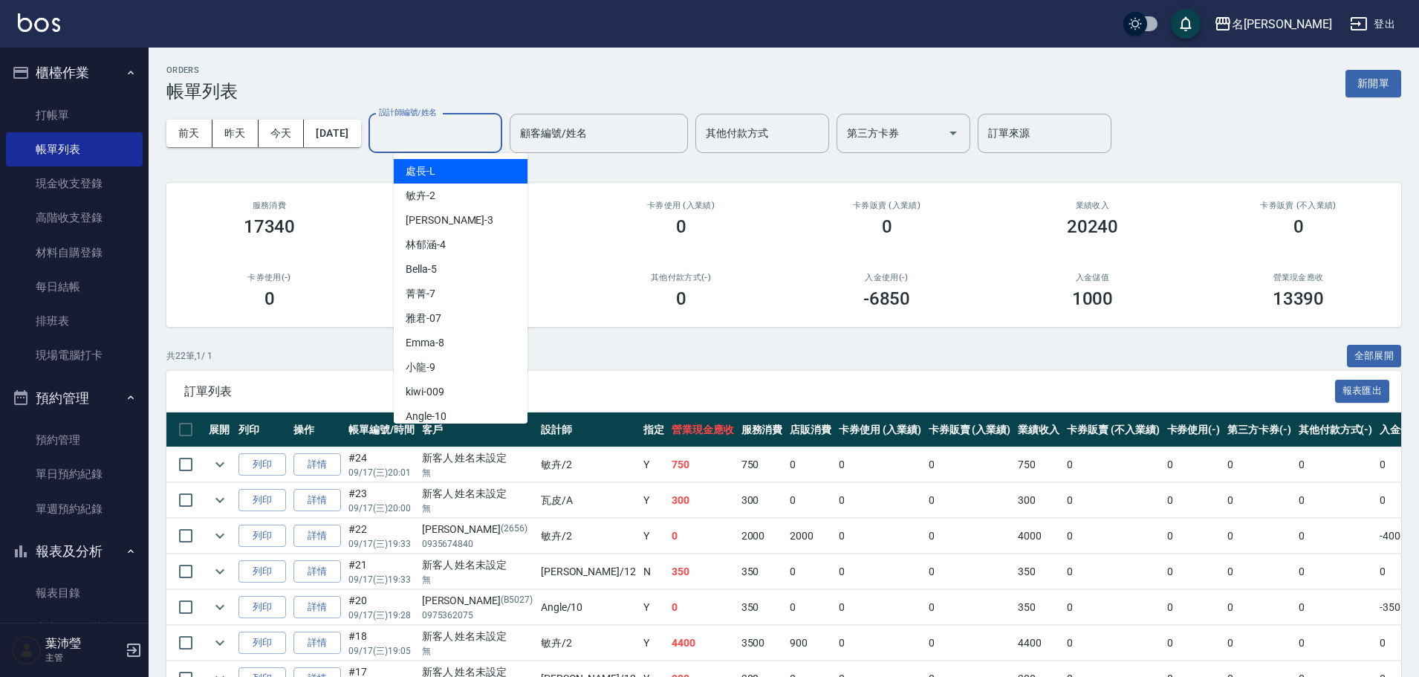
click at [435, 137] on input "設計師編號/姓名" at bounding box center [435, 133] width 120 height 26
click at [463, 410] on div "Angle -10" at bounding box center [461, 416] width 134 height 25
type input "Angle-10"
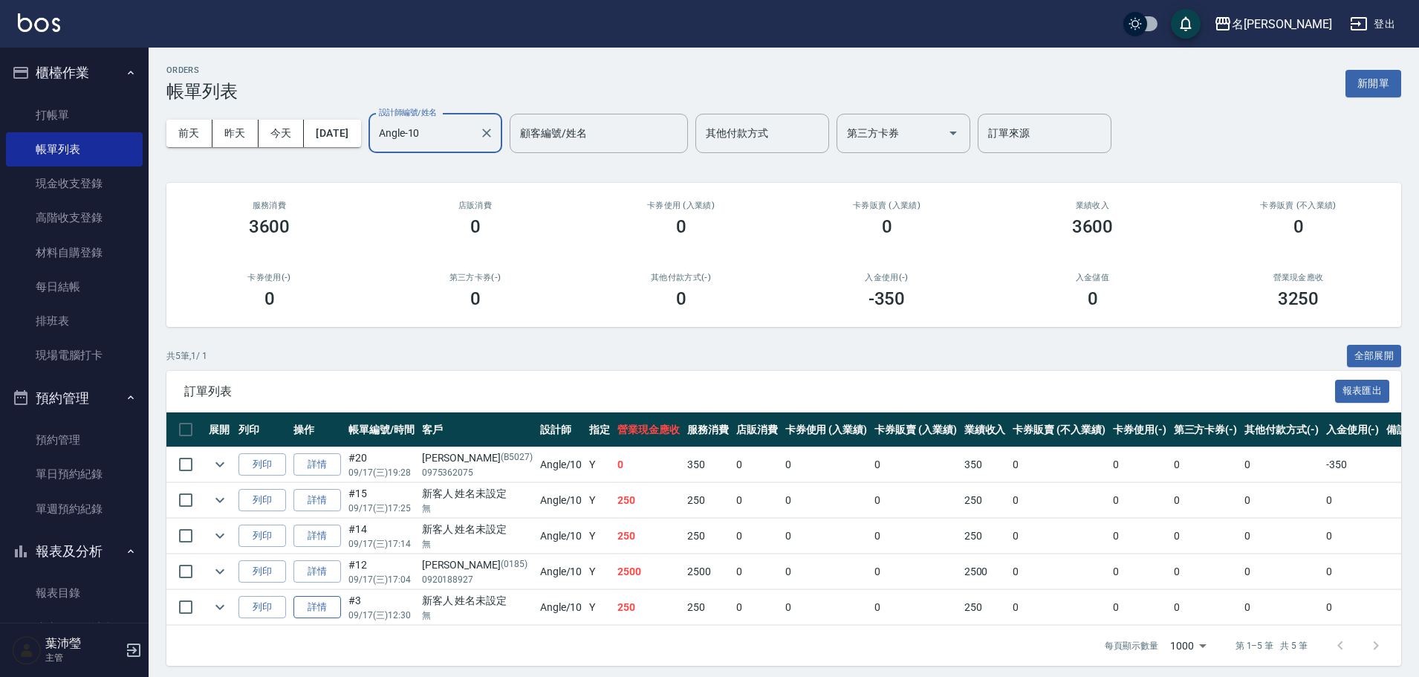
click at [316, 613] on link "詳情" at bounding box center [317, 607] width 48 height 23
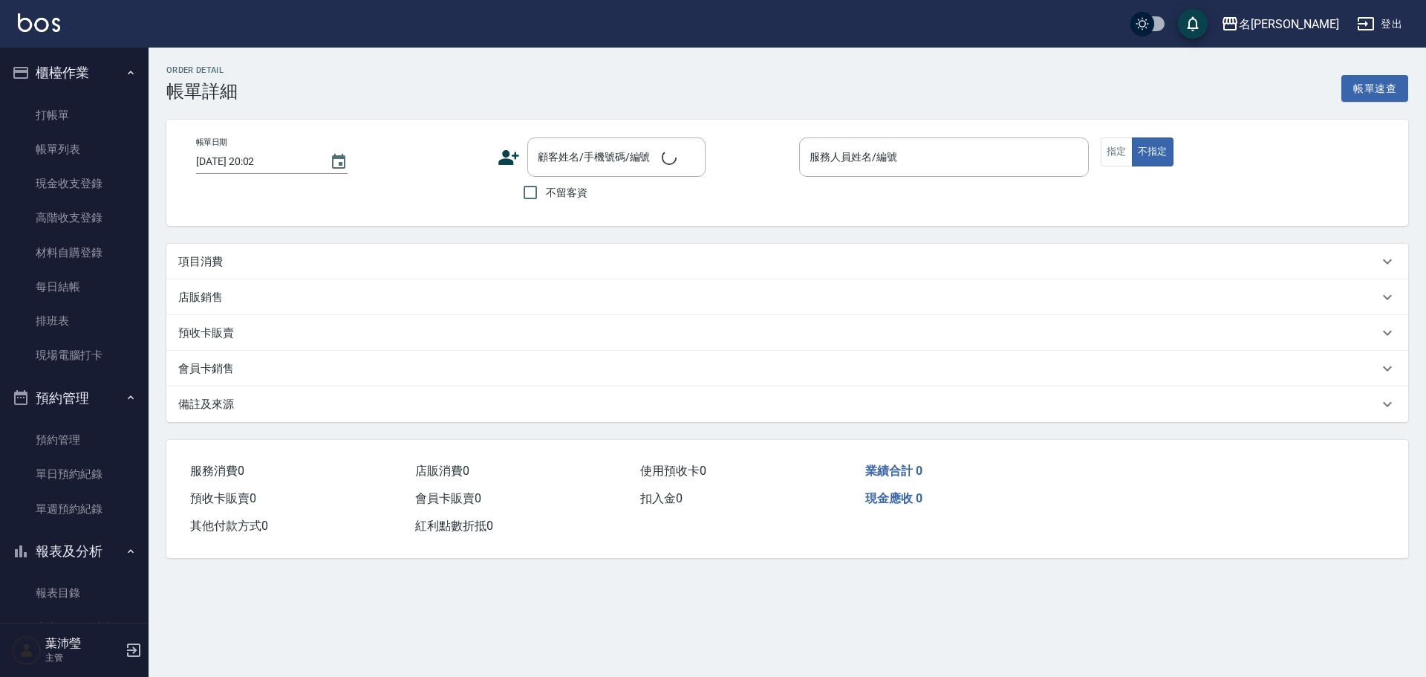
type input "[DATE] 12:30"
type input "Angle-10"
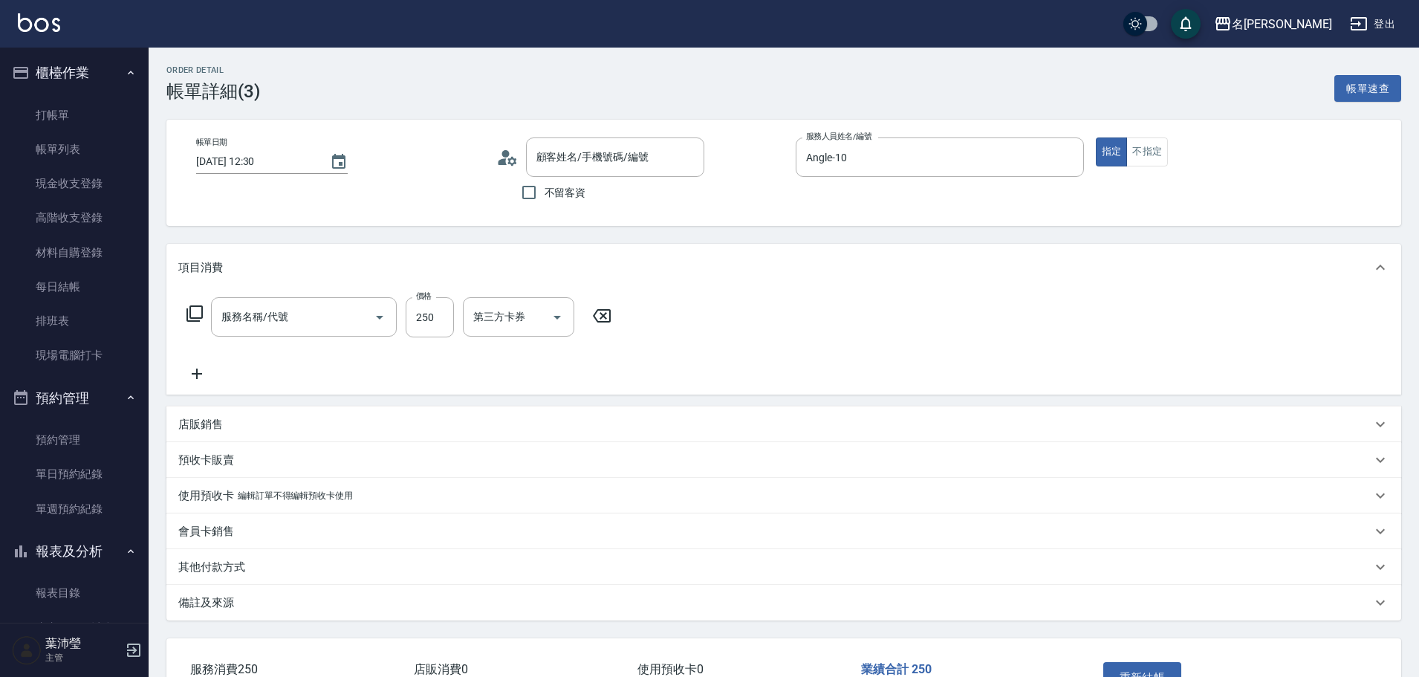
type input "新客人 姓名未設定/無/null"
type input "剪髮 講師級設計師(300)"
click at [51, 144] on link "帳單列表" at bounding box center [74, 149] width 137 height 34
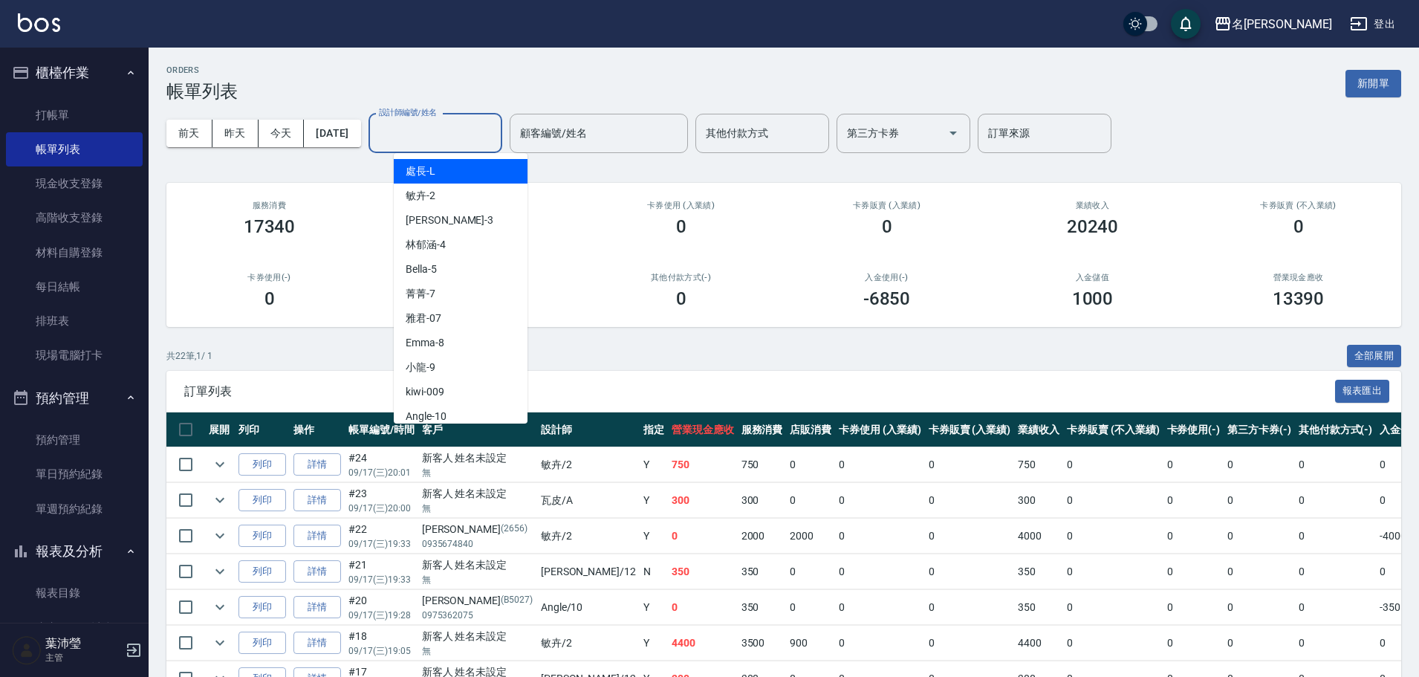
click at [434, 131] on input "設計師編號/姓名" at bounding box center [435, 133] width 120 height 26
click at [477, 408] on div "Angle -10" at bounding box center [461, 416] width 134 height 25
type input "Angle-10"
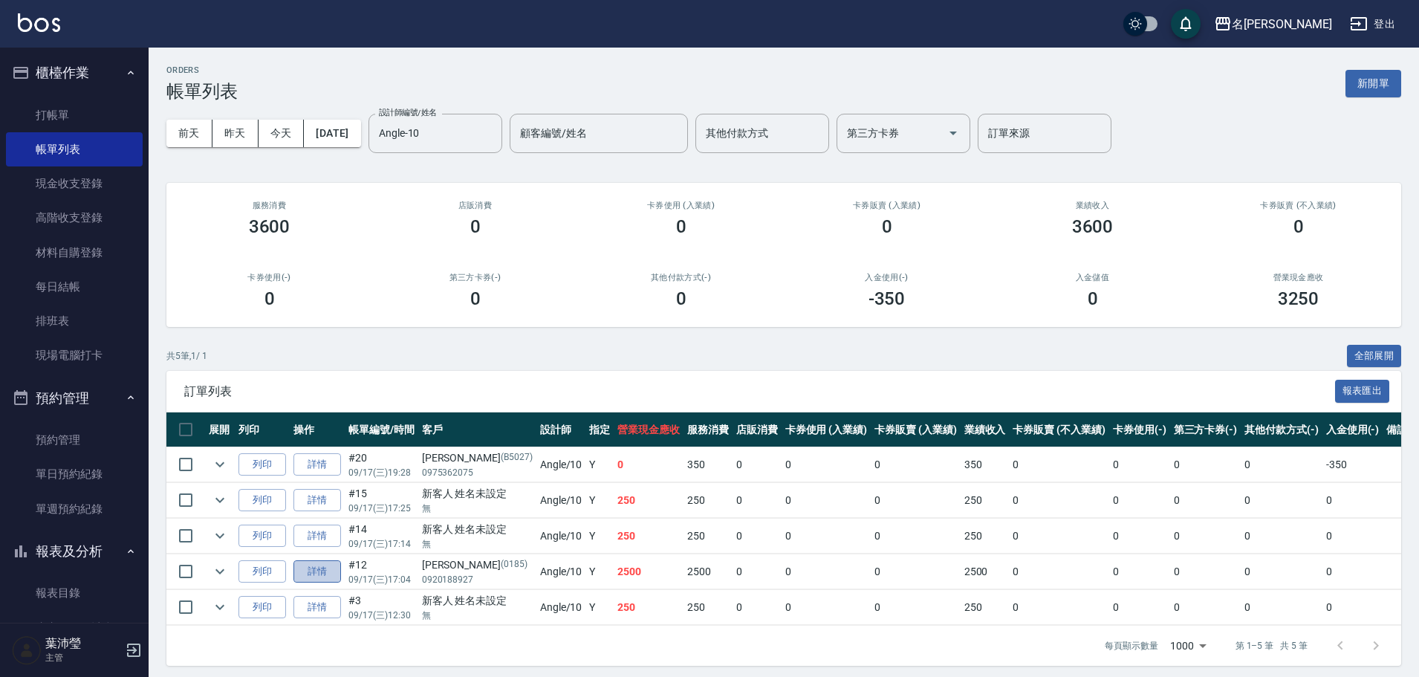
click at [328, 572] on link "詳情" at bounding box center [317, 571] width 48 height 23
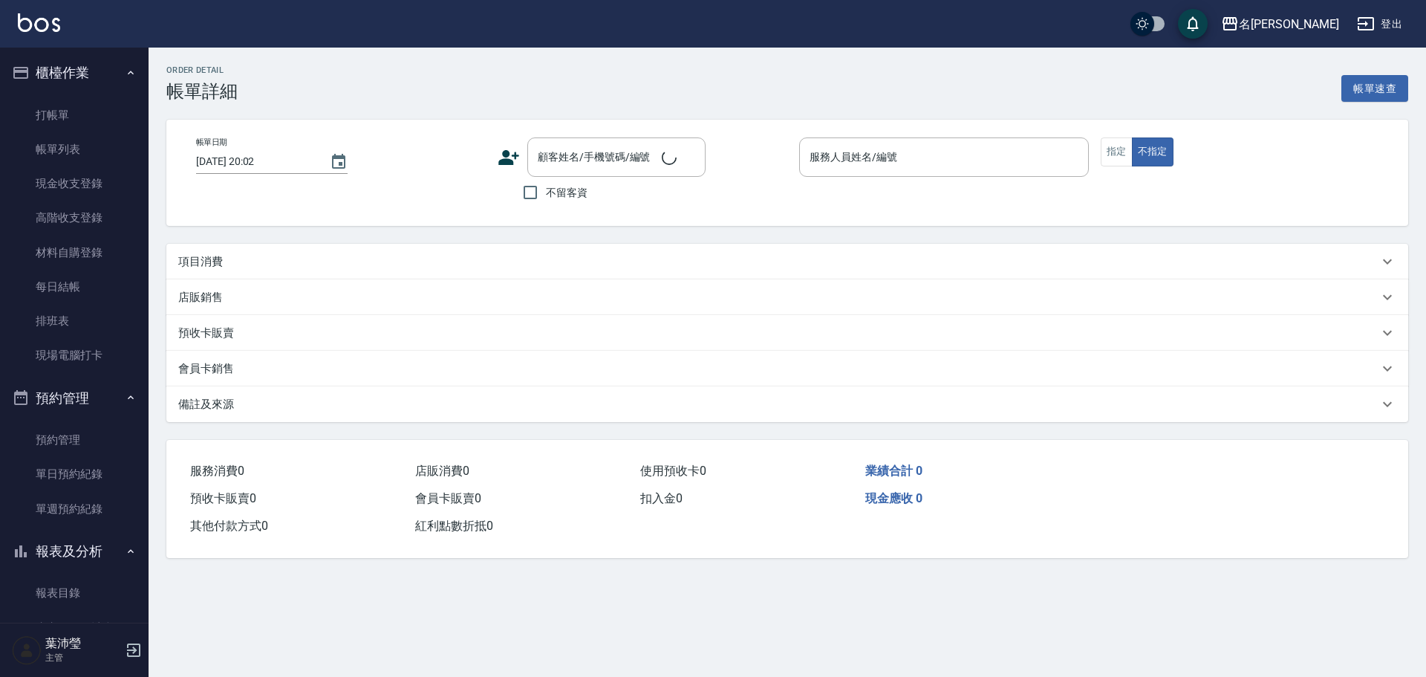
type input "[DATE] 17:04"
type input "Angle-10"
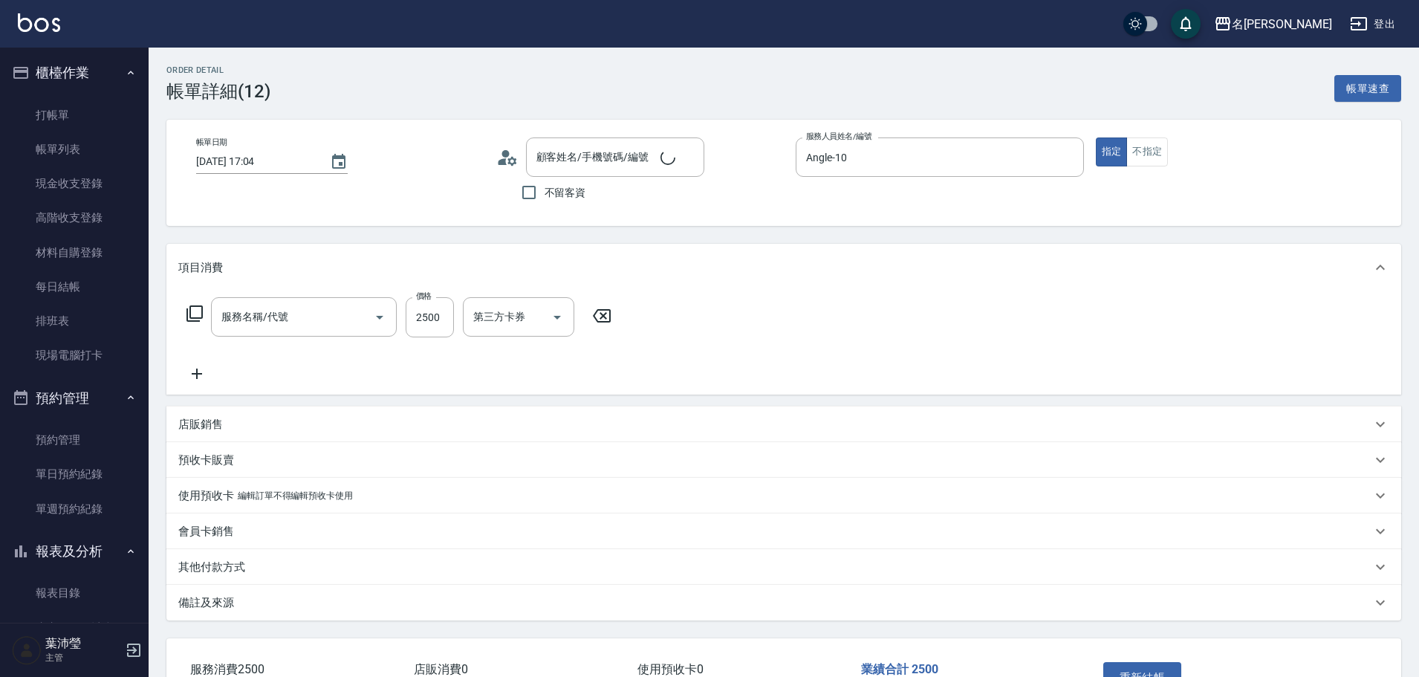
type input "染髮(400)"
type input "[PERSON_NAME]/0920188927/0185"
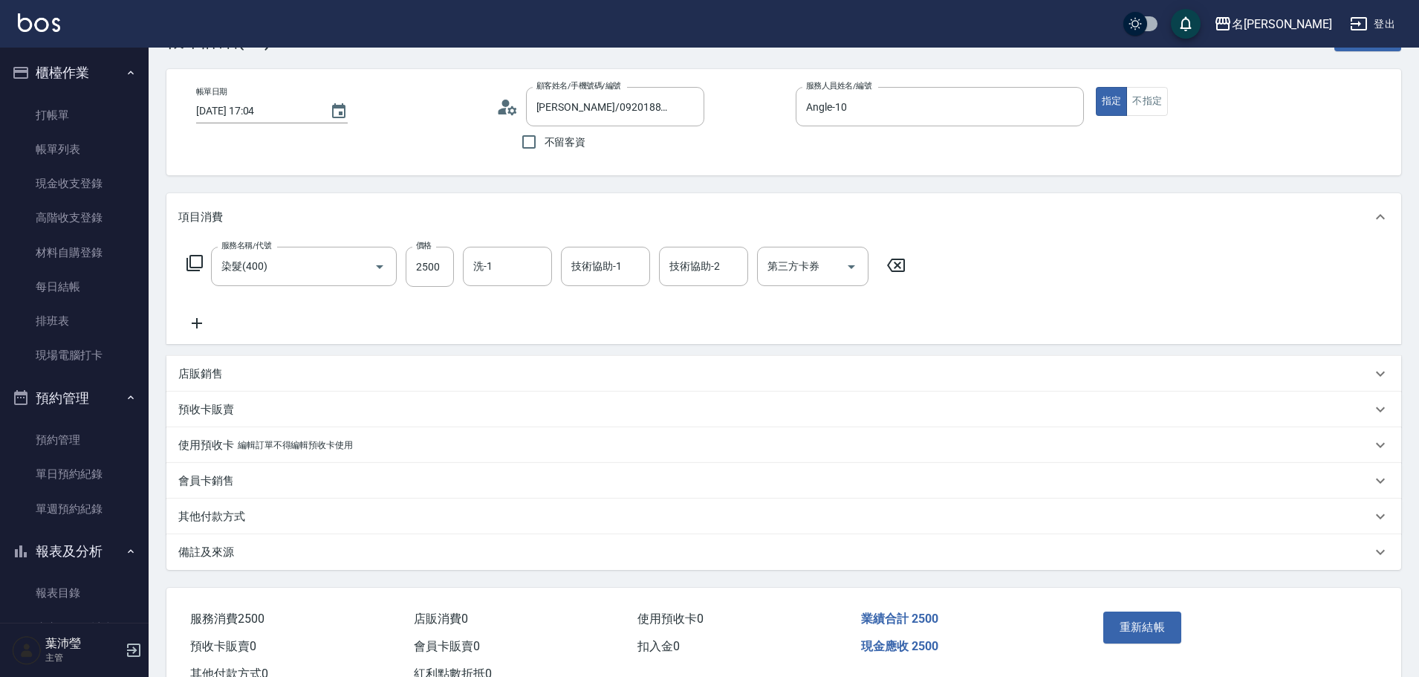
scroll to position [104, 0]
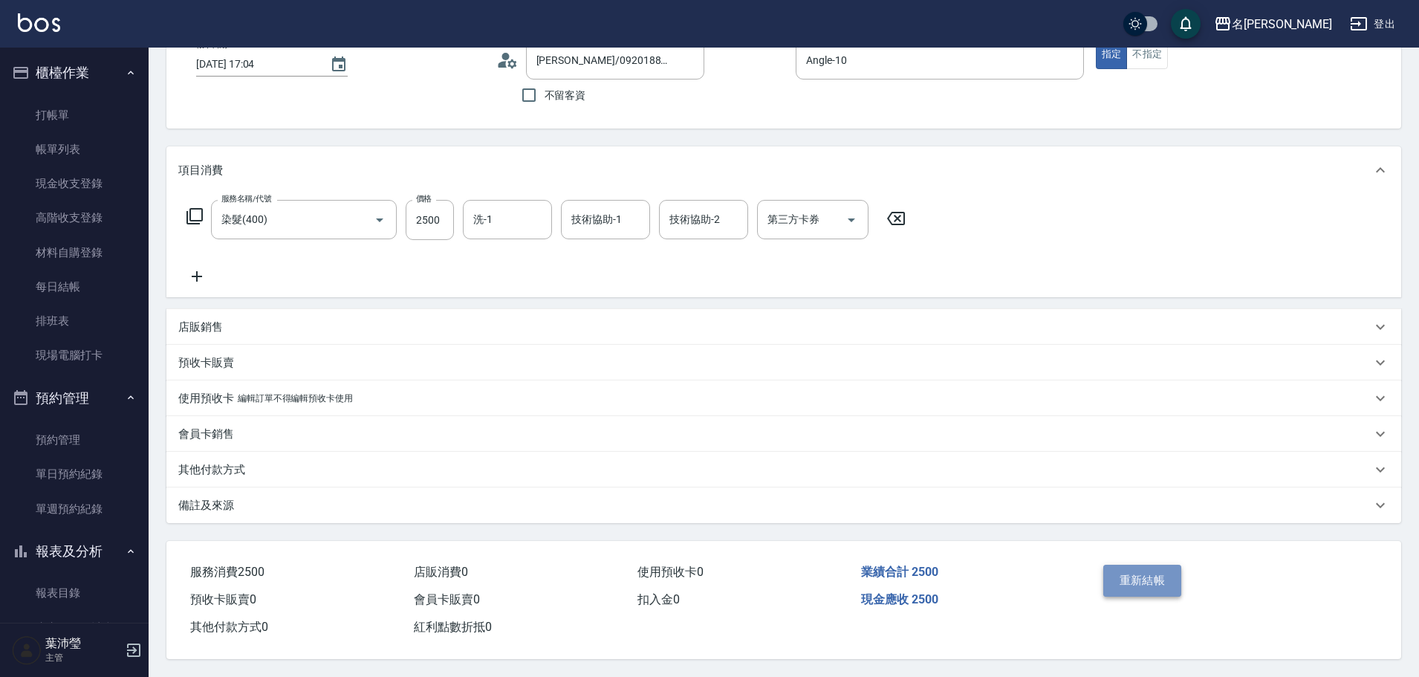
click at [1148, 583] on button "重新結帳" at bounding box center [1142, 579] width 79 height 31
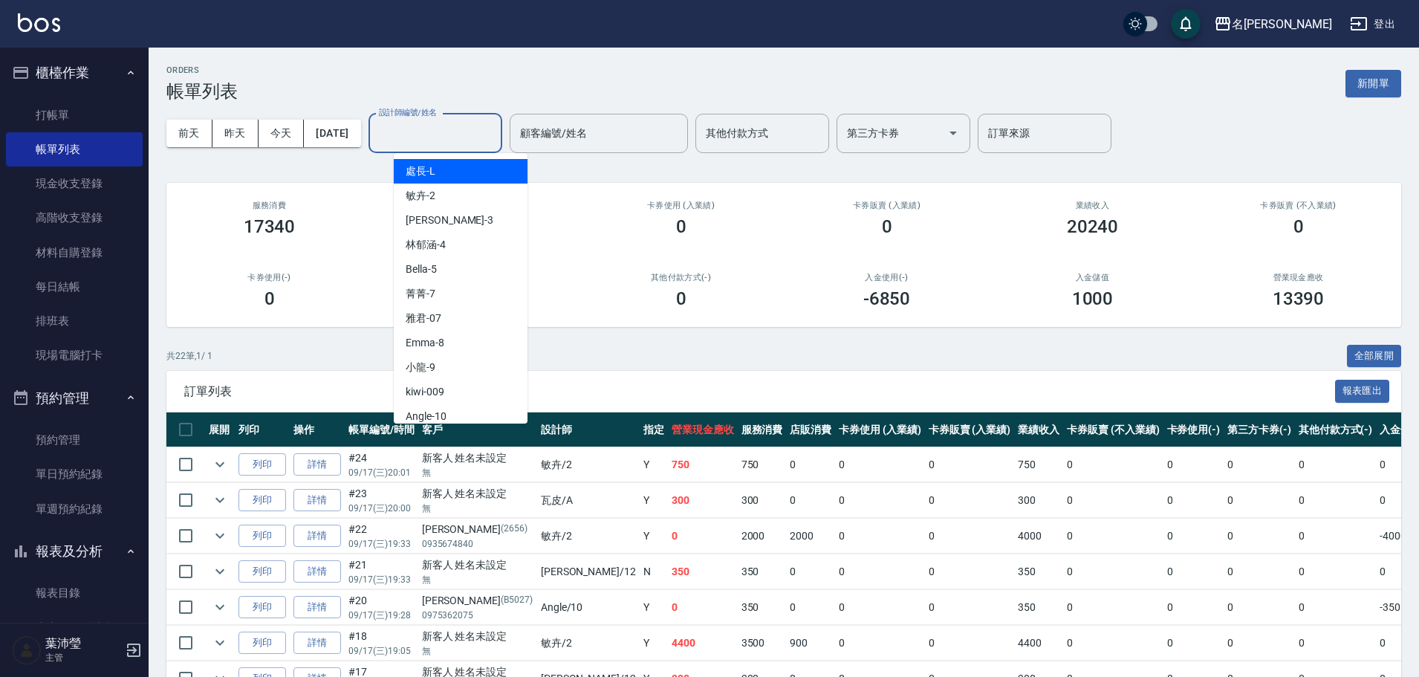
click at [459, 128] on input "設計師編號/姓名" at bounding box center [435, 133] width 120 height 26
click at [450, 412] on div "Angle -10" at bounding box center [461, 416] width 134 height 25
type input "Angle-10"
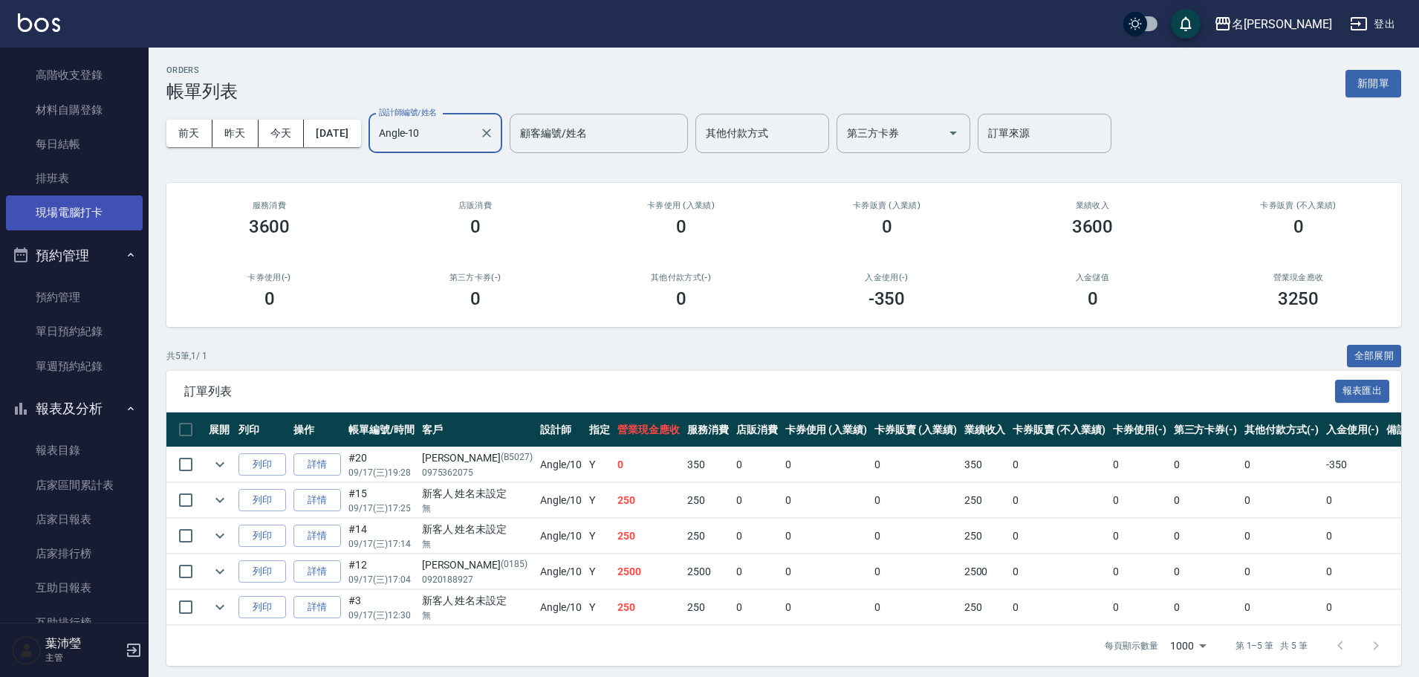
scroll to position [149, 0]
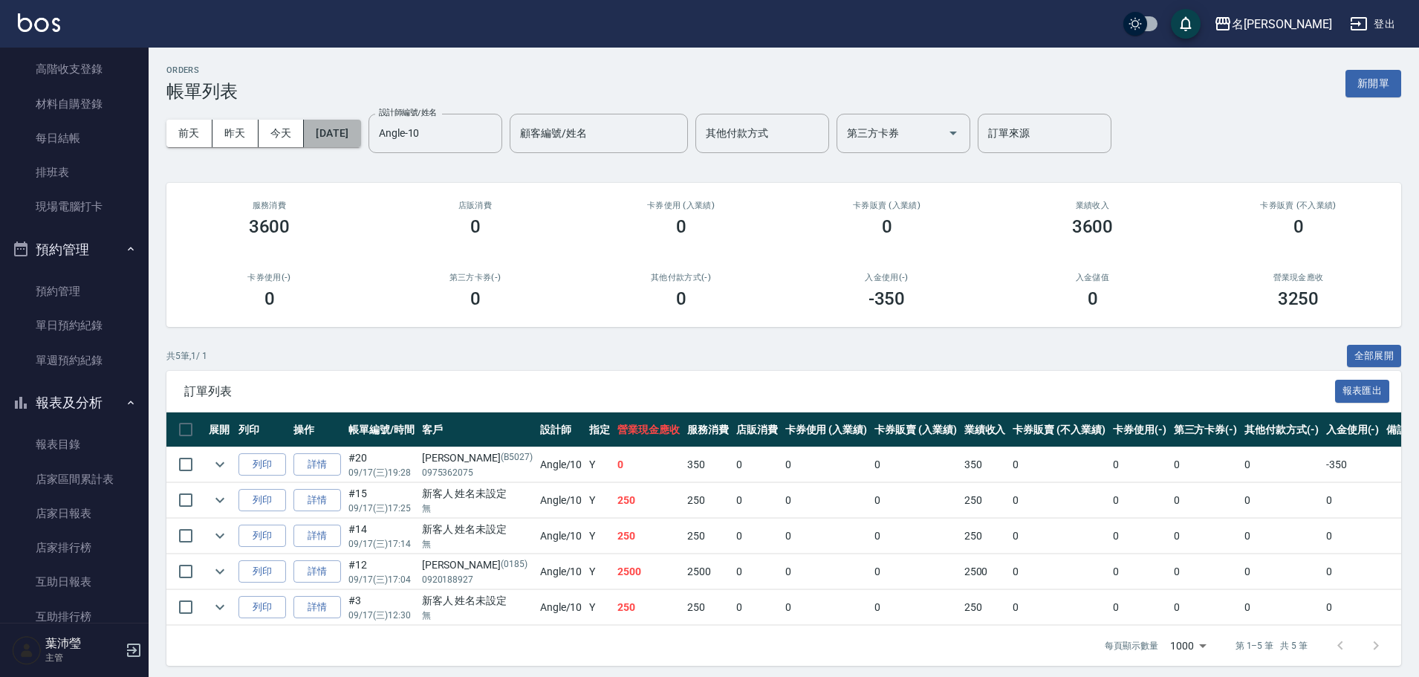
click at [343, 143] on button "[DATE]" at bounding box center [332, 133] width 56 height 27
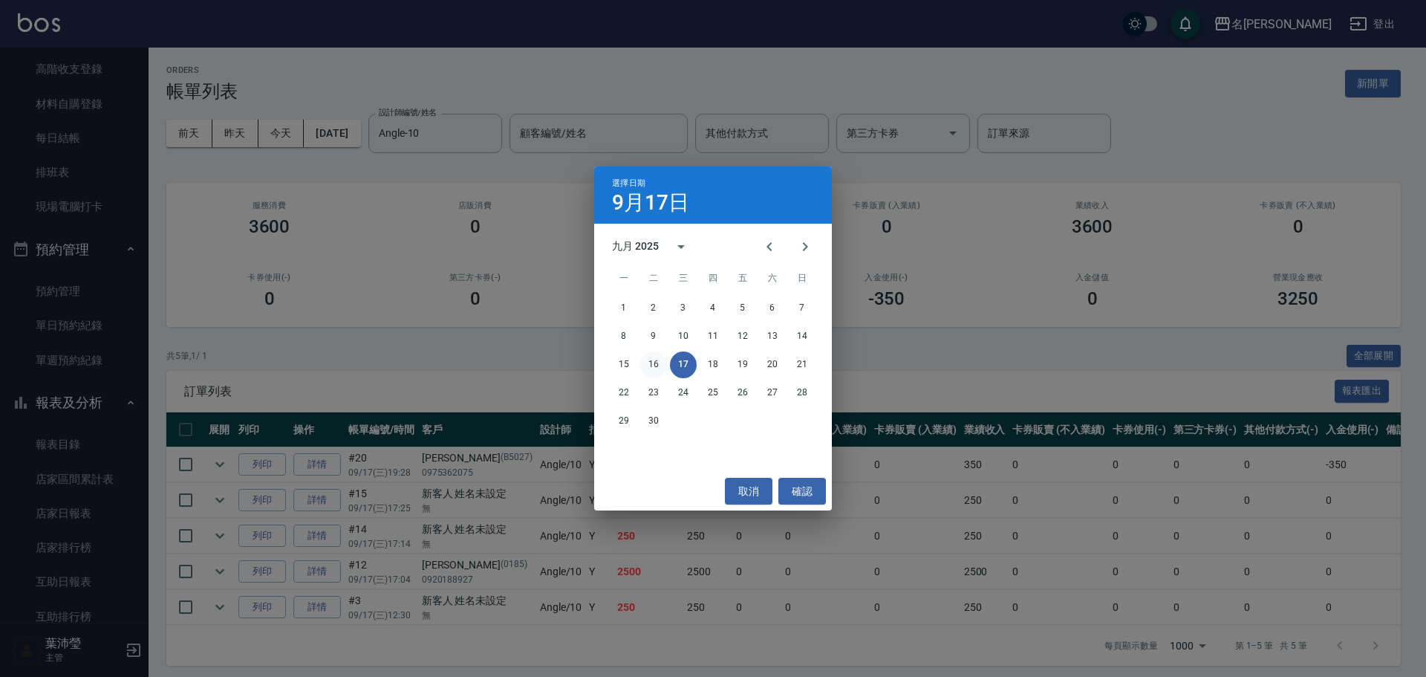
click at [661, 368] on button "16" at bounding box center [653, 364] width 27 height 27
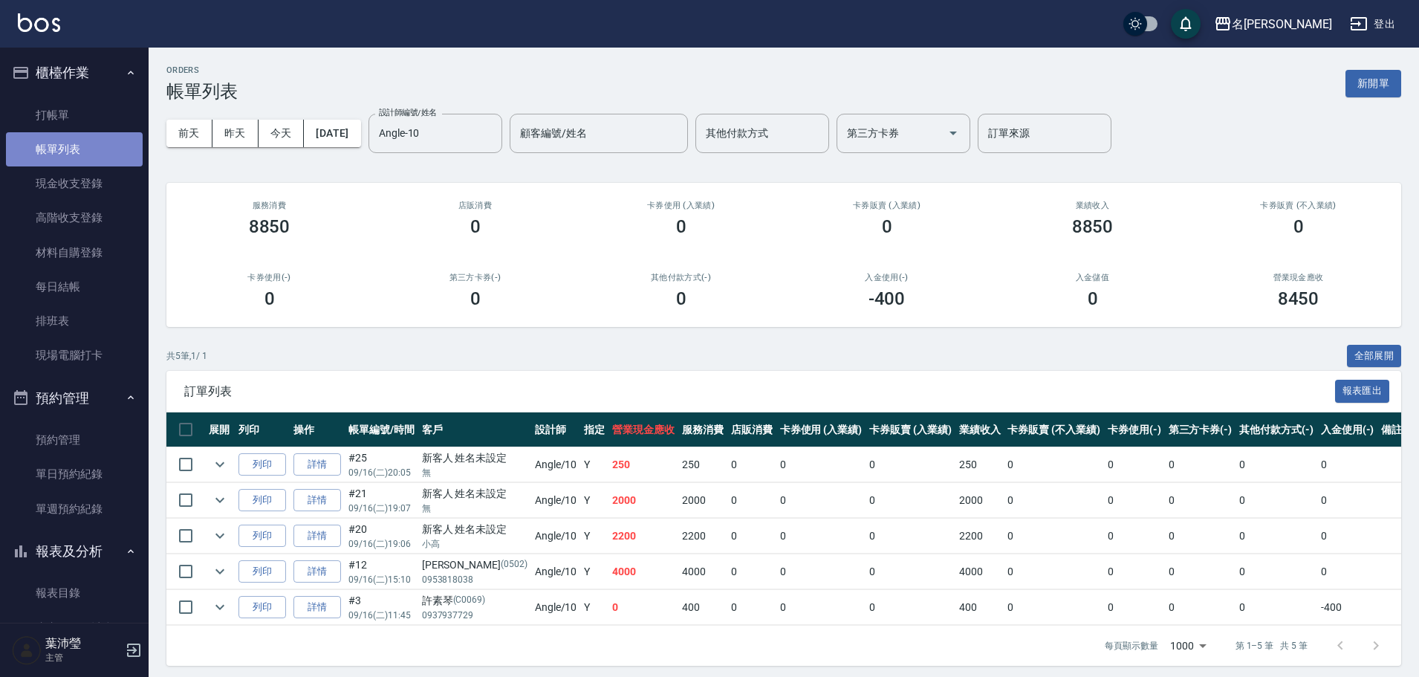
click at [74, 156] on link "帳單列表" at bounding box center [74, 149] width 137 height 34
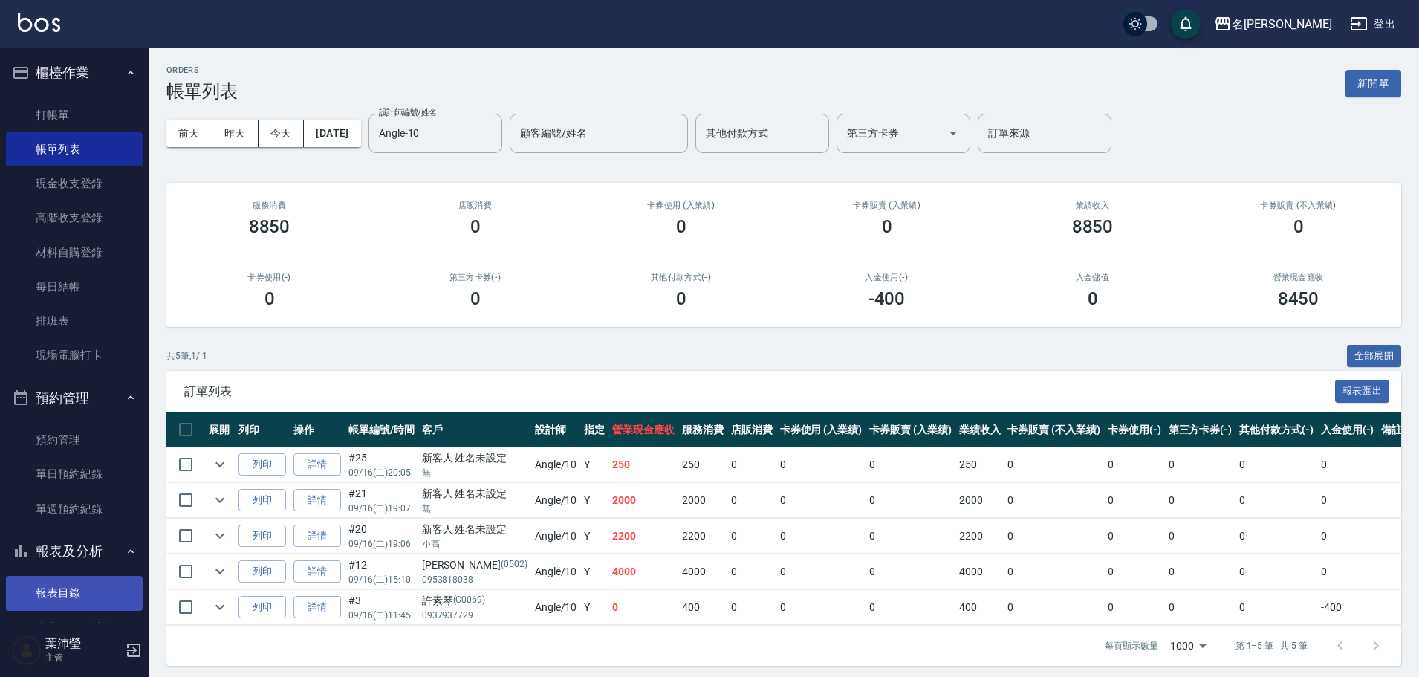
click at [88, 592] on link "報表目錄" at bounding box center [74, 593] width 137 height 34
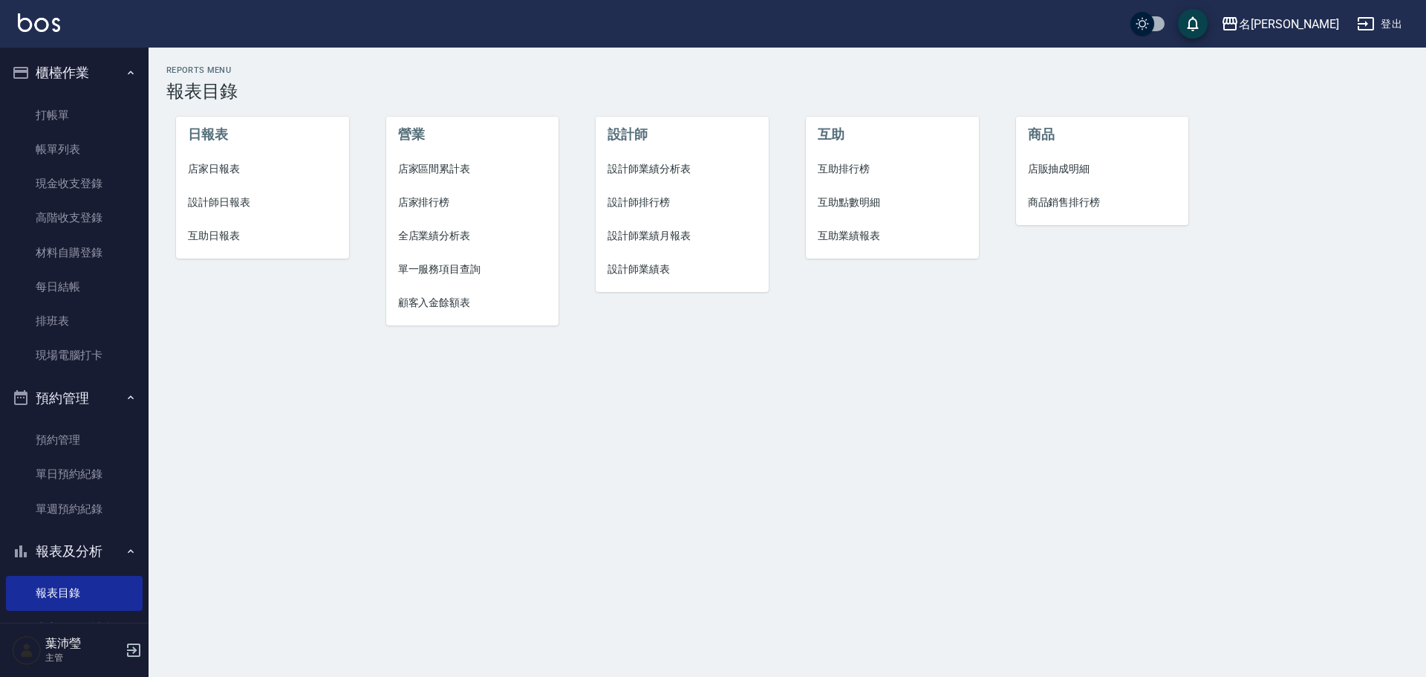
click at [221, 204] on span "設計師日報表" at bounding box center [262, 203] width 149 height 16
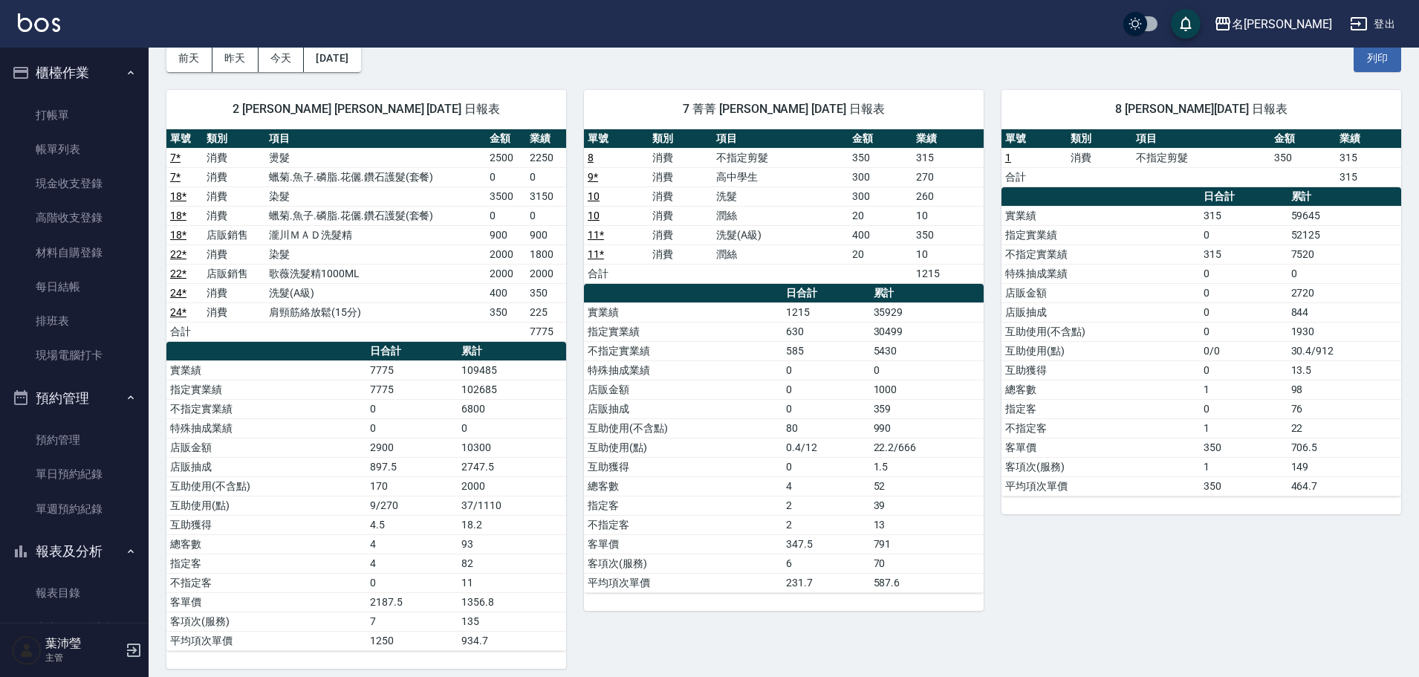
scroll to position [24, 0]
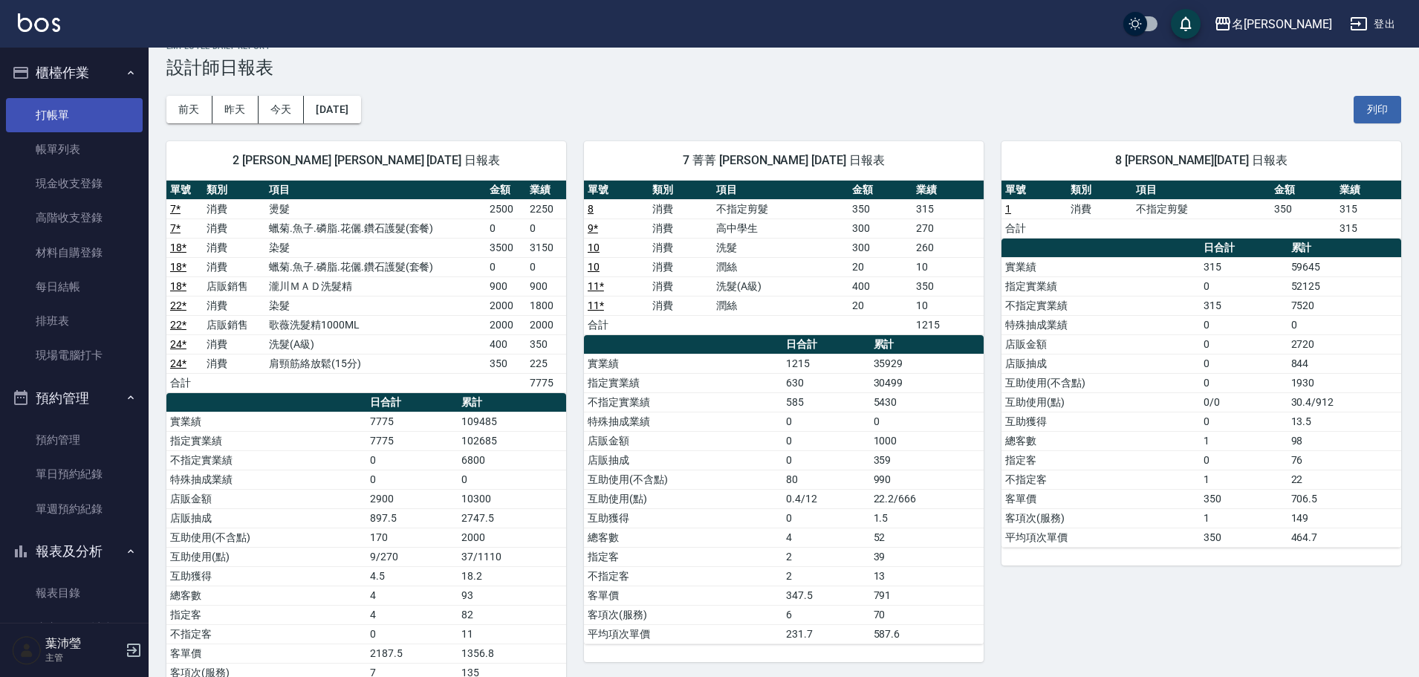
click at [110, 111] on link "打帳單" at bounding box center [74, 115] width 137 height 34
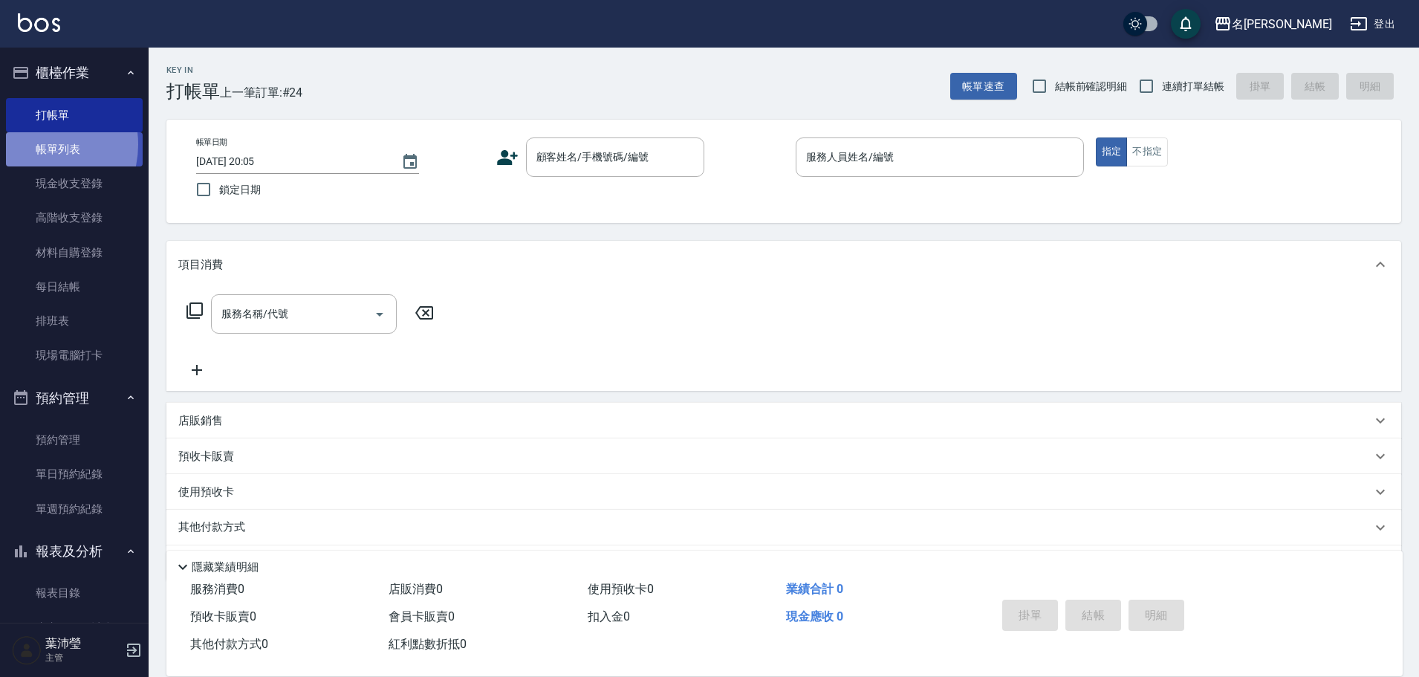
click at [39, 145] on link "帳單列表" at bounding box center [74, 149] width 137 height 34
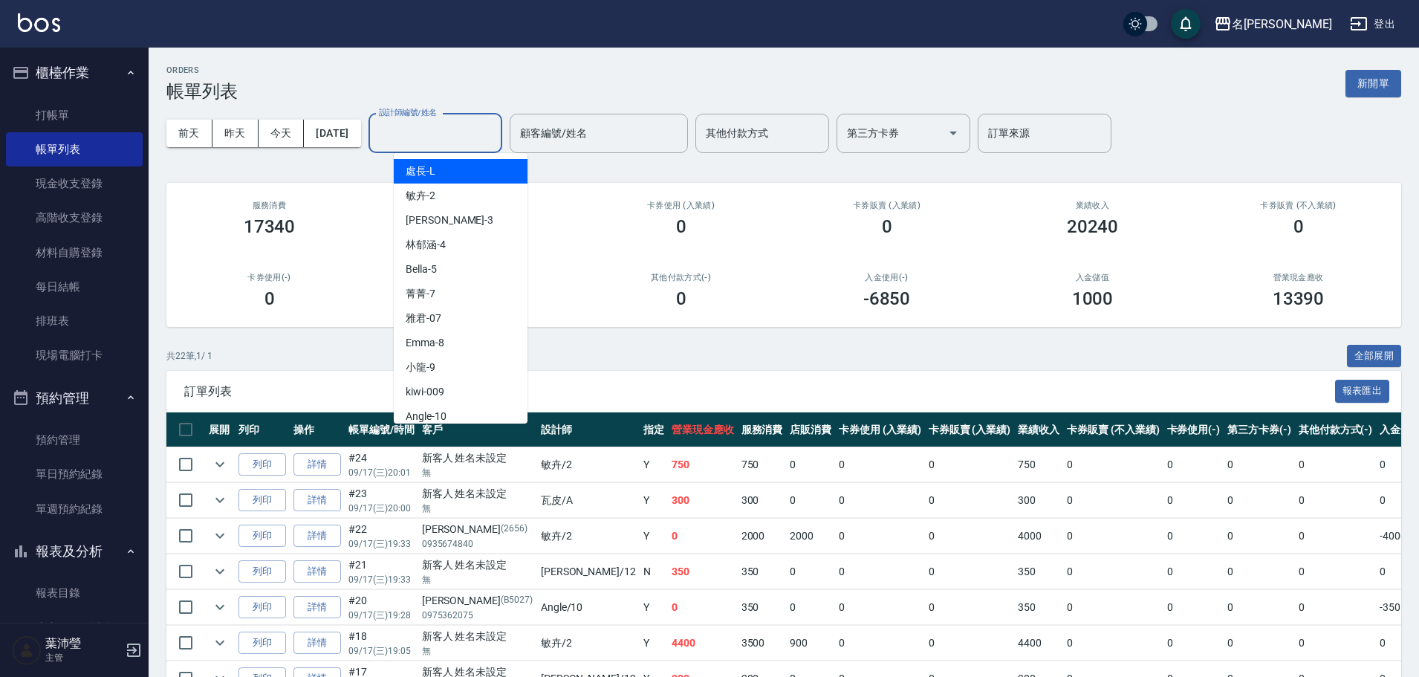
drag, startPoint x: 483, startPoint y: 130, endPoint x: 478, endPoint y: 140, distance: 11.3
click at [482, 131] on input "設計師編號/姓名" at bounding box center [435, 133] width 120 height 26
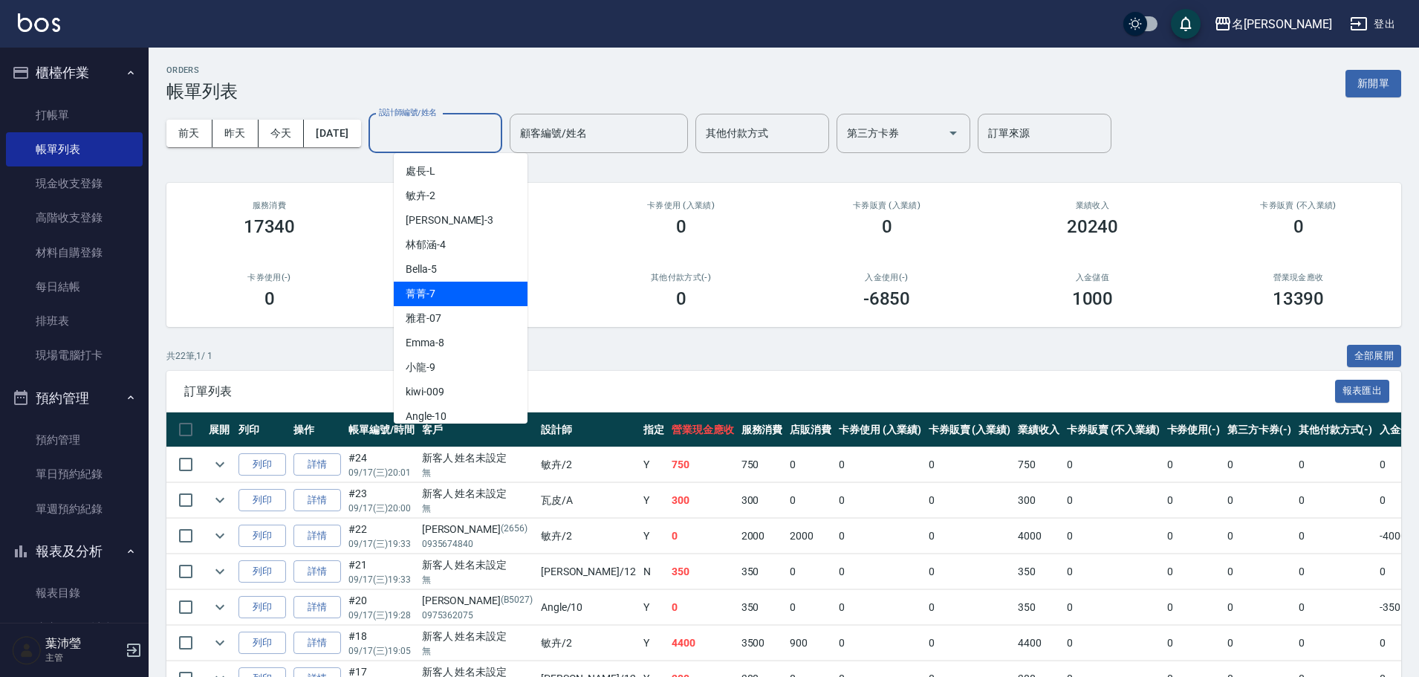
click at [439, 286] on div "菁菁 -7" at bounding box center [461, 293] width 134 height 25
type input "菁菁-7"
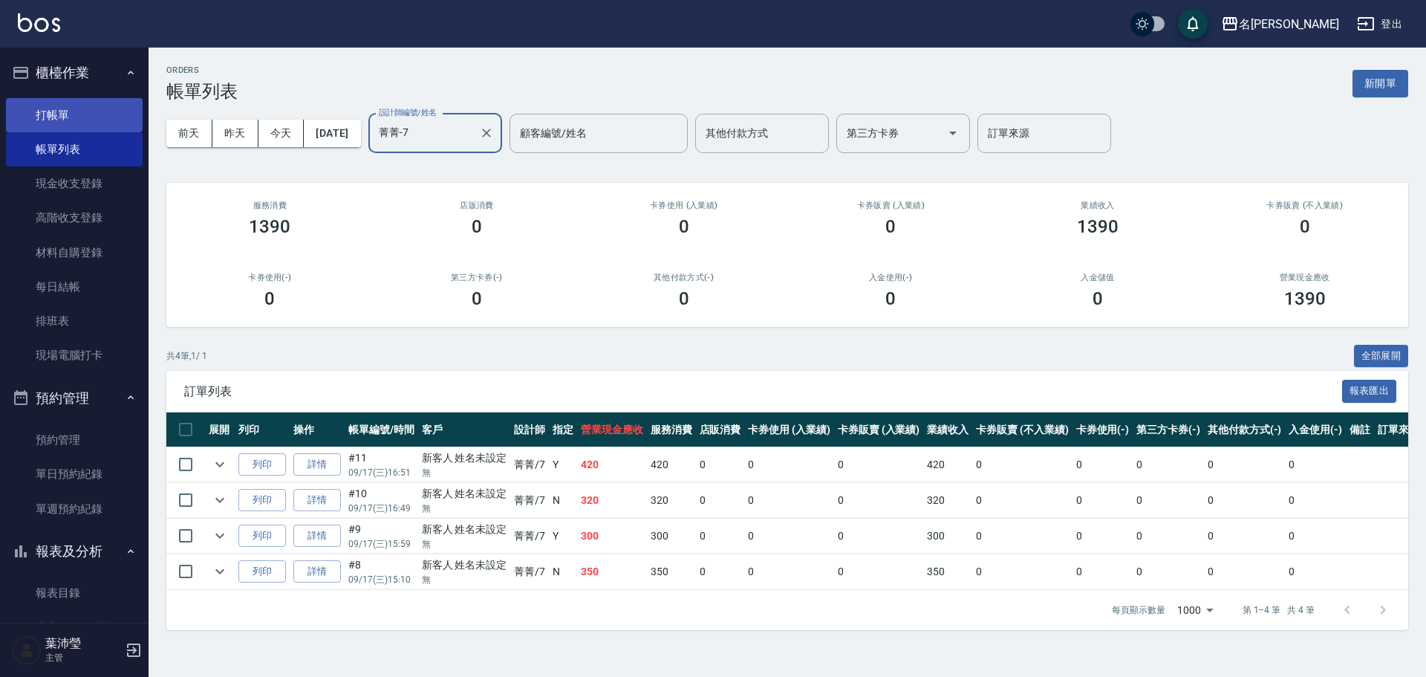
click at [38, 124] on link "打帳單" at bounding box center [74, 115] width 137 height 34
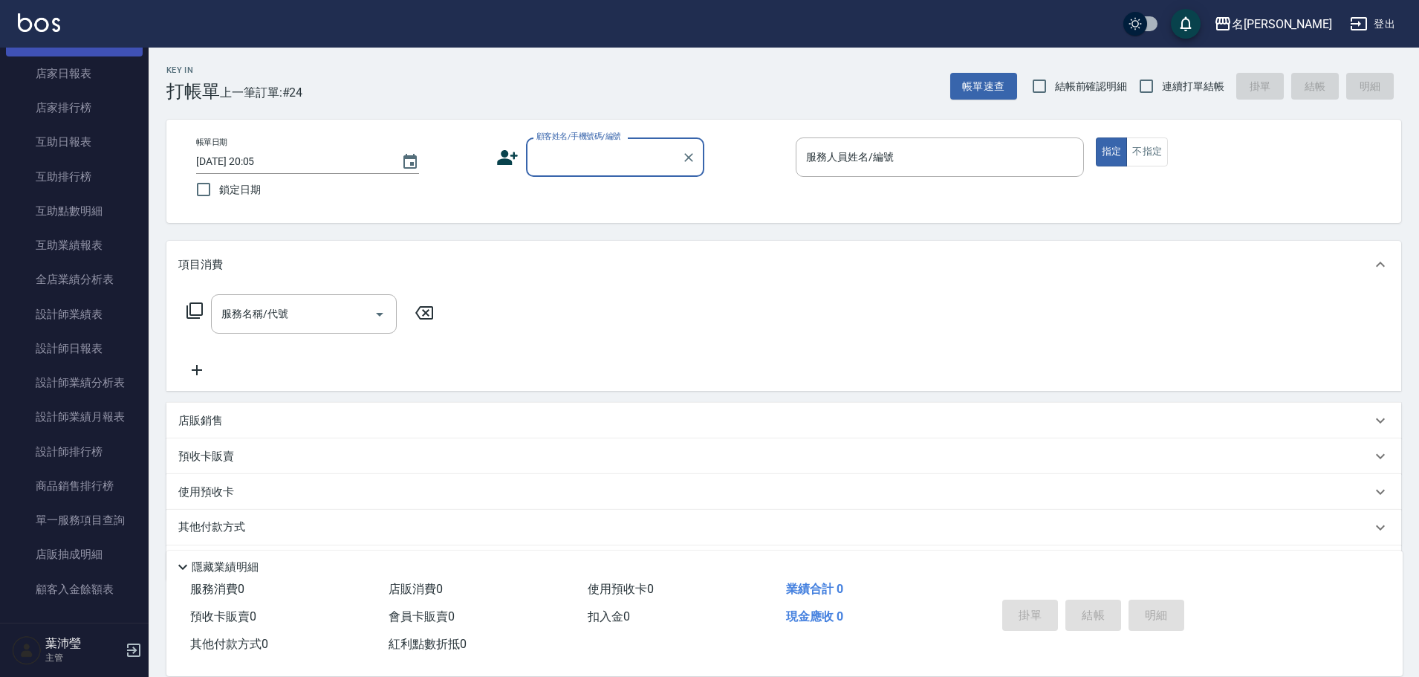
scroll to position [594, 0]
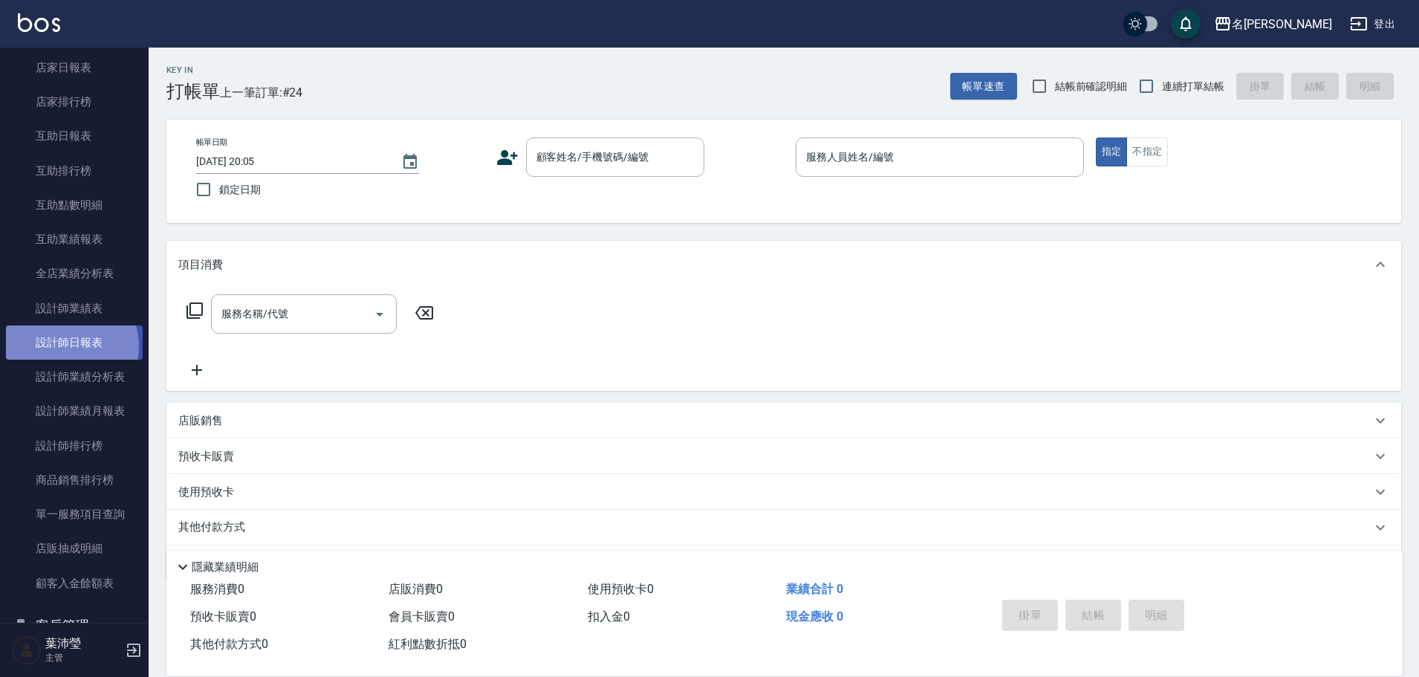
click at [69, 345] on link "設計師日報表" at bounding box center [74, 342] width 137 height 34
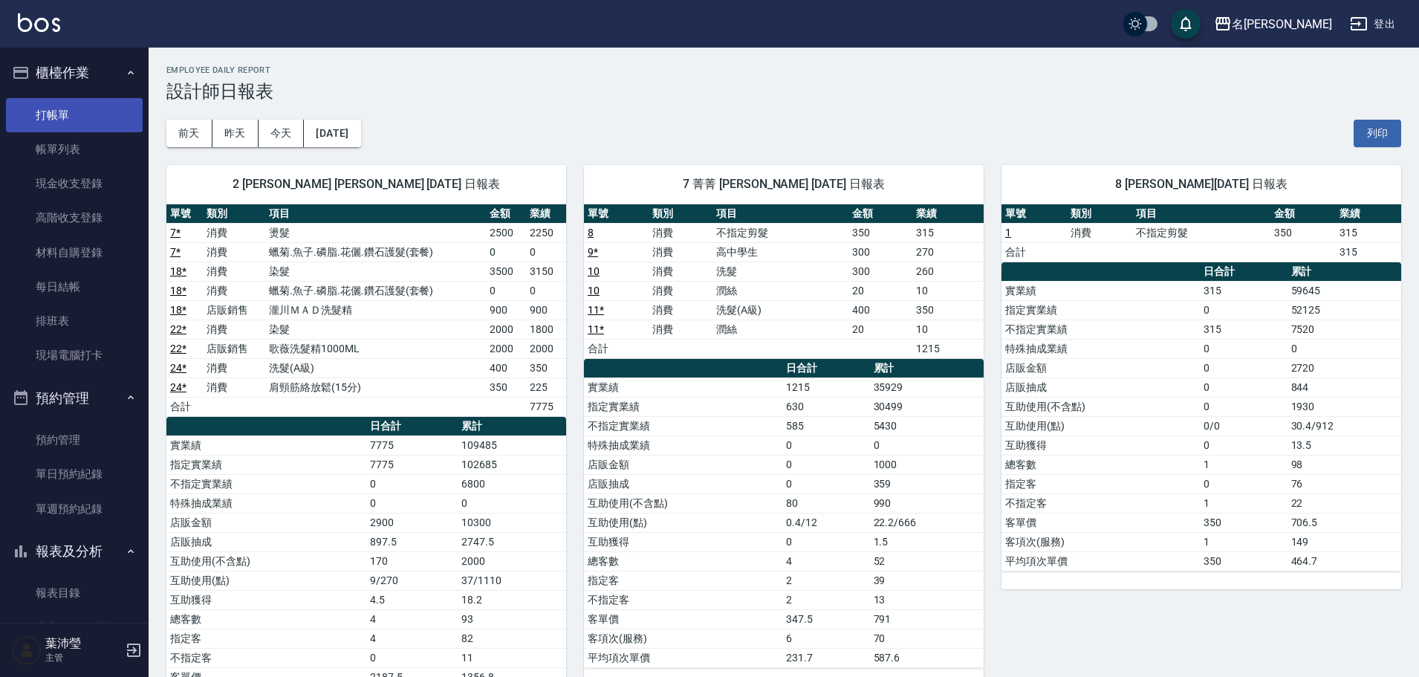
click at [22, 121] on link "打帳單" at bounding box center [74, 115] width 137 height 34
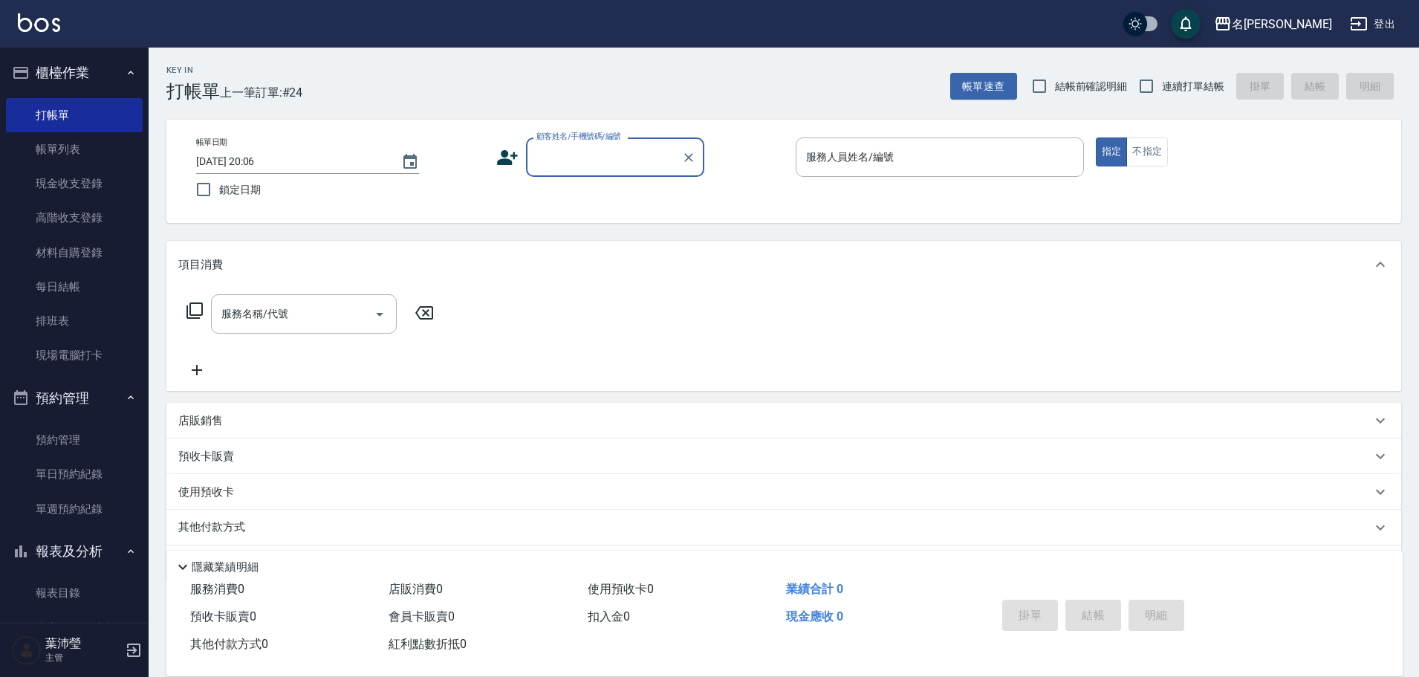
click at [668, 154] on input "顧客姓名/手機號碼/編號" at bounding box center [604, 157] width 143 height 26
click at [613, 198] on li "許乃筑/0909542369/H8147" at bounding box center [615, 195] width 178 height 25
type input "許乃筑/0909542369/H8147"
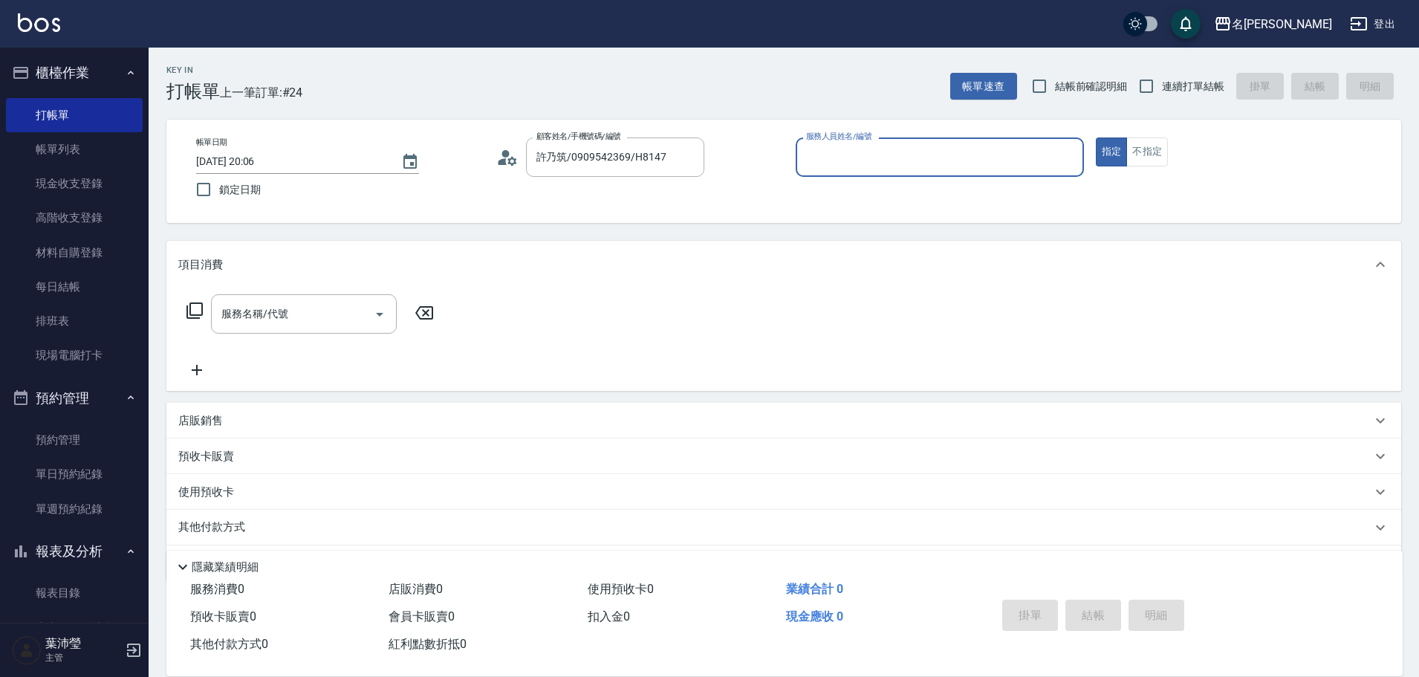
type input "Emma-8"
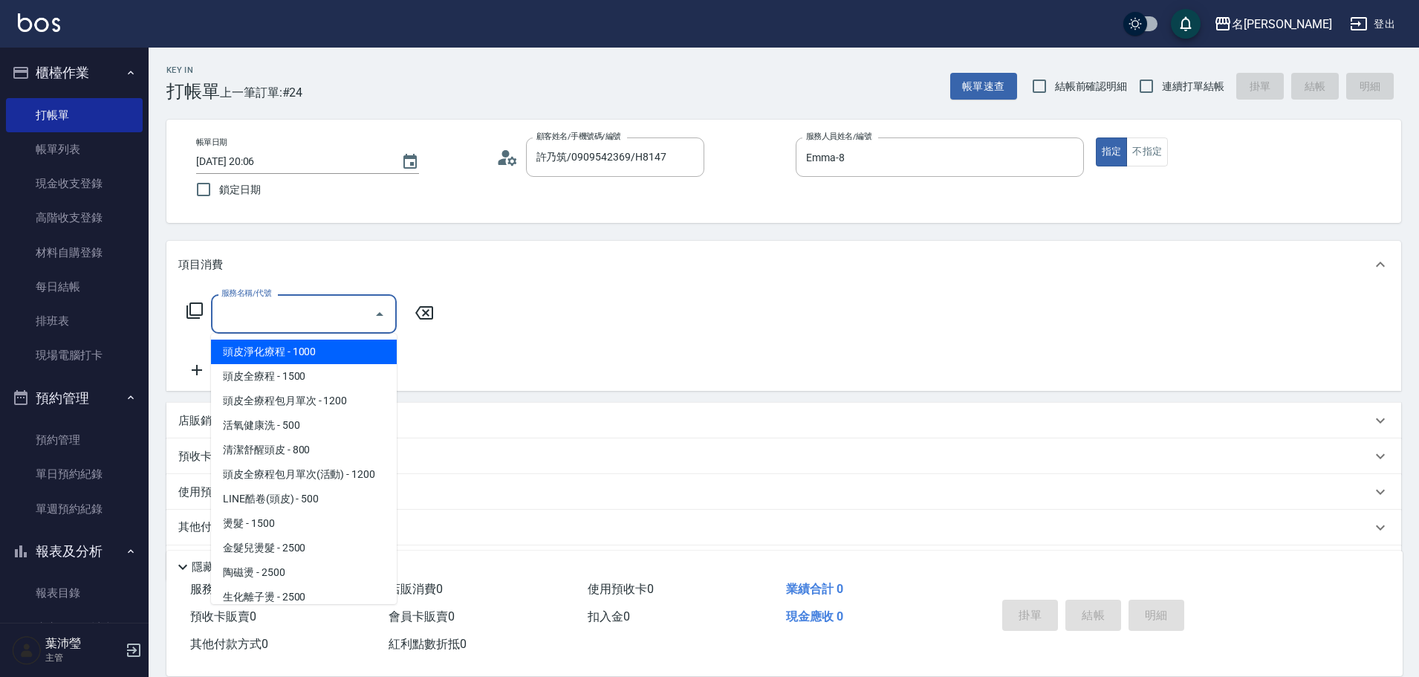
click at [313, 307] on input "服務名稱/代號" at bounding box center [293, 314] width 150 height 26
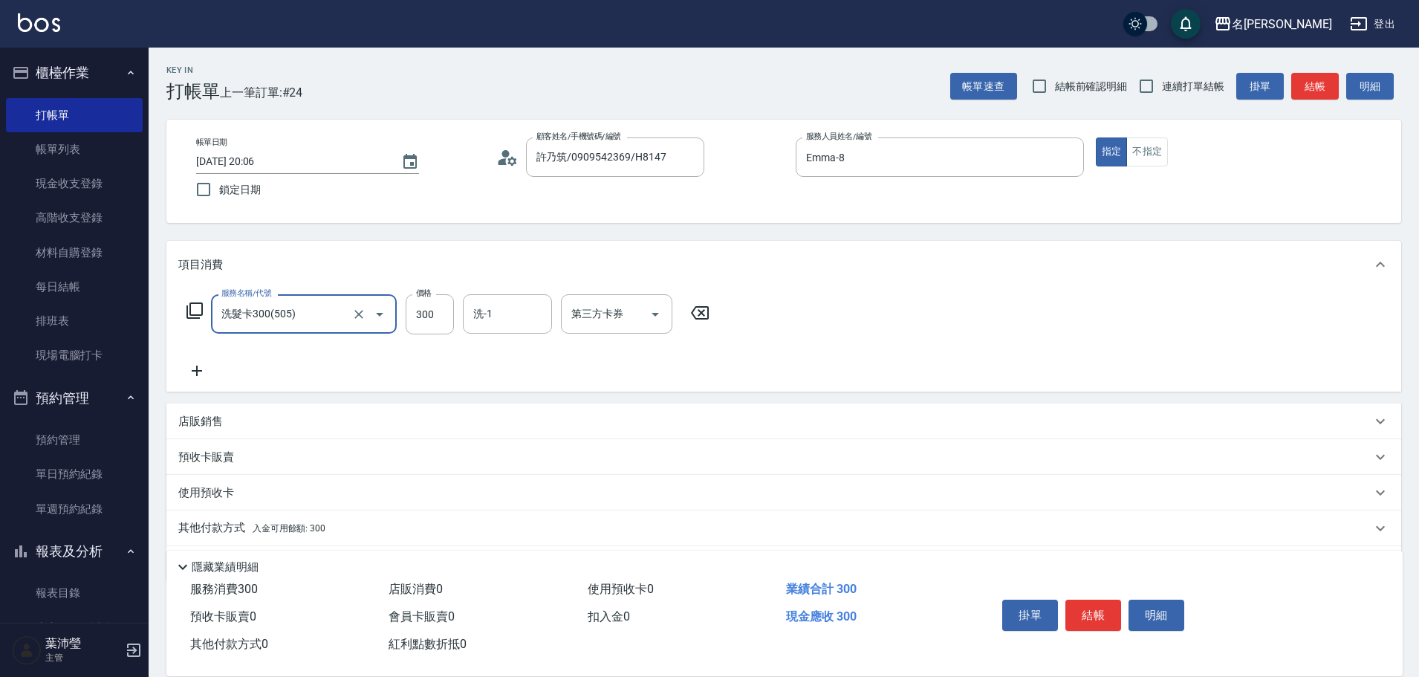
type input "洗髮卡300(505)"
click at [366, 317] on div at bounding box center [369, 313] width 42 height 39
type input "65"
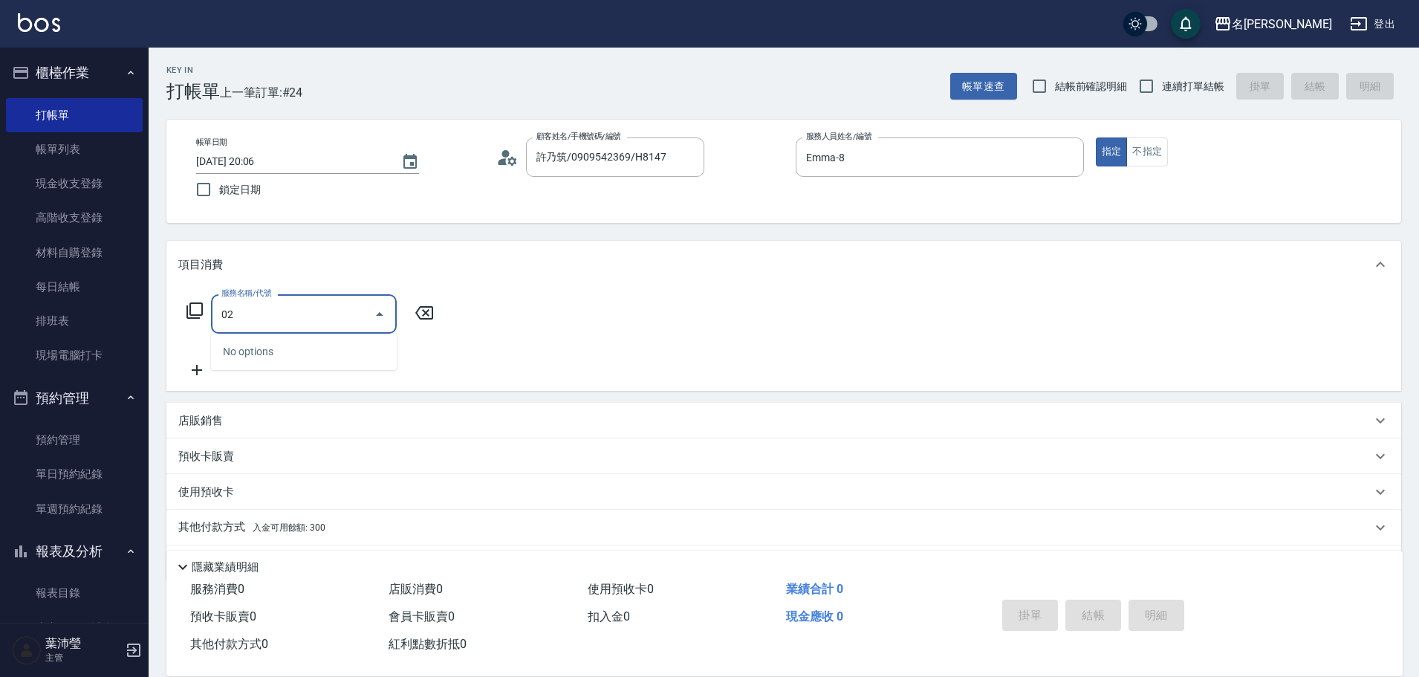
drag, startPoint x: 191, startPoint y: 332, endPoint x: 174, endPoint y: 329, distance: 17.3
click at [174, 329] on div "服務名稱/代號 02 服務名稱/代號" at bounding box center [783, 339] width 1234 height 102
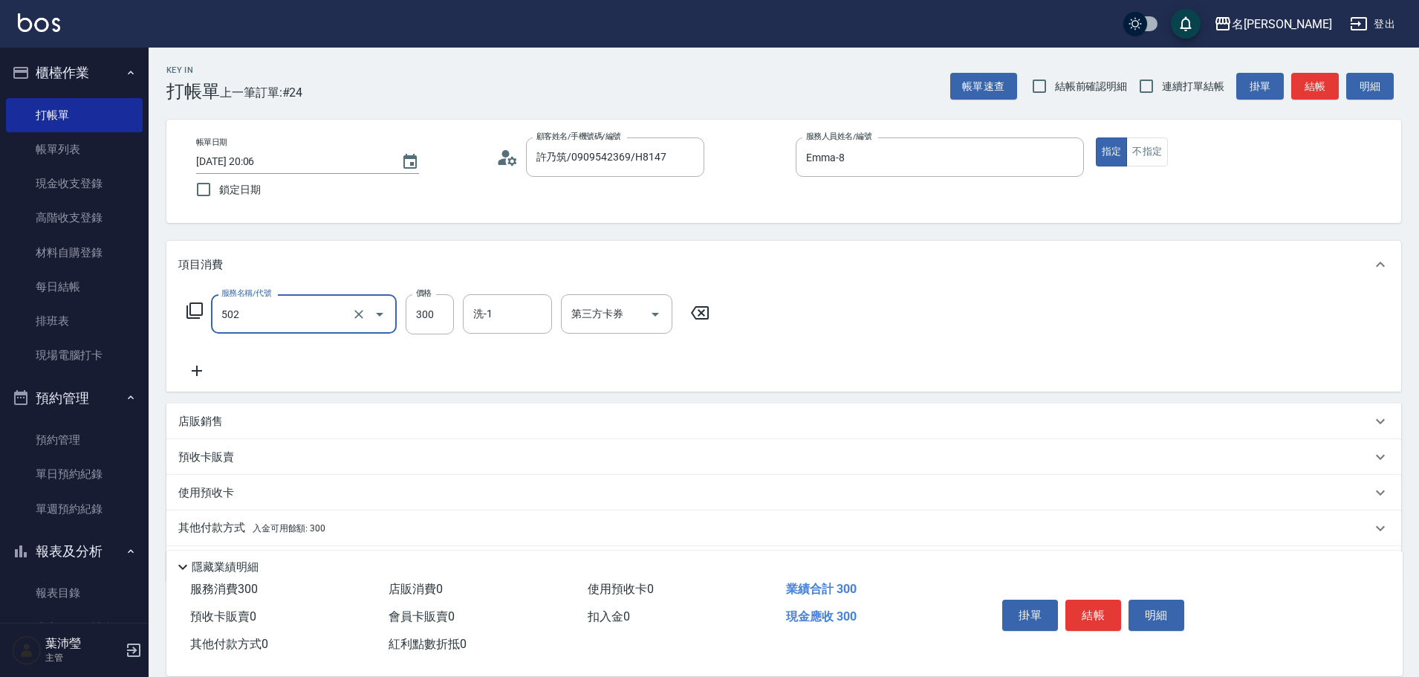
type input "洗髮(502)"
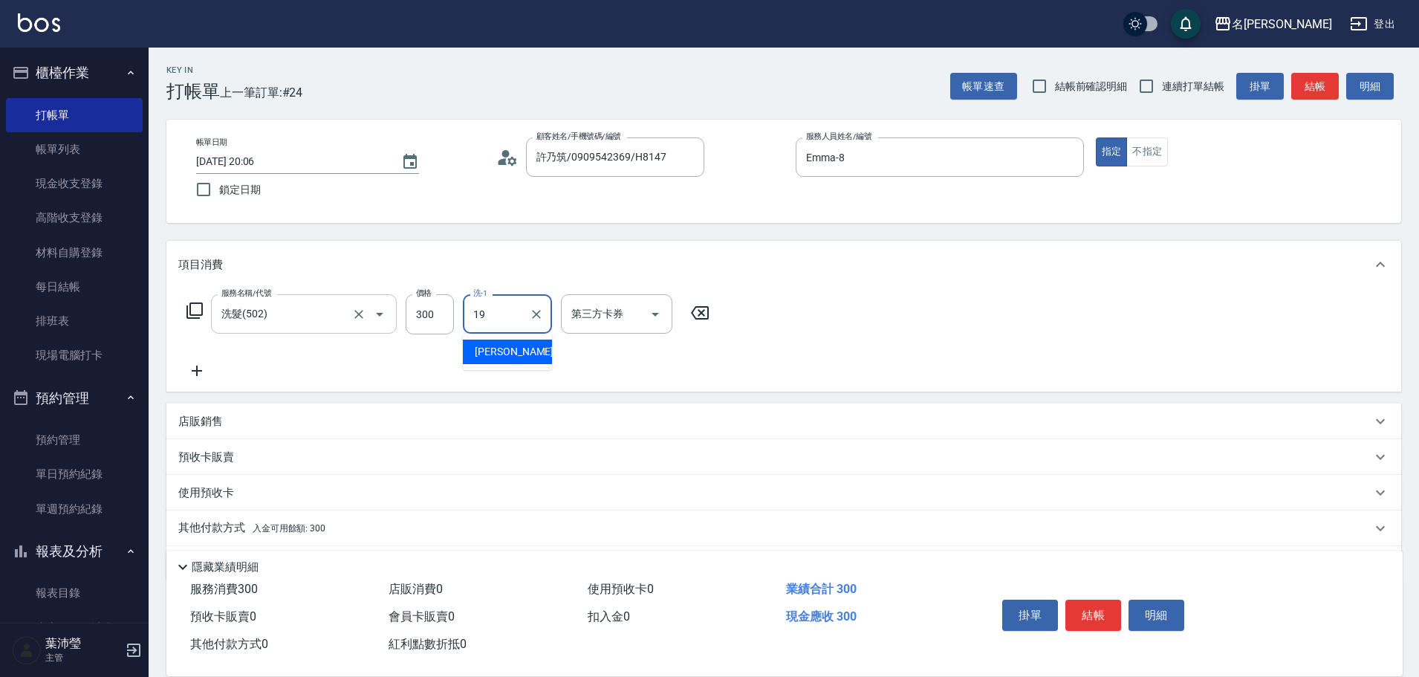
type input "[PERSON_NAME]-19"
click at [203, 368] on icon at bounding box center [196, 371] width 37 height 18
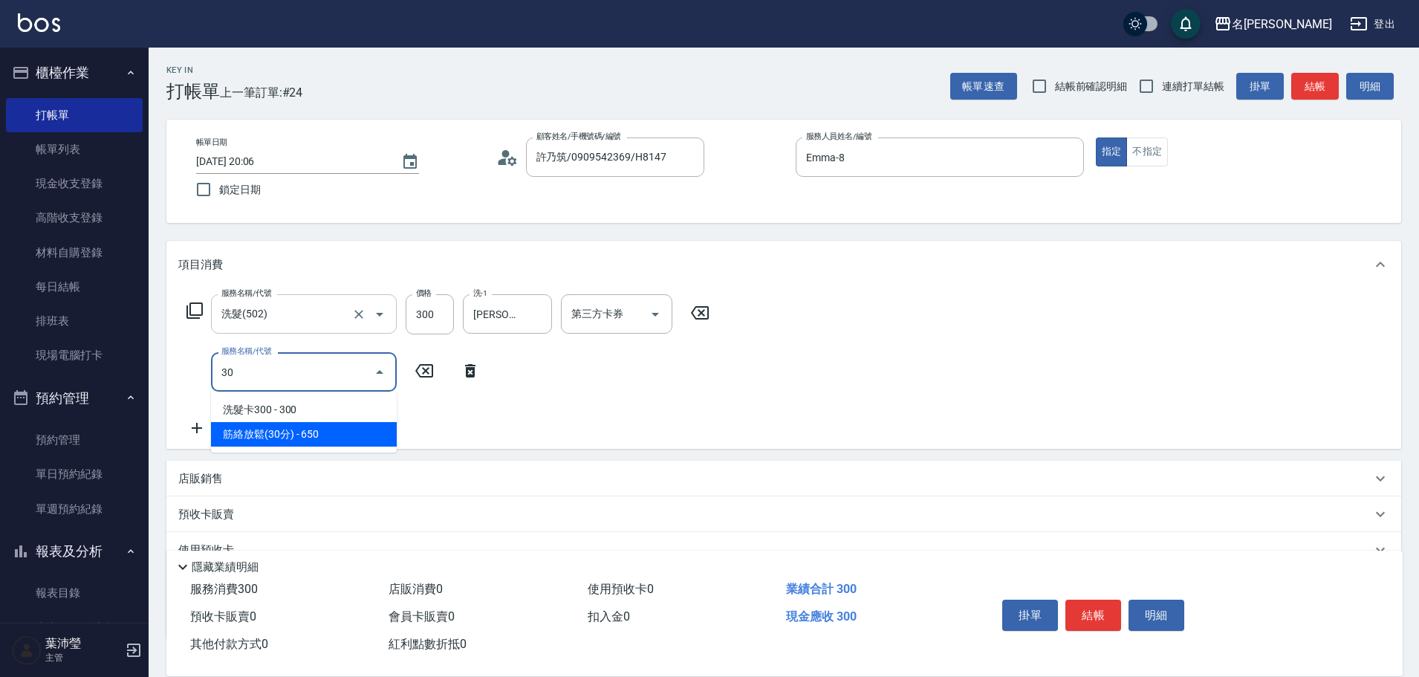
click at [281, 423] on span "筋絡放鬆(30分) - 650" at bounding box center [304, 434] width 186 height 25
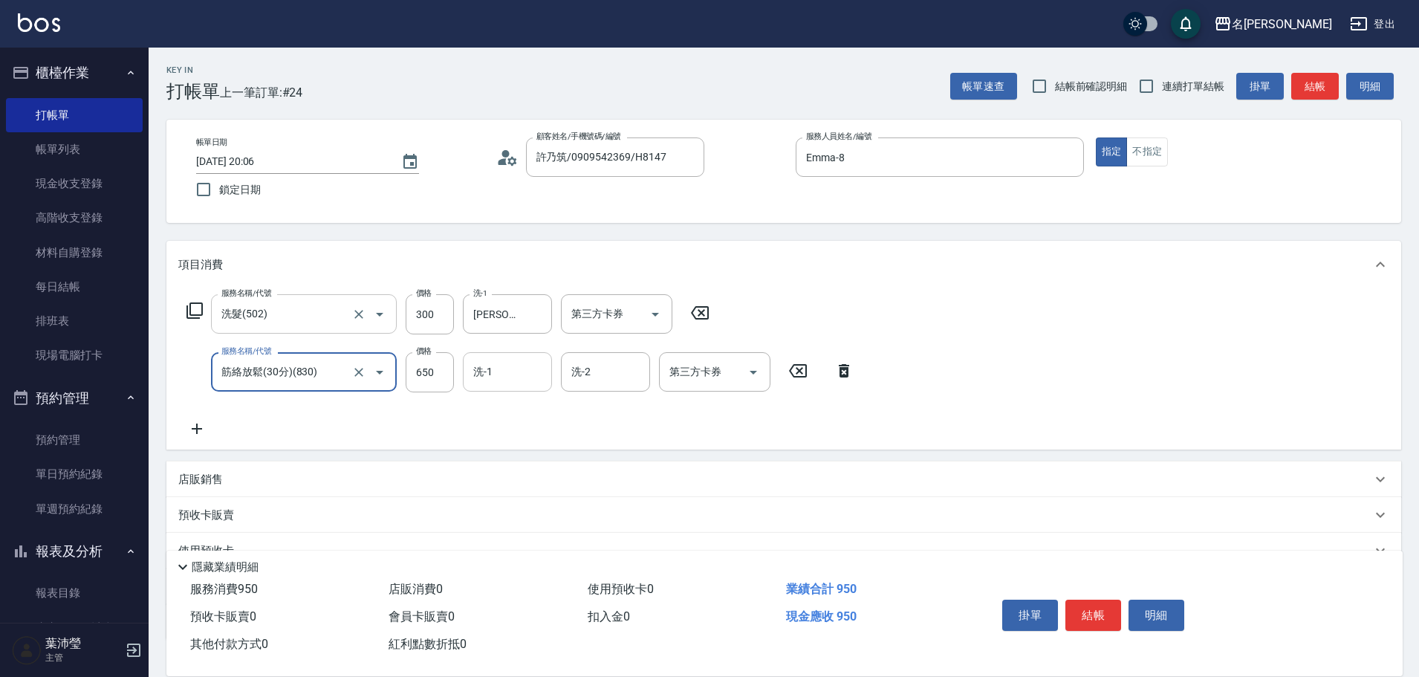
type input "筋絡放鬆(30分)(830)"
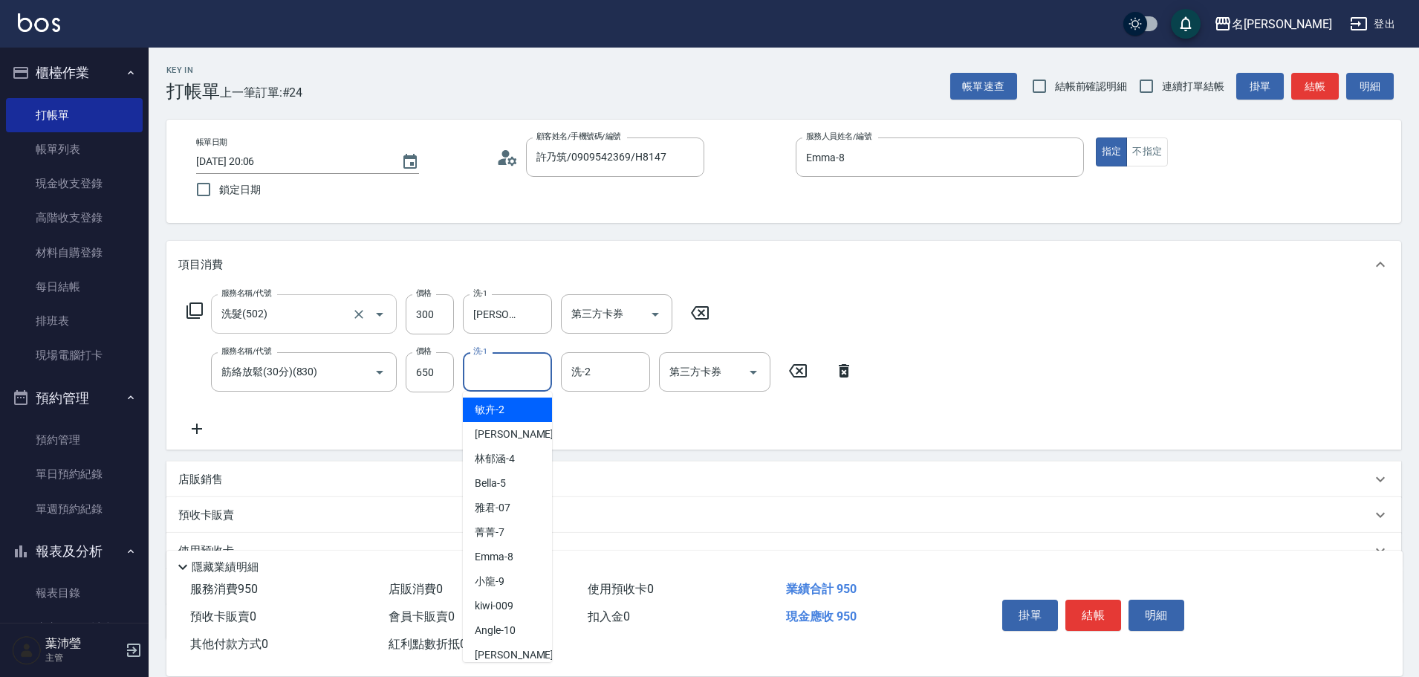
click at [478, 373] on input "洗-1" at bounding box center [507, 372] width 76 height 26
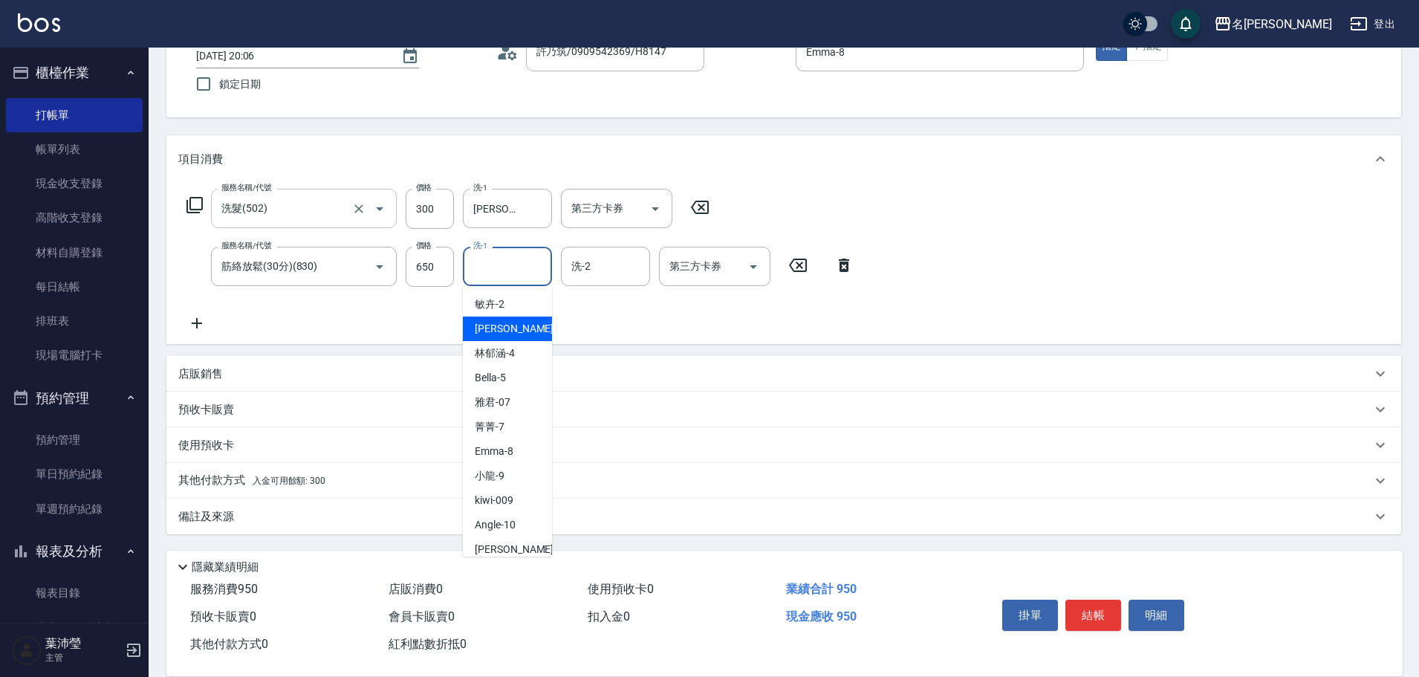
click at [305, 463] on div "項目消費 服務名稱/代號 洗髮(502) 服務名稱/代號 價格 300 價格 洗-1 [PERSON_NAME]-19 洗-1 第三方卡券 第三方卡券 服務名…" at bounding box center [783, 334] width 1234 height 399
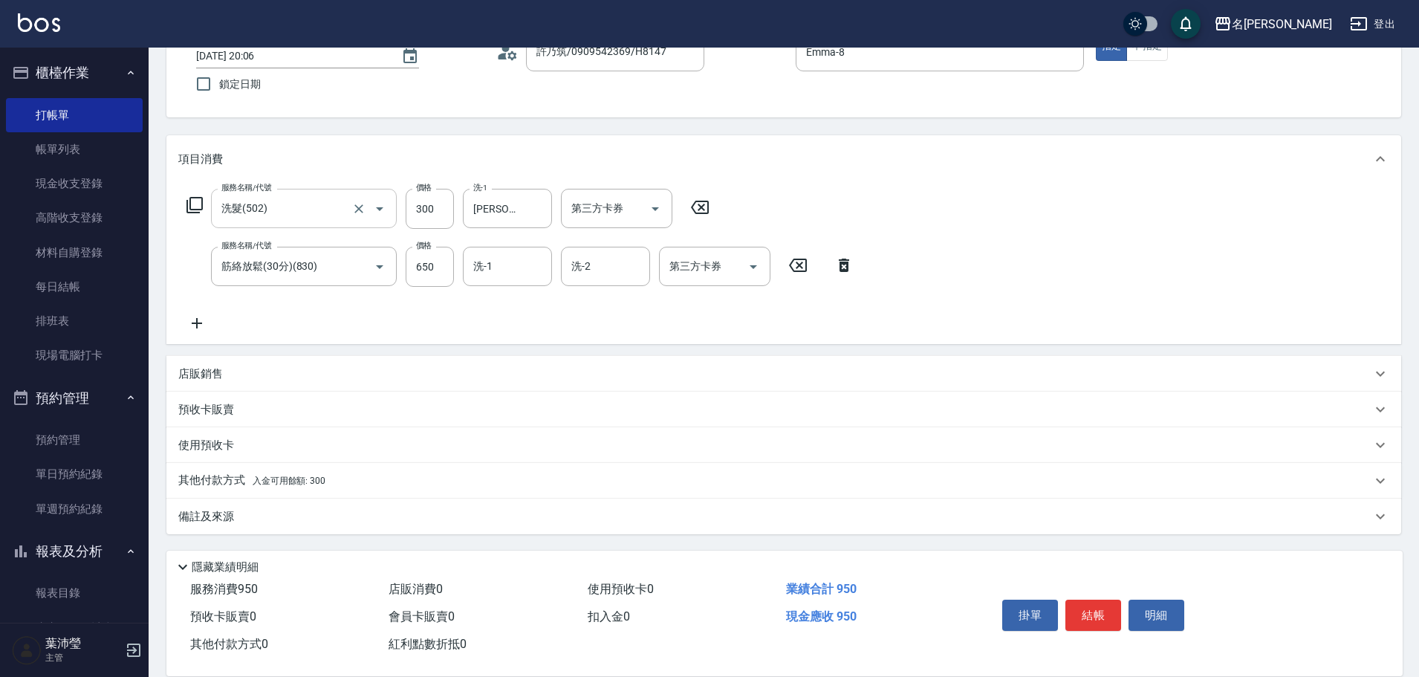
click at [339, 474] on div "其他付款方式 入金可用餘額: 300" at bounding box center [774, 480] width 1193 height 16
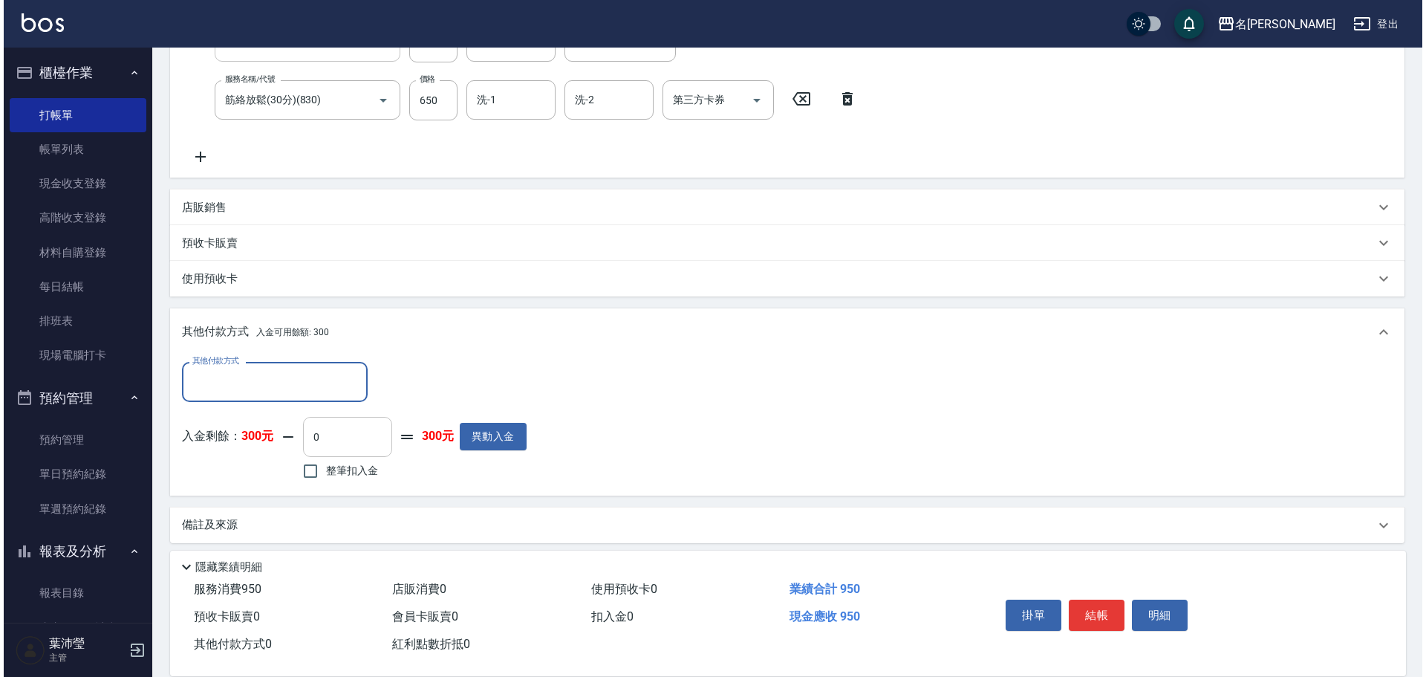
scroll to position [273, 0]
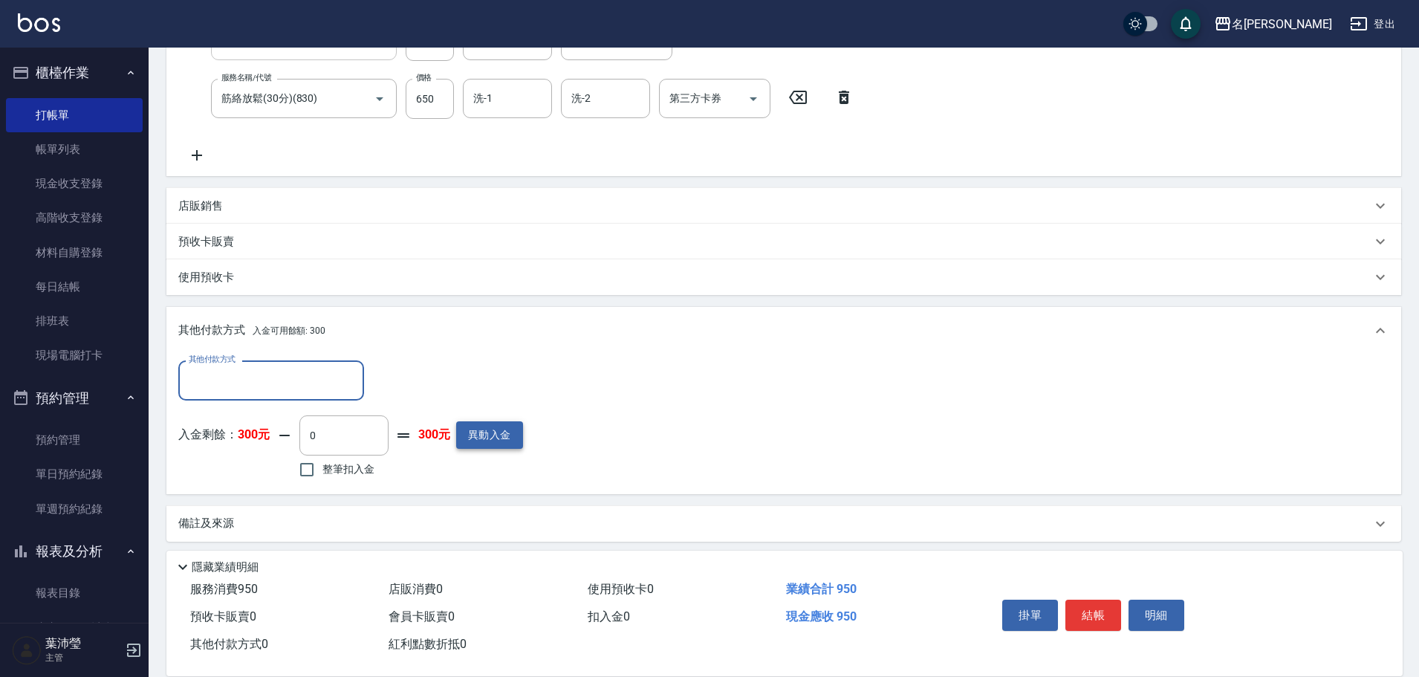
click at [479, 430] on button "異動入金" at bounding box center [489, 434] width 67 height 27
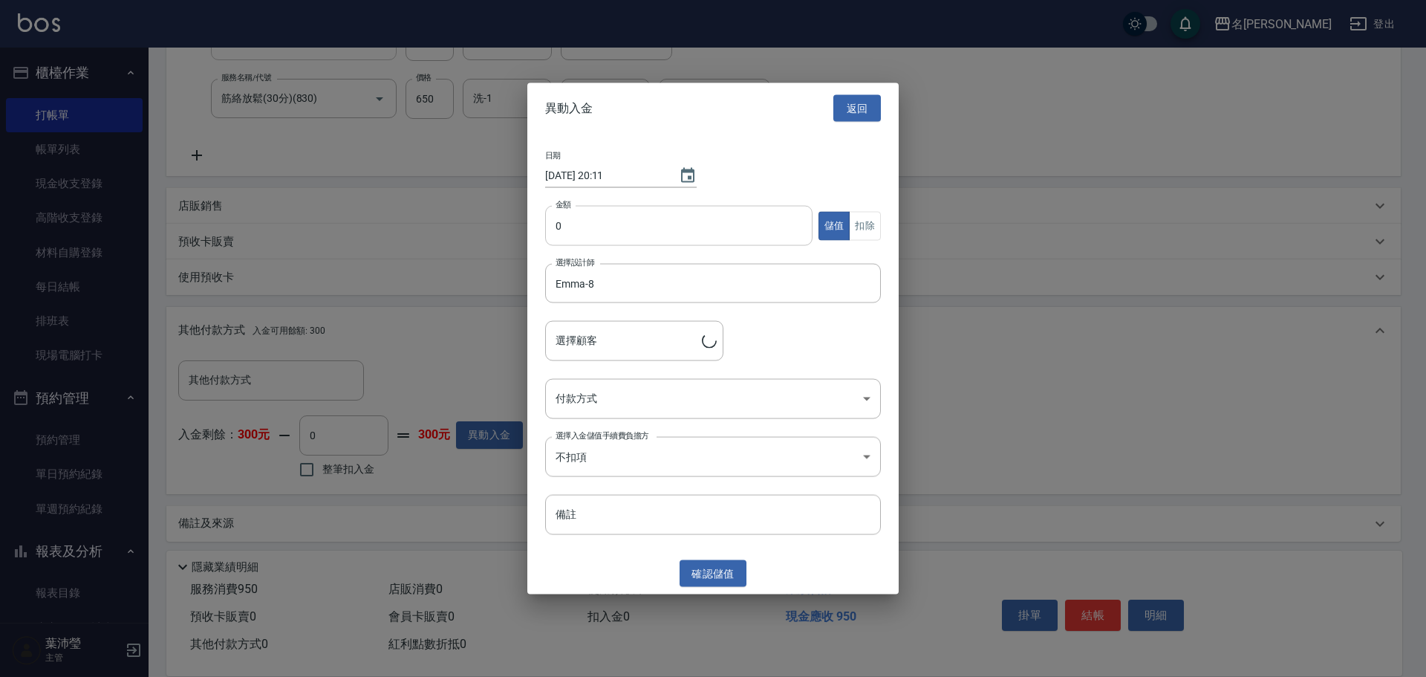
type input "許乃筑/0909542369/H8147"
click at [553, 227] on input "0" at bounding box center [678, 226] width 267 height 40
click at [555, 227] on input "0" at bounding box center [678, 226] width 267 height 40
type input "1000"
click at [607, 394] on body "名留龍江 登出 櫃檯作業 打帳單 帳單列表 現金收支登錄 高階收支登錄 材料自購登錄 每日結帳 排班表 現場電腦打卡 預約管理 預約管理 單日預約紀錄 單週預…" at bounding box center [713, 205] width 1426 height 957
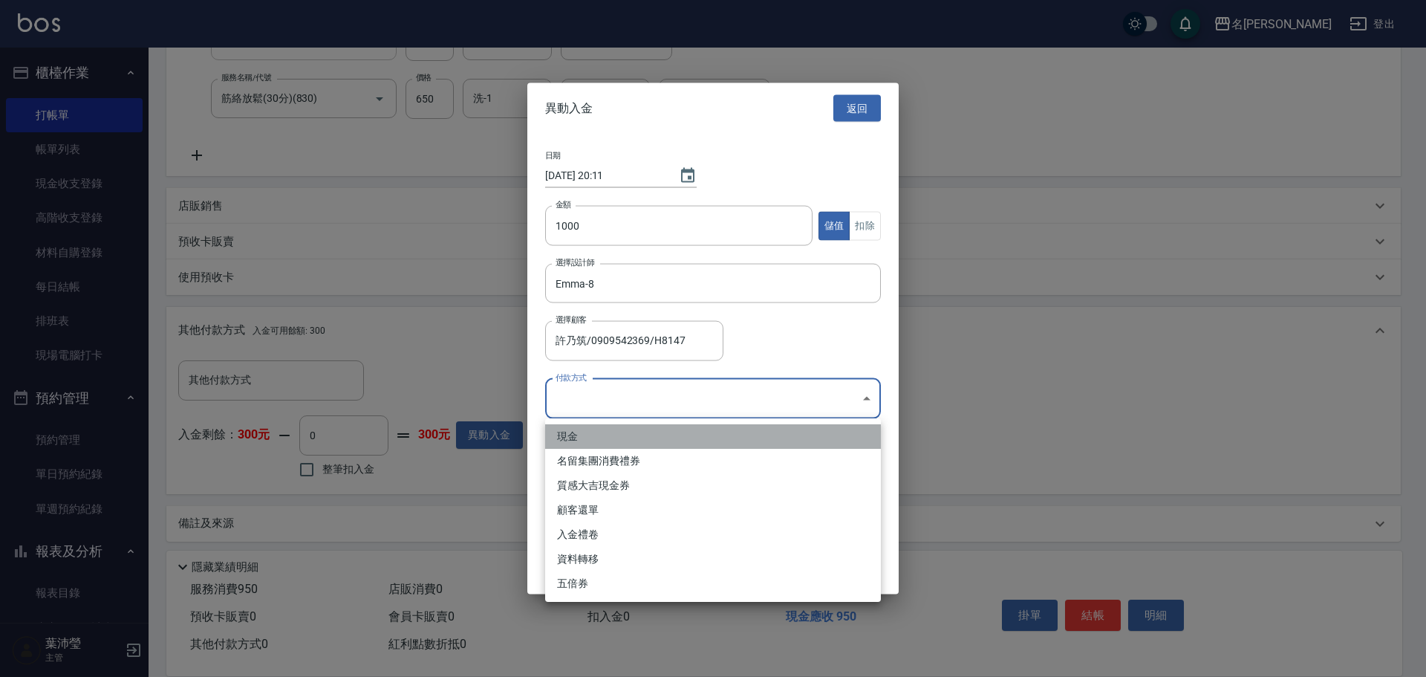
drag, startPoint x: 610, startPoint y: 430, endPoint x: 608, endPoint y: 437, distance: 7.6
click at [610, 432] on li "現金" at bounding box center [713, 436] width 336 height 25
type input "現金"
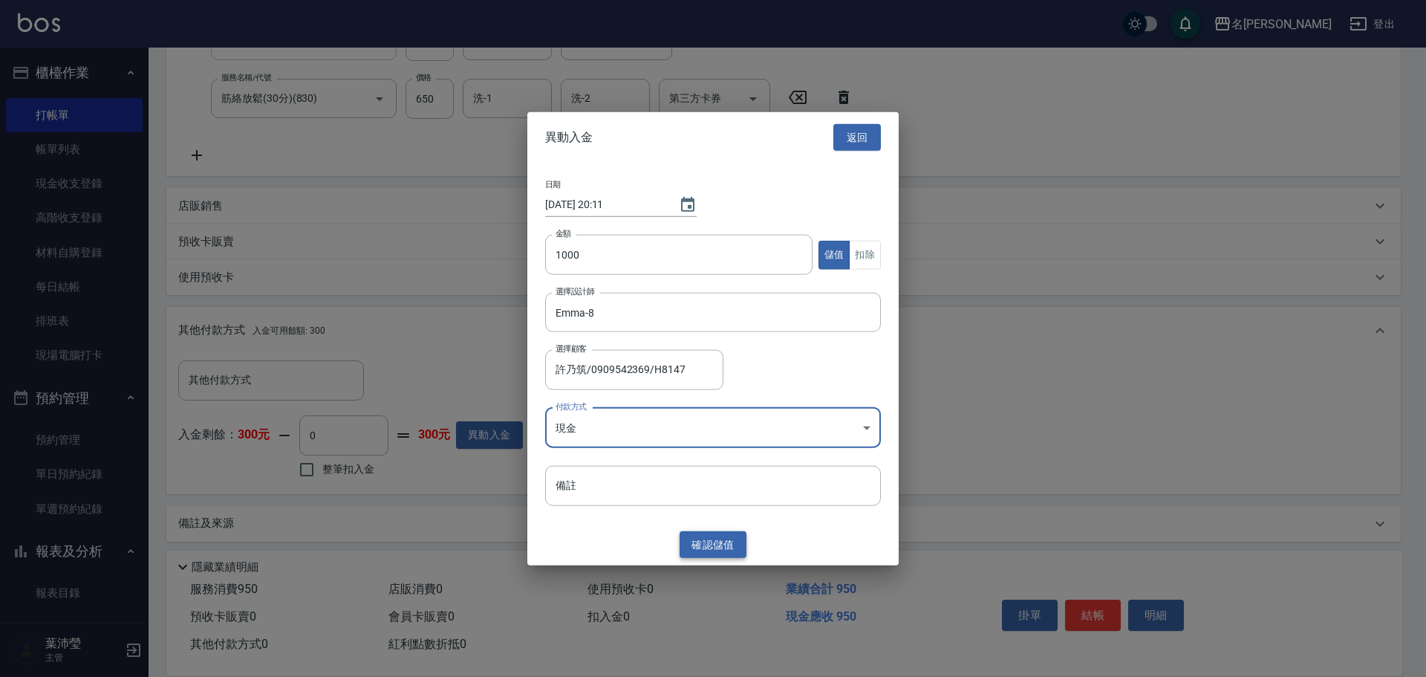
click at [716, 551] on button "確認 儲值" at bounding box center [713, 543] width 67 height 27
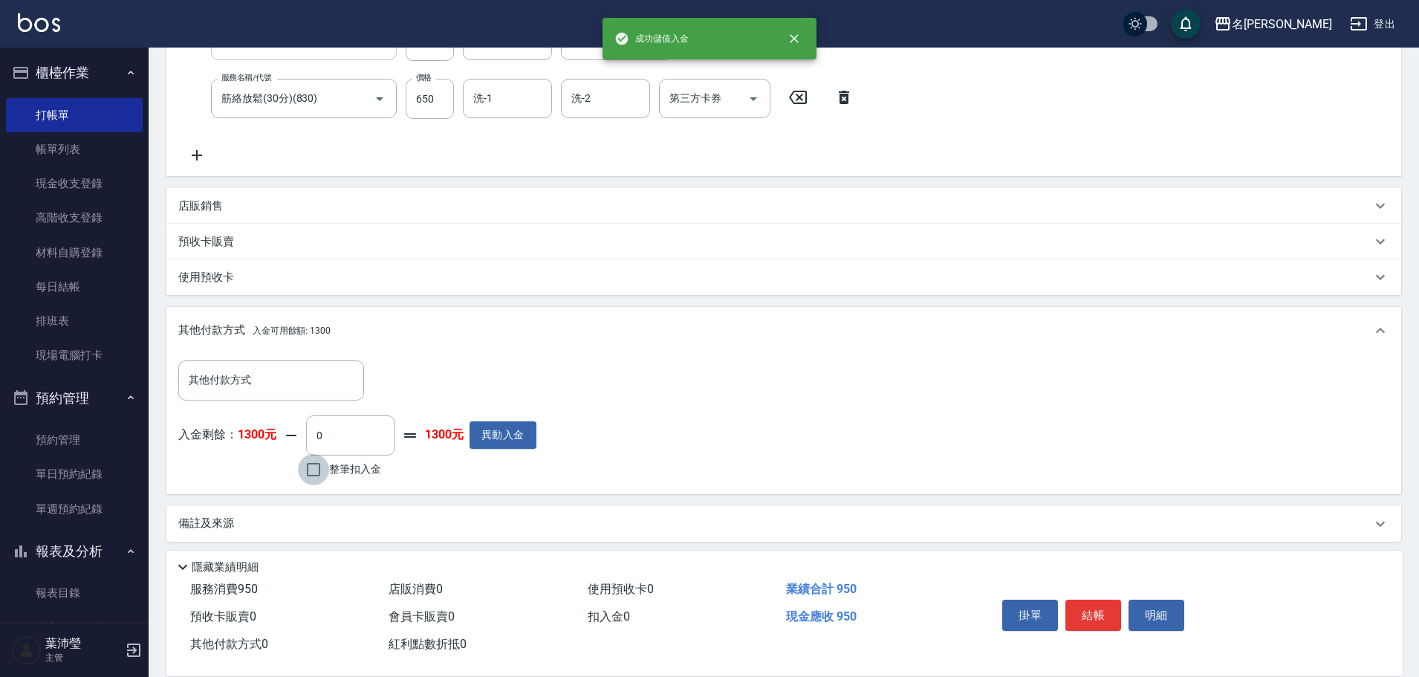
click at [310, 460] on input "整筆扣入金" at bounding box center [313, 469] width 31 height 31
checkbox input "true"
type input "950"
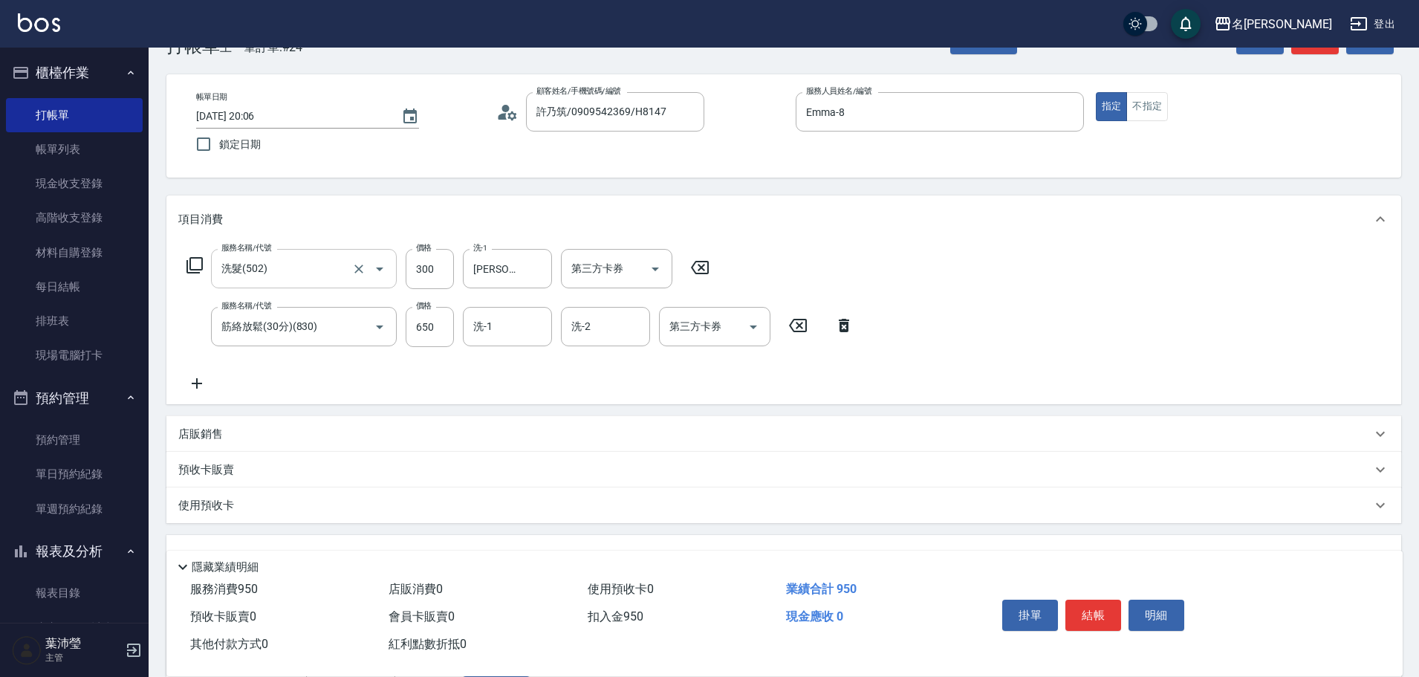
scroll to position [0, 0]
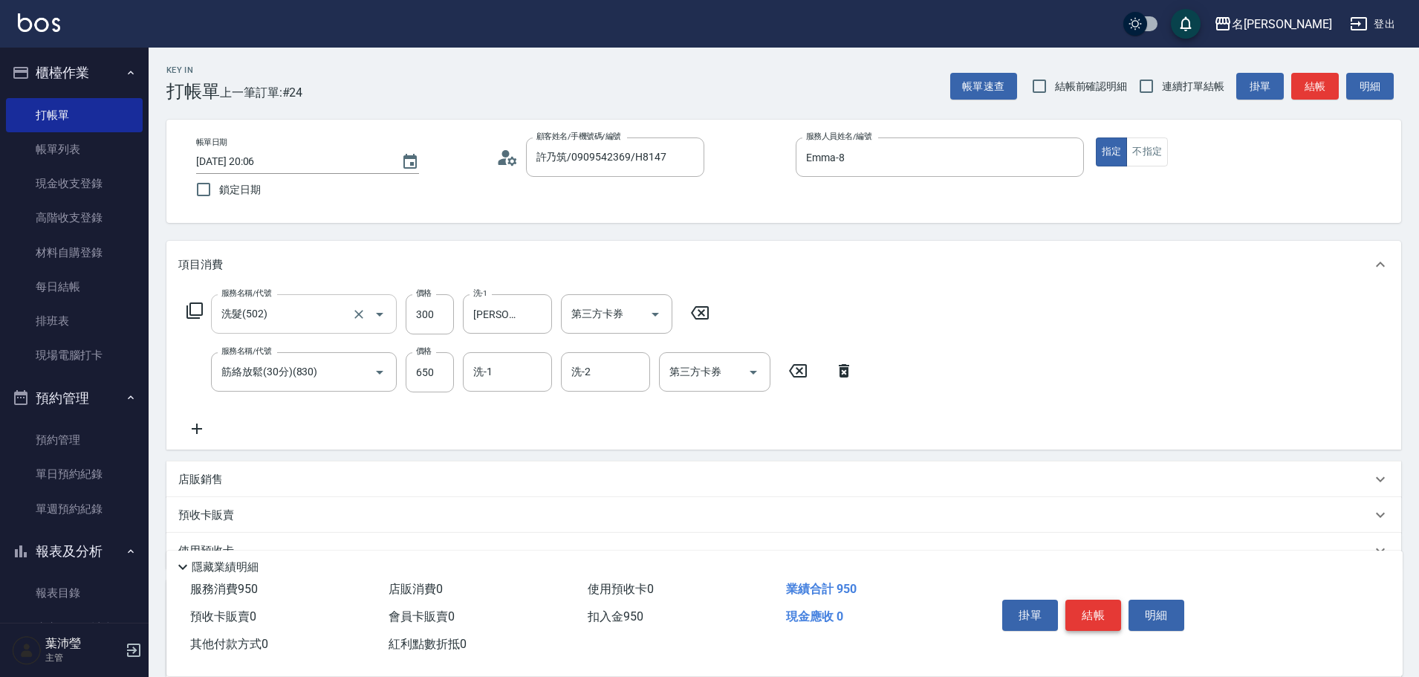
click at [1111, 611] on button "結帳" at bounding box center [1093, 614] width 56 height 31
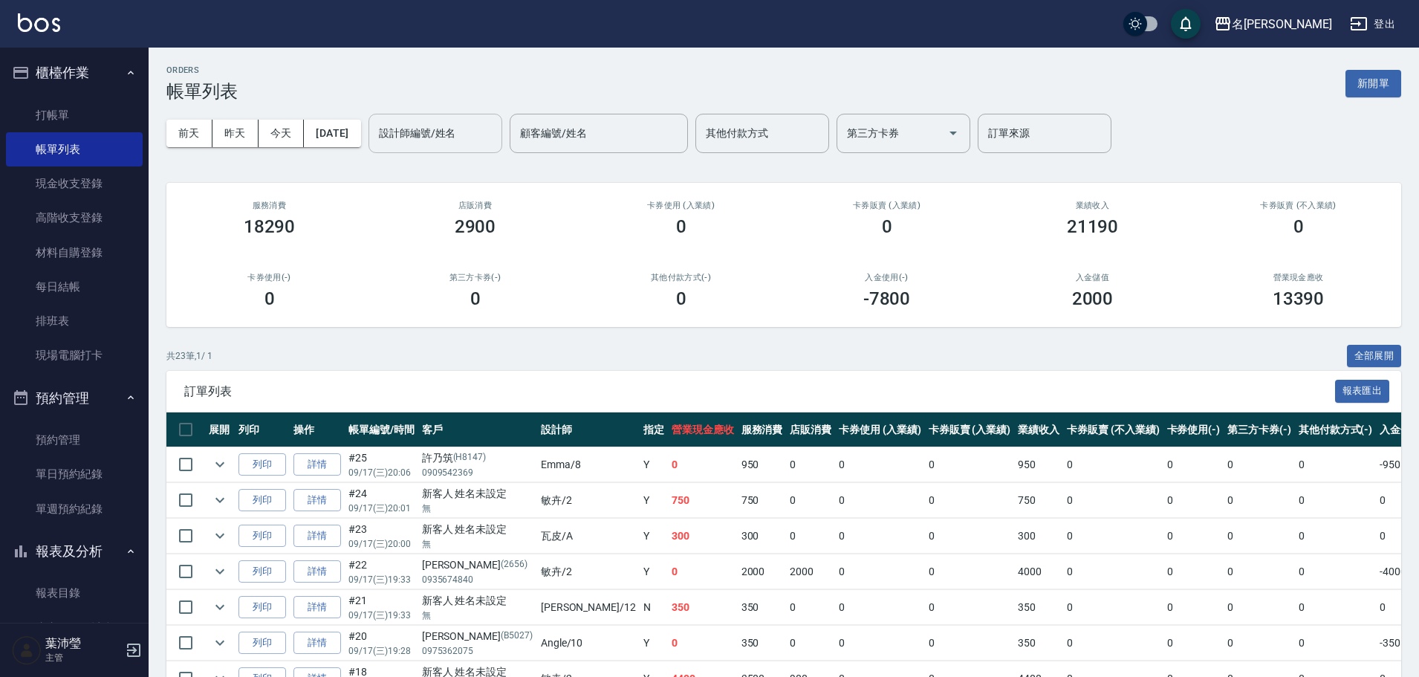
click at [484, 144] on input "設計師編號/姓名" at bounding box center [435, 133] width 120 height 26
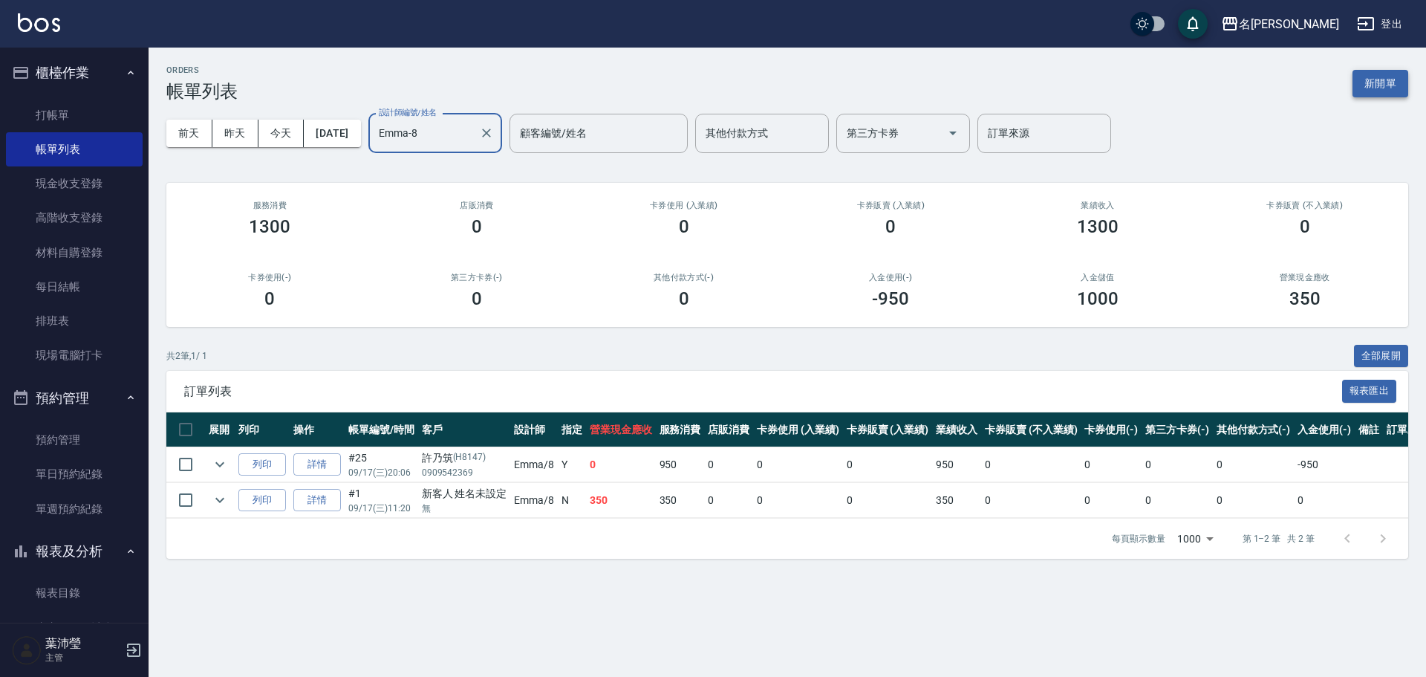
type input "Emma-8"
click at [1377, 88] on button "新開單" at bounding box center [1380, 83] width 56 height 27
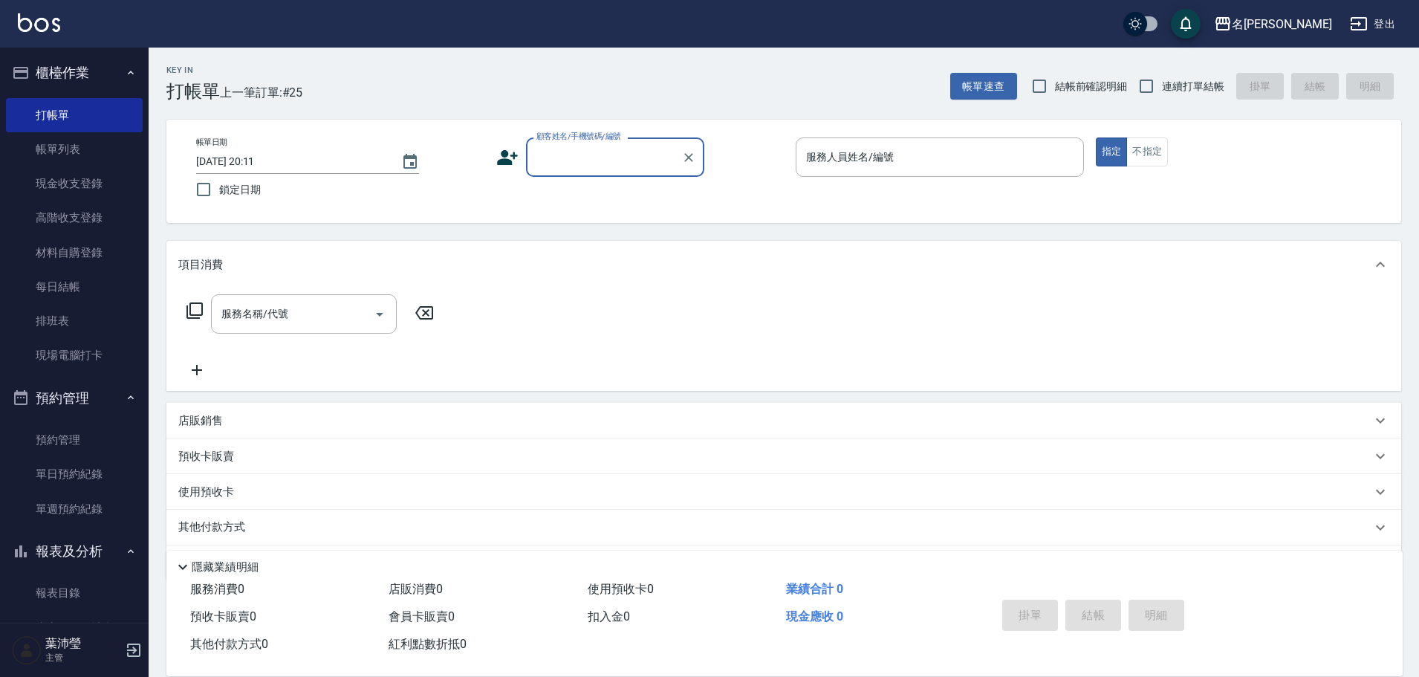
click at [616, 172] on div "顧客姓名/手機號碼/編號" at bounding box center [615, 156] width 178 height 39
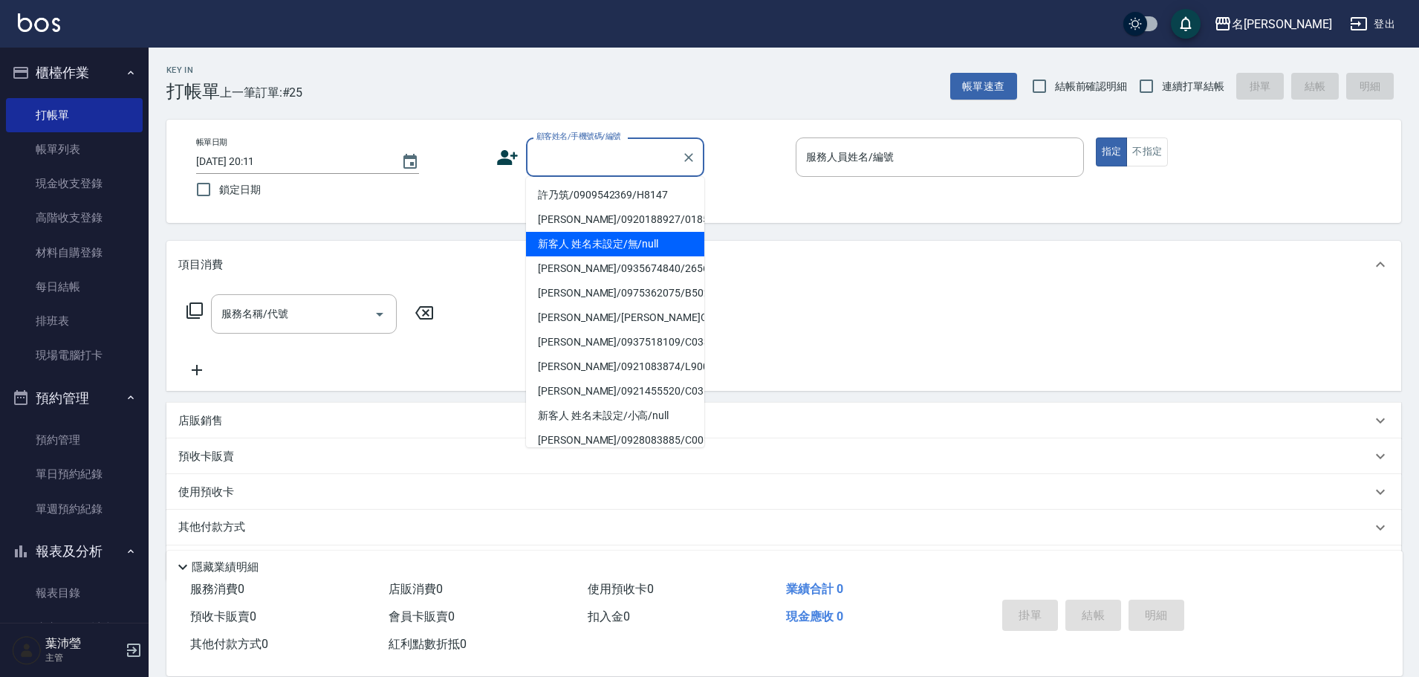
click at [632, 245] on li "新客人 姓名未設定/無/null" at bounding box center [615, 244] width 178 height 25
type input "新客人 姓名未設定/無/null"
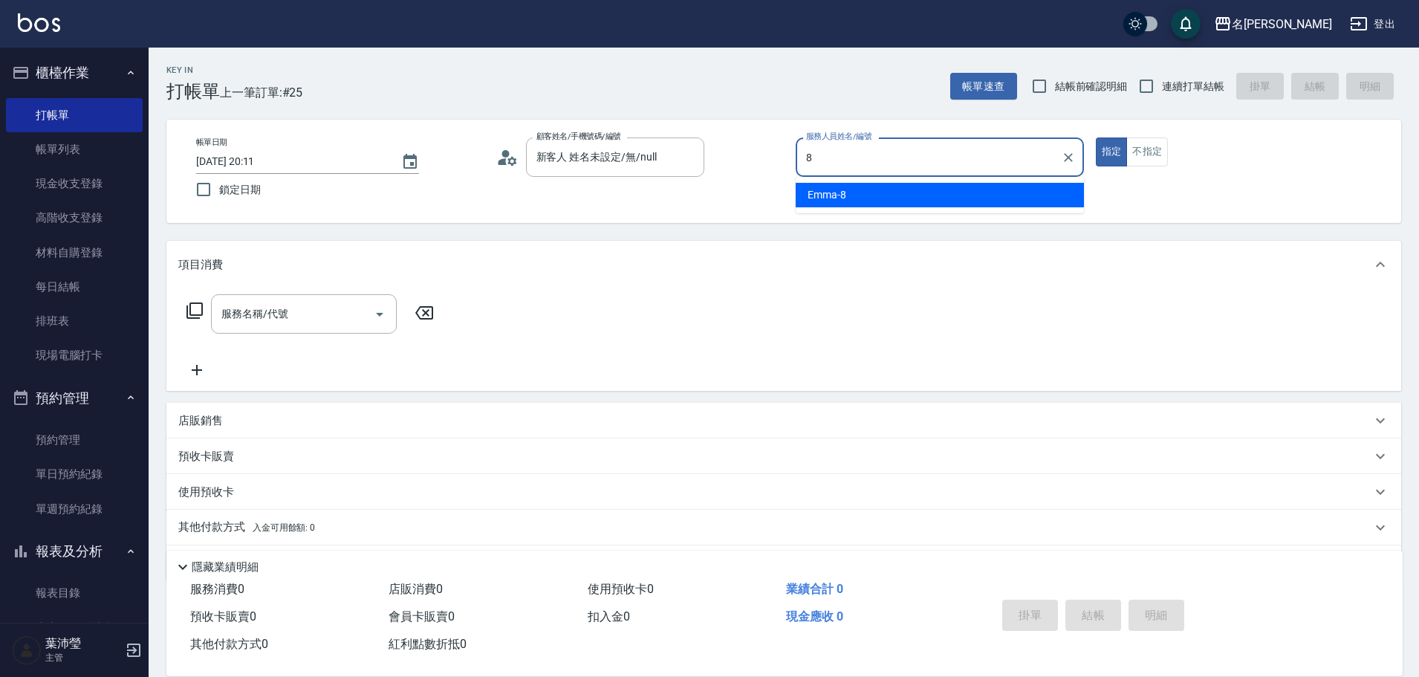
type input "Emma-8"
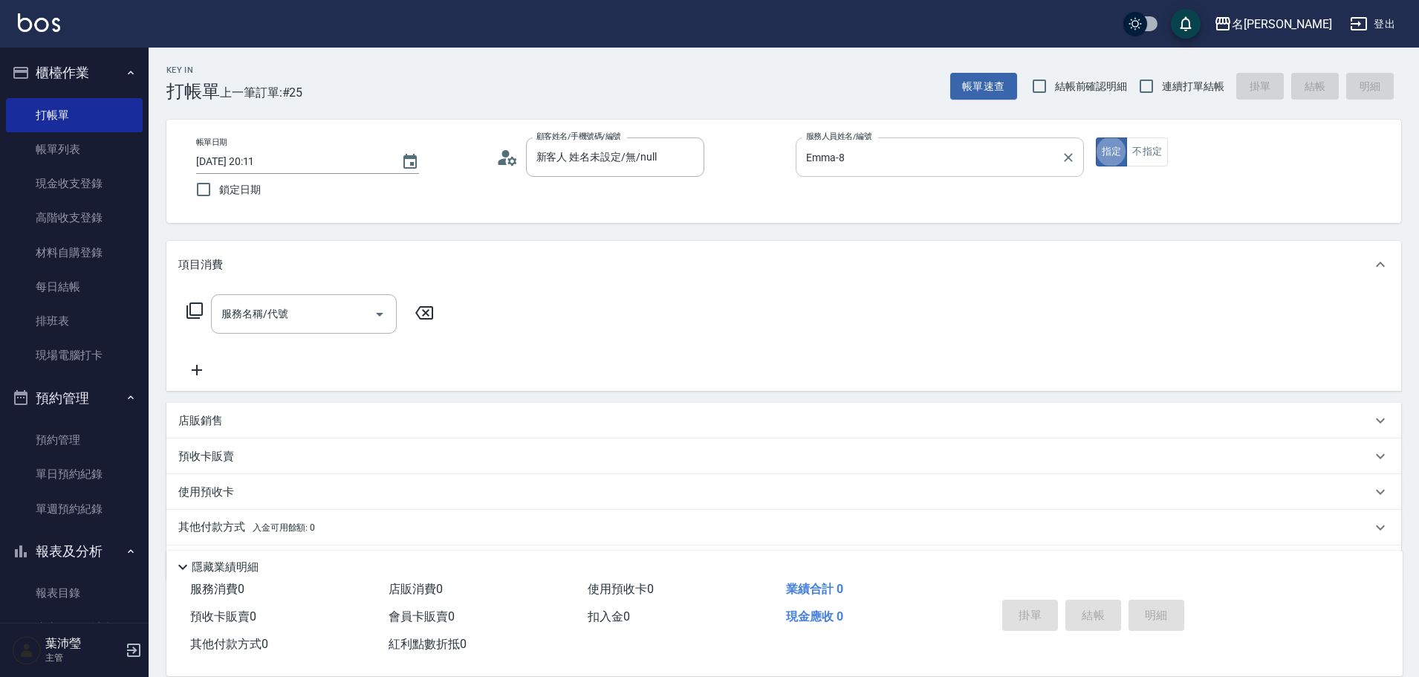
type button "true"
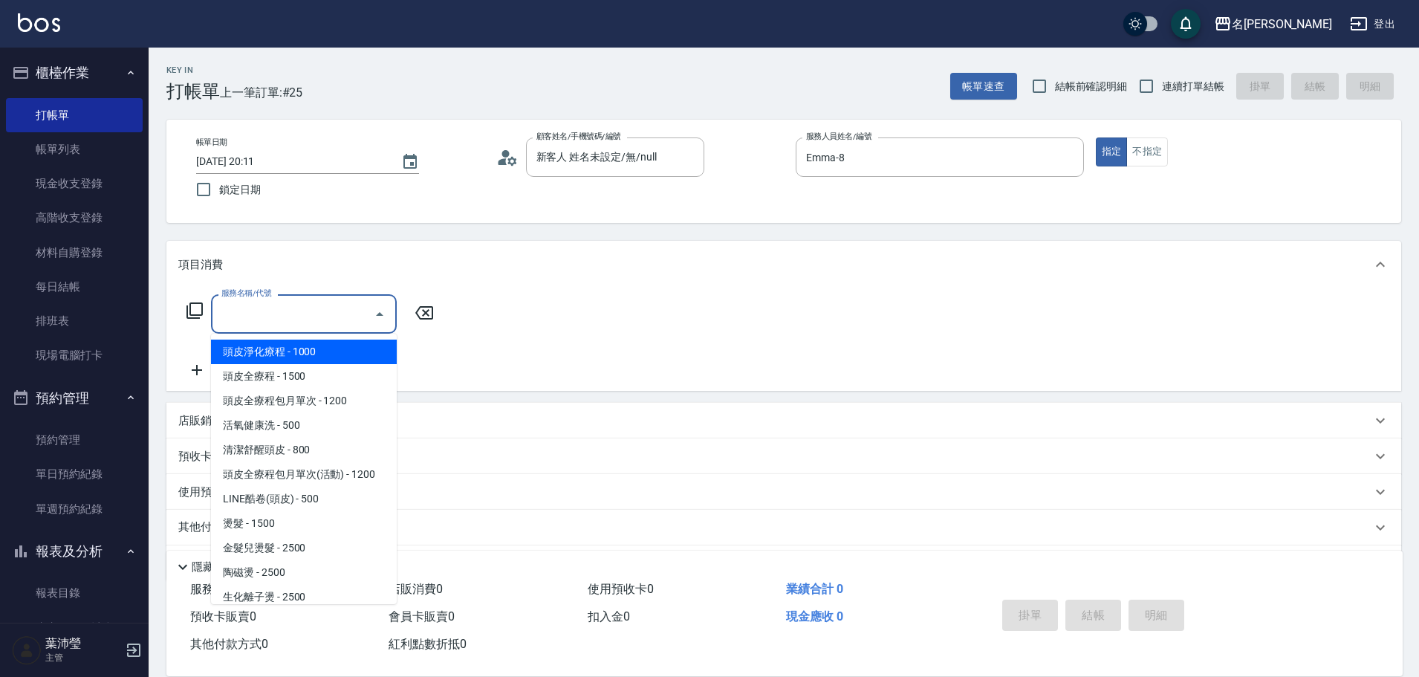
click at [334, 314] on input "服務名稱/代號" at bounding box center [293, 314] width 150 height 26
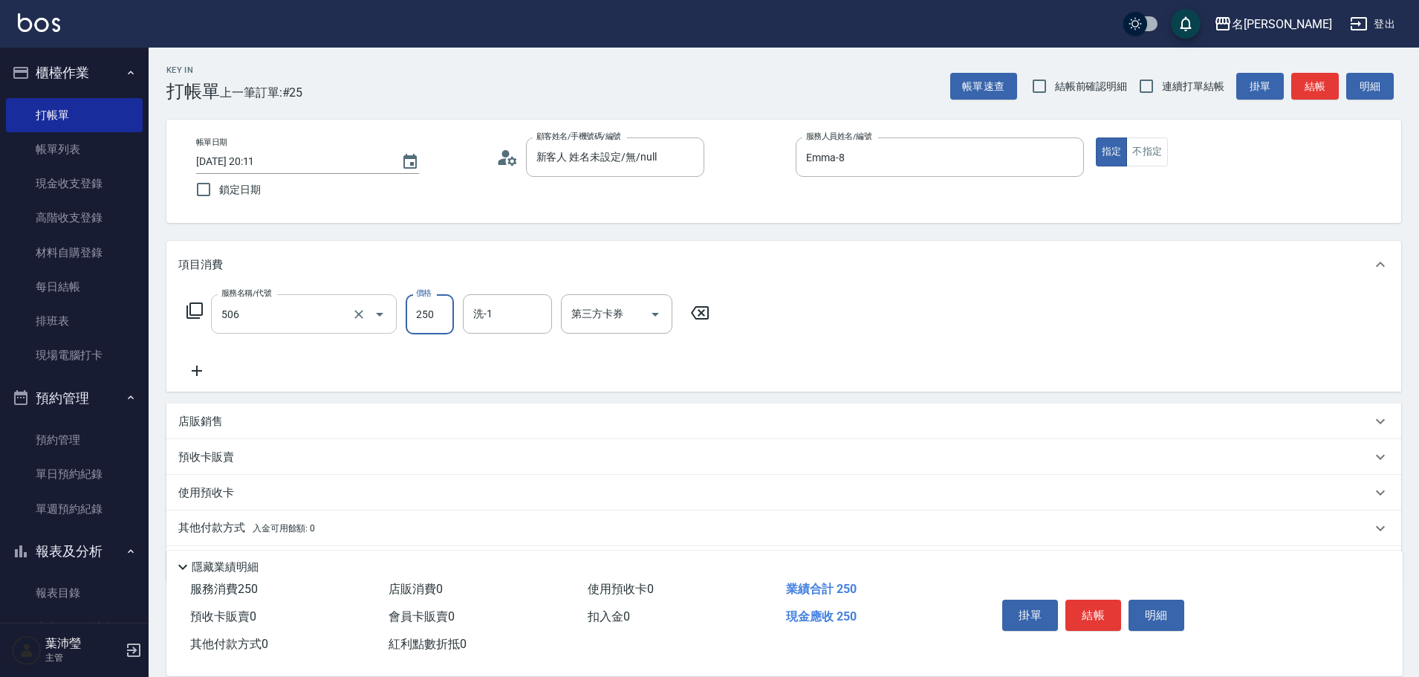
type input "洗髮(兒童)(506)"
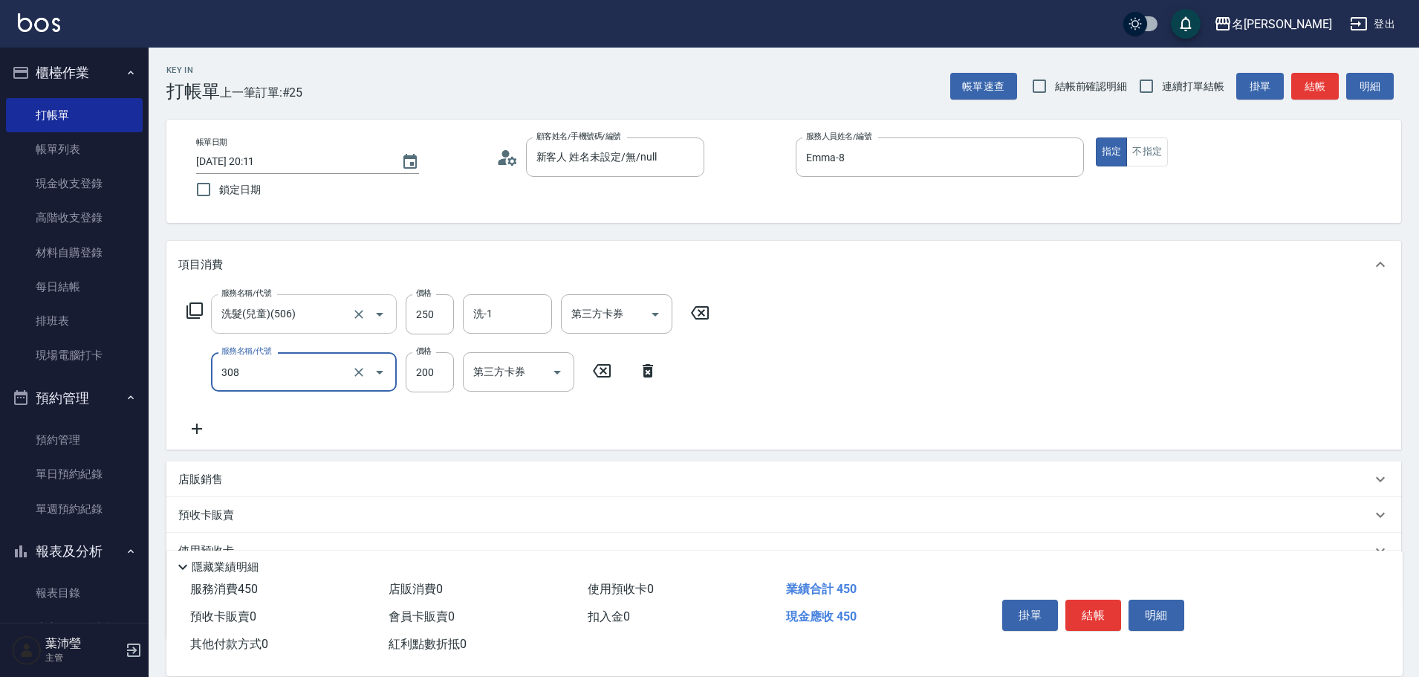
type input "學生剪髮(UP)(308)"
click at [432, 377] on input "200" at bounding box center [430, 372] width 48 height 40
type input "250"
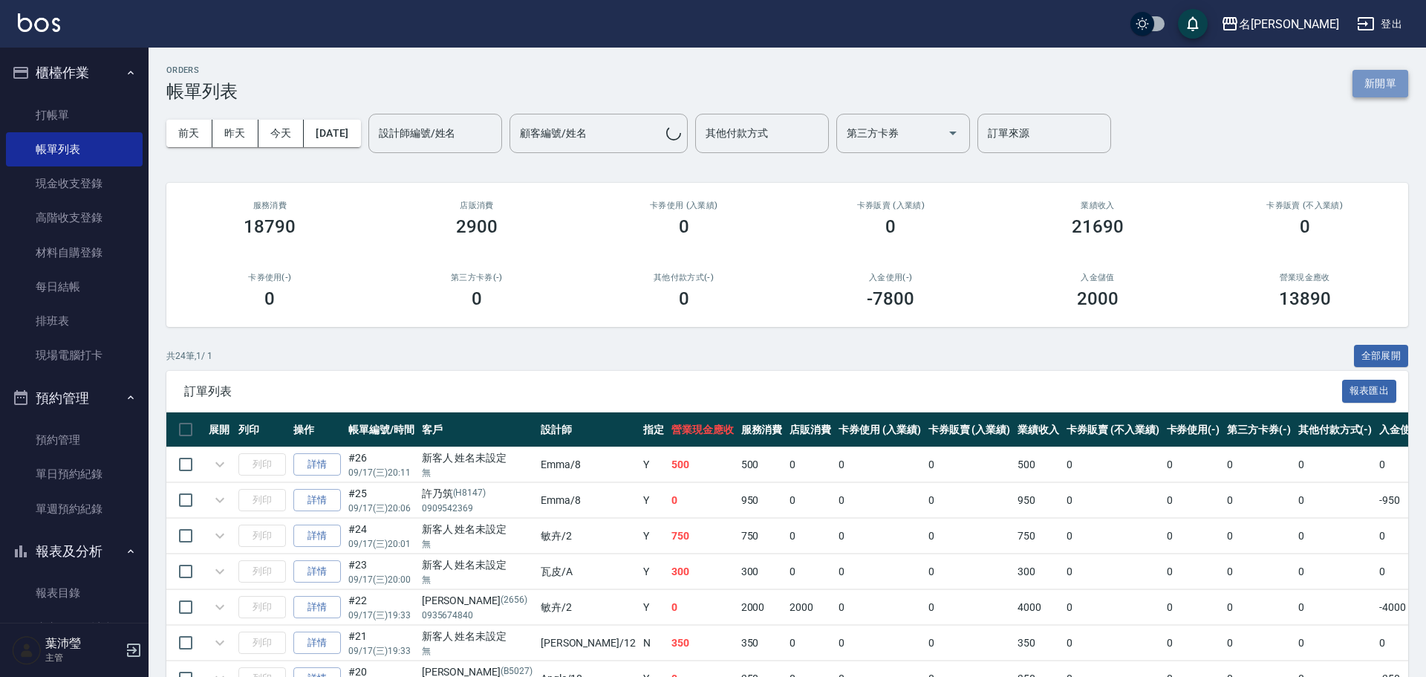
click at [1373, 79] on button "新開單" at bounding box center [1380, 83] width 56 height 27
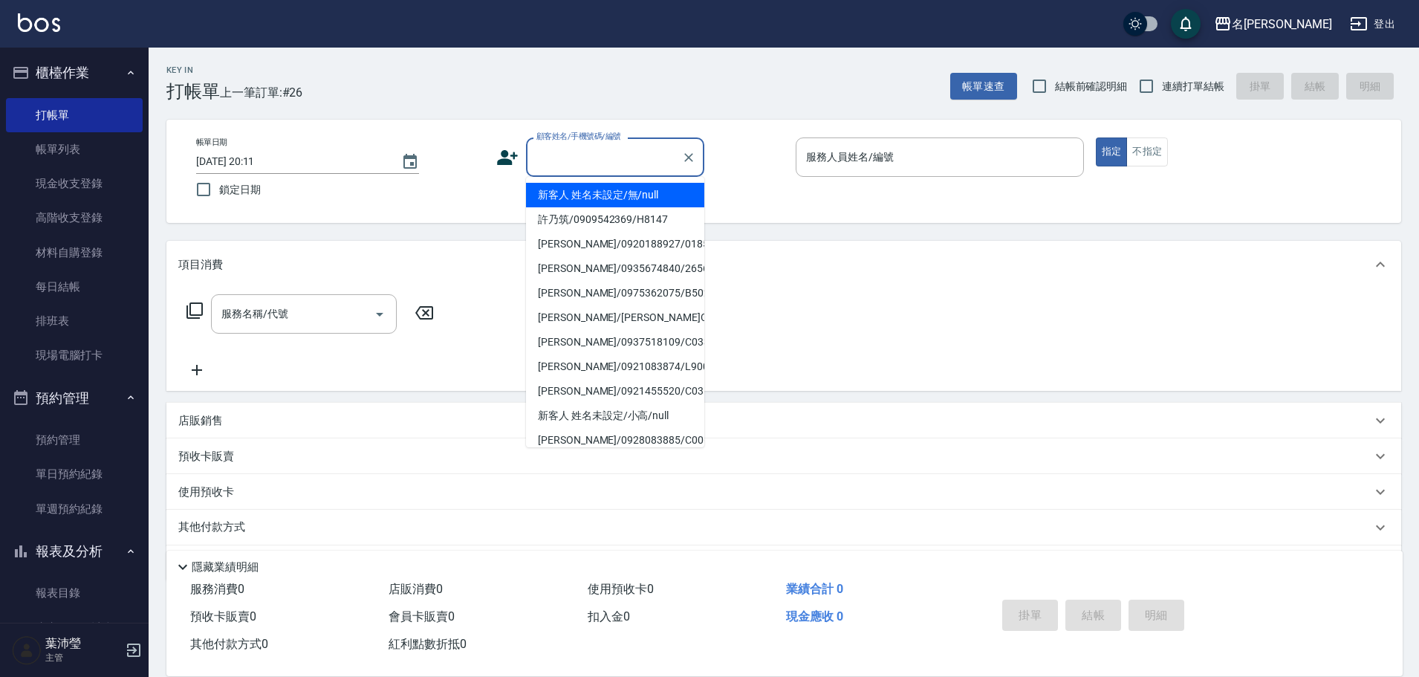
click at [590, 169] on input "顧客姓名/手機號碼/編號" at bounding box center [604, 157] width 143 height 26
click at [606, 212] on li "許乃筑/0909542369/H8147" at bounding box center [615, 219] width 178 height 25
type input "許乃筑/0909542369/H8147"
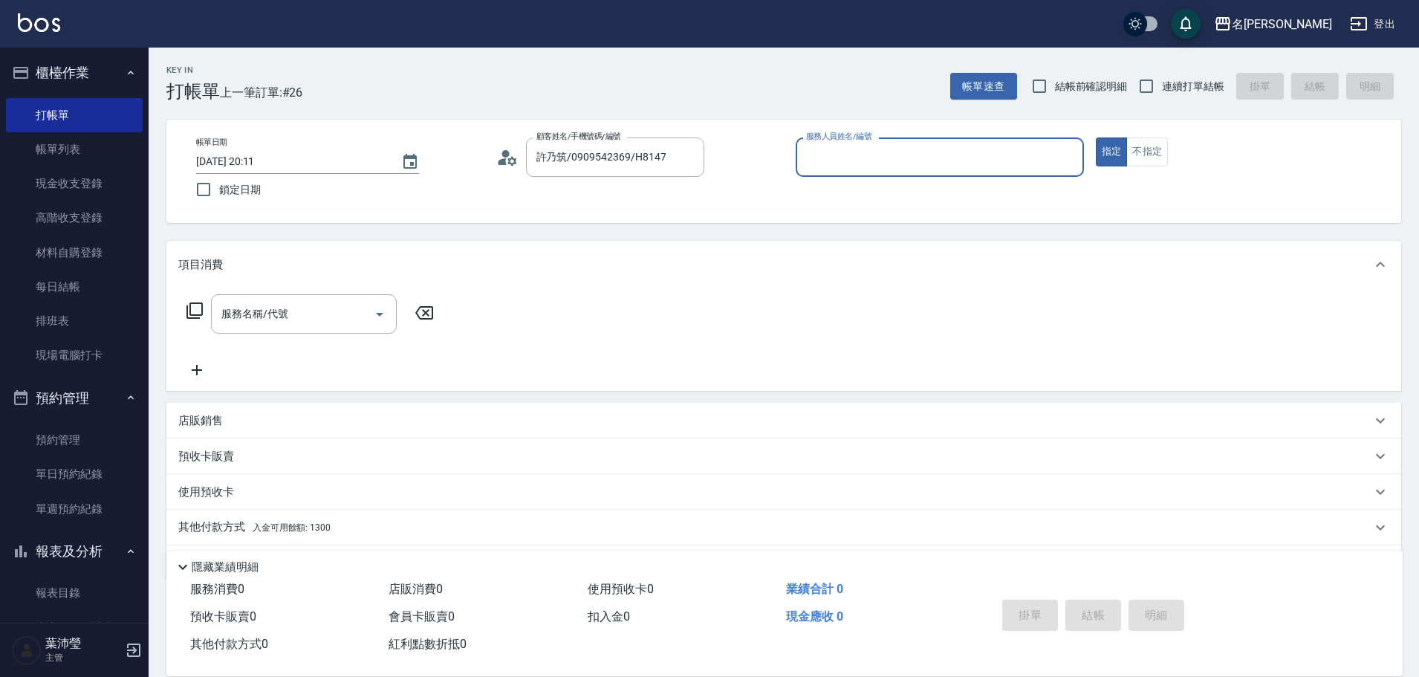
type input "Emma-8"
click at [632, 138] on div "[PERSON_NAME]/0909542369/H8147 顧客姓名/手機號碼/編號" at bounding box center [615, 156] width 178 height 39
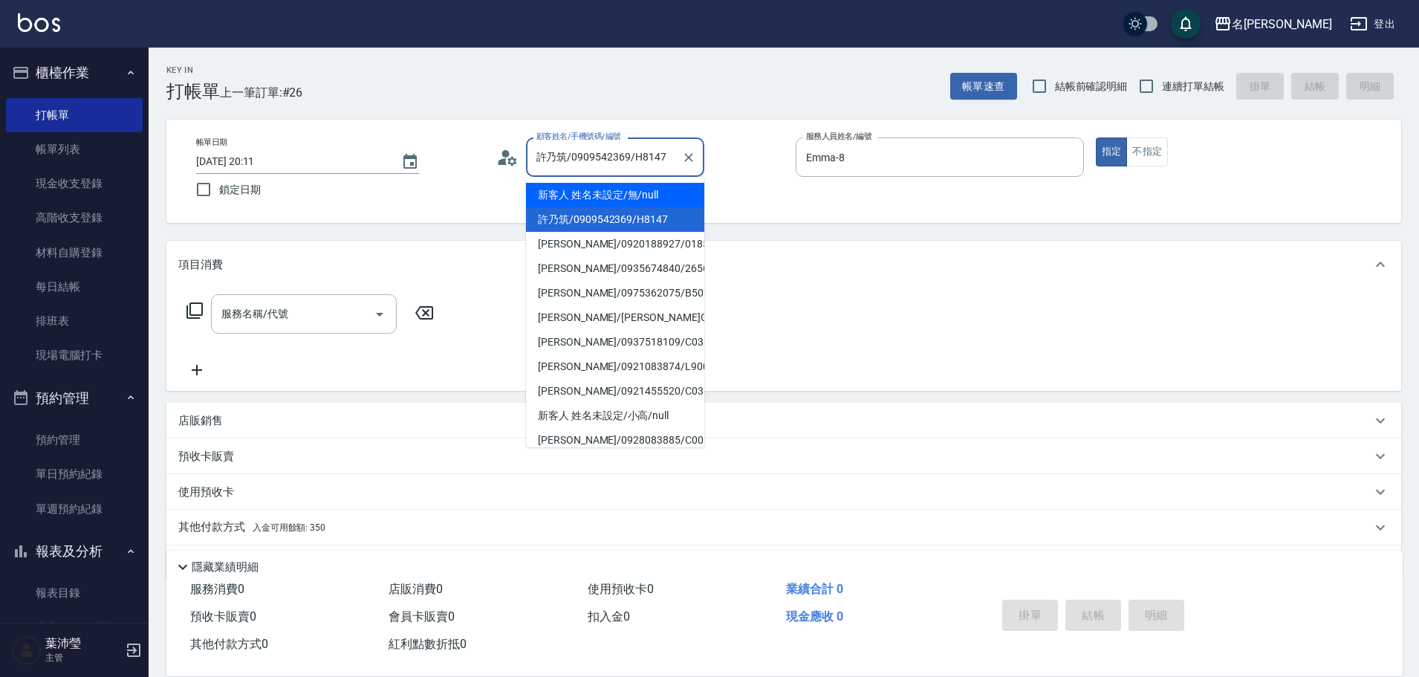
click at [632, 195] on li "新客人 姓名未設定/無/null" at bounding box center [615, 195] width 178 height 25
type input "新客人 姓名未設定/無/null"
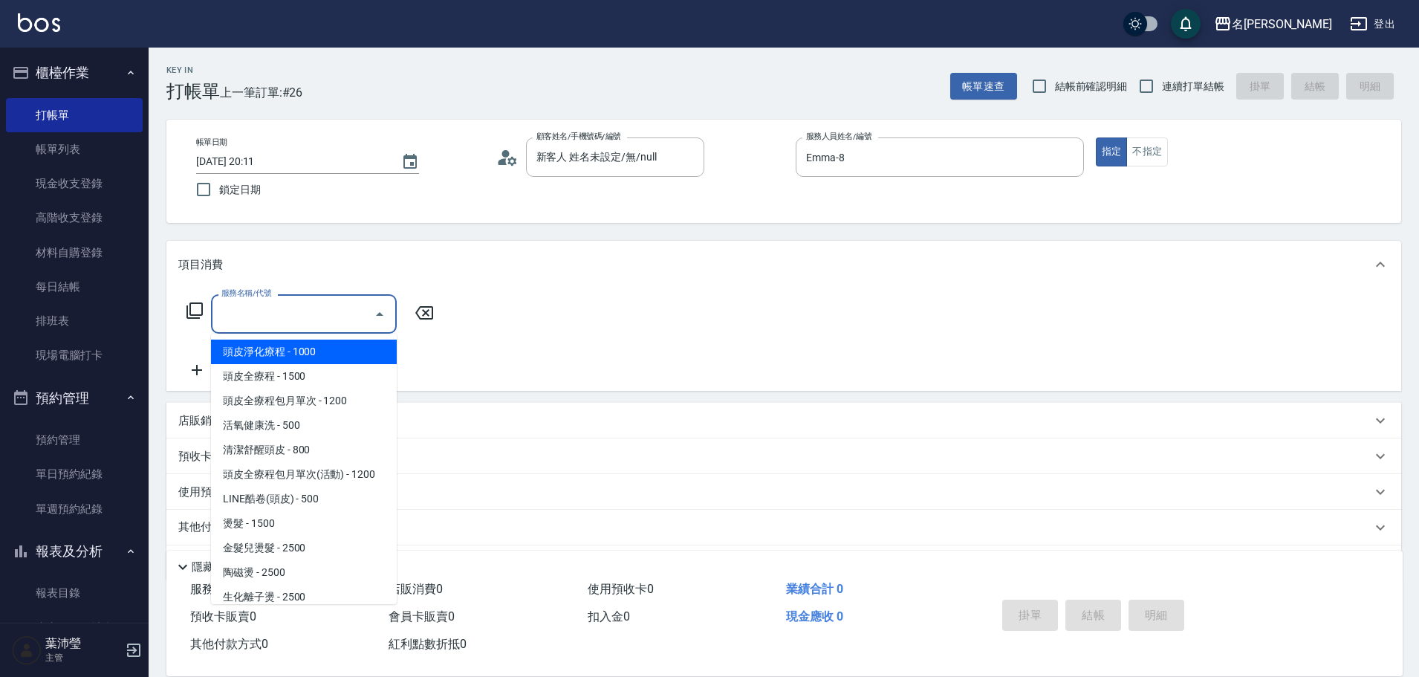
click at [354, 315] on input "服務名稱/代號" at bounding box center [293, 314] width 150 height 26
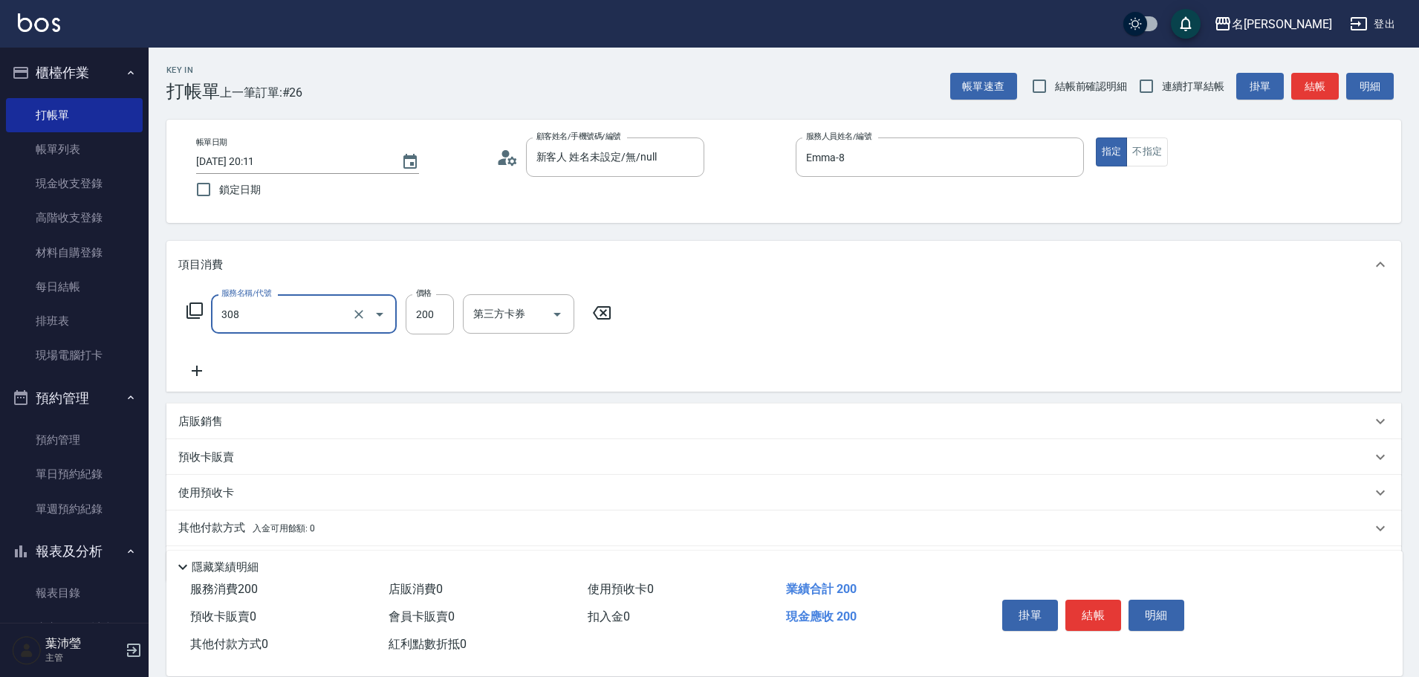
type input "學生剪髮(UP)(308)"
type input "250"
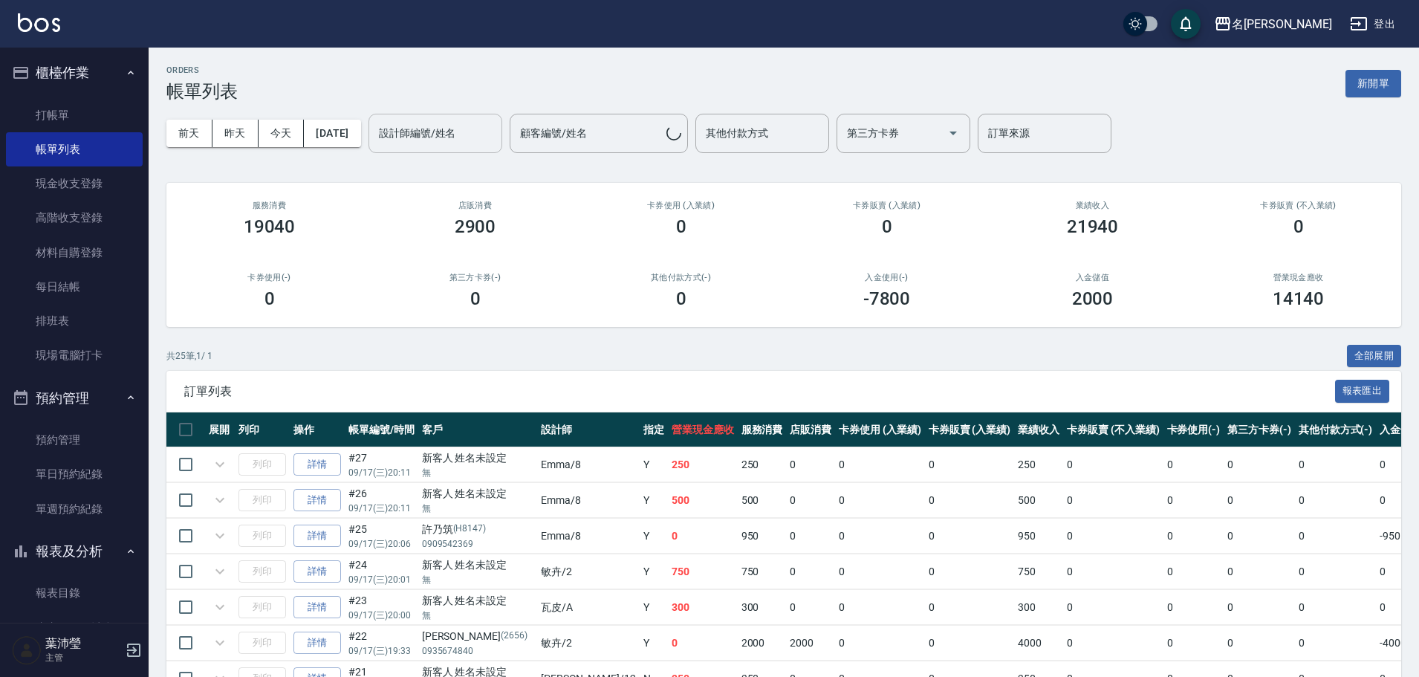
click at [439, 129] on input "設計師編號/姓名" at bounding box center [435, 133] width 120 height 26
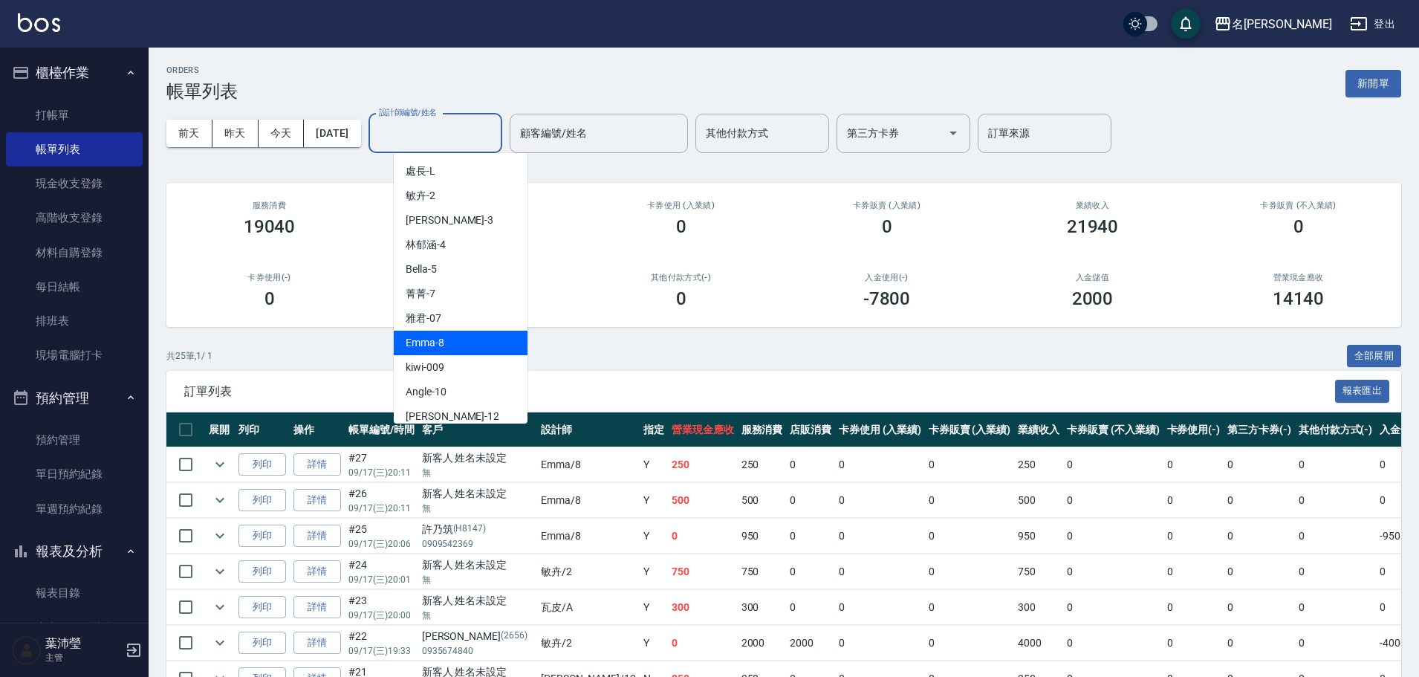
click at [419, 352] on div "Emma -8" at bounding box center [461, 343] width 134 height 25
type input "Emma-8"
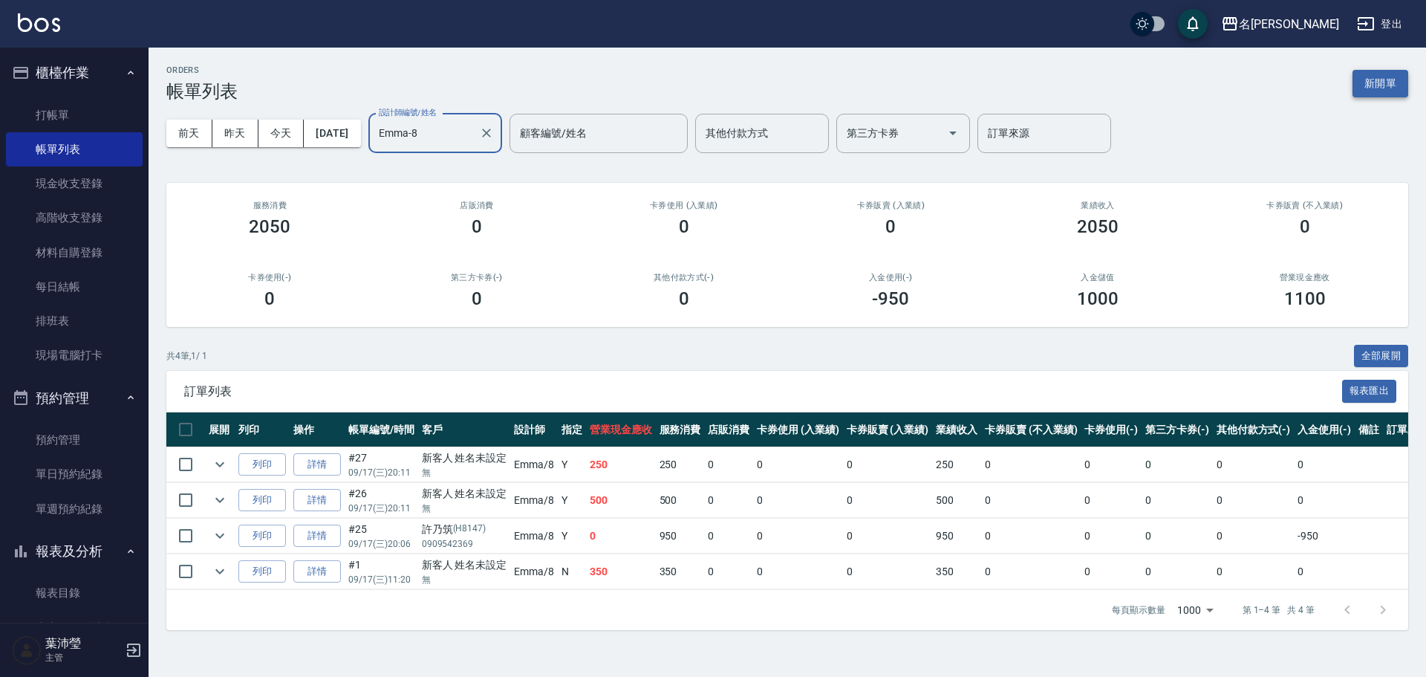
click at [1395, 91] on button "新開單" at bounding box center [1380, 83] width 56 height 27
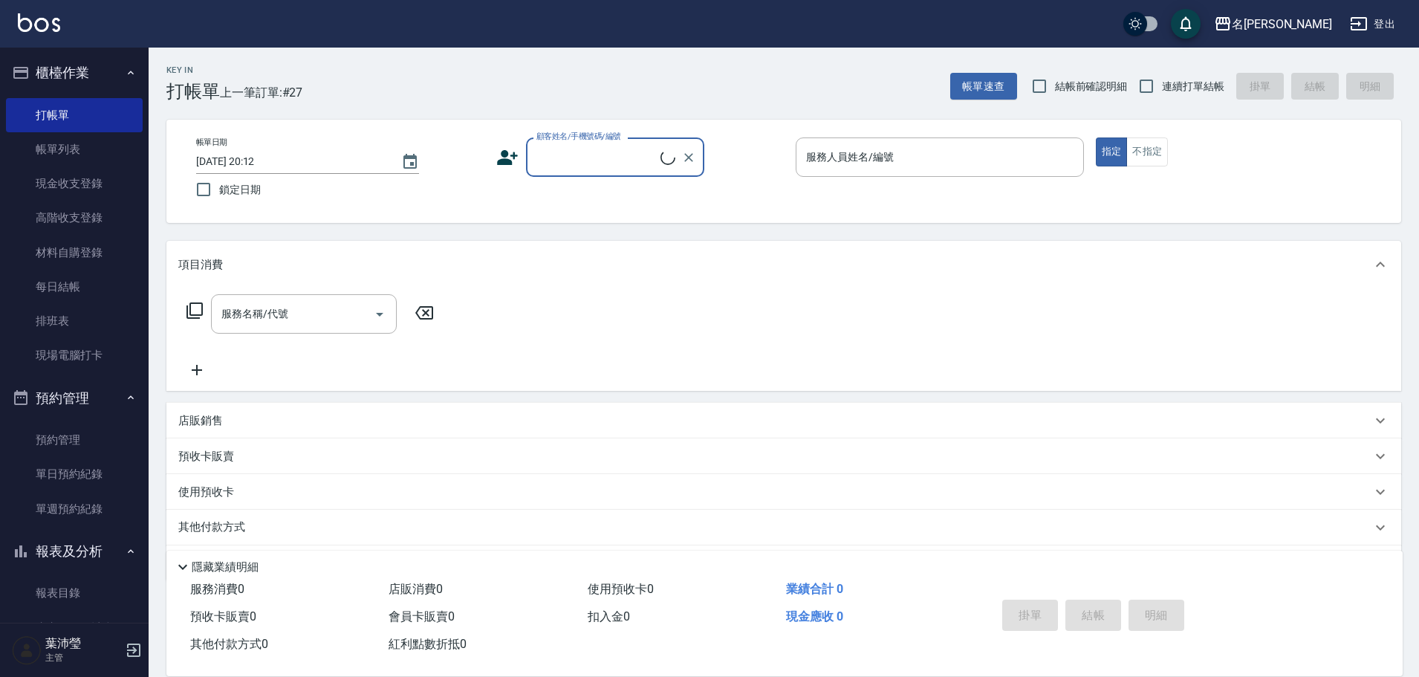
click at [597, 166] on input "顧客姓名/手機號碼/編號" at bounding box center [597, 157] width 128 height 26
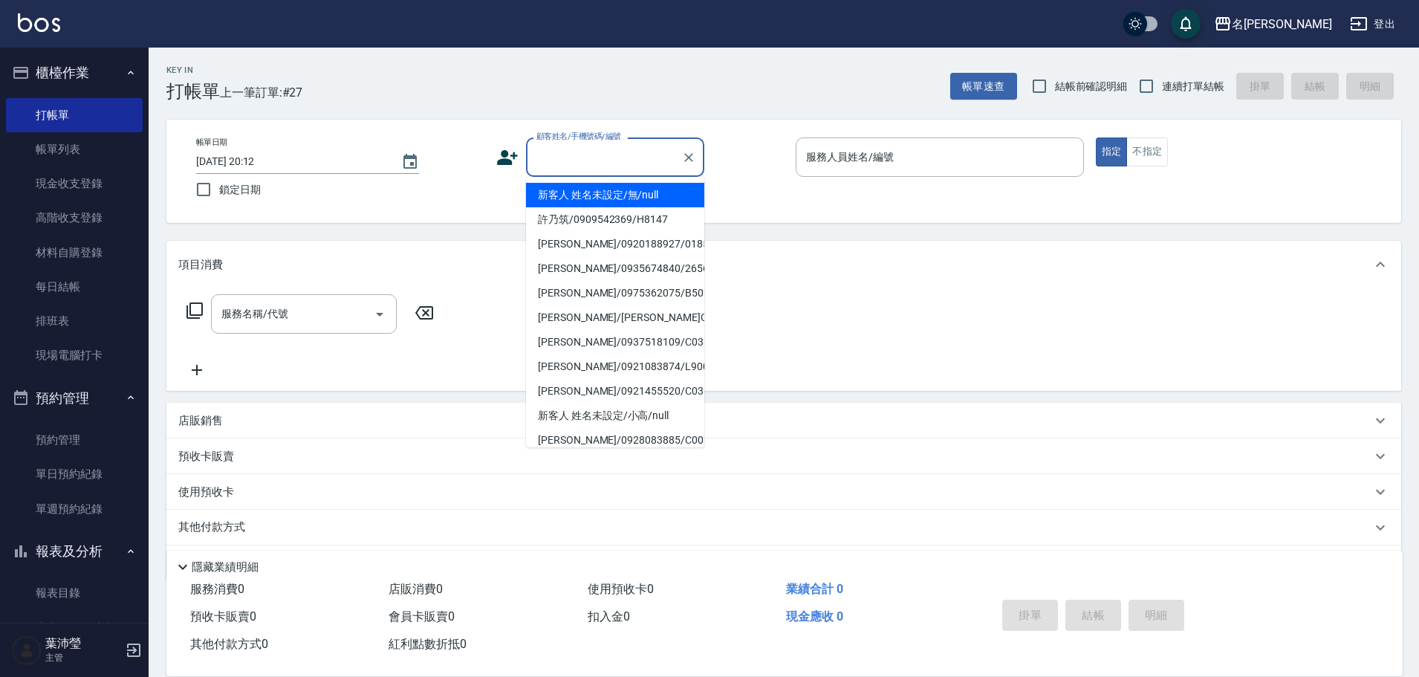
click at [609, 195] on li "新客人 姓名未設定/無/null" at bounding box center [615, 195] width 178 height 25
type input "新客人 姓名未設定/無/null"
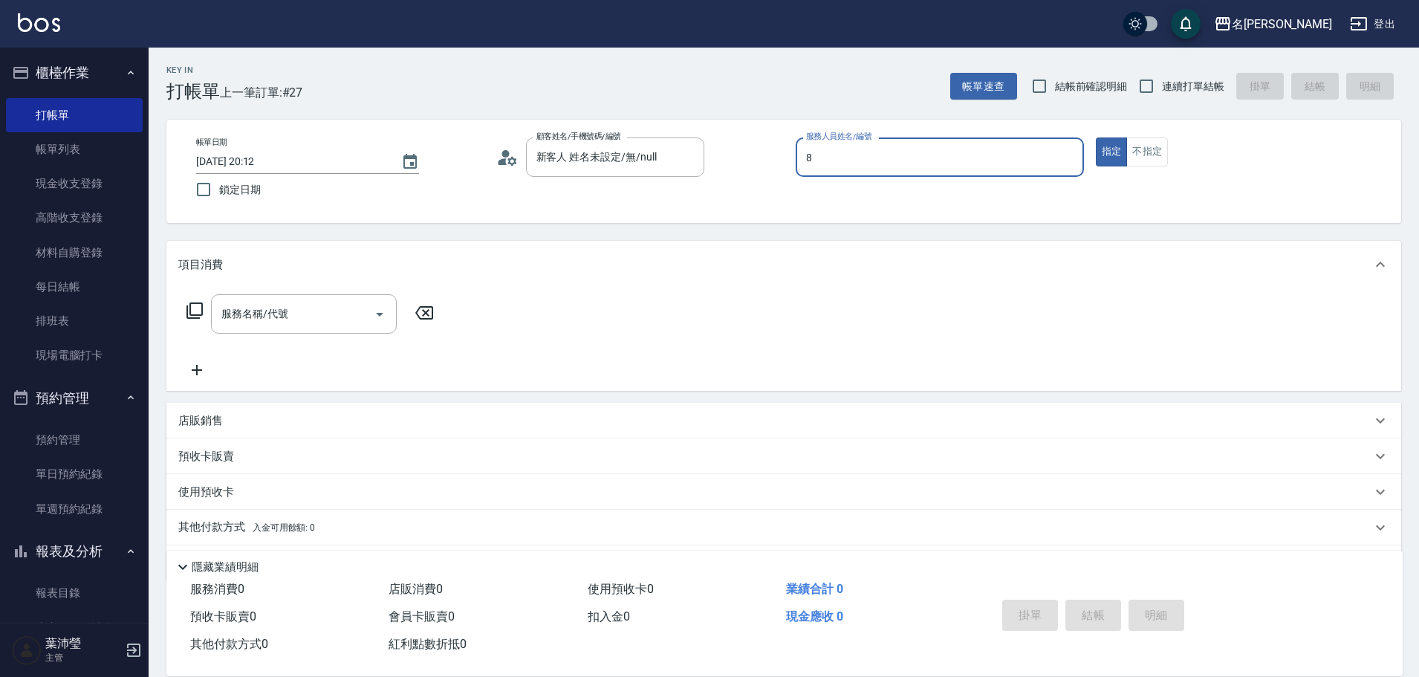
type input "Emma-8"
type button "true"
click at [1163, 147] on button "不指定" at bounding box center [1147, 151] width 42 height 29
click at [313, 331] on div "服務名稱/代號" at bounding box center [304, 313] width 186 height 39
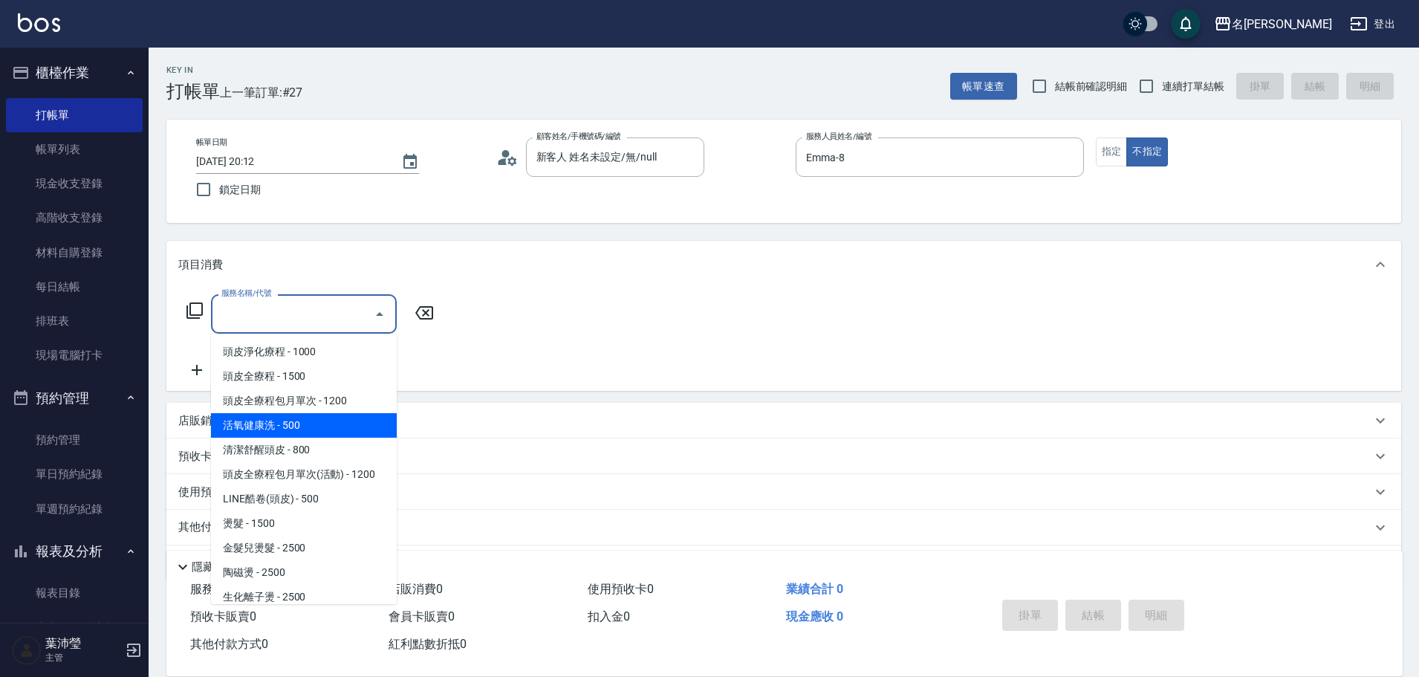
click at [322, 423] on span "活氧健康洗 - 500" at bounding box center [304, 425] width 186 height 25
type input "活氧健康洗(109)"
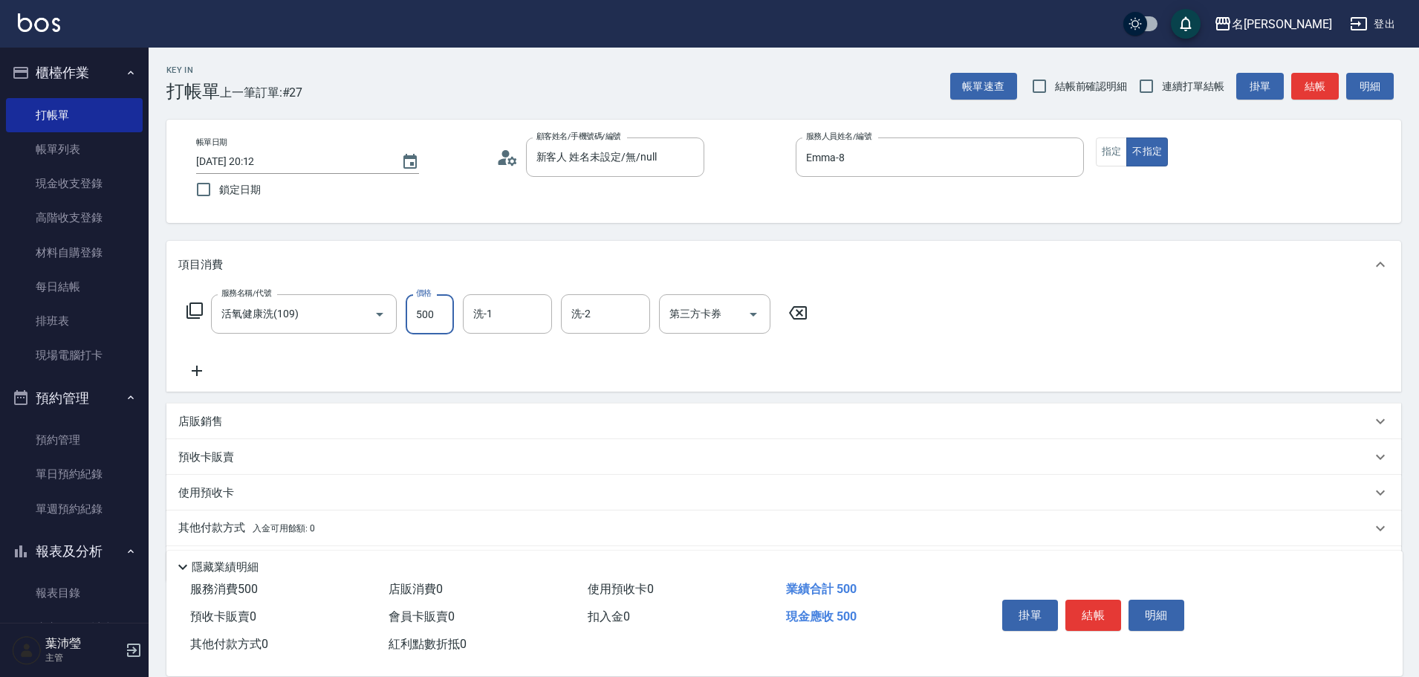
click at [434, 313] on input "500" at bounding box center [430, 314] width 48 height 40
type input "600"
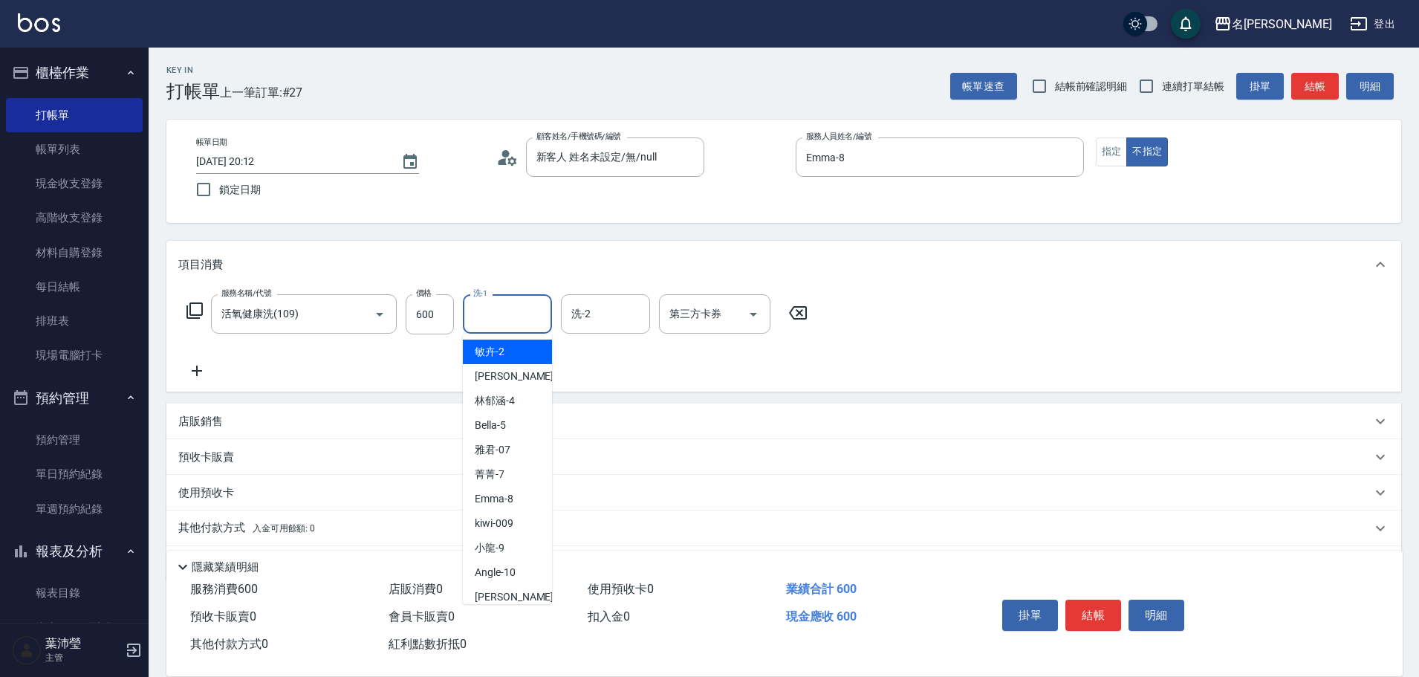
click at [541, 313] on input "洗-1" at bounding box center [507, 314] width 76 height 26
type input "[PERSON_NAME]-19"
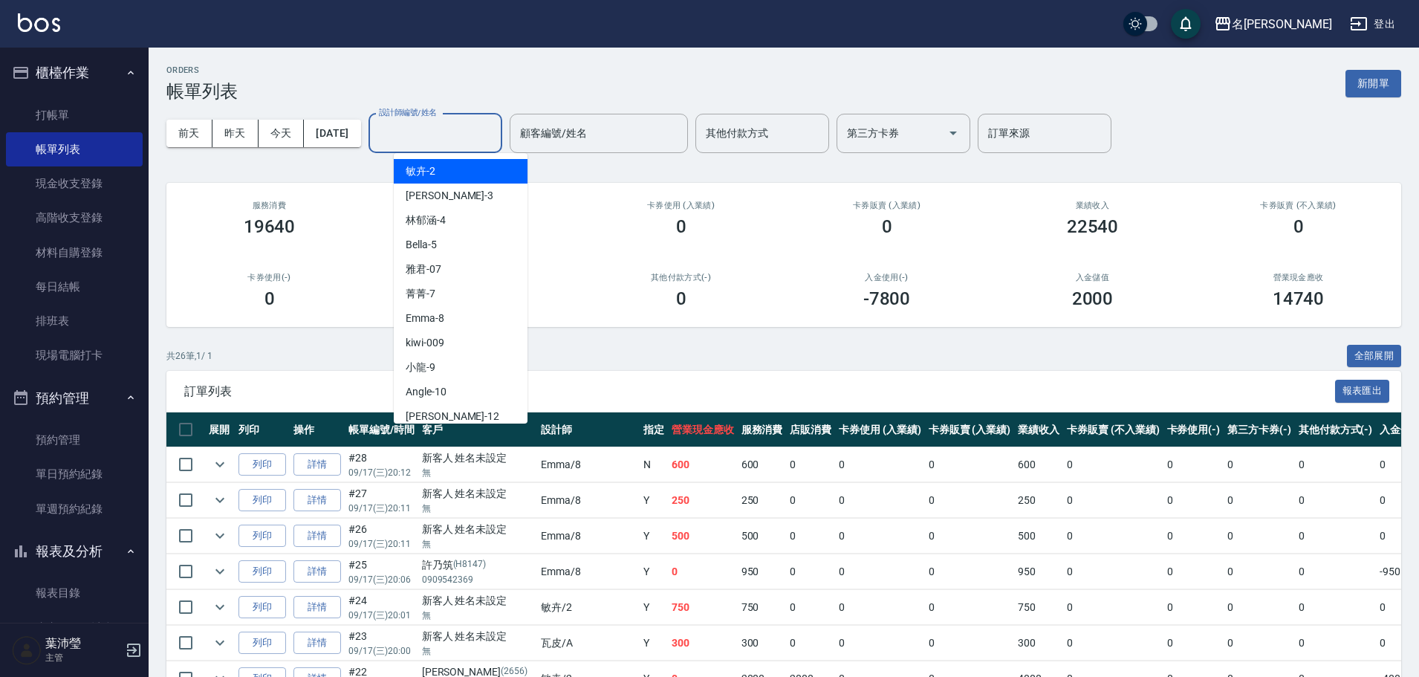
click at [451, 126] on input "設計師編號/姓名" at bounding box center [435, 133] width 120 height 26
click at [486, 324] on div "Emma -8" at bounding box center [461, 318] width 134 height 25
type input "Emma-8"
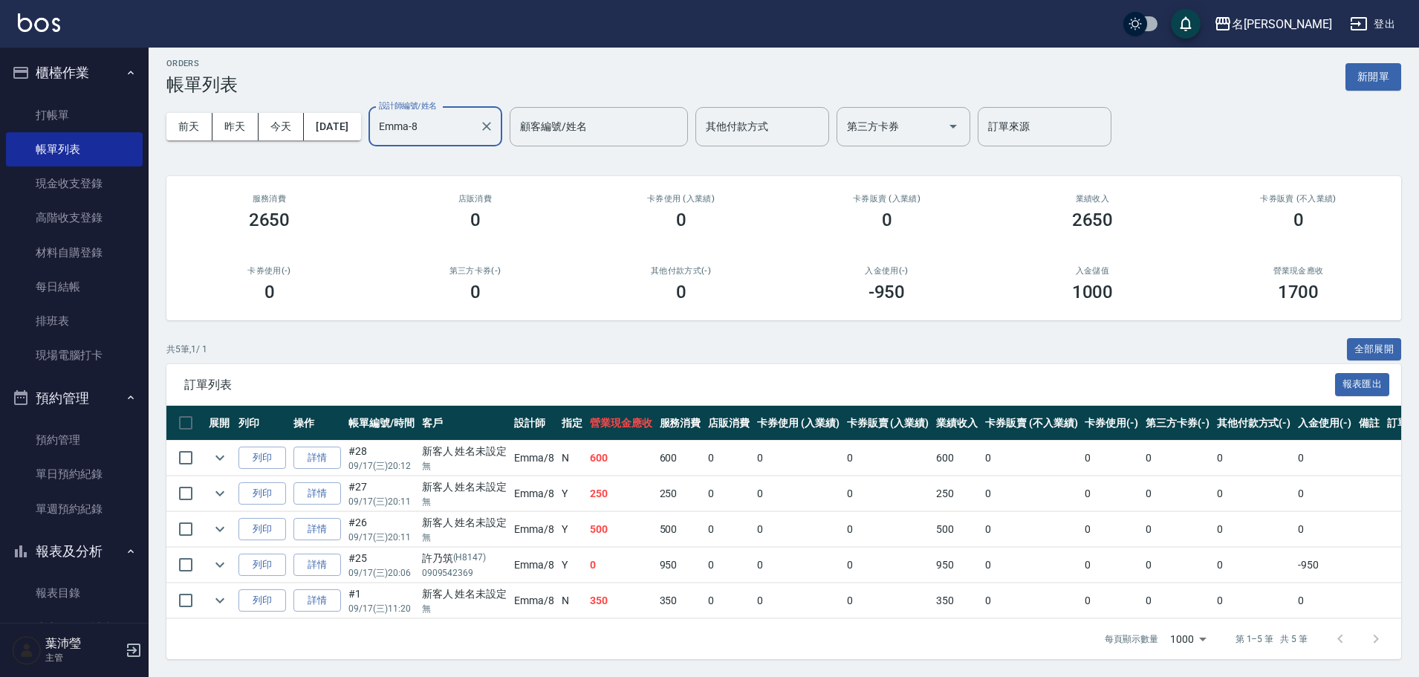
scroll to position [18, 0]
click at [252, 113] on button "昨天" at bounding box center [235, 126] width 46 height 27
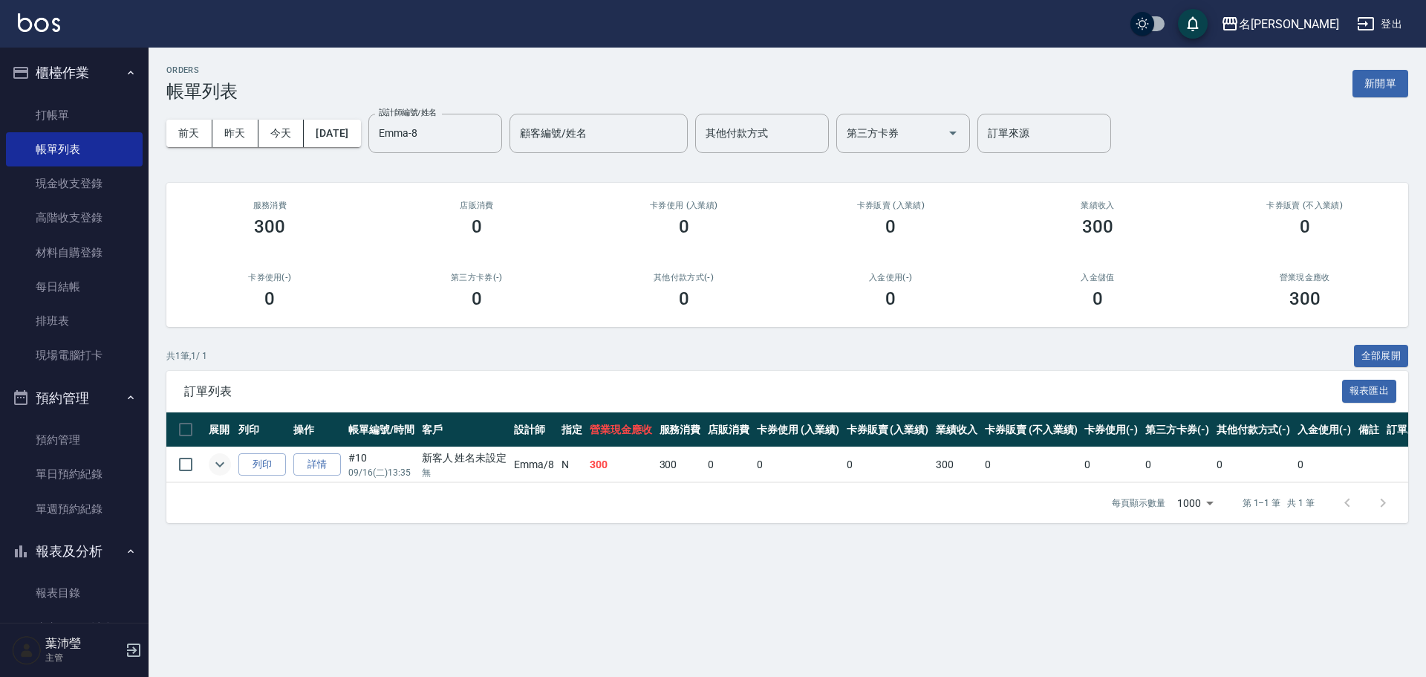
click at [212, 464] on icon "expand row" at bounding box center [220, 464] width 18 height 18
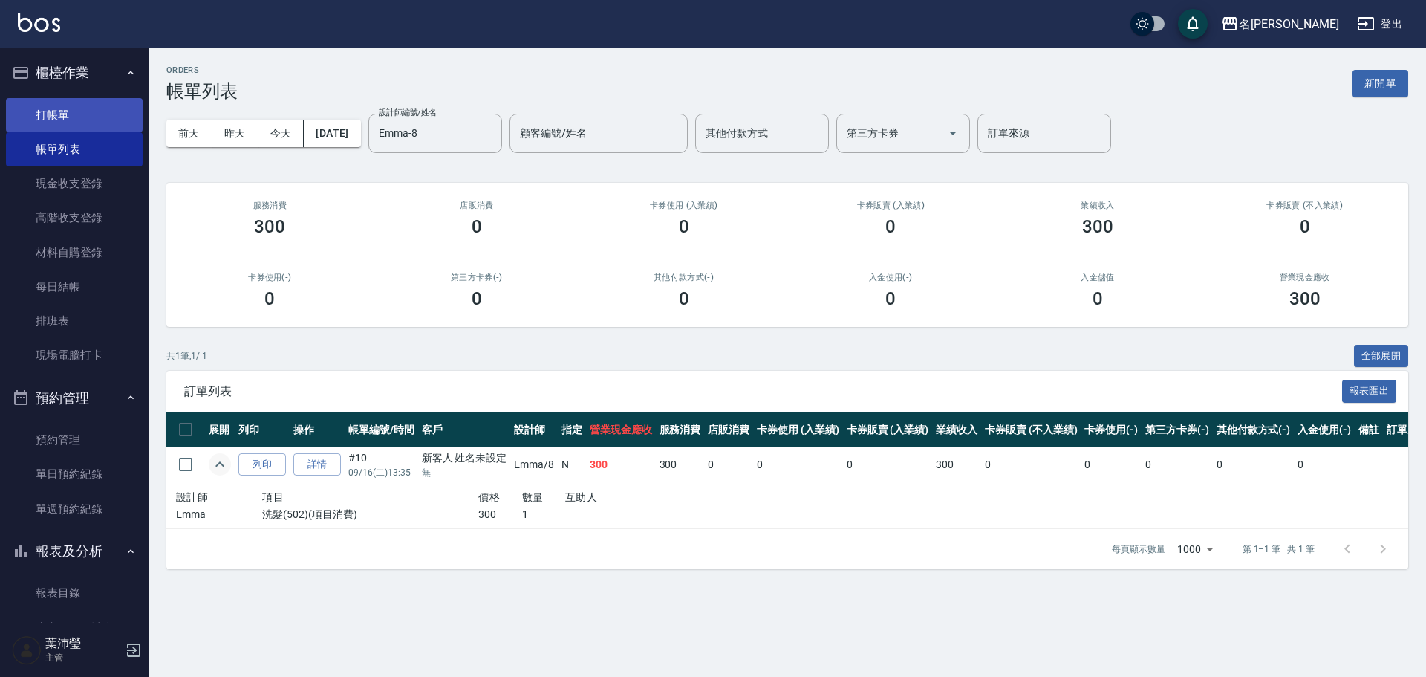
click at [54, 120] on link "打帳單" at bounding box center [74, 115] width 137 height 34
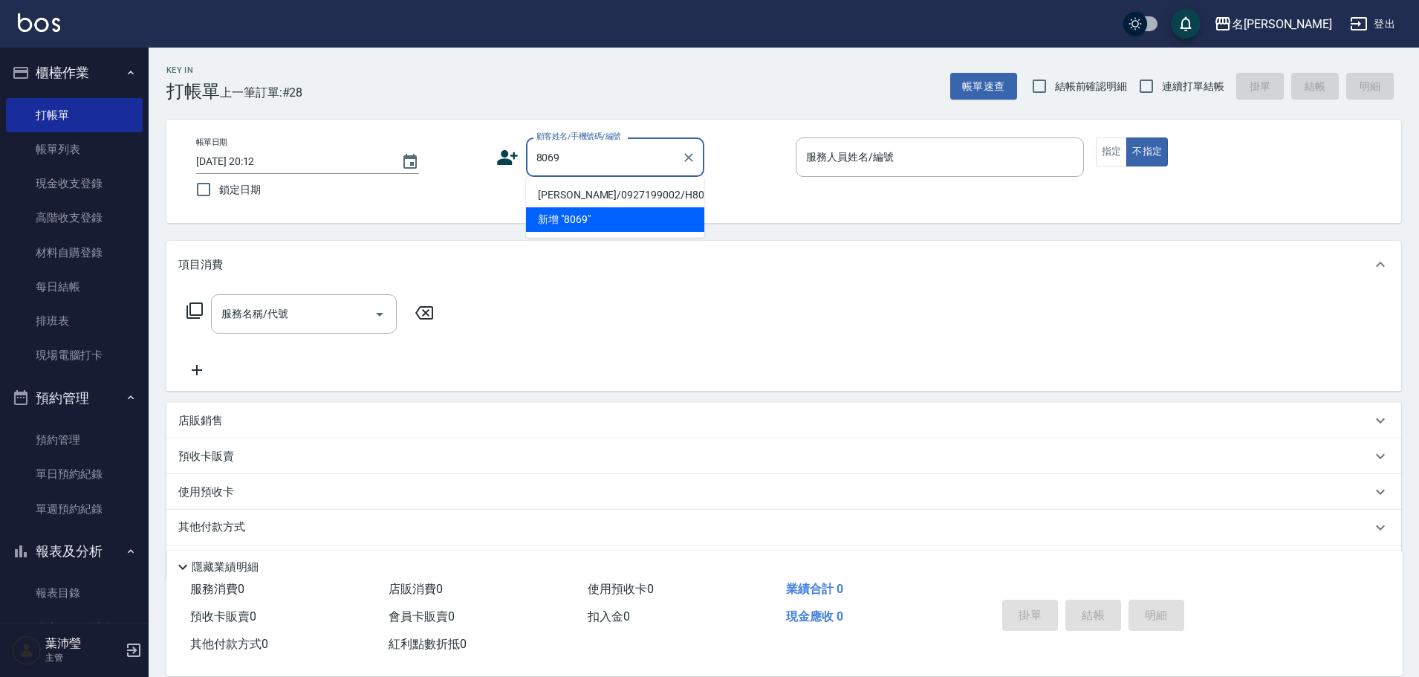
click at [590, 190] on li "[PERSON_NAME]/0927199002/H8069" at bounding box center [615, 195] width 178 height 25
type input "[PERSON_NAME]/0927199002/H8069"
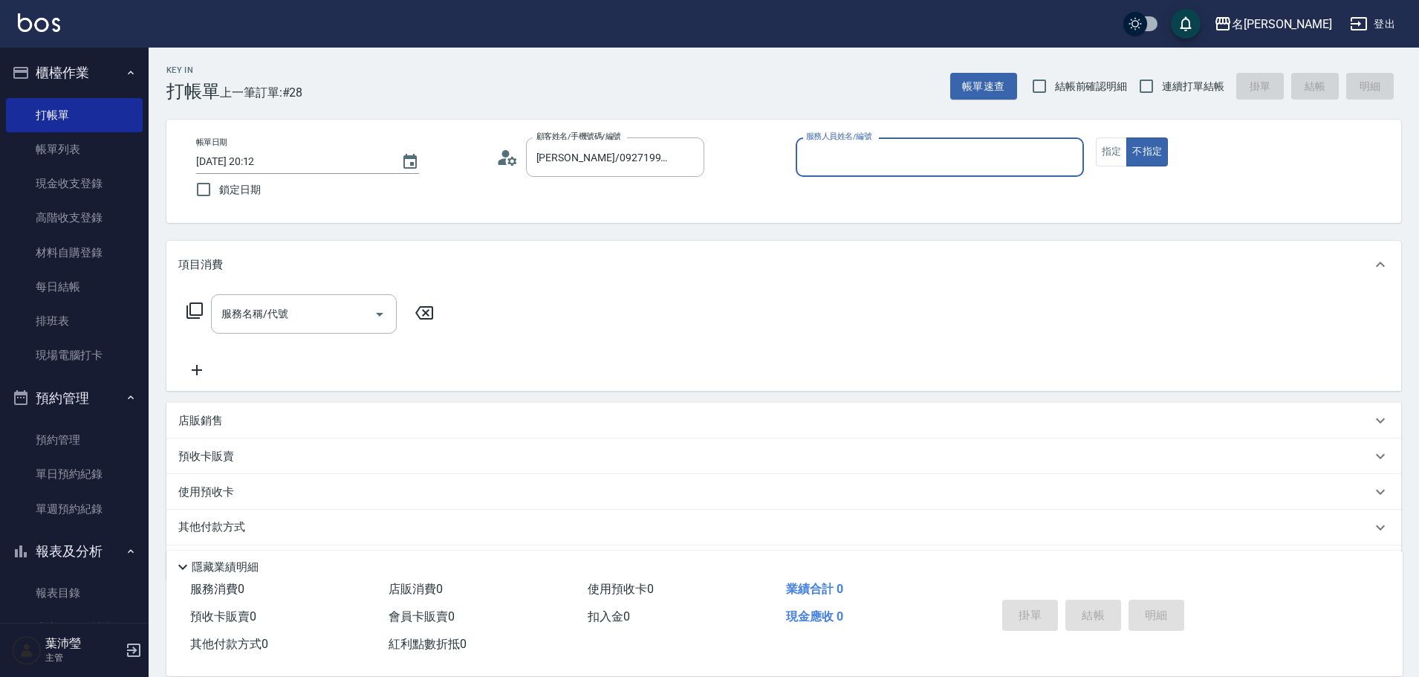
type input "Emma-8"
click at [929, 172] on div "Emma-8 服務人員姓名/編號" at bounding box center [939, 156] width 288 height 39
click at [1107, 139] on button "指定" at bounding box center [1111, 151] width 32 height 29
click at [261, 316] on input "服務名稱/代號" at bounding box center [293, 314] width 150 height 26
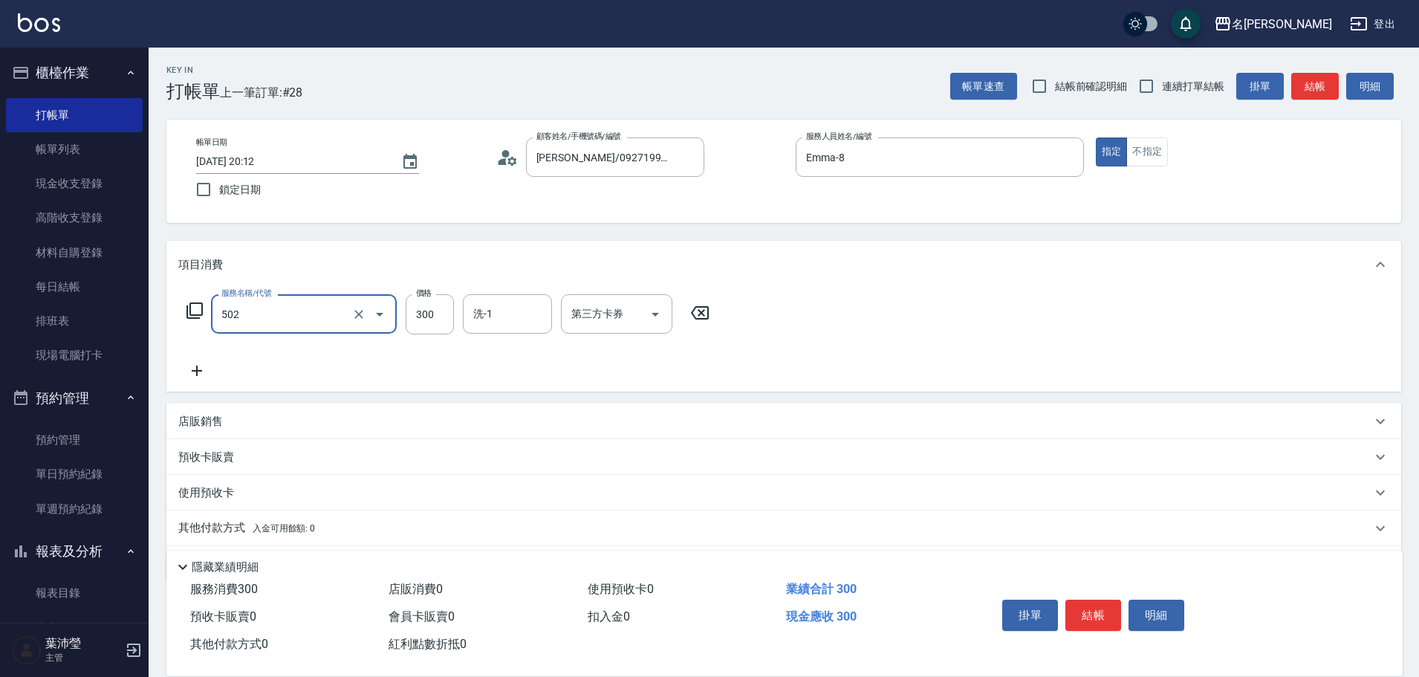
type input "洗髮(502)"
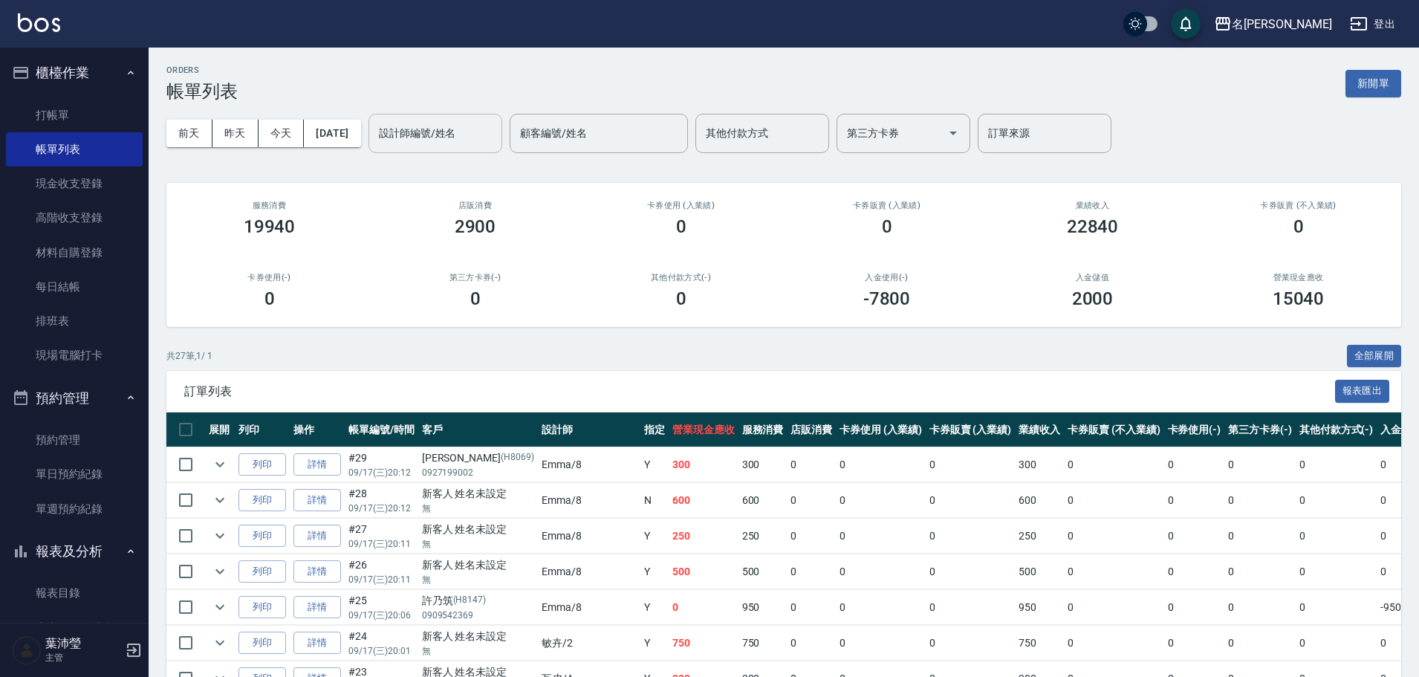
click at [493, 145] on input "設計師編號/姓名" at bounding box center [435, 133] width 120 height 26
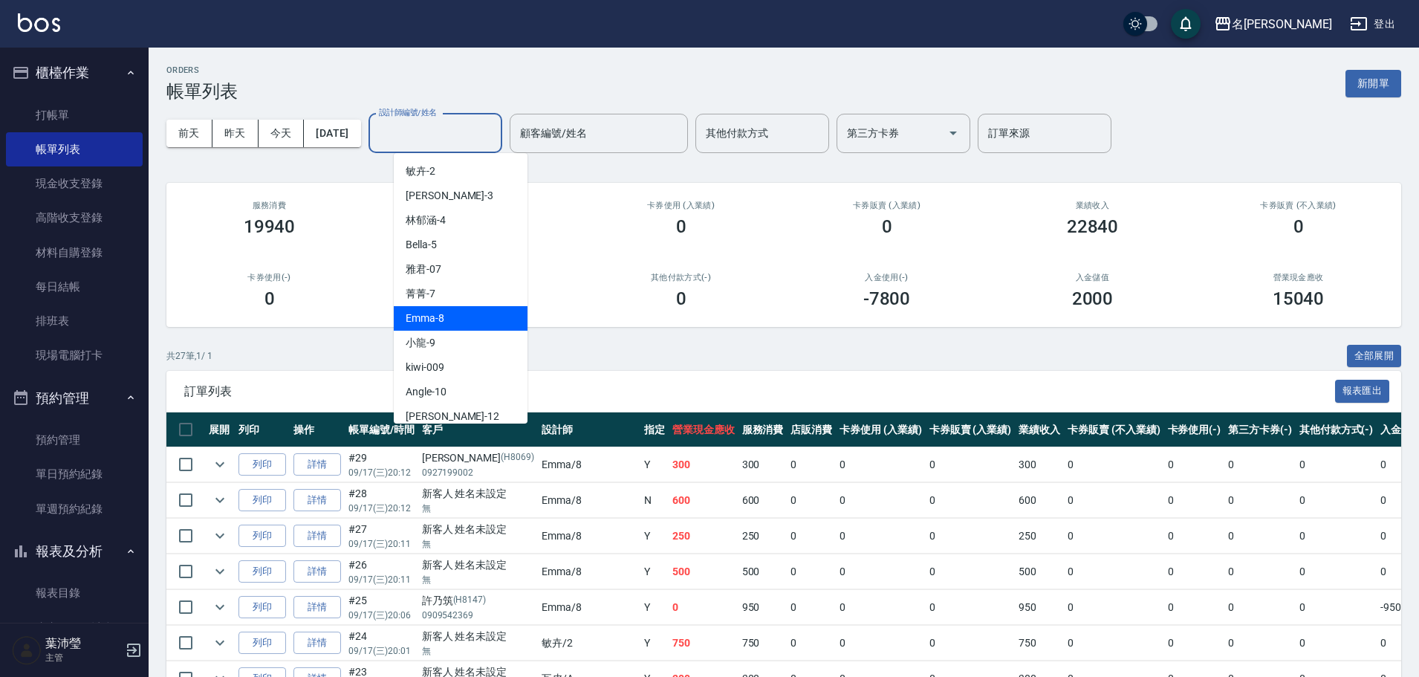
click at [407, 315] on span "Emma -8" at bounding box center [425, 318] width 39 height 16
type input "Emma-8"
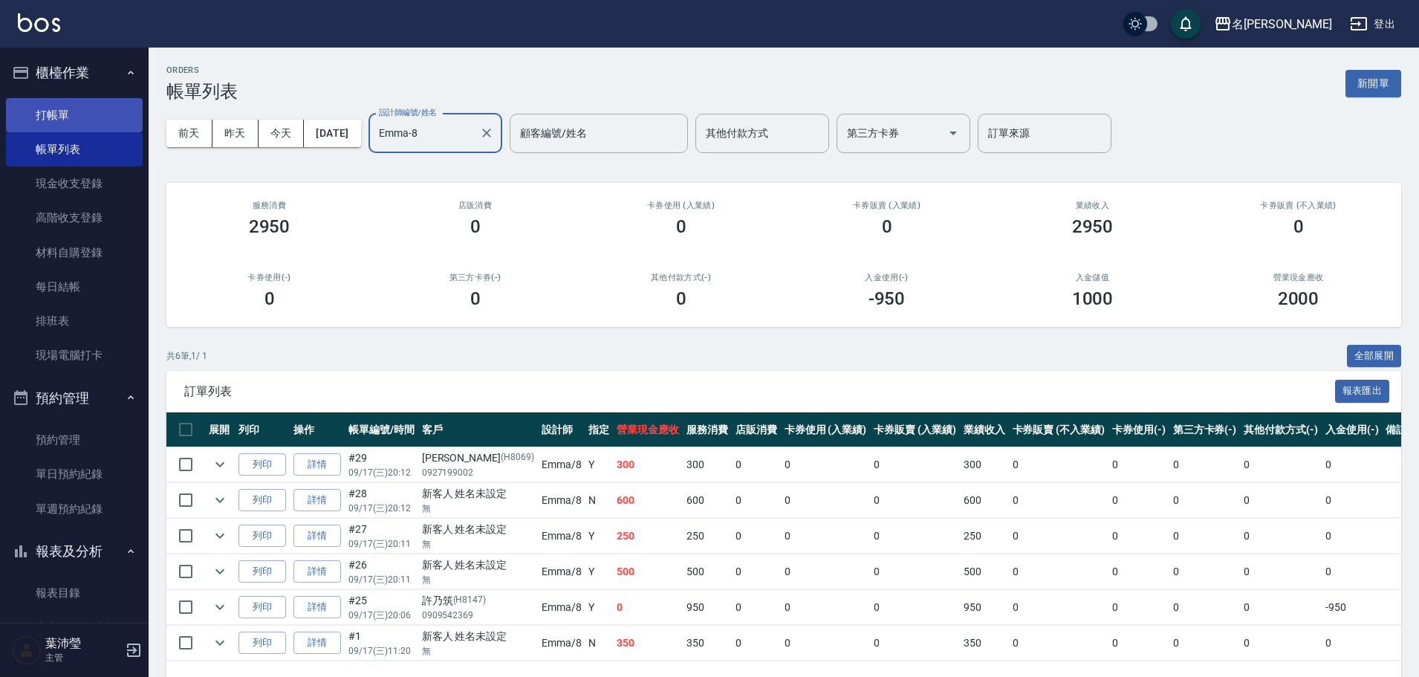
click at [30, 111] on link "打帳單" at bounding box center [74, 115] width 137 height 34
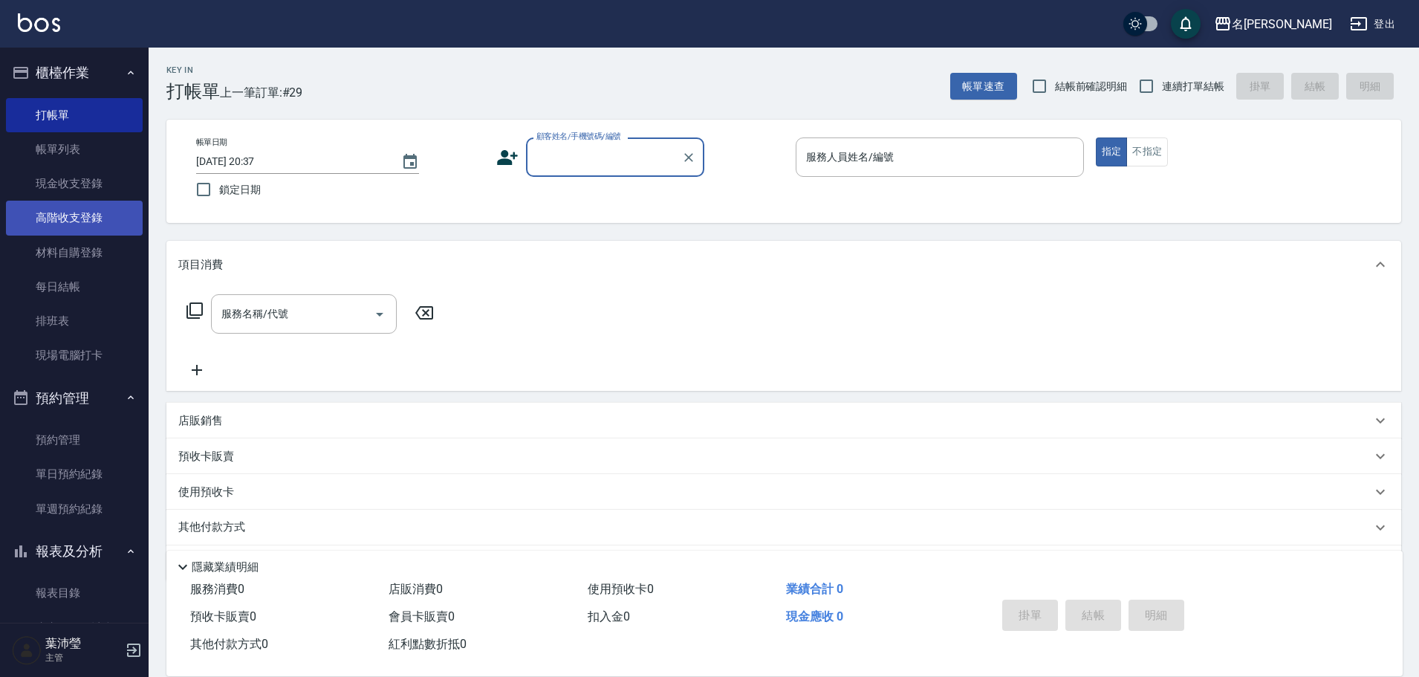
click at [66, 145] on link "帳單列表" at bounding box center [74, 149] width 137 height 34
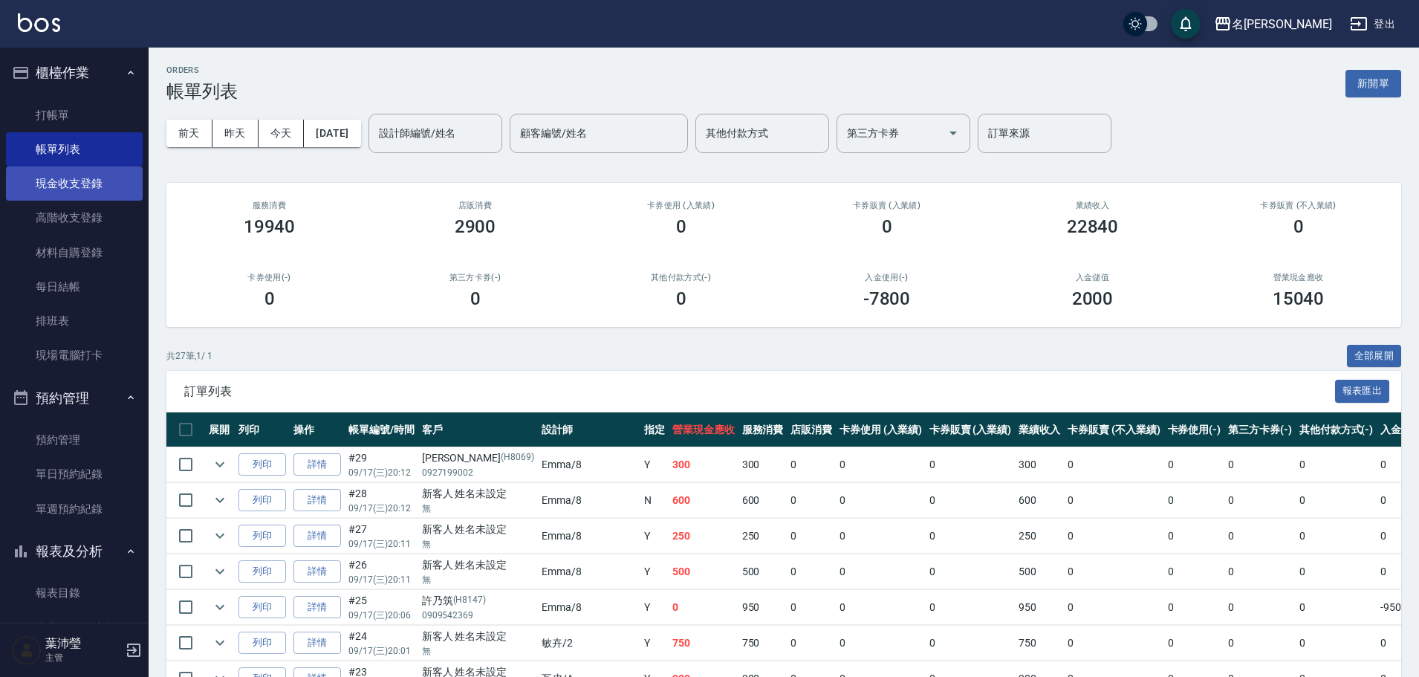
click at [123, 185] on link "現金收支登錄" at bounding box center [74, 183] width 137 height 34
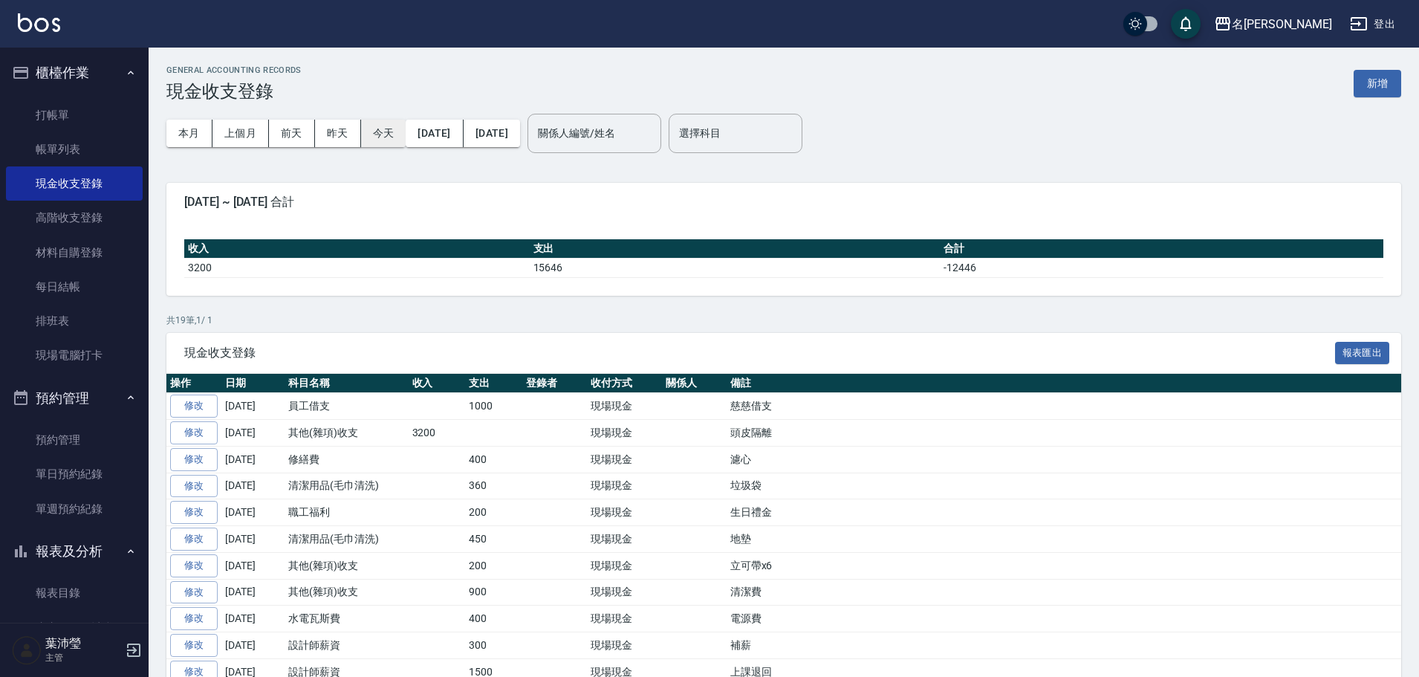
click at [387, 138] on button "今天" at bounding box center [383, 133] width 45 height 27
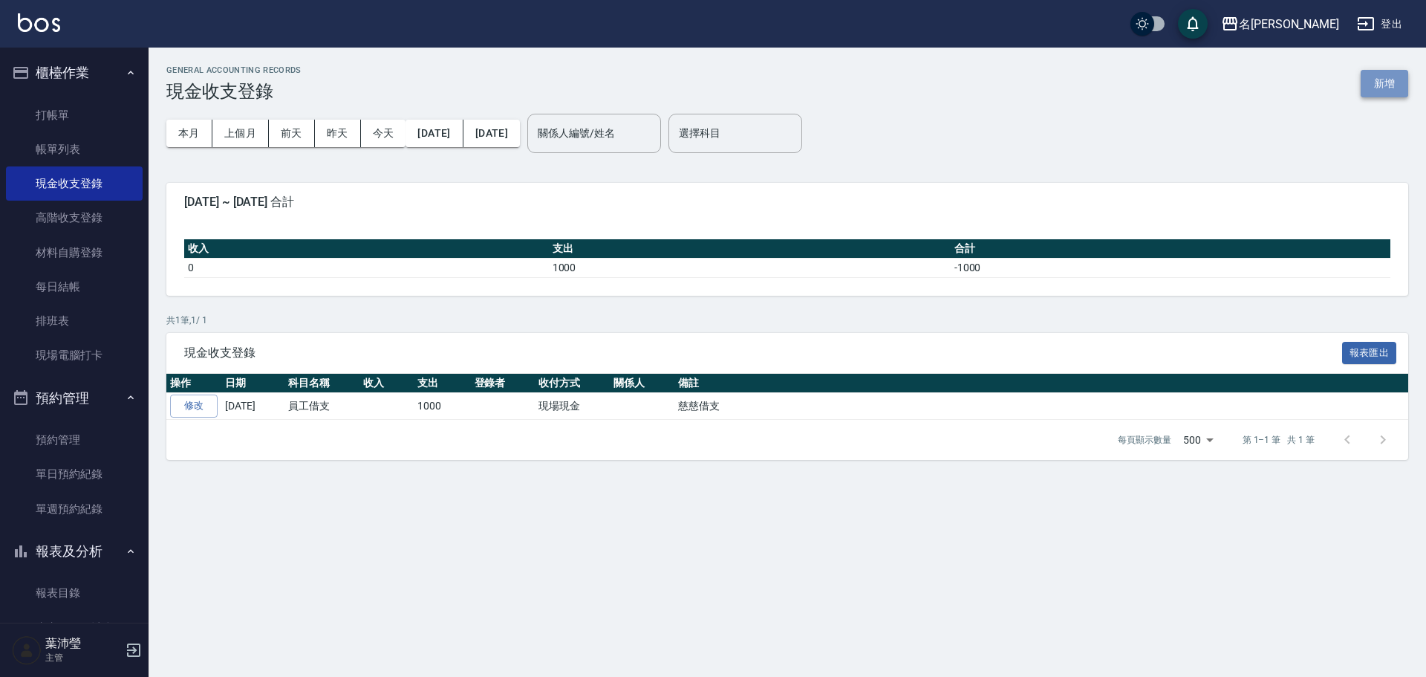
click at [1390, 78] on button "新增" at bounding box center [1385, 83] width 48 height 27
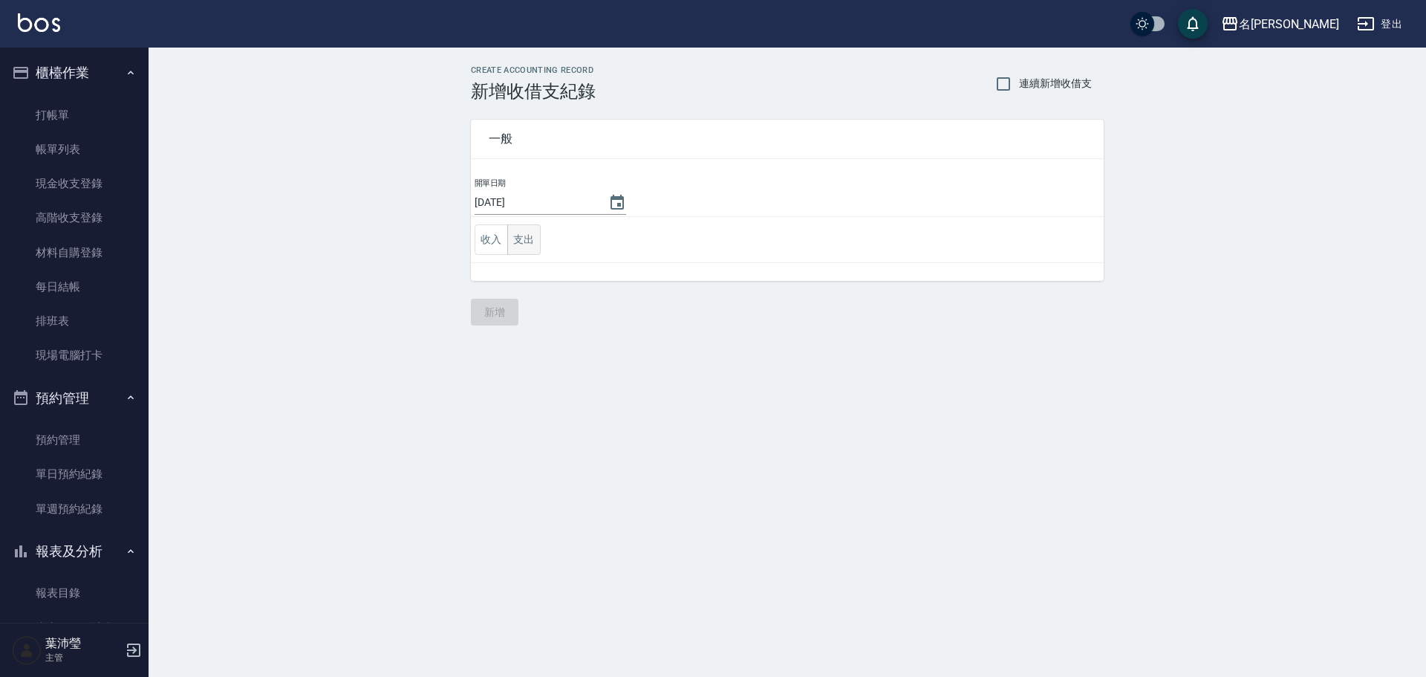
click at [516, 243] on button "支出" at bounding box center [523, 239] width 33 height 30
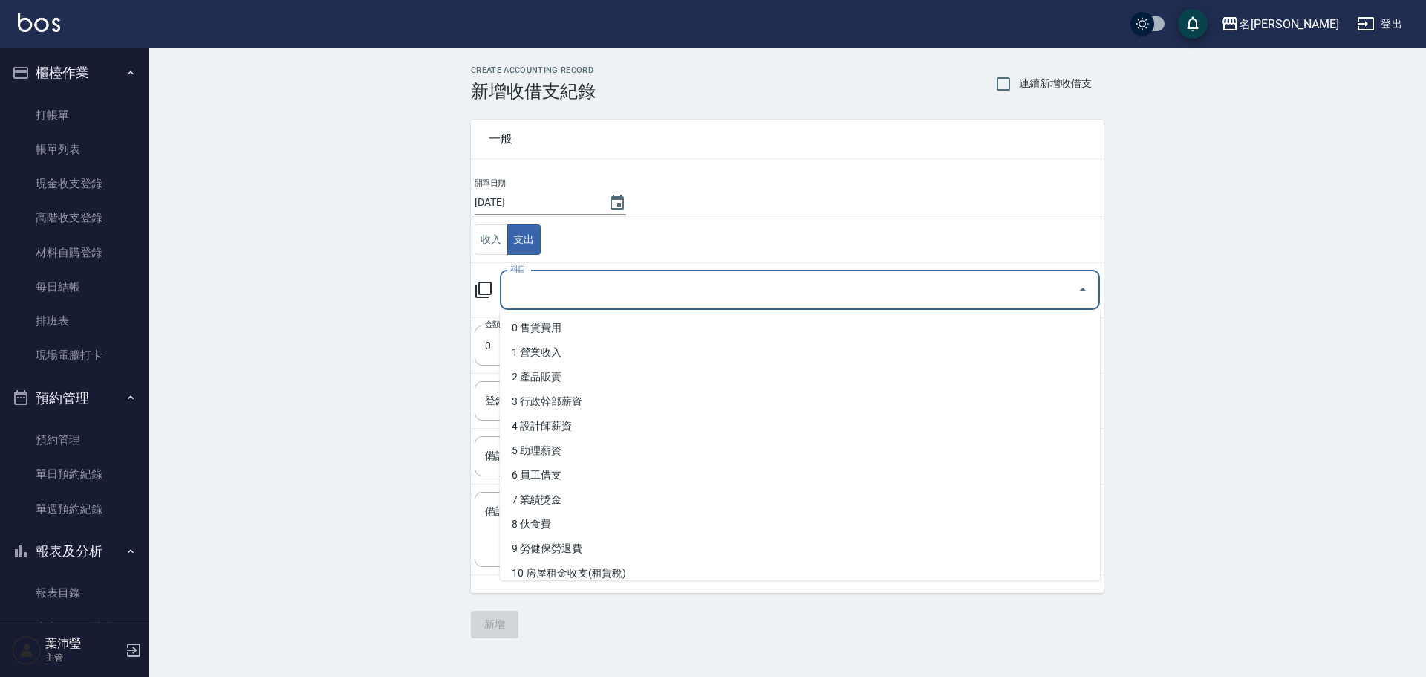
click at [590, 281] on input "科目" at bounding box center [789, 290] width 564 height 26
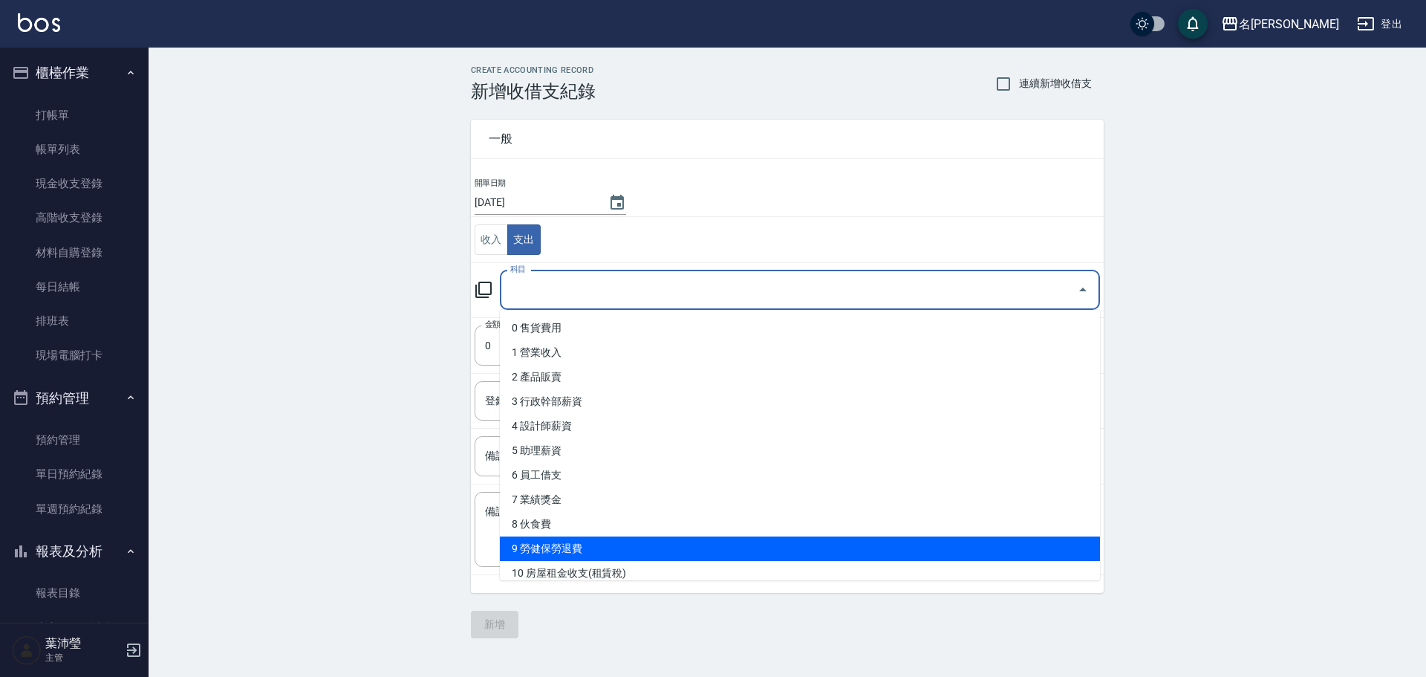
drag, startPoint x: 1199, startPoint y: 320, endPoint x: 1211, endPoint y: 319, distance: 12.6
click at [1199, 320] on div "CREATE ACCOUNTING RECORD 新增收借支紀錄 連續新增收借支 一般 開單日期 [DATE] 收入 支出 科目 科目 金額 0 金額 登錄者…" at bounding box center [787, 352] width 1277 height 608
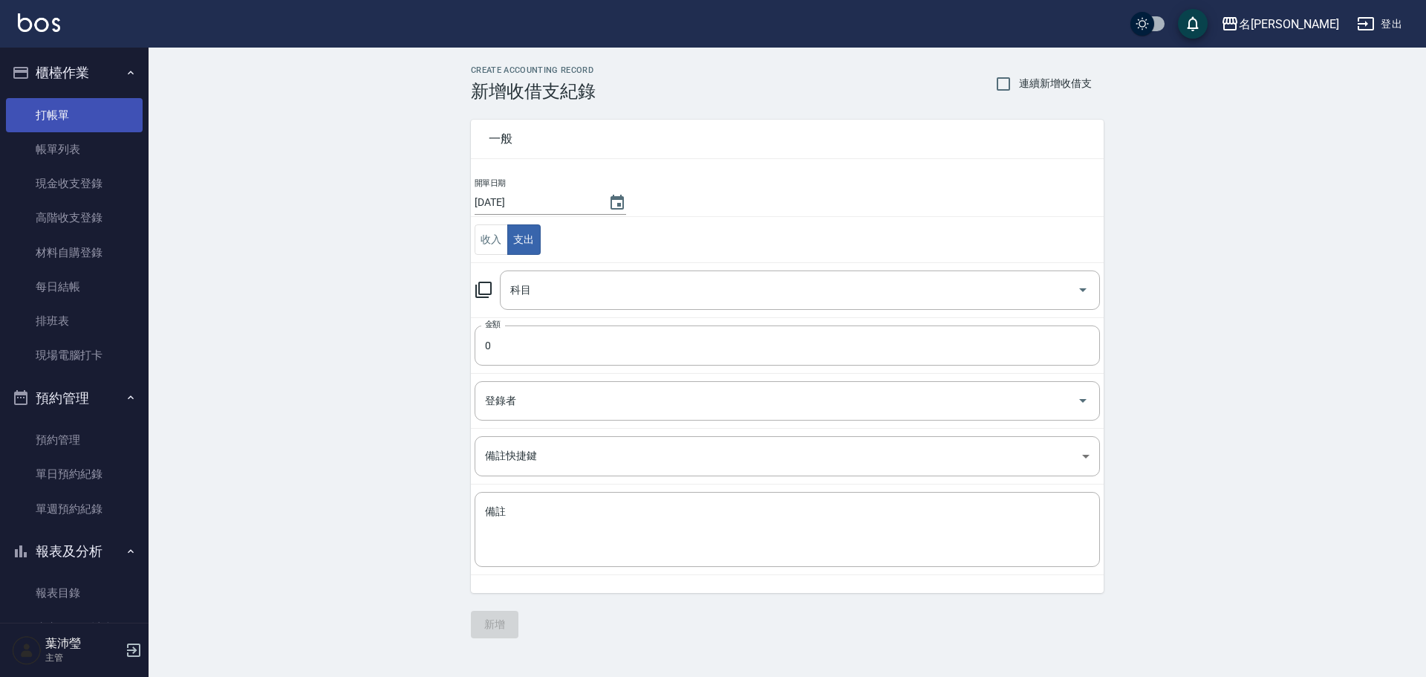
click at [102, 108] on link "打帳單" at bounding box center [74, 115] width 137 height 34
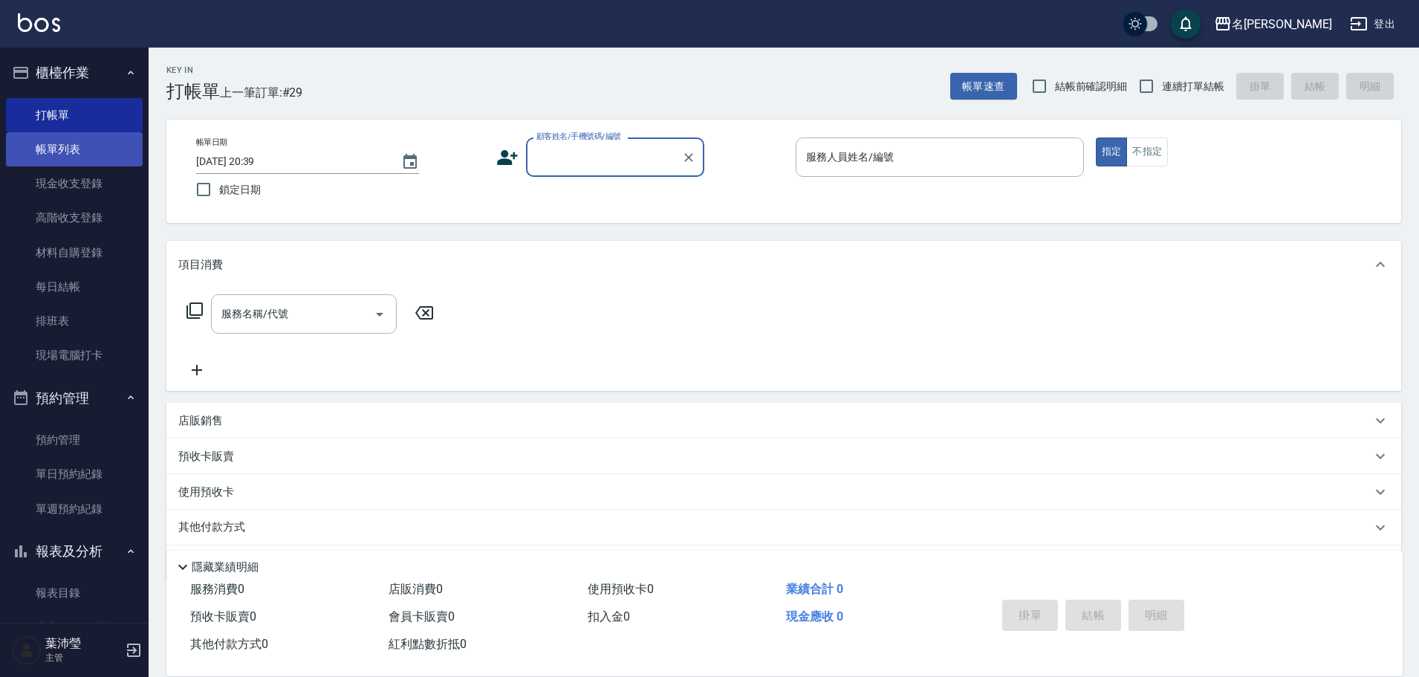
click at [84, 156] on link "帳單列表" at bounding box center [74, 149] width 137 height 34
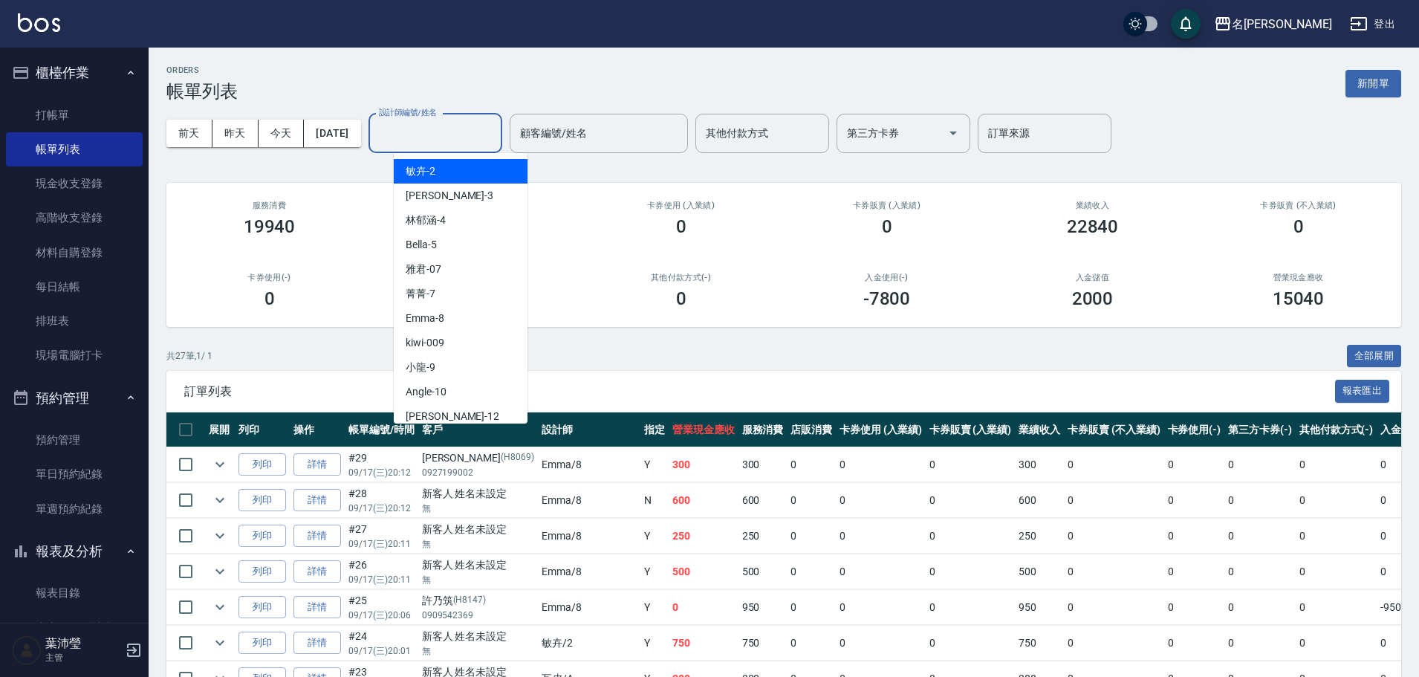
click at [472, 140] on input "設計師編號/姓名" at bounding box center [435, 133] width 120 height 26
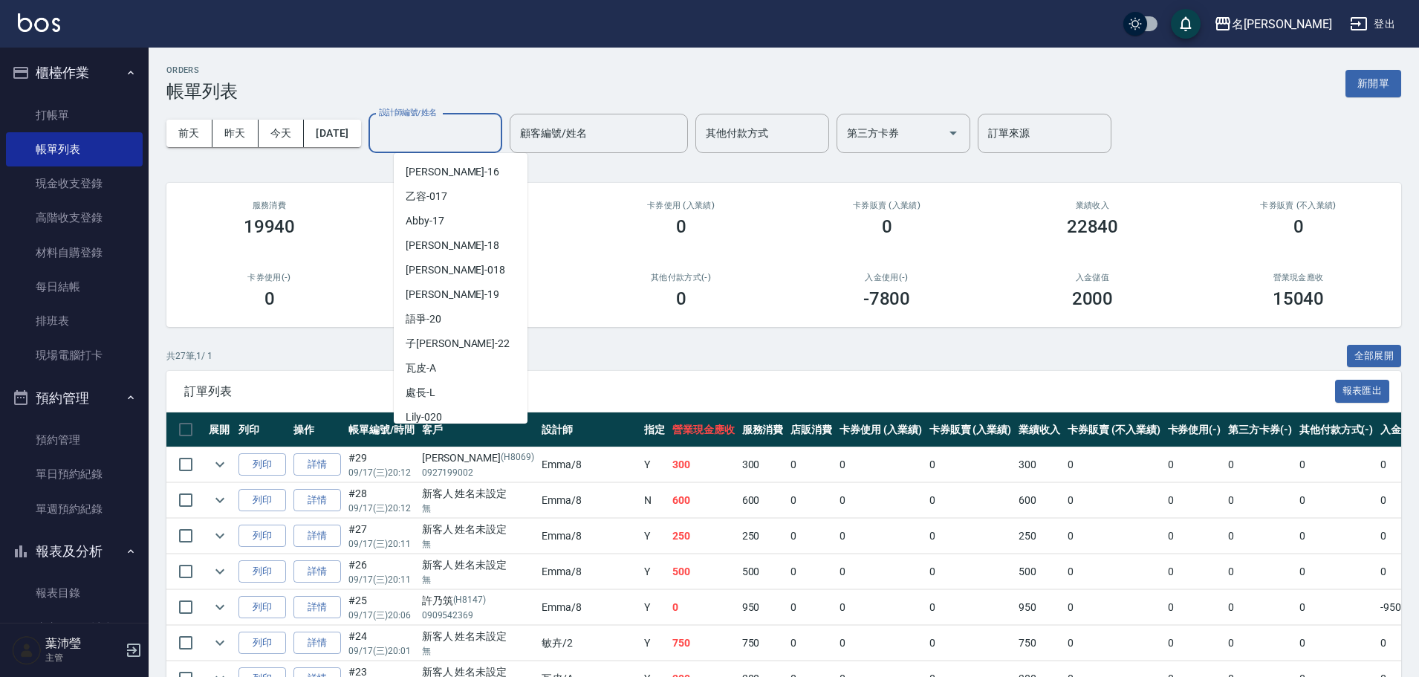
scroll to position [354, 0]
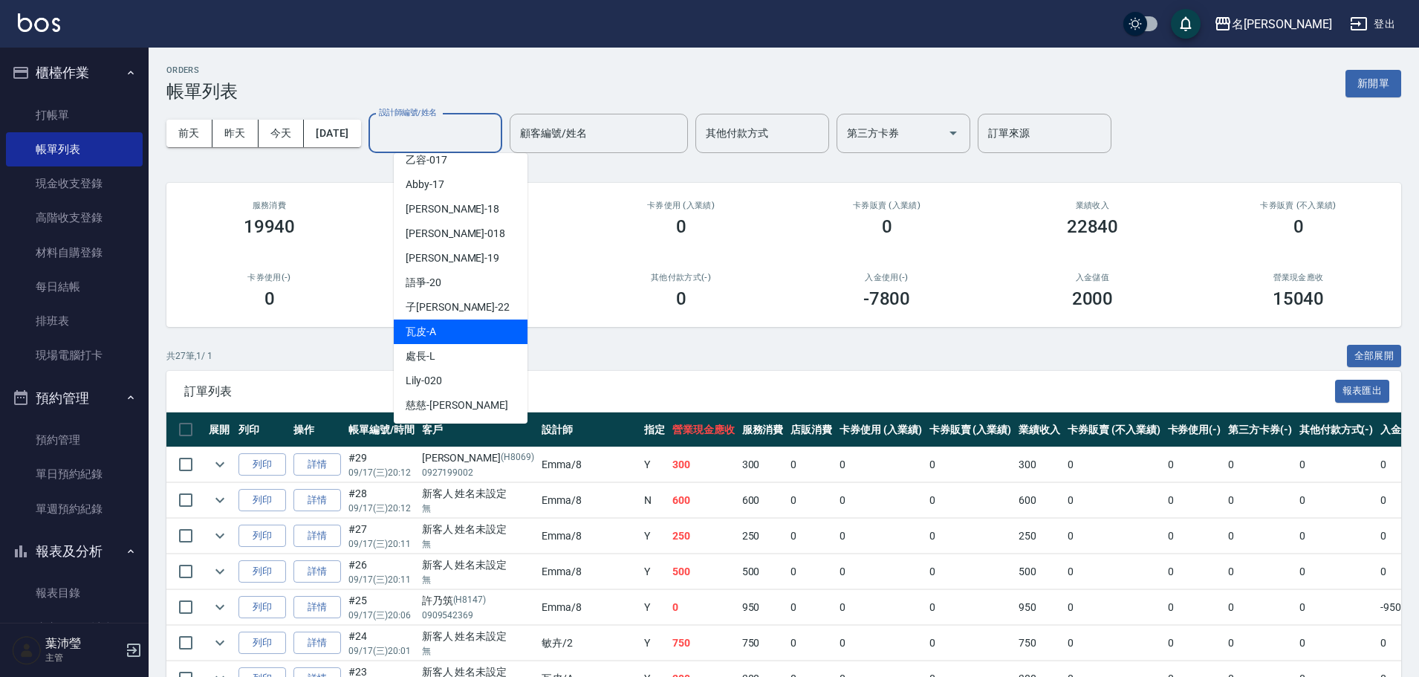
click at [472, 329] on div "瓦皮 -A" at bounding box center [461, 331] width 134 height 25
type input "瓦皮-A"
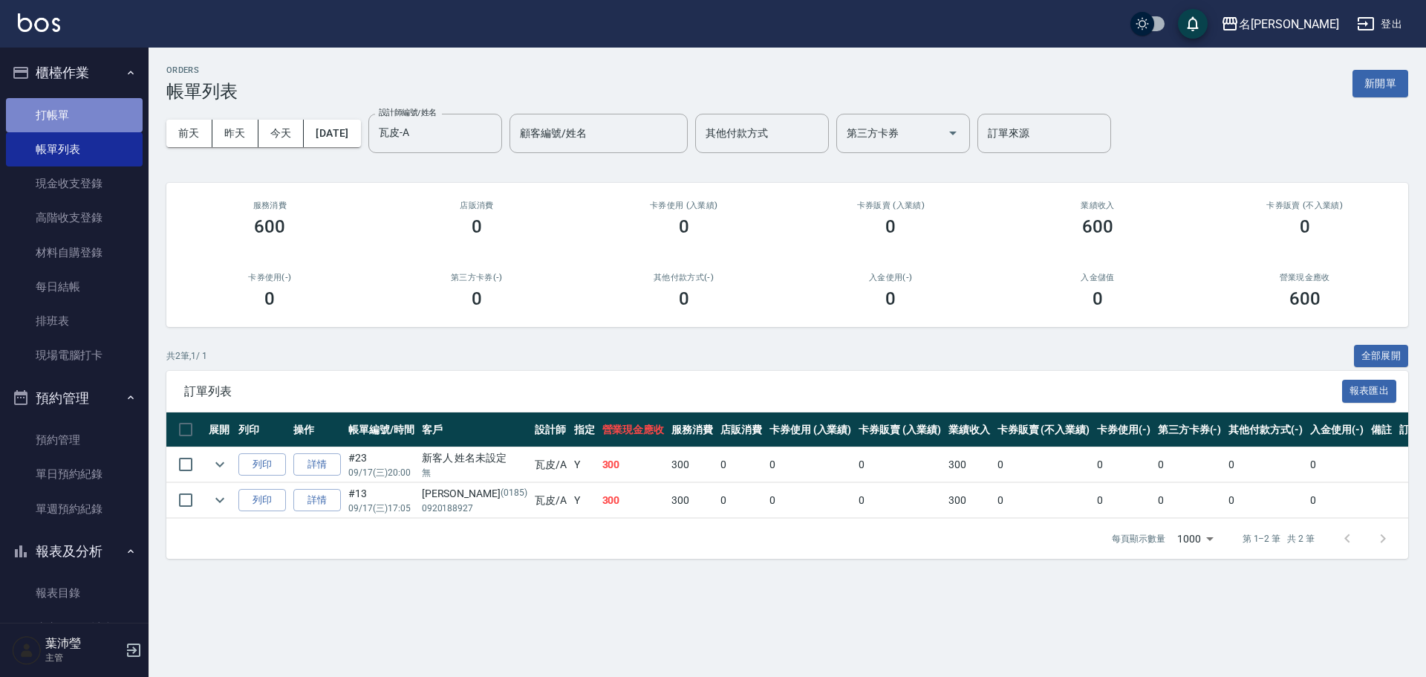
click at [85, 114] on link "打帳單" at bounding box center [74, 115] width 137 height 34
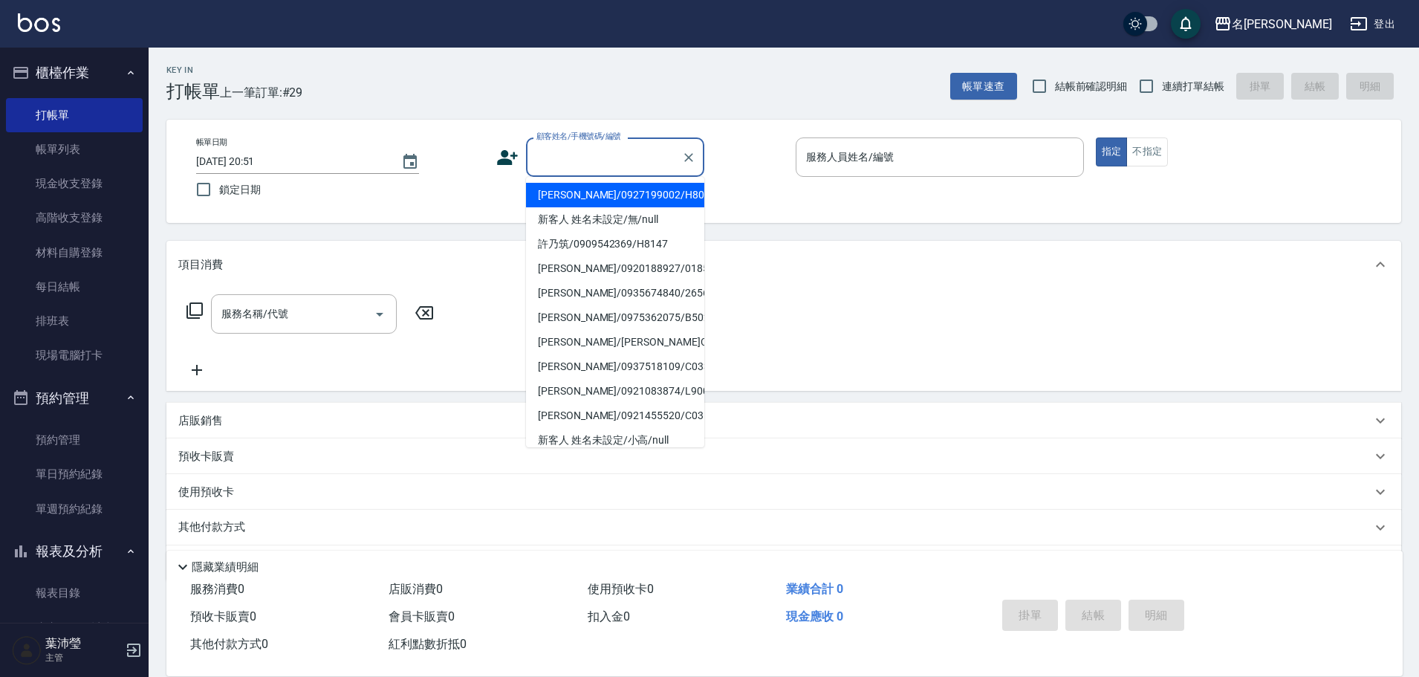
click at [578, 155] on input "顧客姓名/手機號碼/編號" at bounding box center [604, 157] width 143 height 26
click at [601, 219] on li "新客人 姓名未設定/無/null" at bounding box center [615, 219] width 178 height 25
type input "新客人 姓名未設定/無/null"
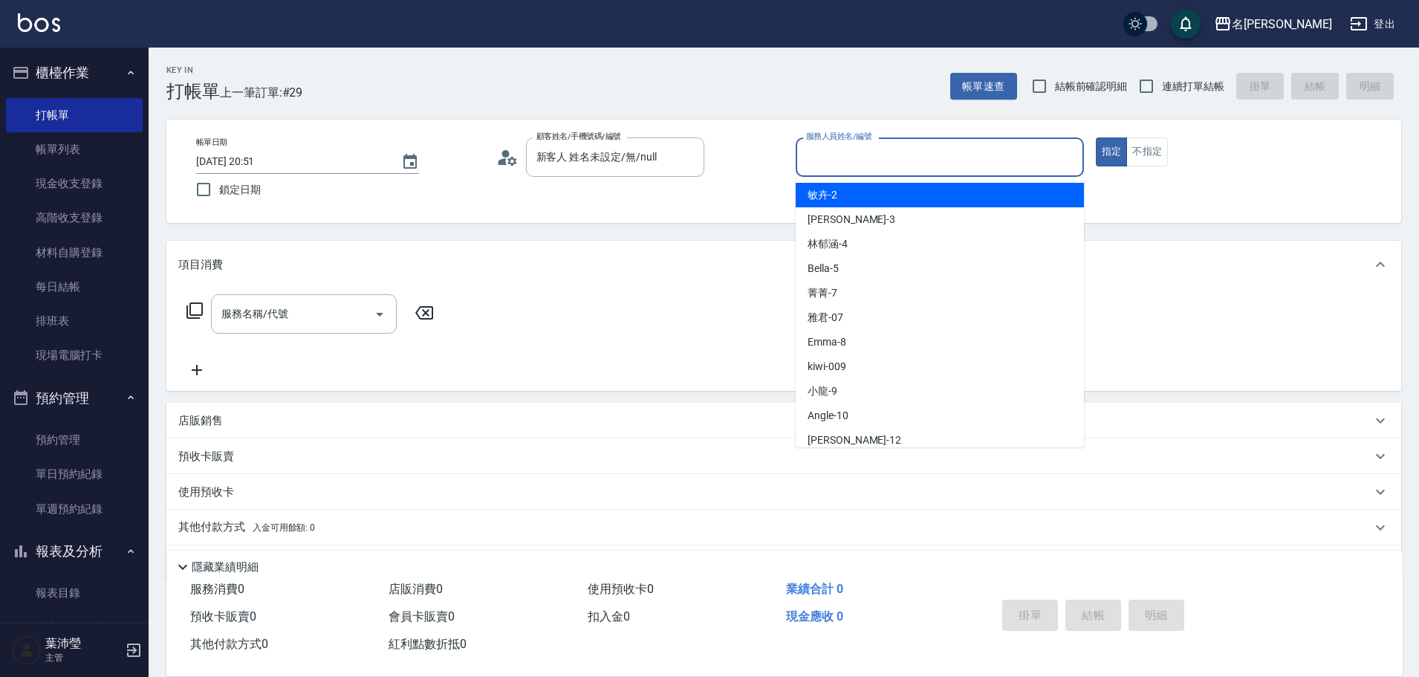
click at [838, 161] on input "服務人員姓名/編號" at bounding box center [939, 157] width 275 height 26
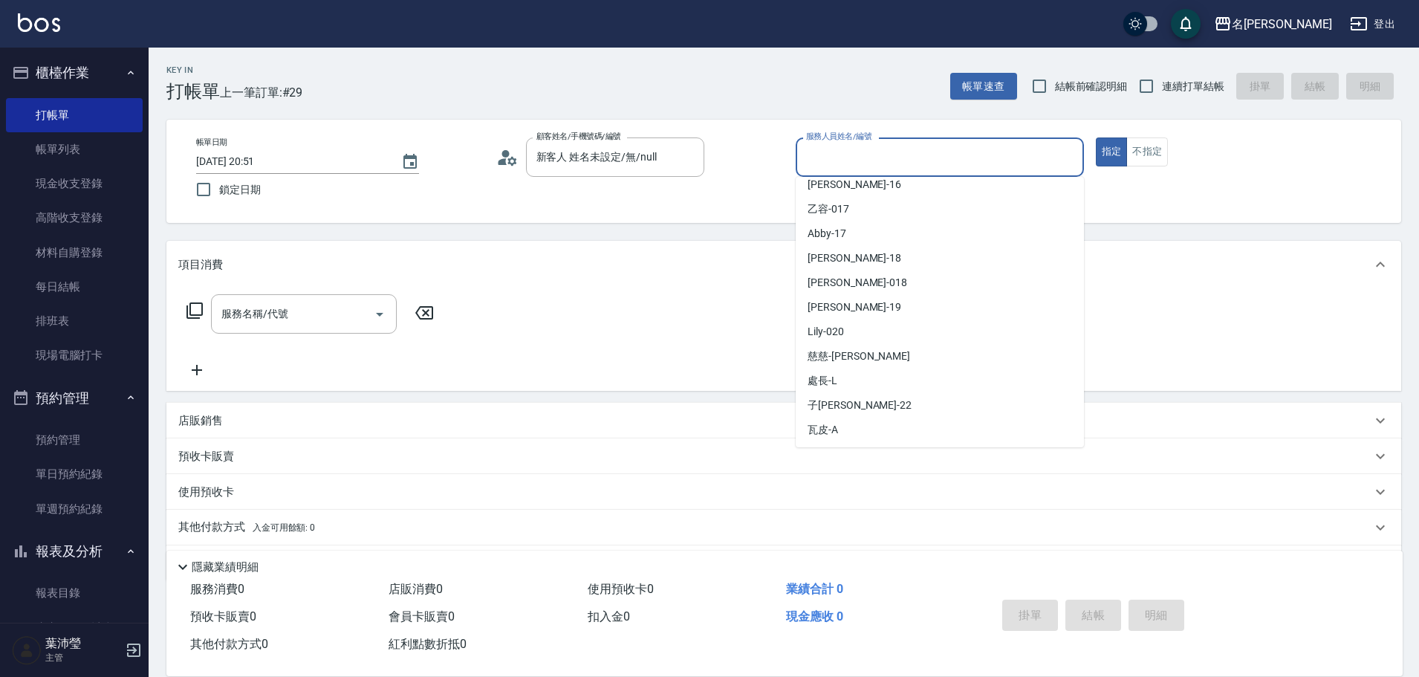
scroll to position [339, 0]
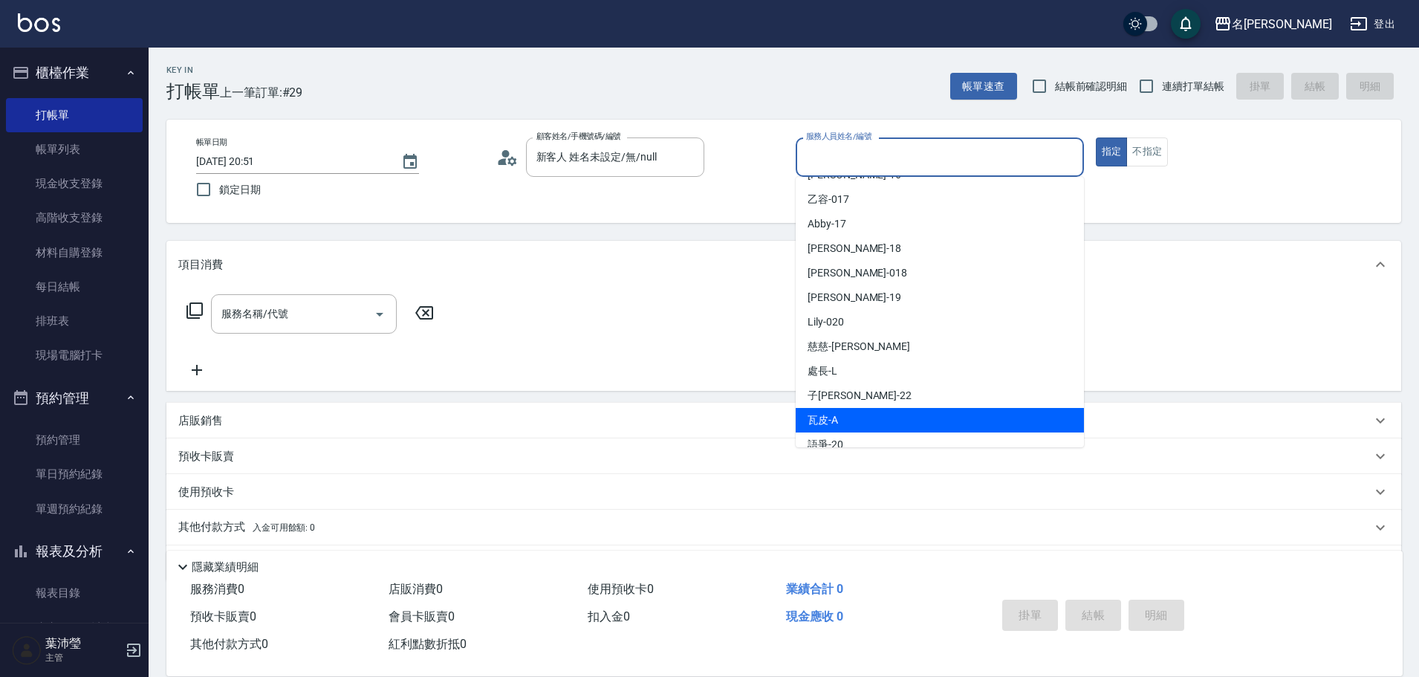
click at [870, 421] on div "瓦皮 -A" at bounding box center [939, 420] width 288 height 25
type input "瓦皮-A"
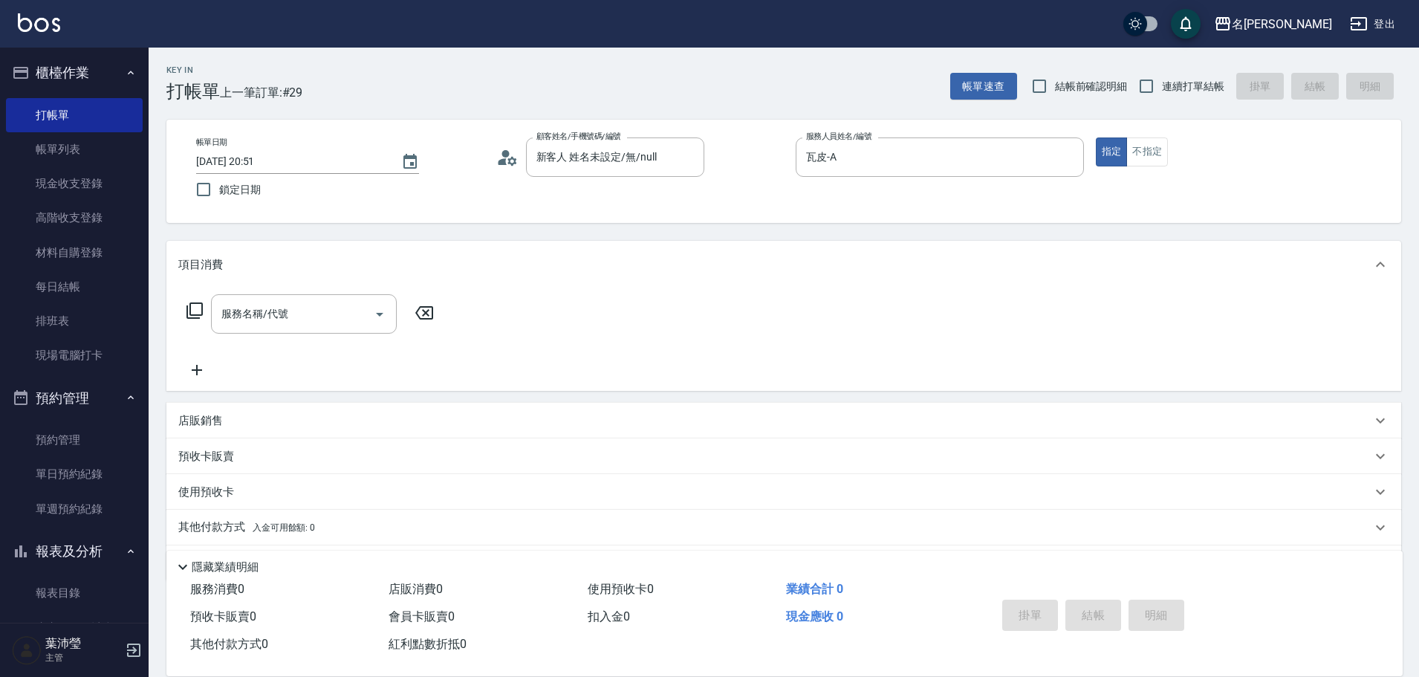
click at [194, 307] on icon at bounding box center [195, 311] width 18 height 18
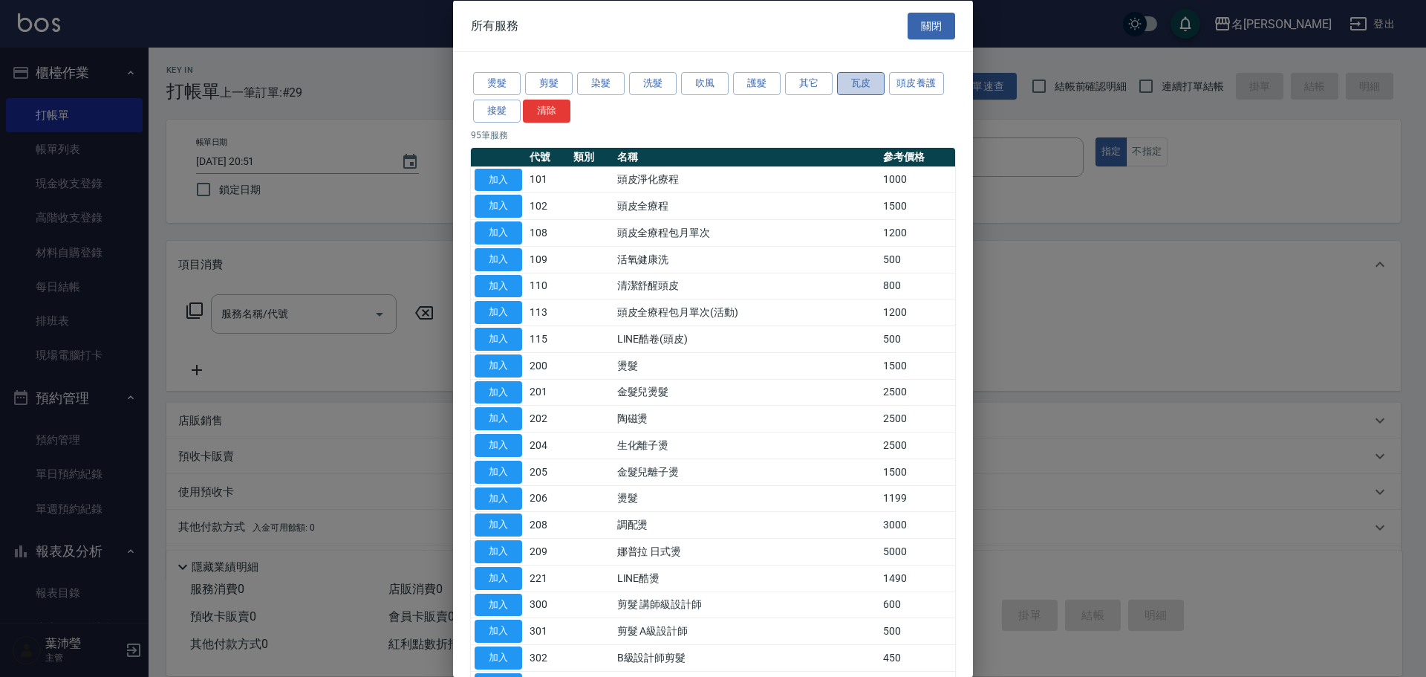
click at [868, 79] on button "瓦皮" at bounding box center [861, 83] width 48 height 23
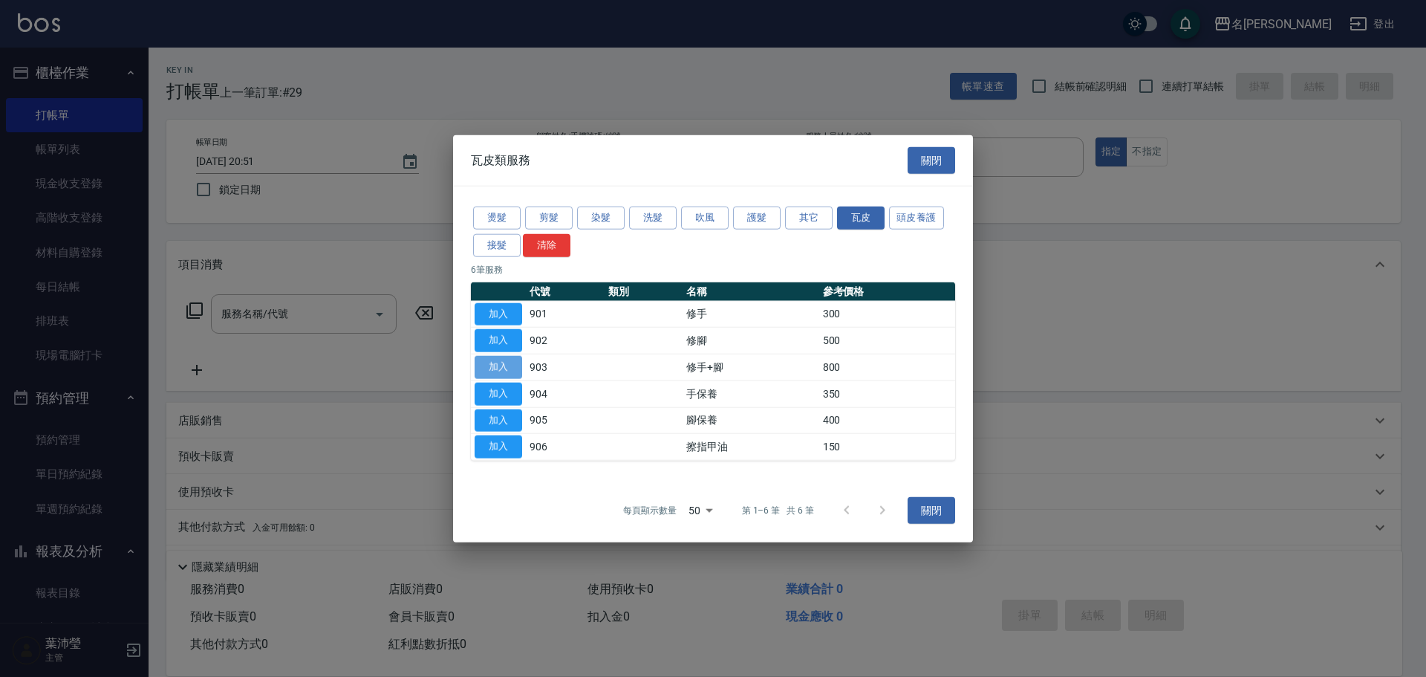
click at [493, 366] on button "加入" at bounding box center [499, 367] width 48 height 23
type input "修手+腳(903)"
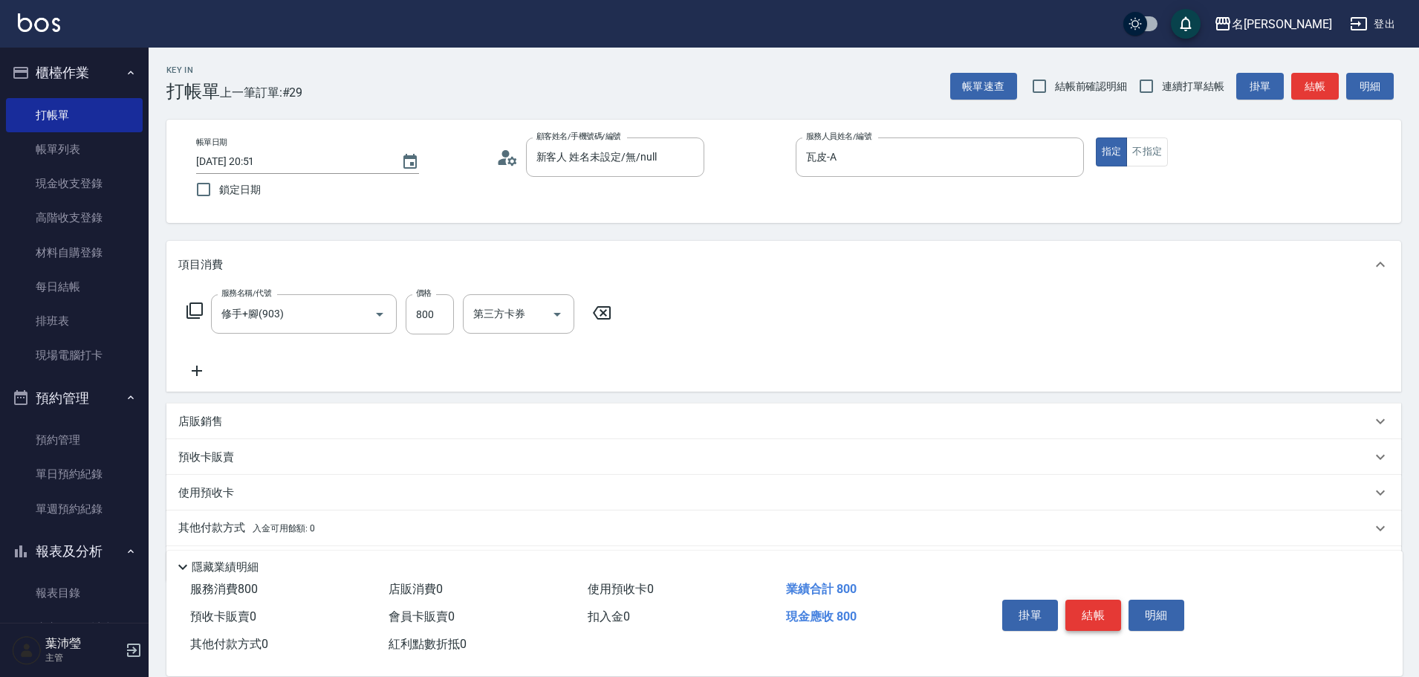
click at [1084, 610] on button "結帳" at bounding box center [1093, 614] width 56 height 31
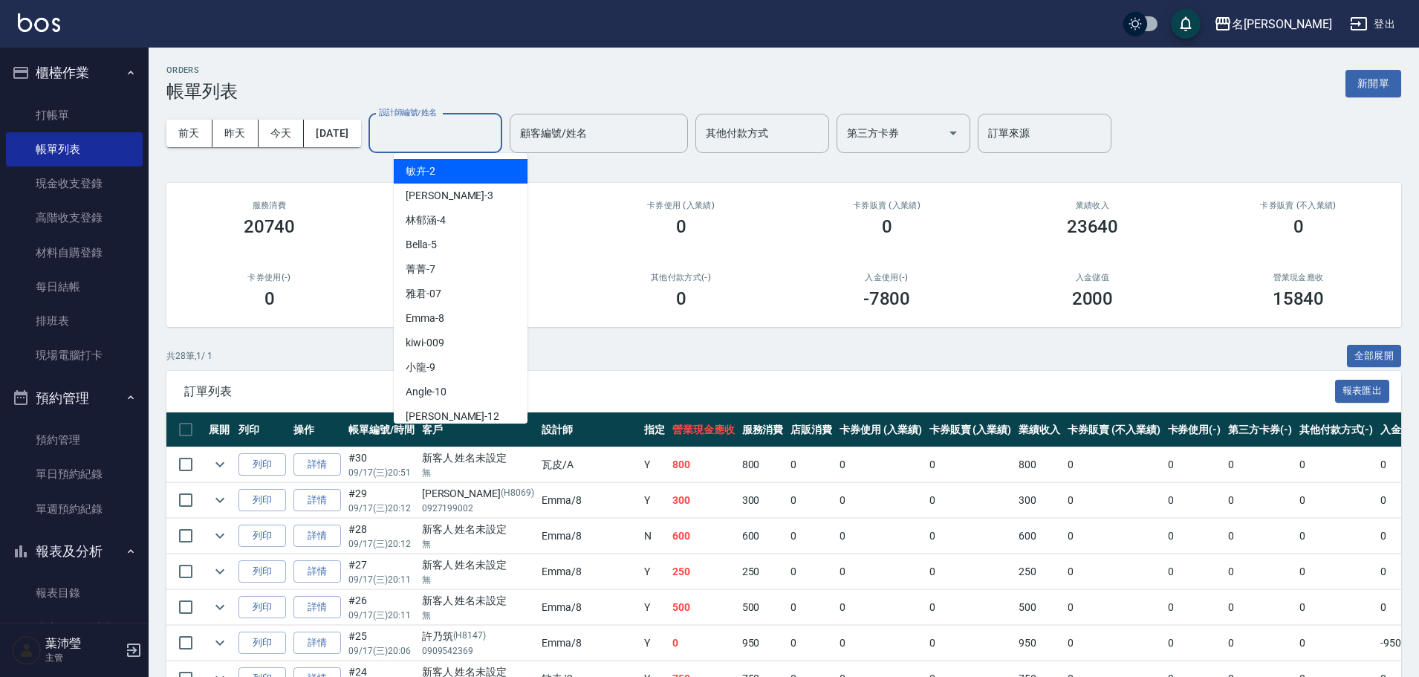
click at [455, 135] on input "設計師編號/姓名" at bounding box center [435, 133] width 120 height 26
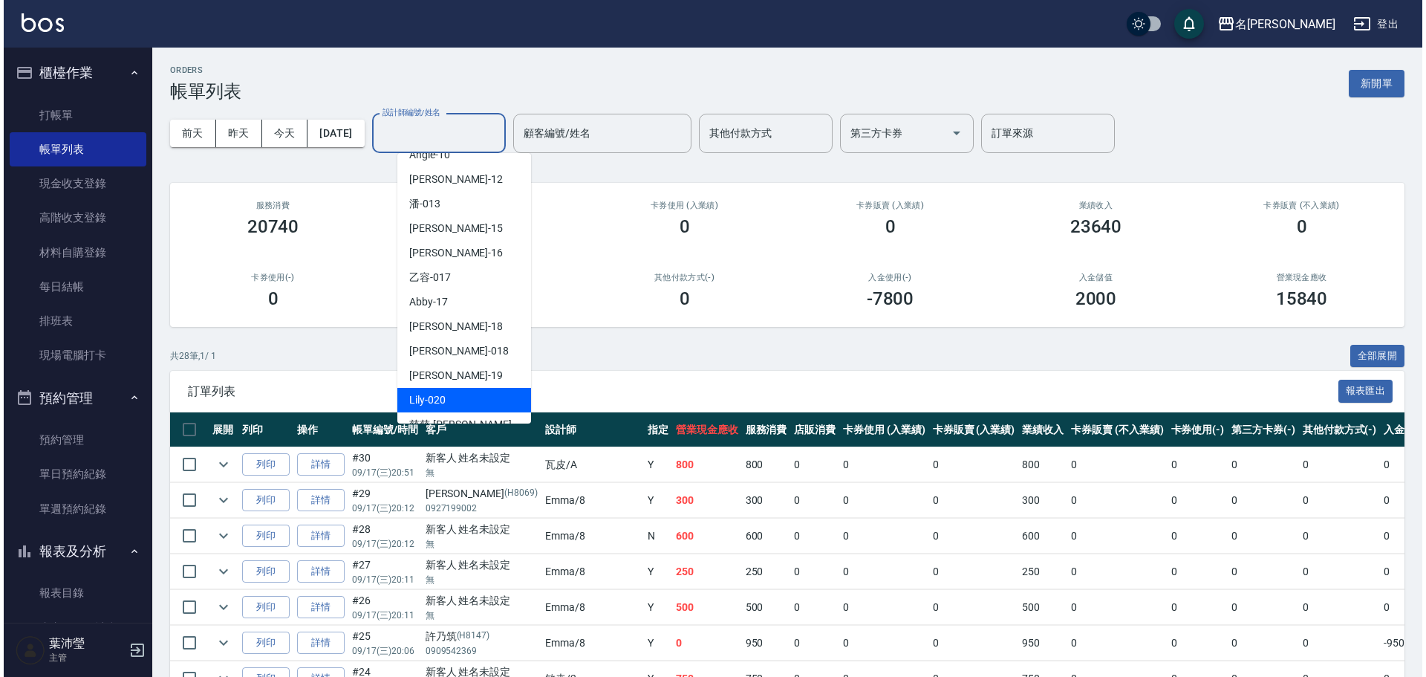
scroll to position [354, 0]
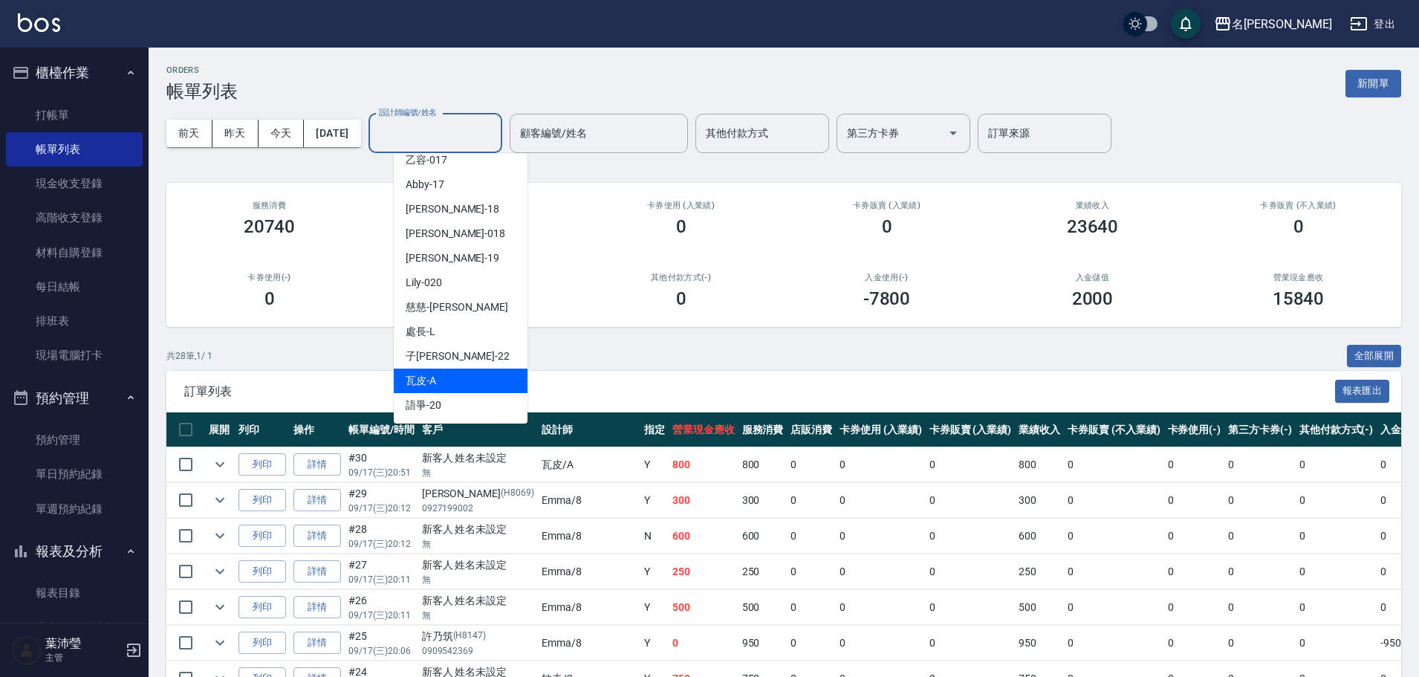
click at [502, 383] on div "瓦皮 -A" at bounding box center [461, 380] width 134 height 25
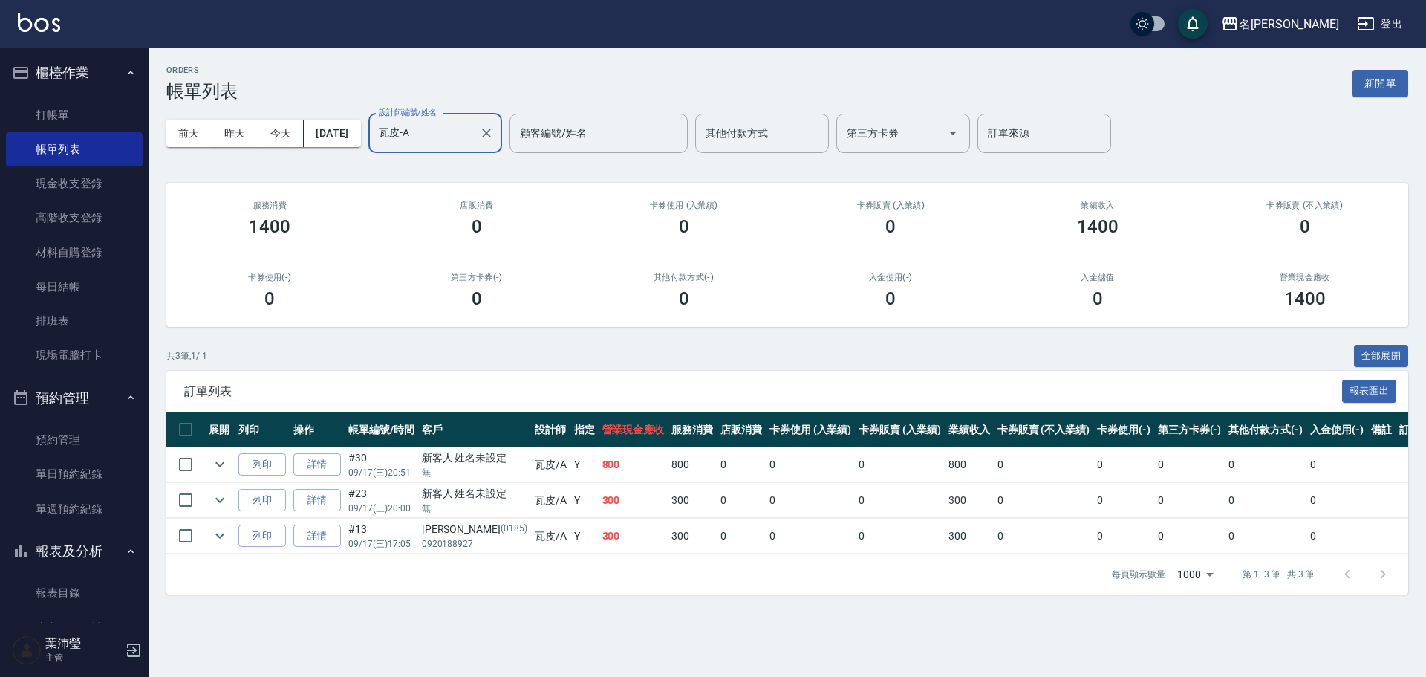
click at [460, 134] on input "瓦皮-A" at bounding box center [424, 133] width 98 height 26
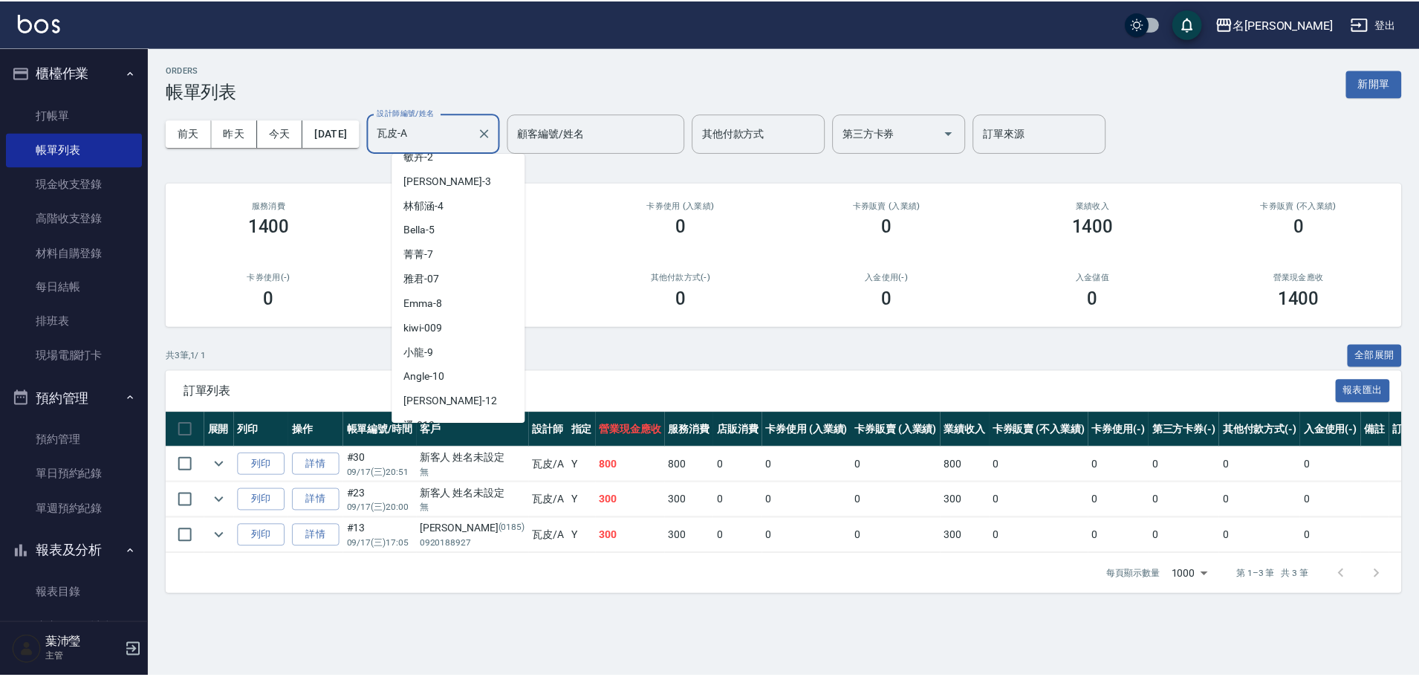
scroll to position [0, 0]
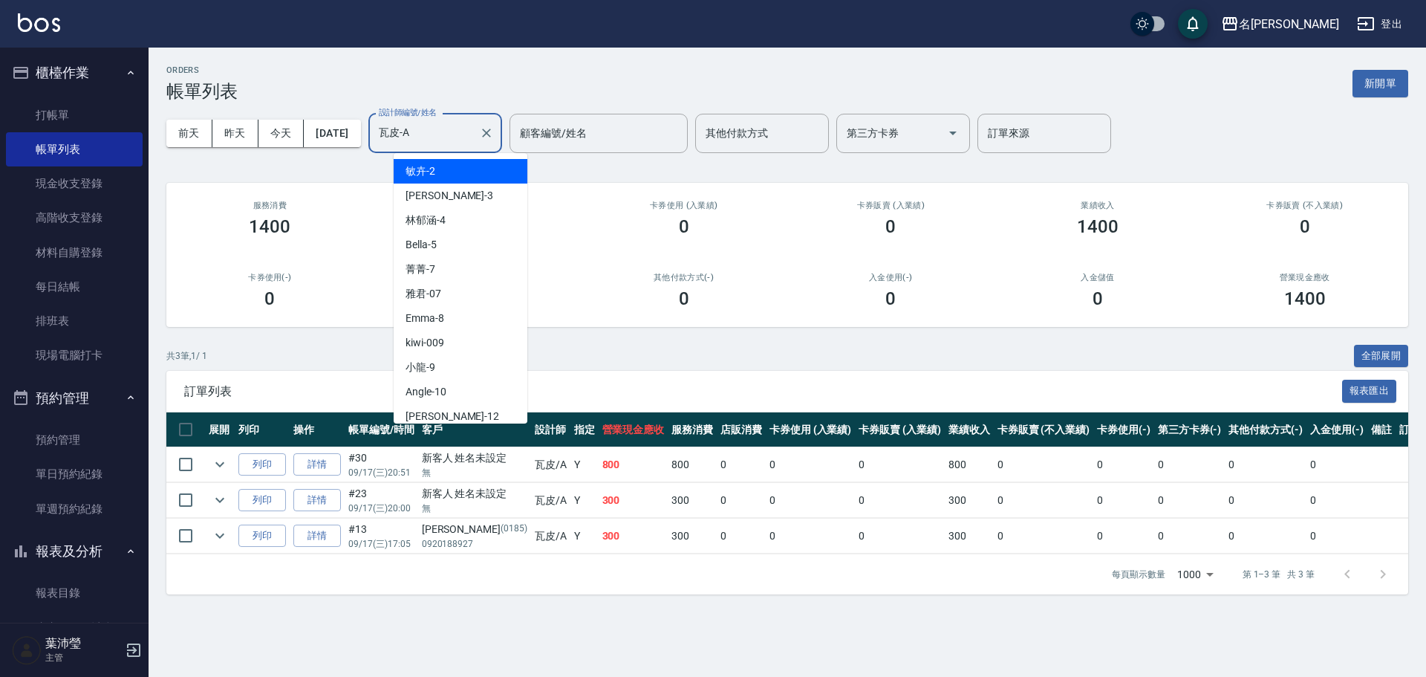
click at [455, 166] on div "敏卉 -2" at bounding box center [461, 171] width 134 height 25
type input "敏卉-2"
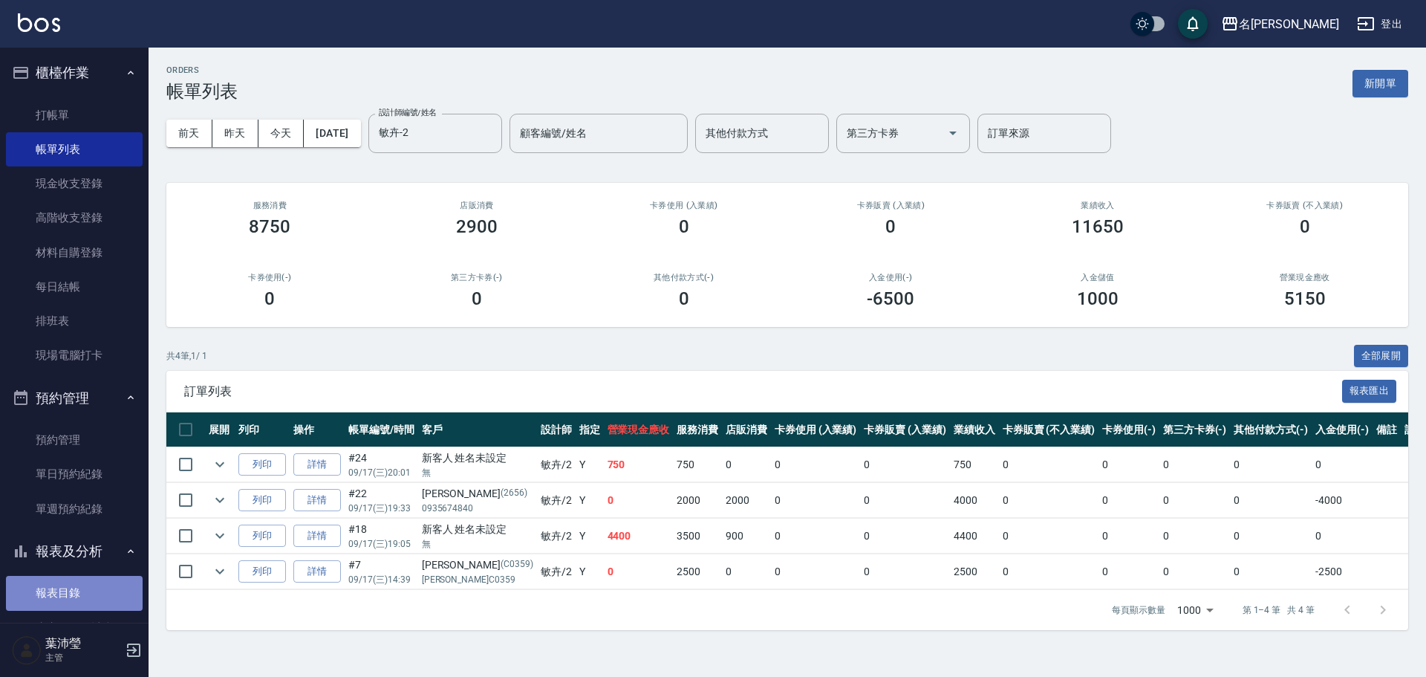
click at [104, 588] on link "報表目錄" at bounding box center [74, 593] width 137 height 34
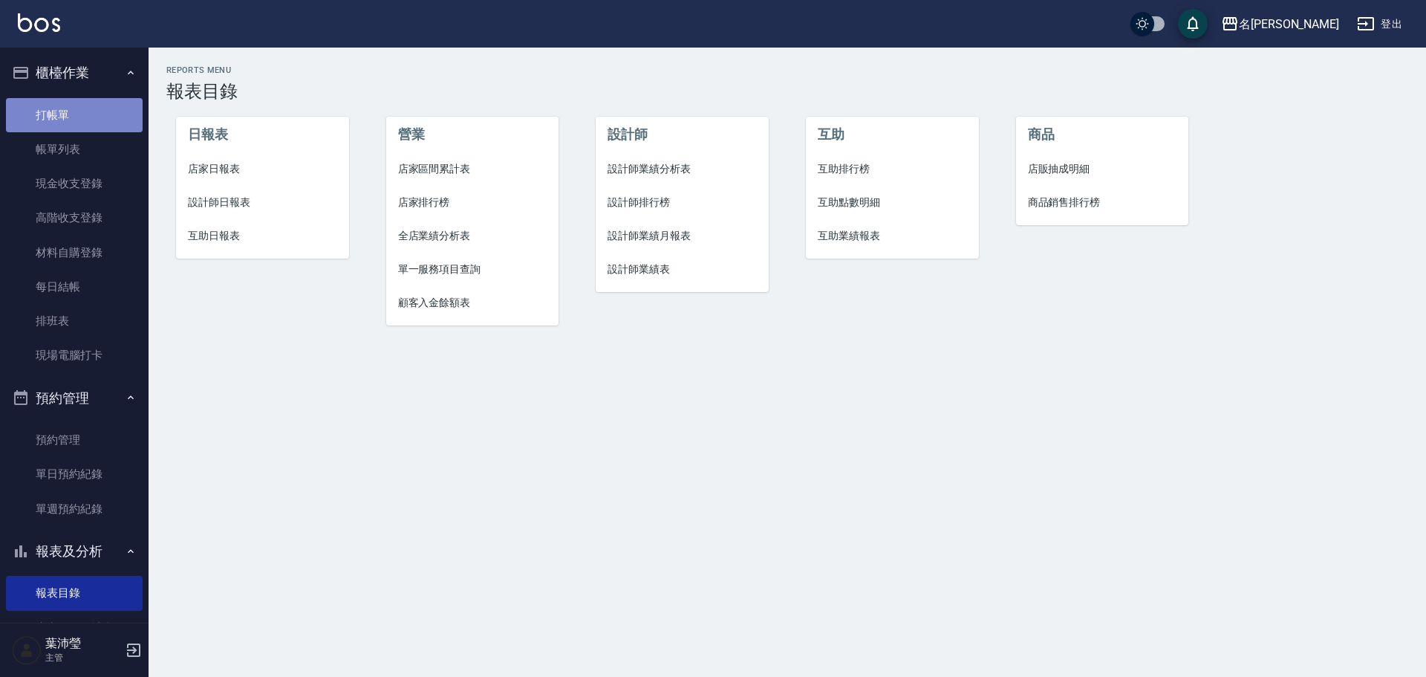
click at [83, 107] on link "打帳單" at bounding box center [74, 115] width 137 height 34
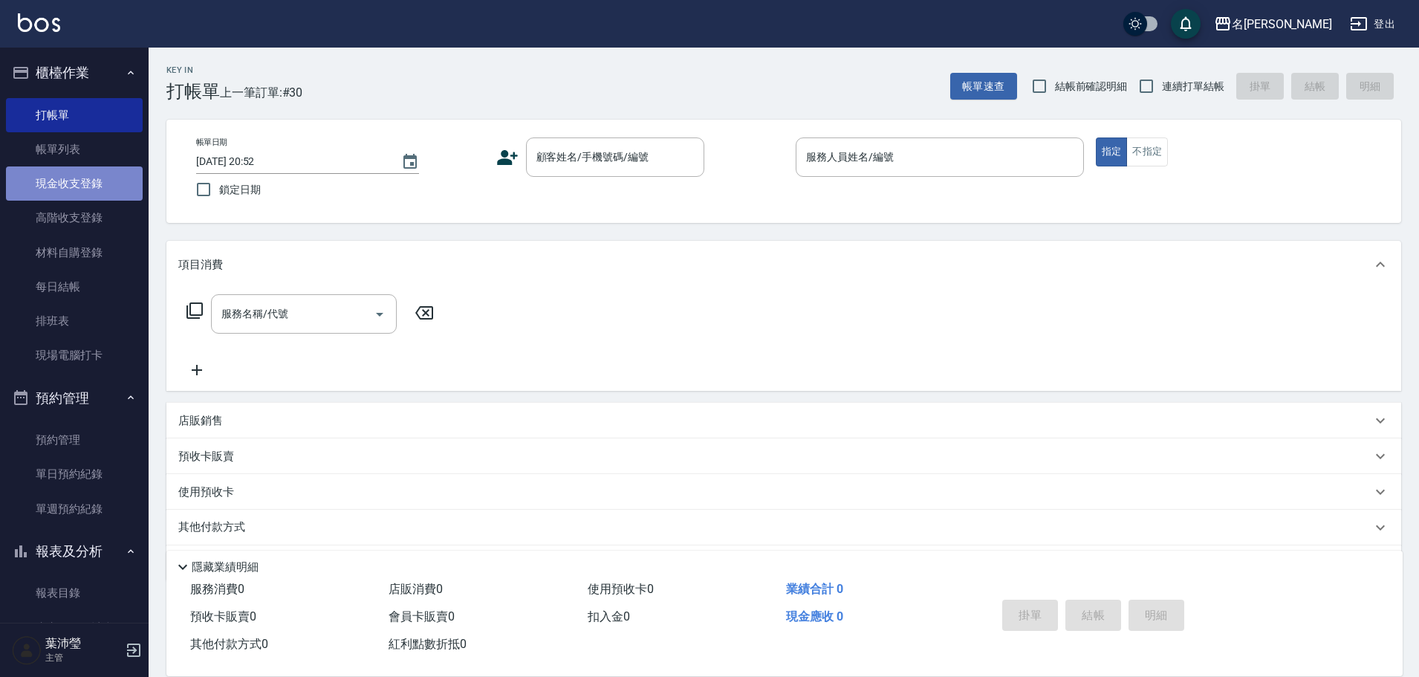
click at [79, 172] on link "現金收支登錄" at bounding box center [74, 183] width 137 height 34
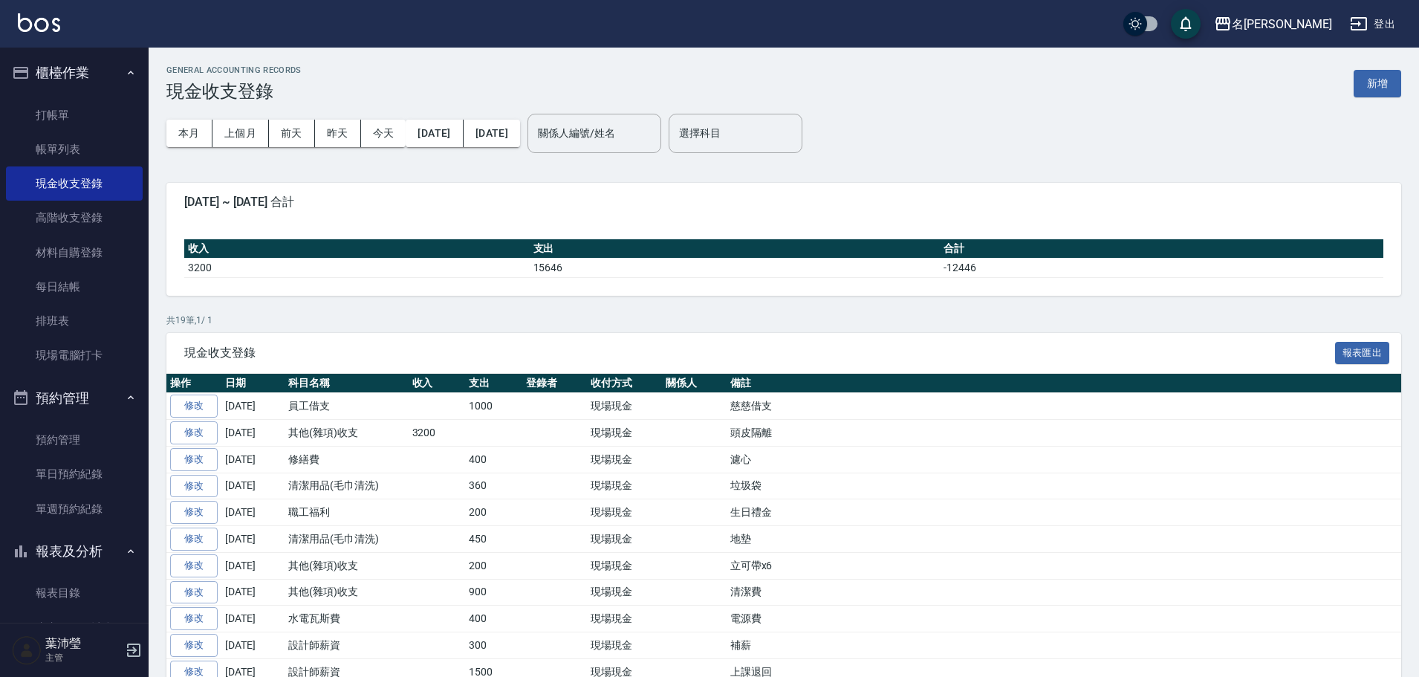
drag, startPoint x: 378, startPoint y: 353, endPoint x: 1110, endPoint y: 238, distance: 741.2
click at [1038, 264] on td "-12446" at bounding box center [1161, 267] width 443 height 19
click at [1369, 82] on button "新增" at bounding box center [1377, 83] width 48 height 27
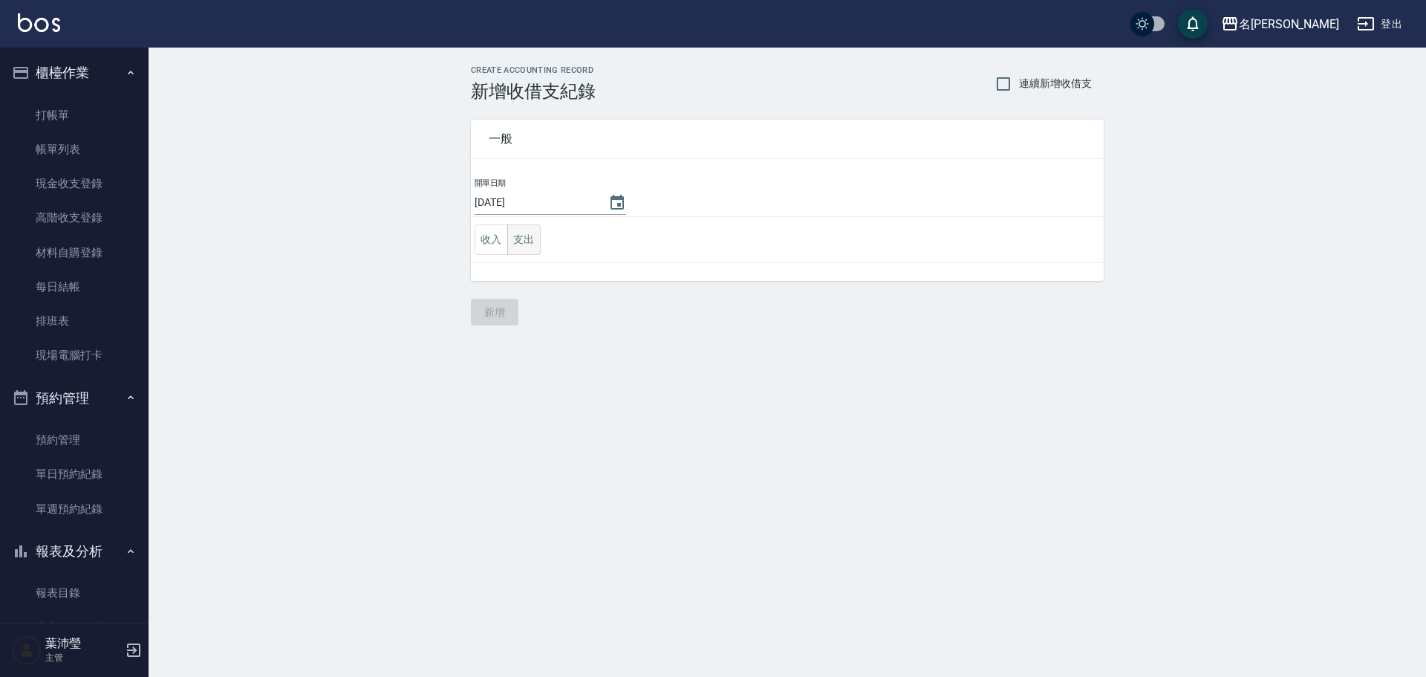
click at [531, 253] on button "支出" at bounding box center [523, 239] width 33 height 30
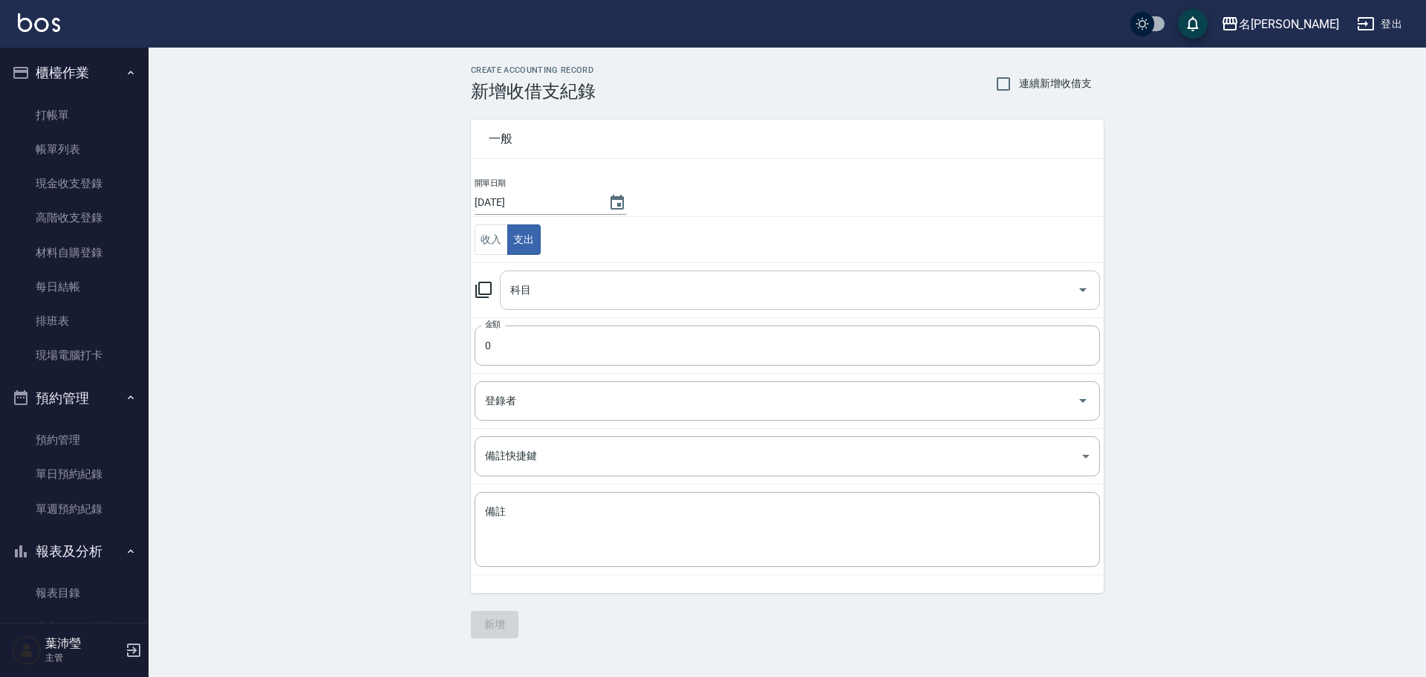
click at [554, 305] on div "科目" at bounding box center [800, 289] width 600 height 39
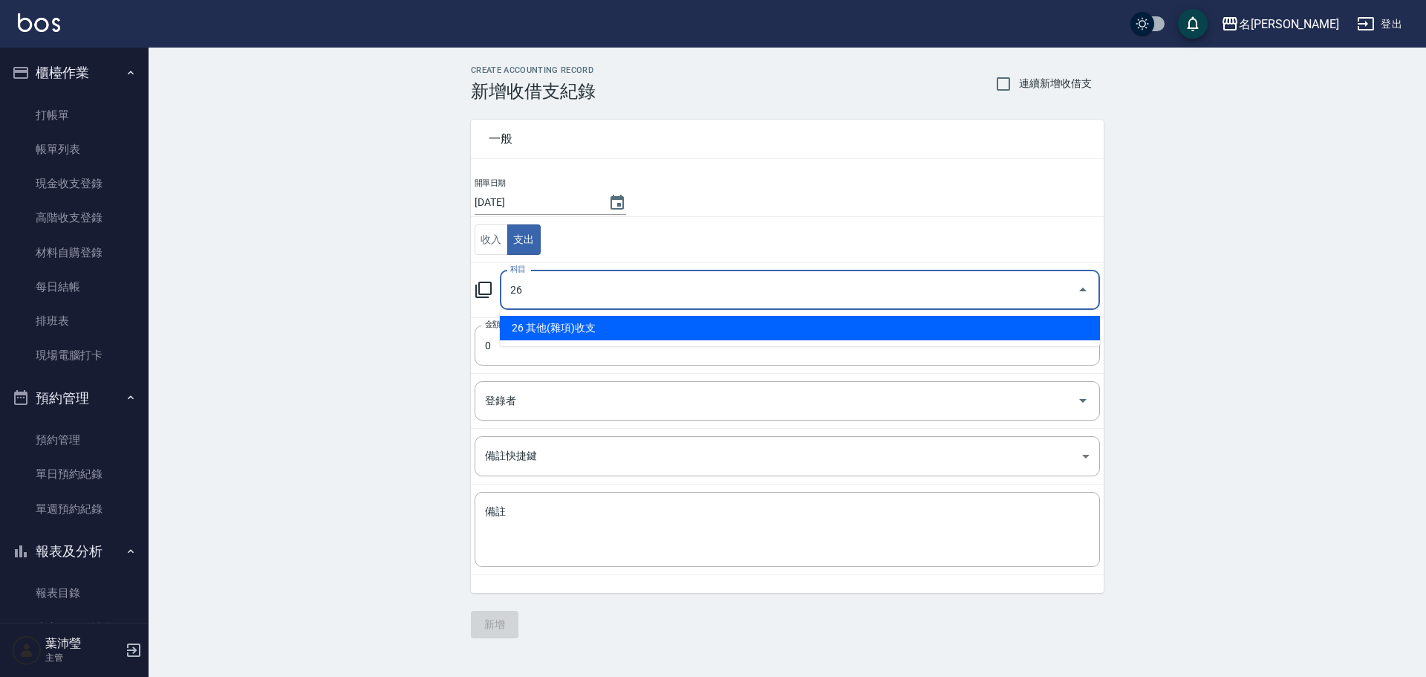
click at [593, 333] on li "26 其他(雜項)收支" at bounding box center [800, 328] width 600 height 25
type input "26 其他(雜項)收支"
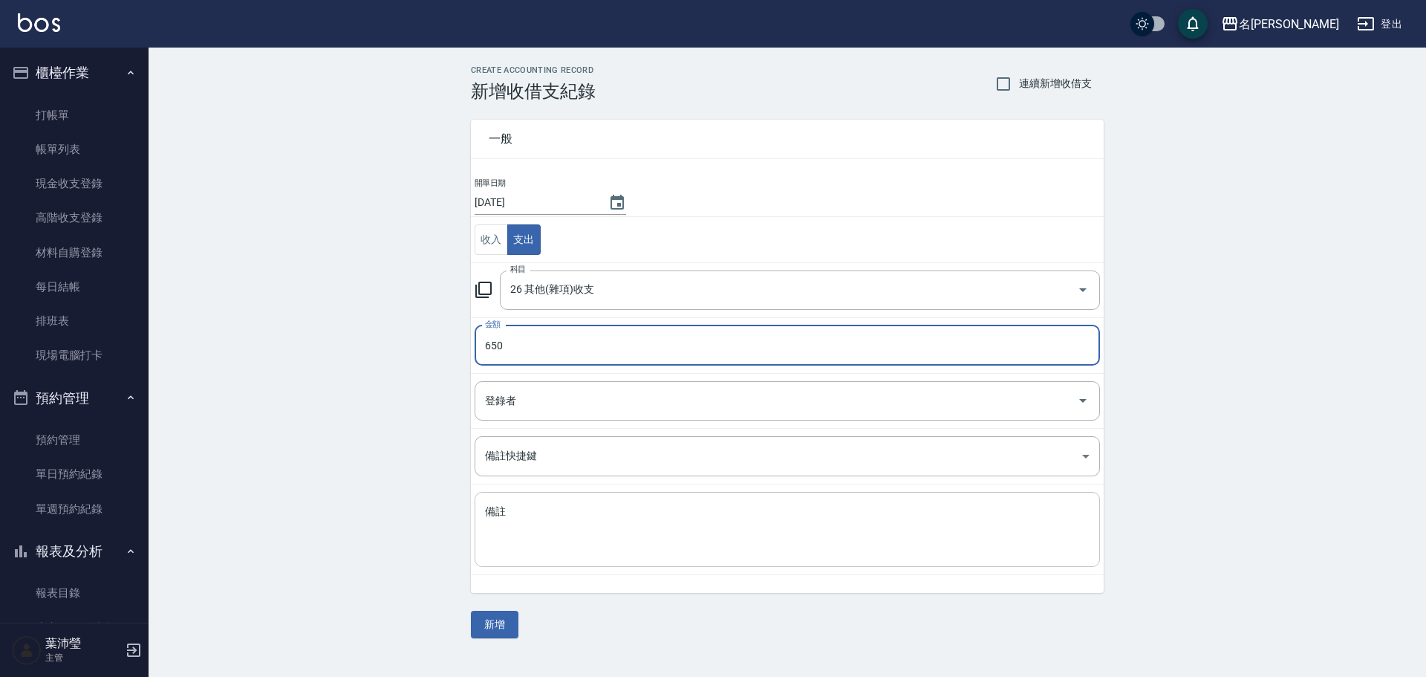
type input "650"
click at [544, 533] on textarea "備註" at bounding box center [787, 529] width 605 height 51
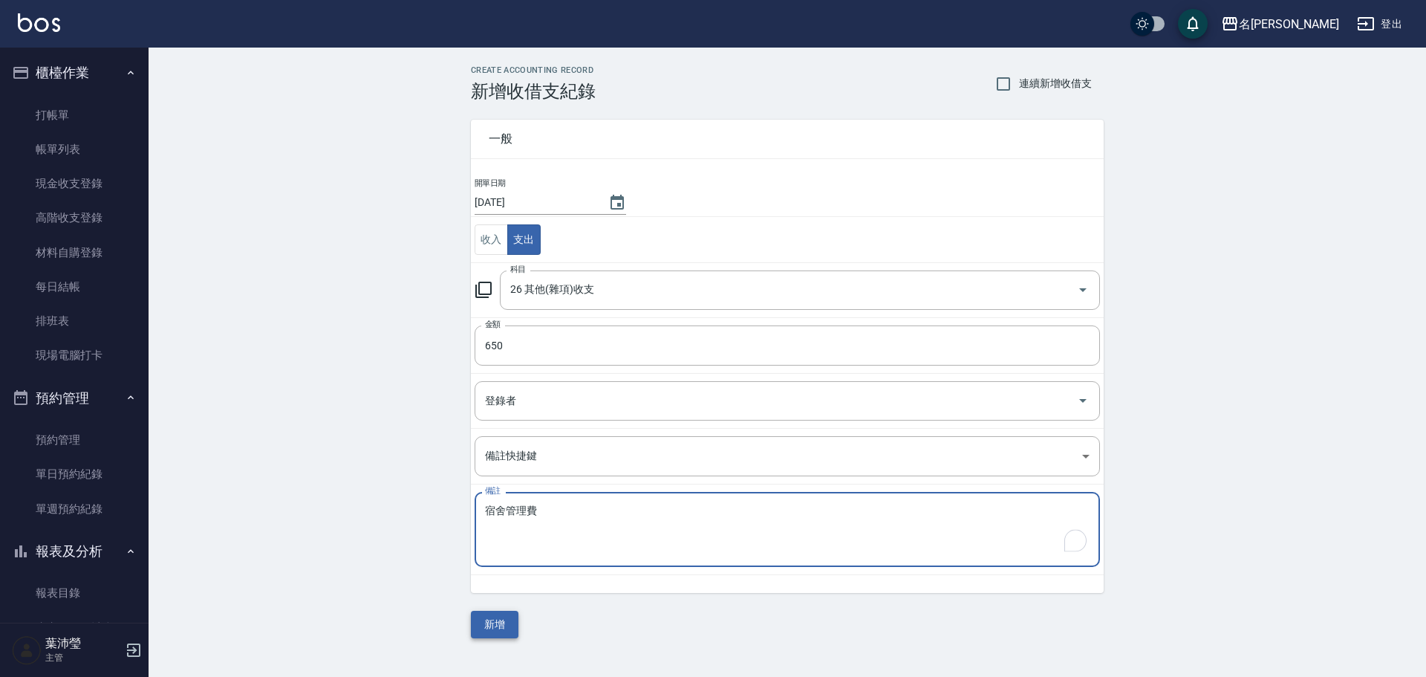
type textarea "宿舍管理費"
click at [483, 622] on button "新增" at bounding box center [495, 624] width 48 height 27
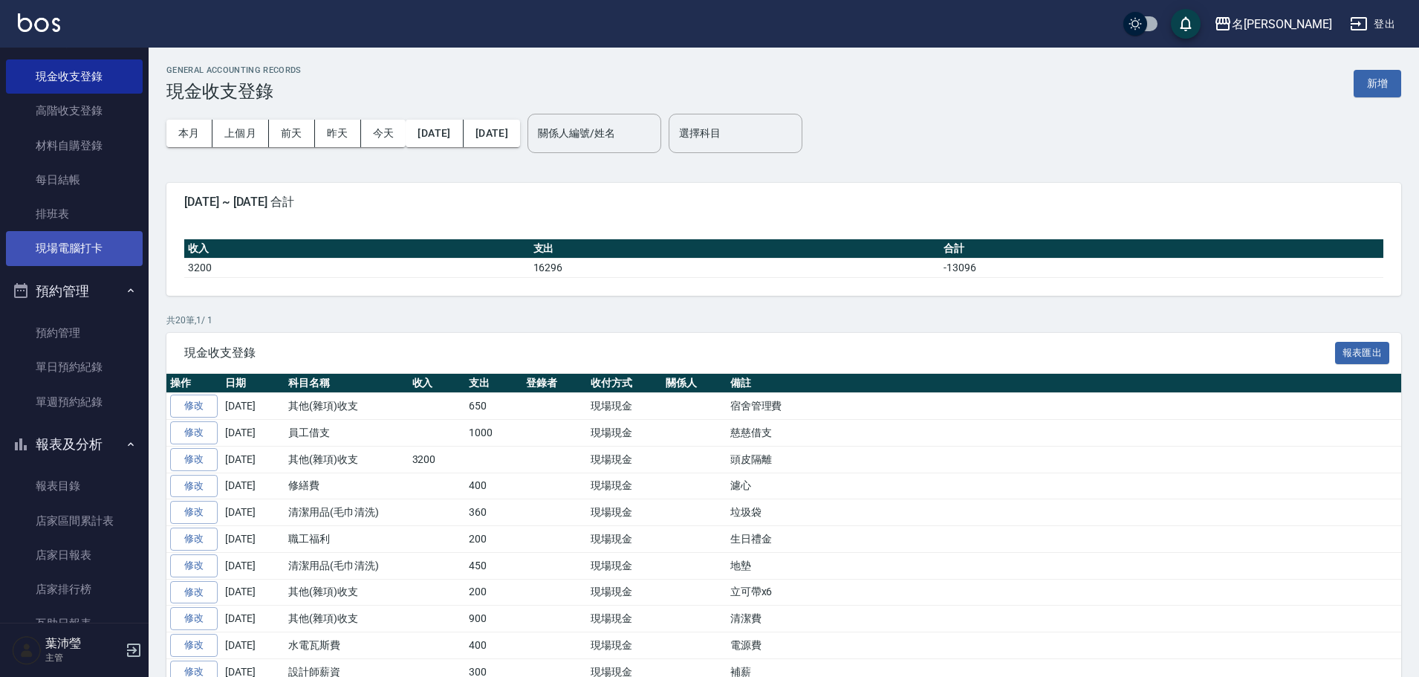
scroll to position [297, 0]
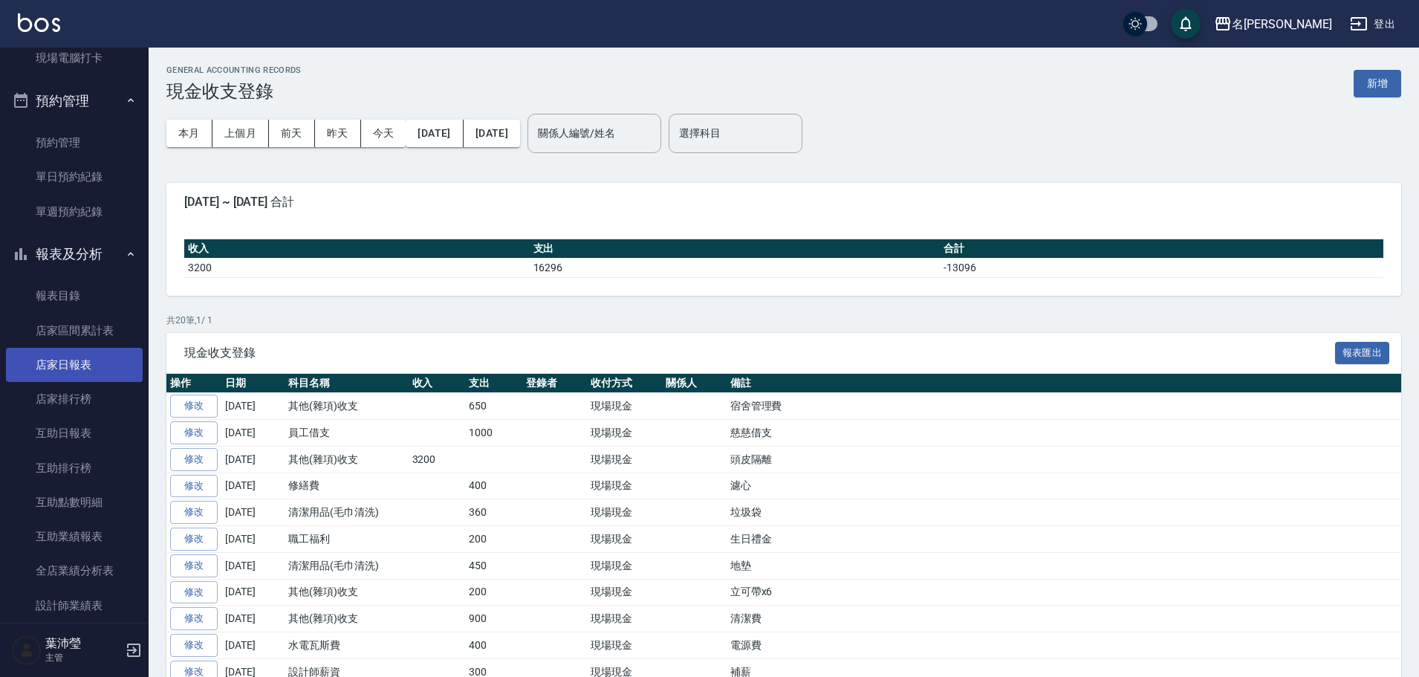
click at [68, 368] on link "店家日報表" at bounding box center [74, 365] width 137 height 34
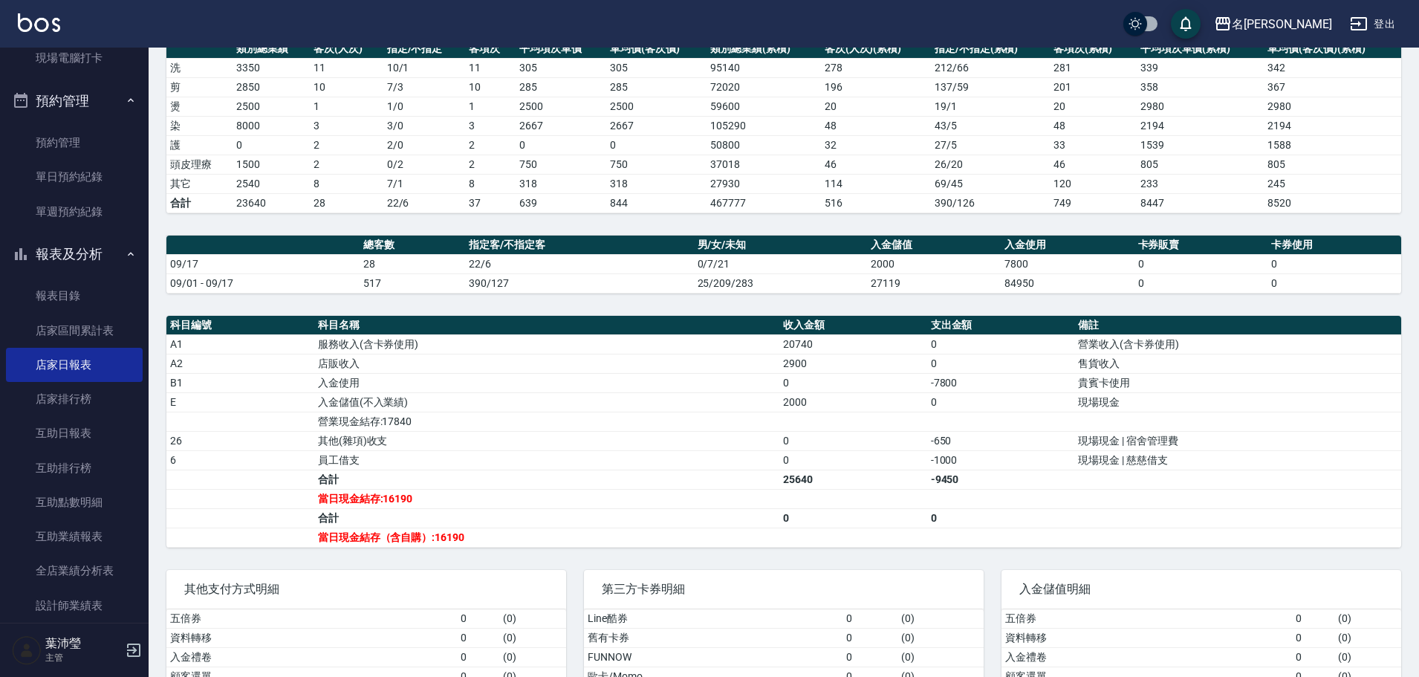
scroll to position [223, 0]
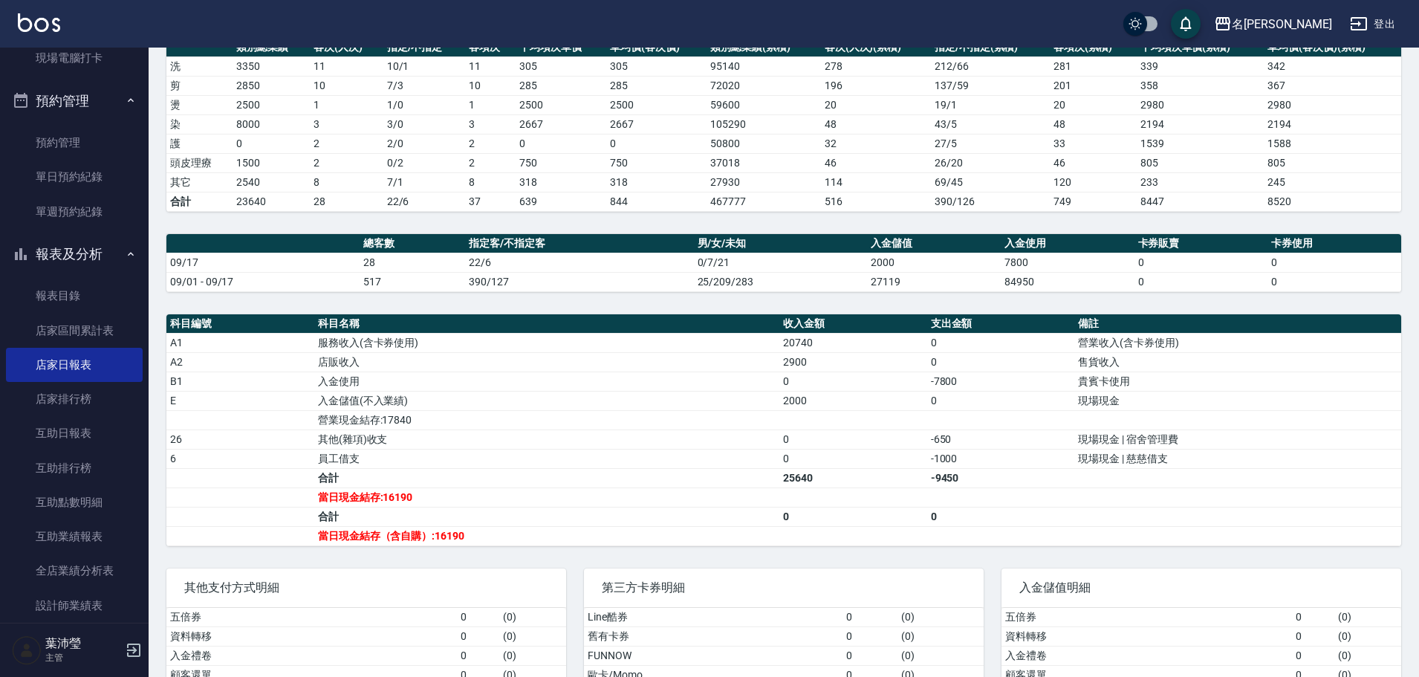
click at [212, 642] on td "資料轉移" at bounding box center [311, 635] width 290 height 19
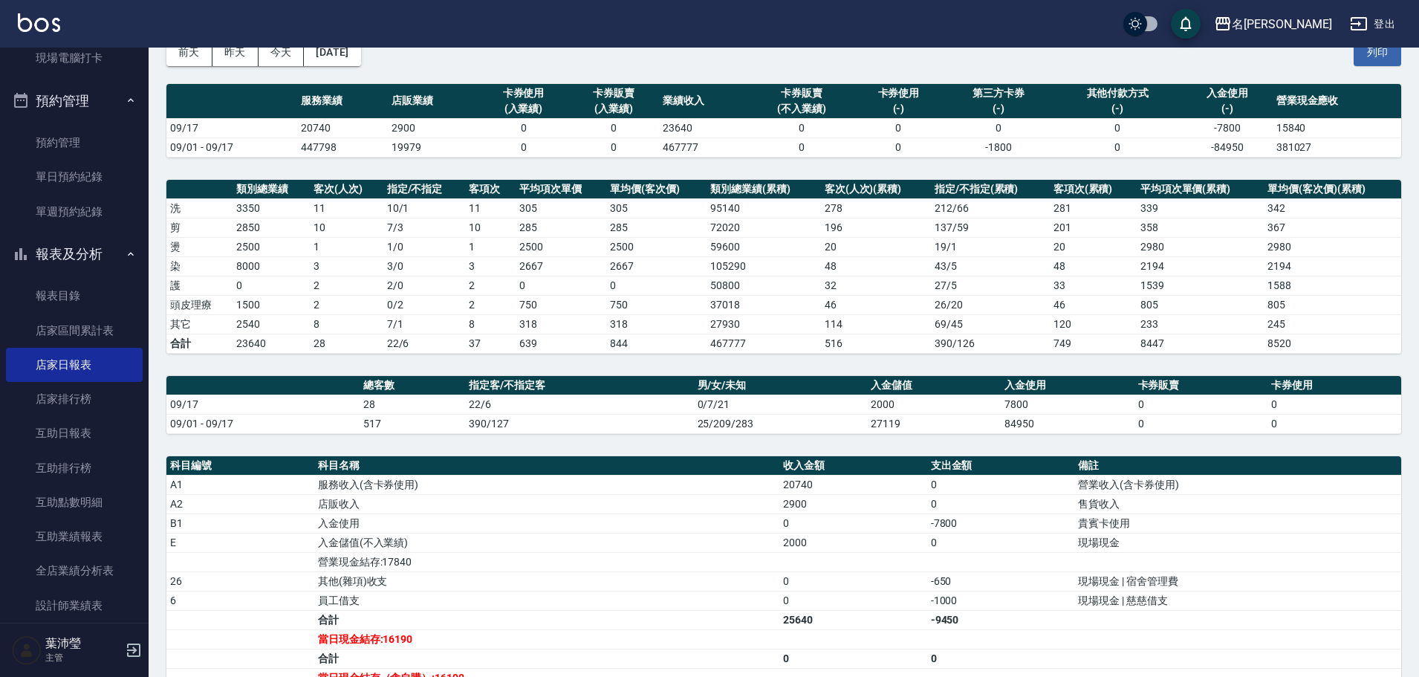
scroll to position [74, 0]
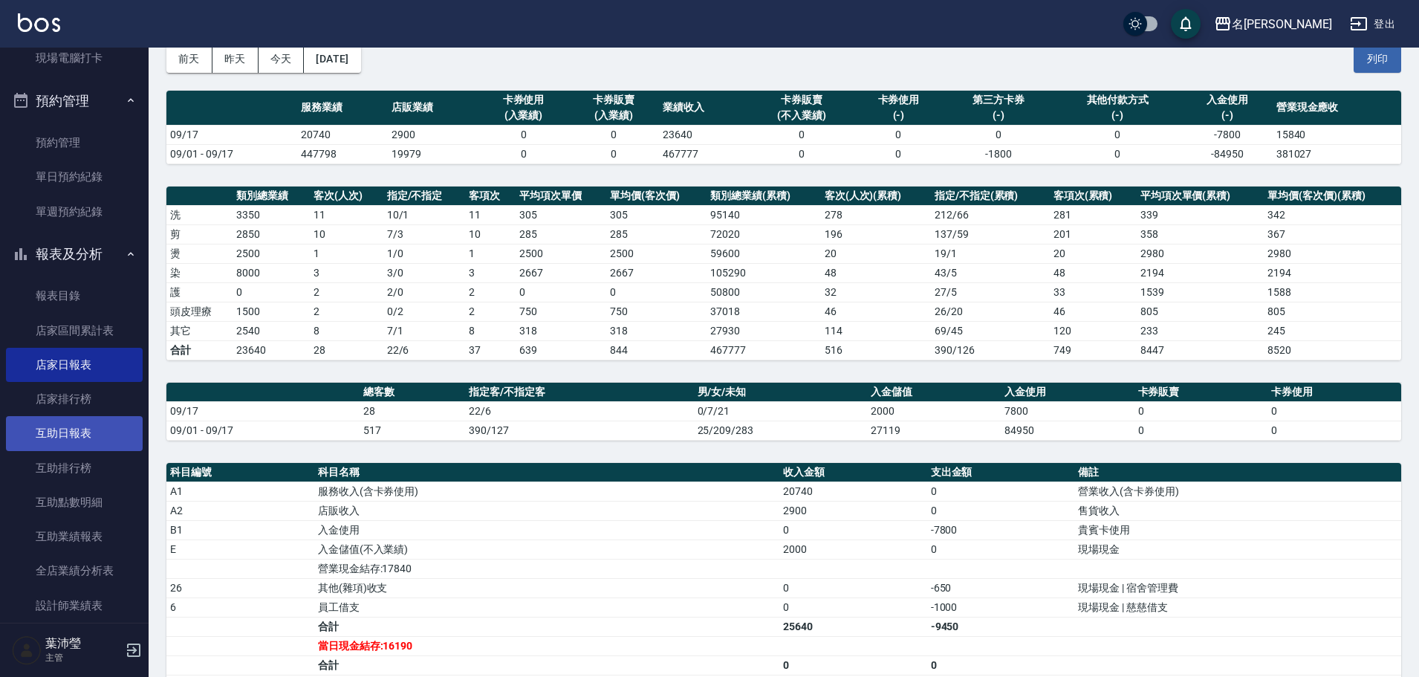
click at [25, 427] on link "互助日報表" at bounding box center [74, 433] width 137 height 34
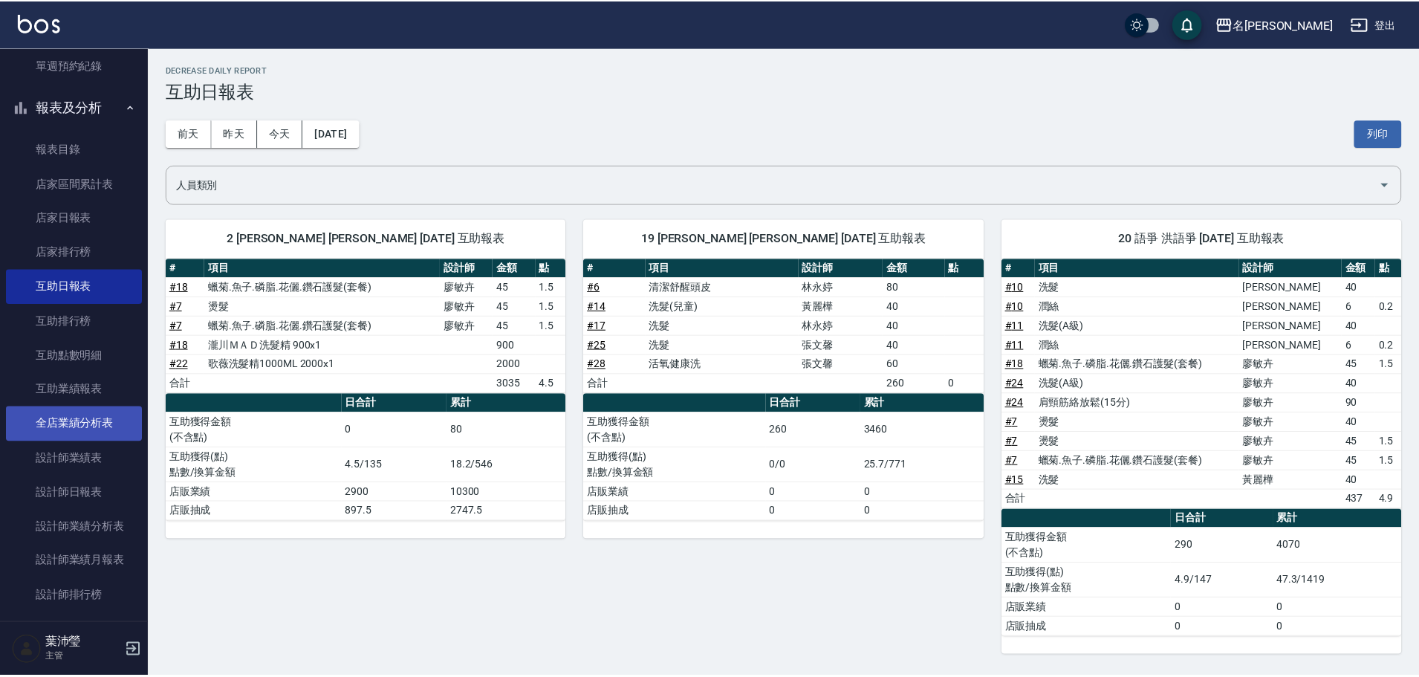
scroll to position [446, 0]
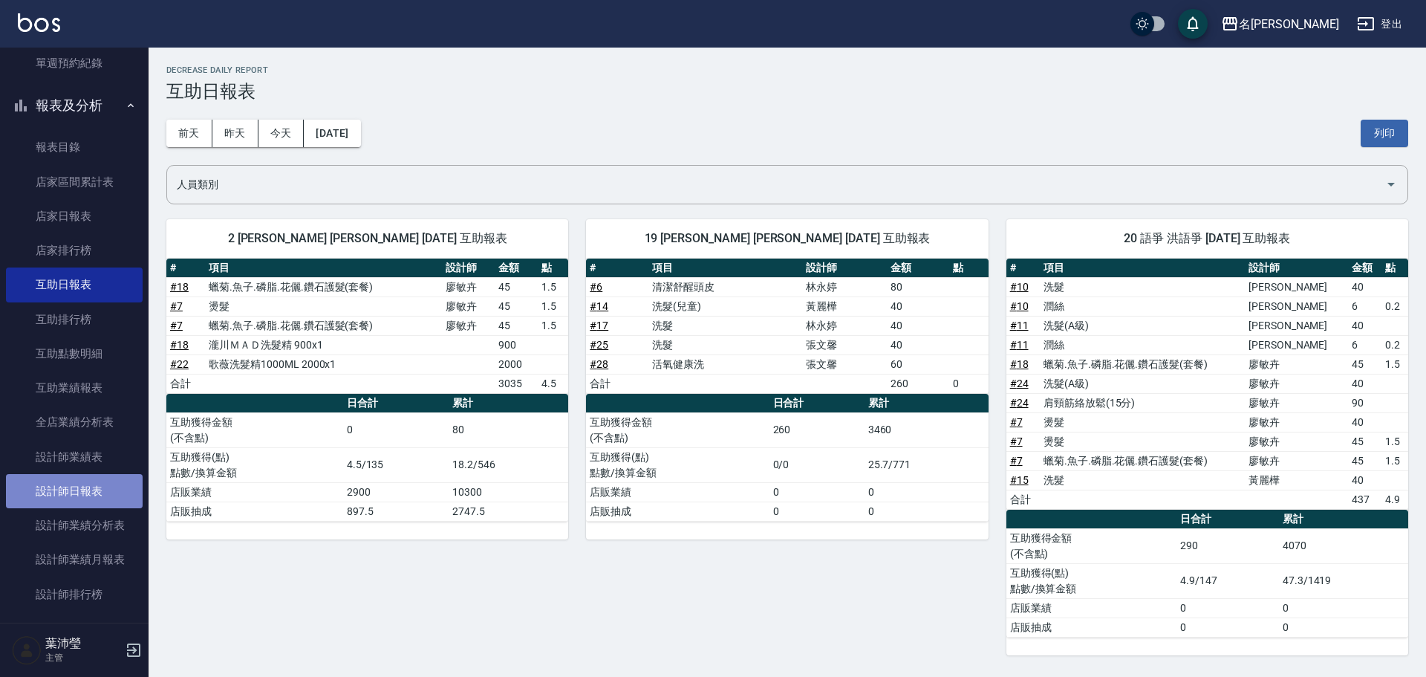
click at [103, 487] on link "設計師日報表" at bounding box center [74, 491] width 137 height 34
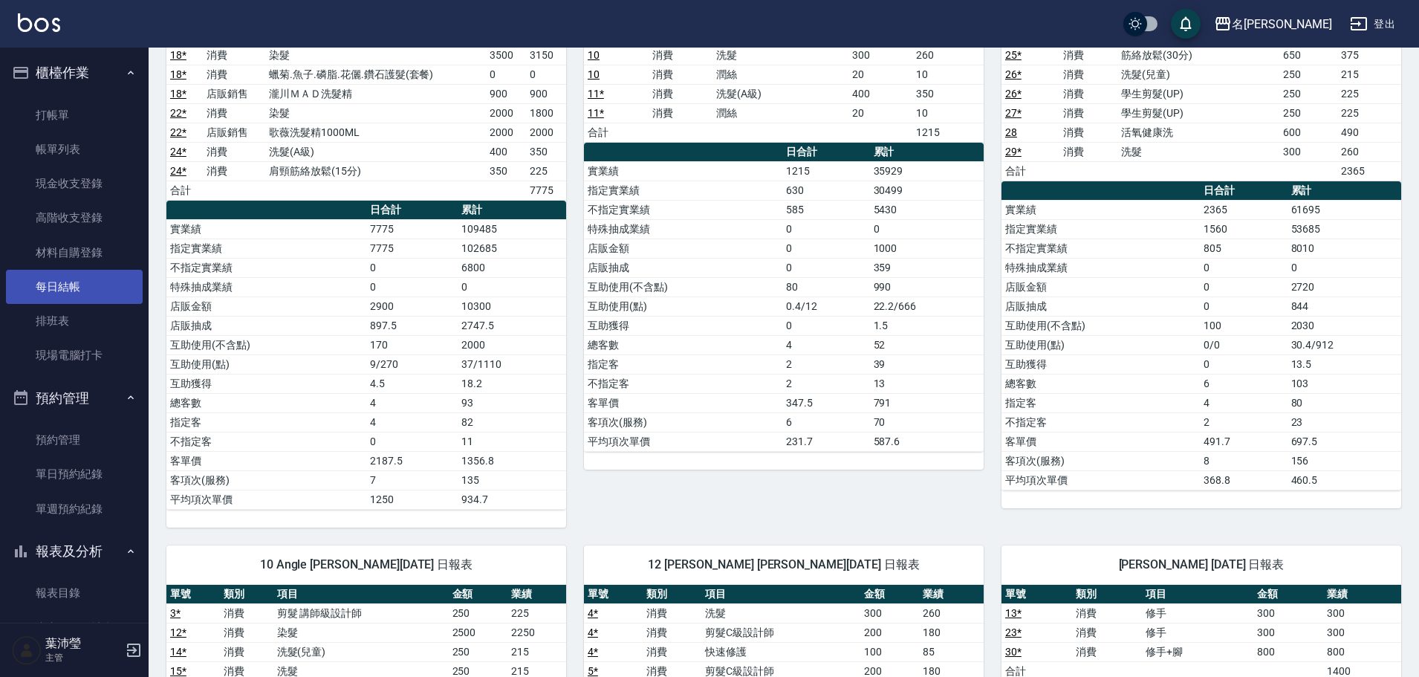
click at [55, 301] on link "每日結帳" at bounding box center [74, 287] width 137 height 34
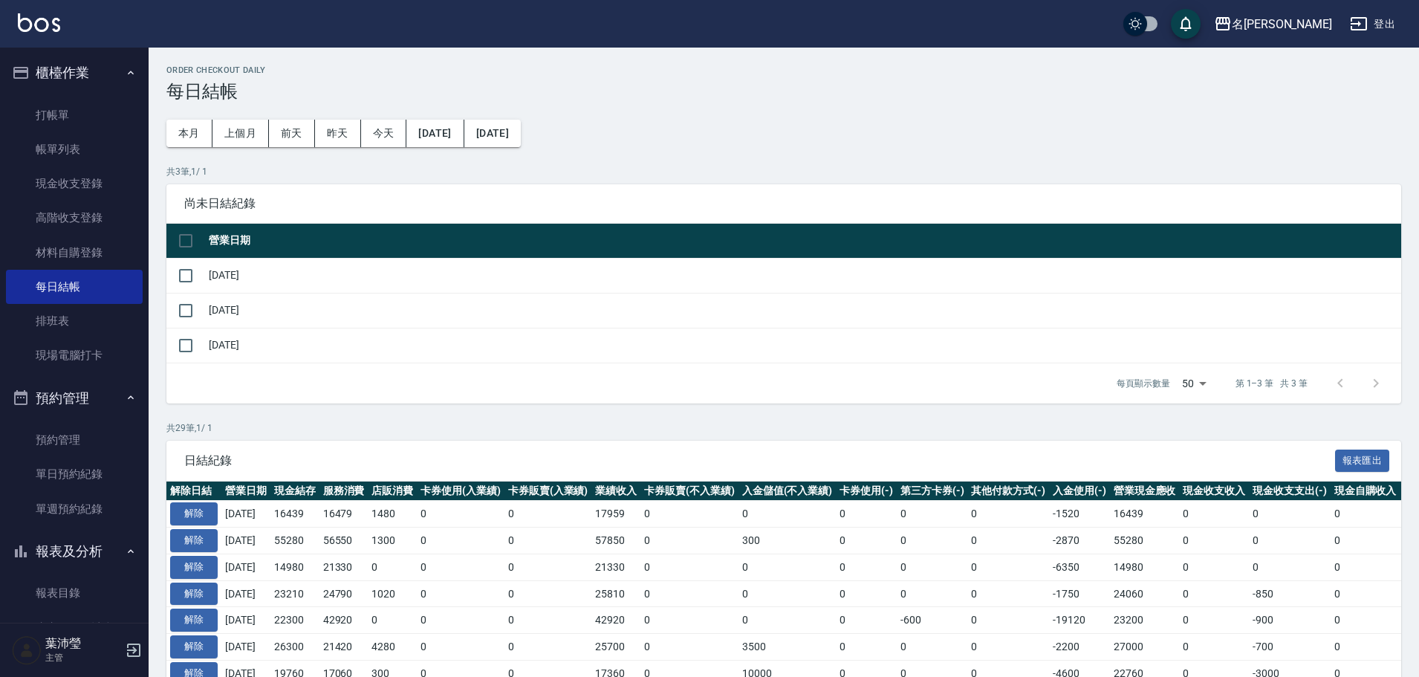
click at [204, 267] on td at bounding box center [185, 275] width 39 height 35
click at [188, 270] on input "checkbox" at bounding box center [185, 275] width 31 height 31
checkbox input "true"
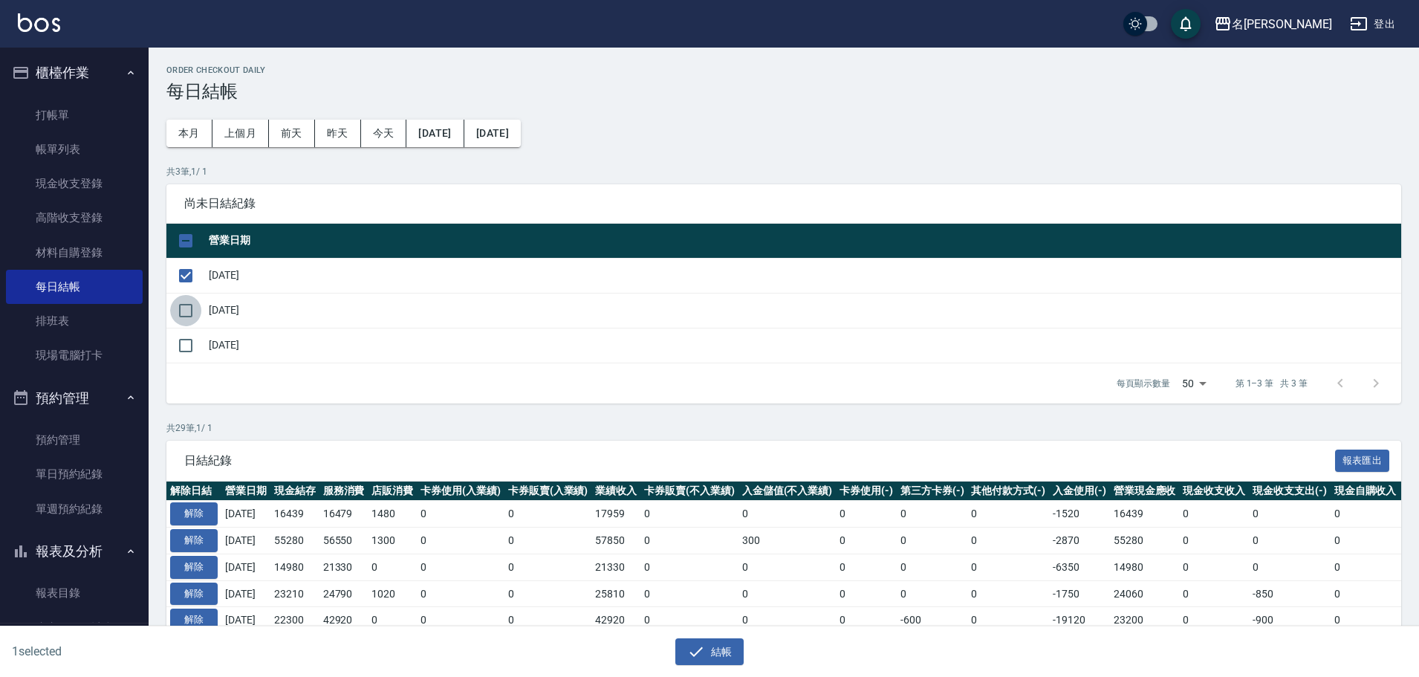
drag, startPoint x: 192, startPoint y: 298, endPoint x: 192, endPoint y: 311, distance: 13.4
click at [192, 299] on input "checkbox" at bounding box center [185, 310] width 31 height 31
checkbox input "true"
click at [192, 343] on input "checkbox" at bounding box center [185, 345] width 31 height 31
checkbox input "true"
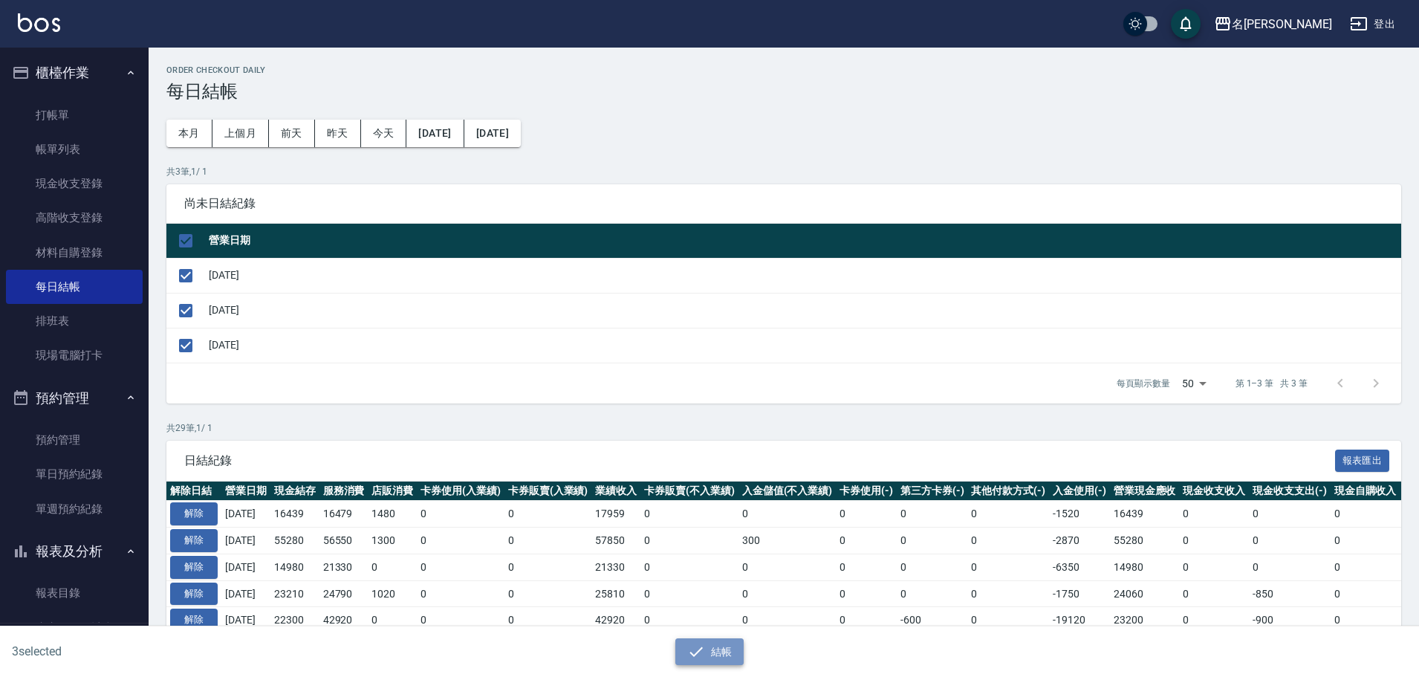
click at [739, 657] on button "結帳" at bounding box center [709, 651] width 69 height 27
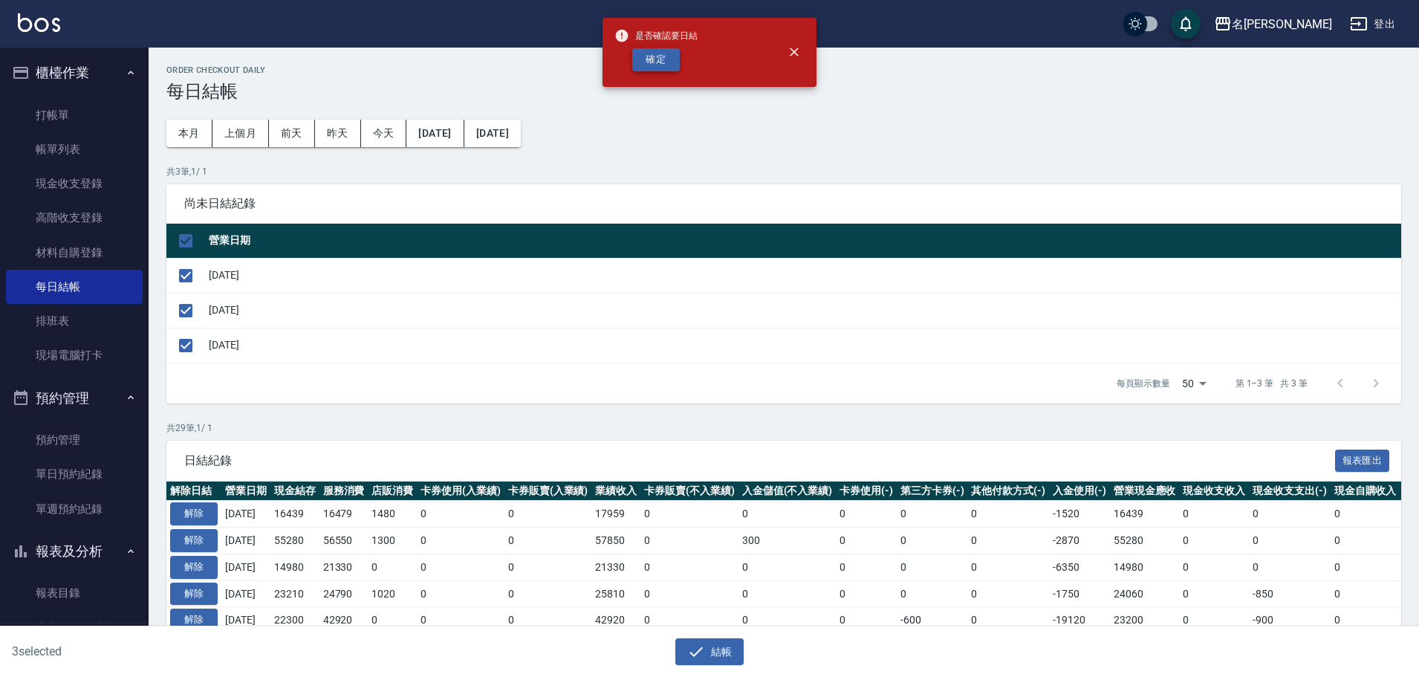
click at [648, 67] on button "確定" at bounding box center [656, 59] width 48 height 23
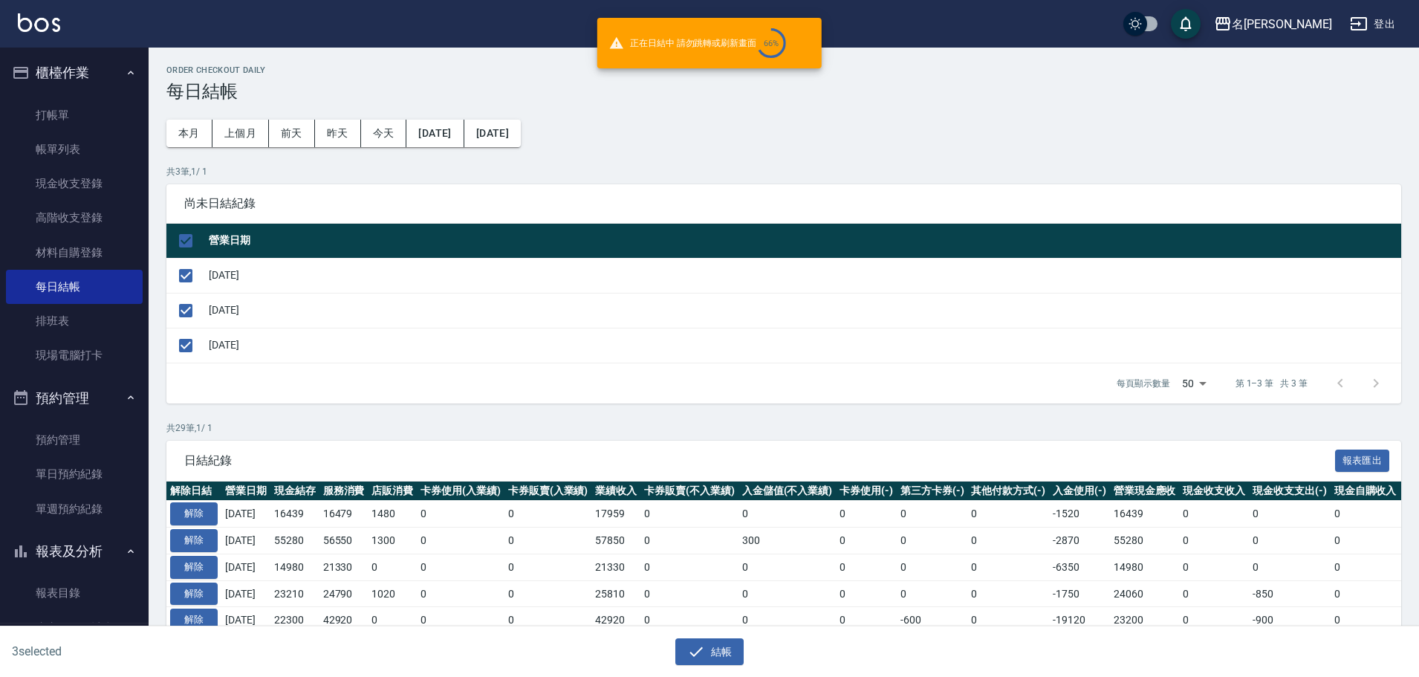
checkbox input "false"
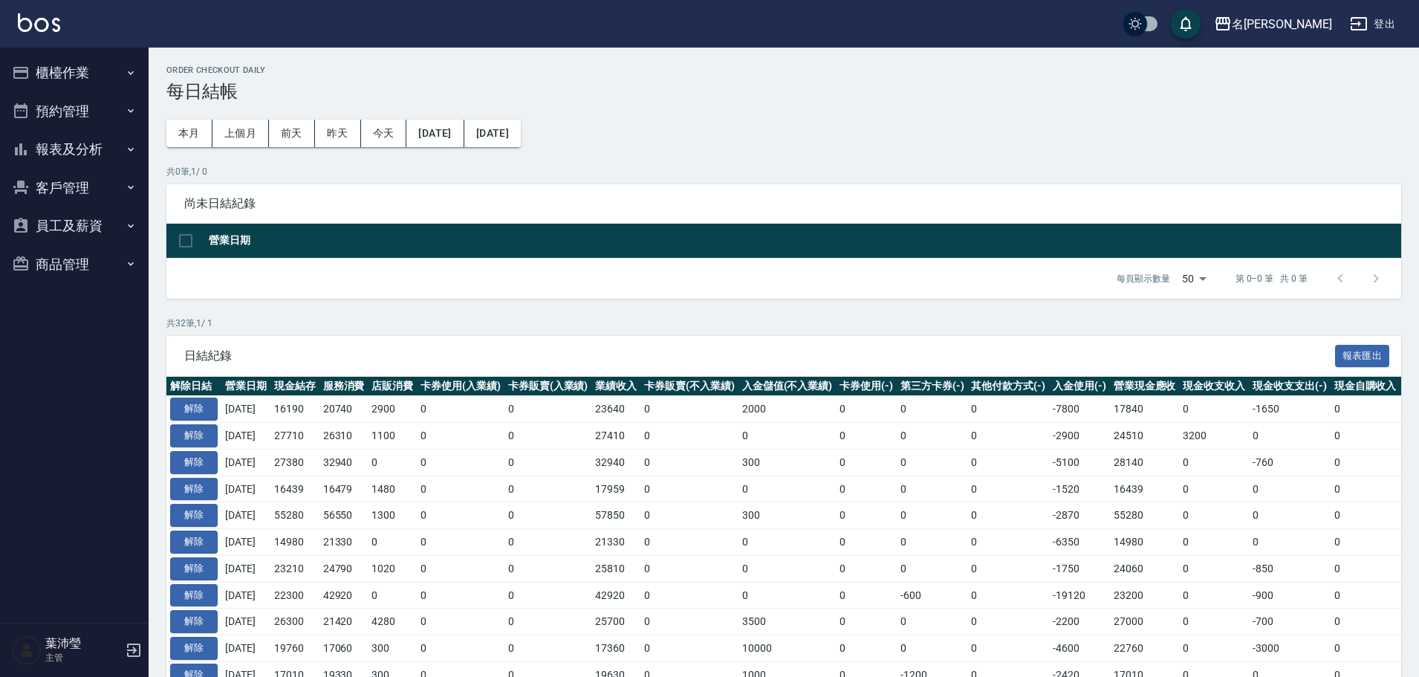
click at [1013, 255] on th "營業日期" at bounding box center [803, 241] width 1196 height 35
